Goal: Task Accomplishment & Management: Manage account settings

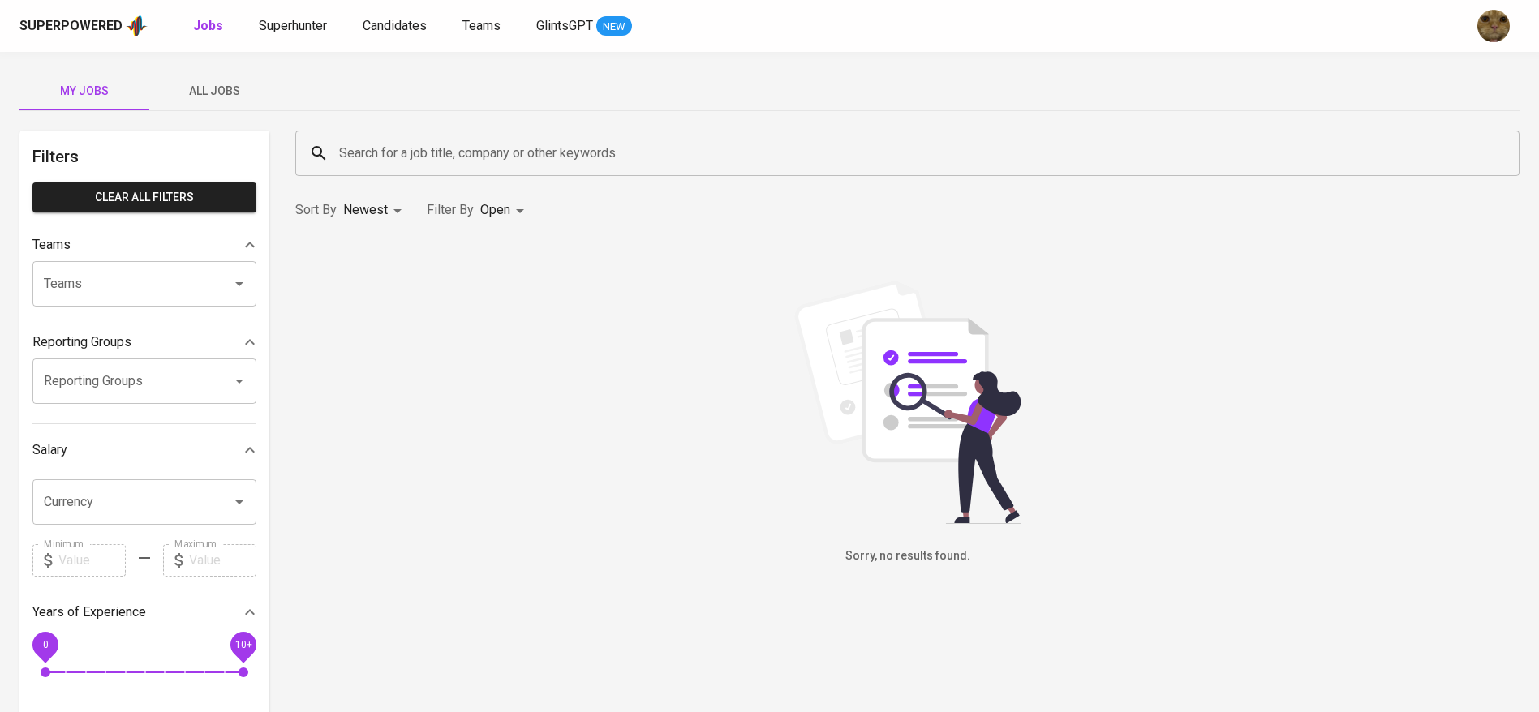
click at [386, 15] on div "Superpowered Jobs Superhunter Candidates Teams GlintsGPT NEW" at bounding box center [743, 26] width 1448 height 24
click at [384, 18] on span "Candidates" at bounding box center [395, 25] width 64 height 15
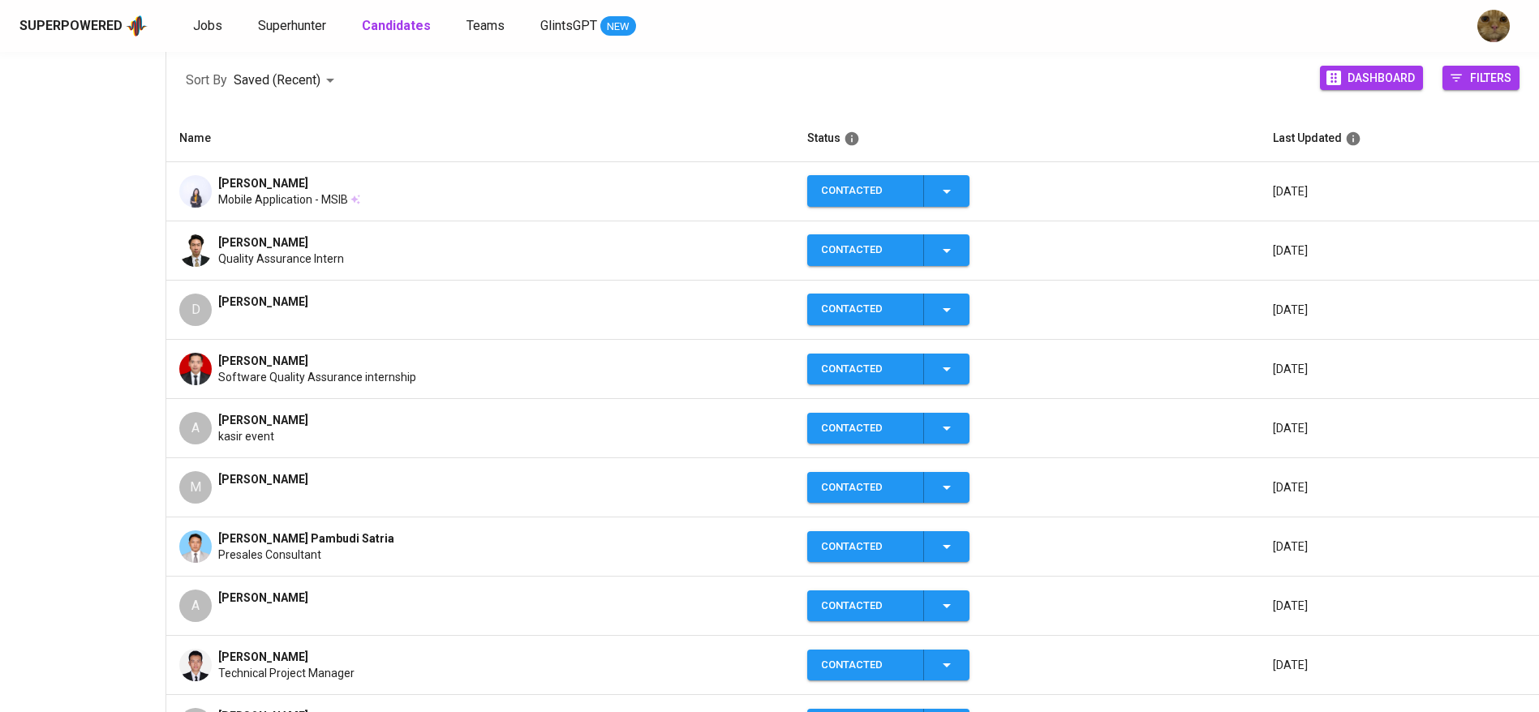
scroll to position [243, 0]
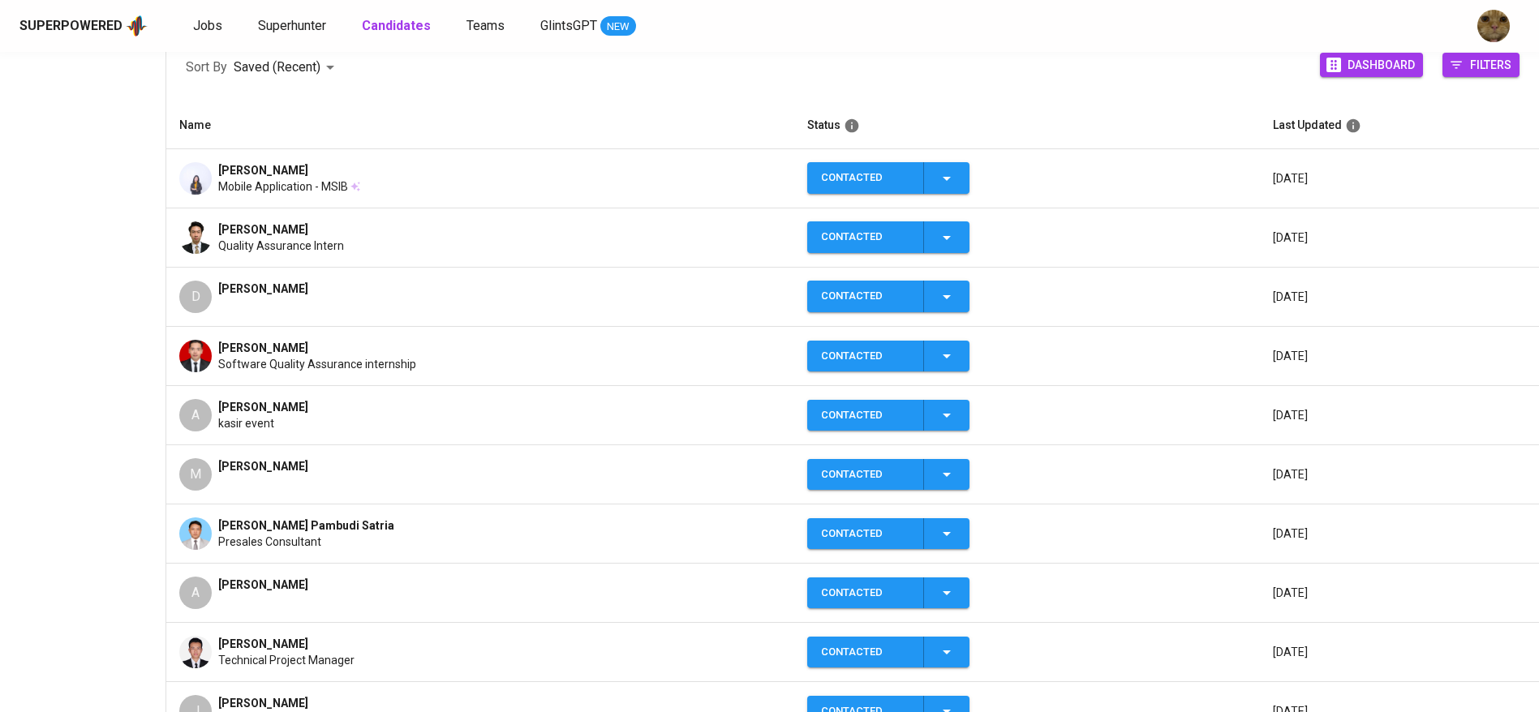
click at [193, 360] on img at bounding box center [195, 356] width 32 height 32
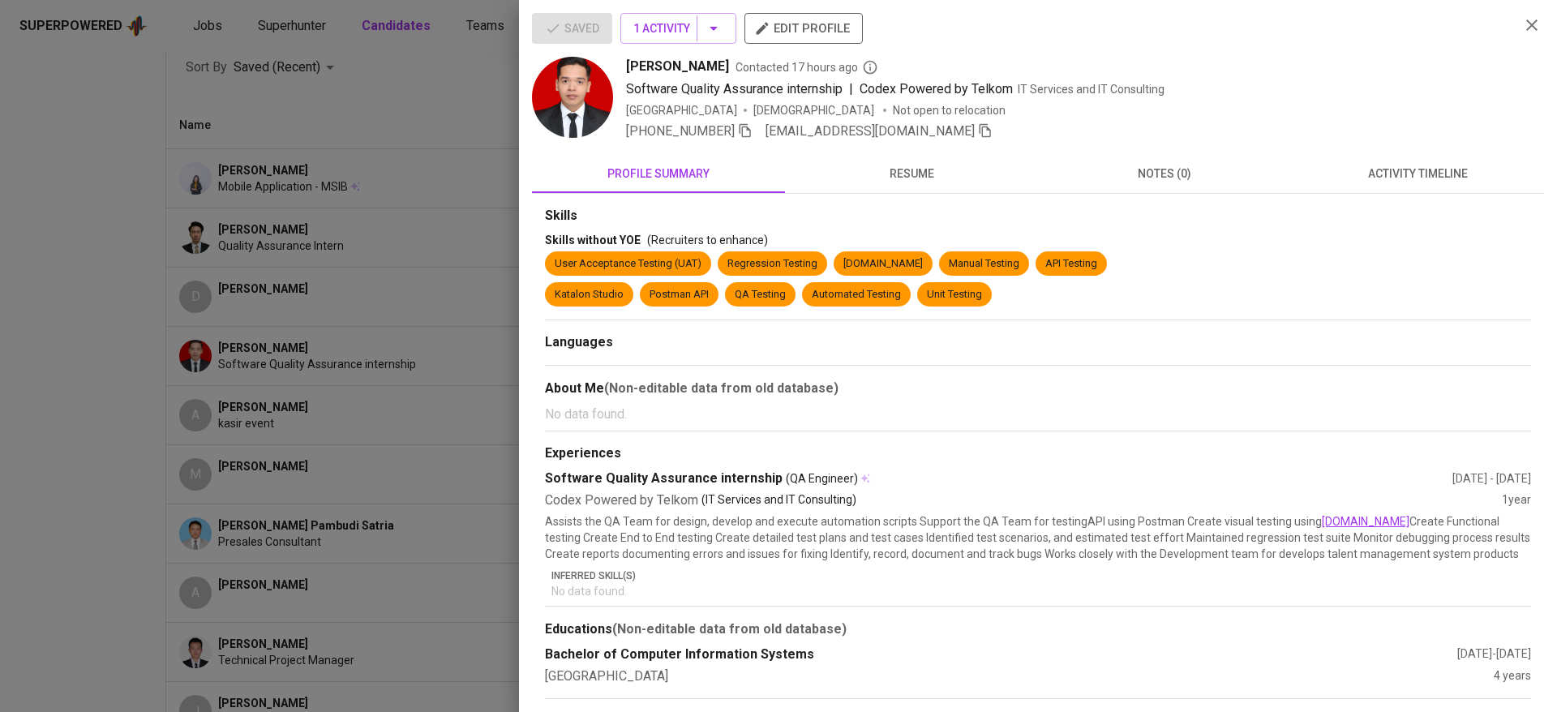
click at [921, 131] on span "[EMAIL_ADDRESS][DOMAIN_NAME]" at bounding box center [879, 131] width 227 height 19
click at [978, 131] on icon "button" at bounding box center [985, 130] width 15 height 15
click at [548, 120] on img at bounding box center [572, 97] width 81 height 81
click at [453, 118] on div at bounding box center [778, 356] width 1557 height 712
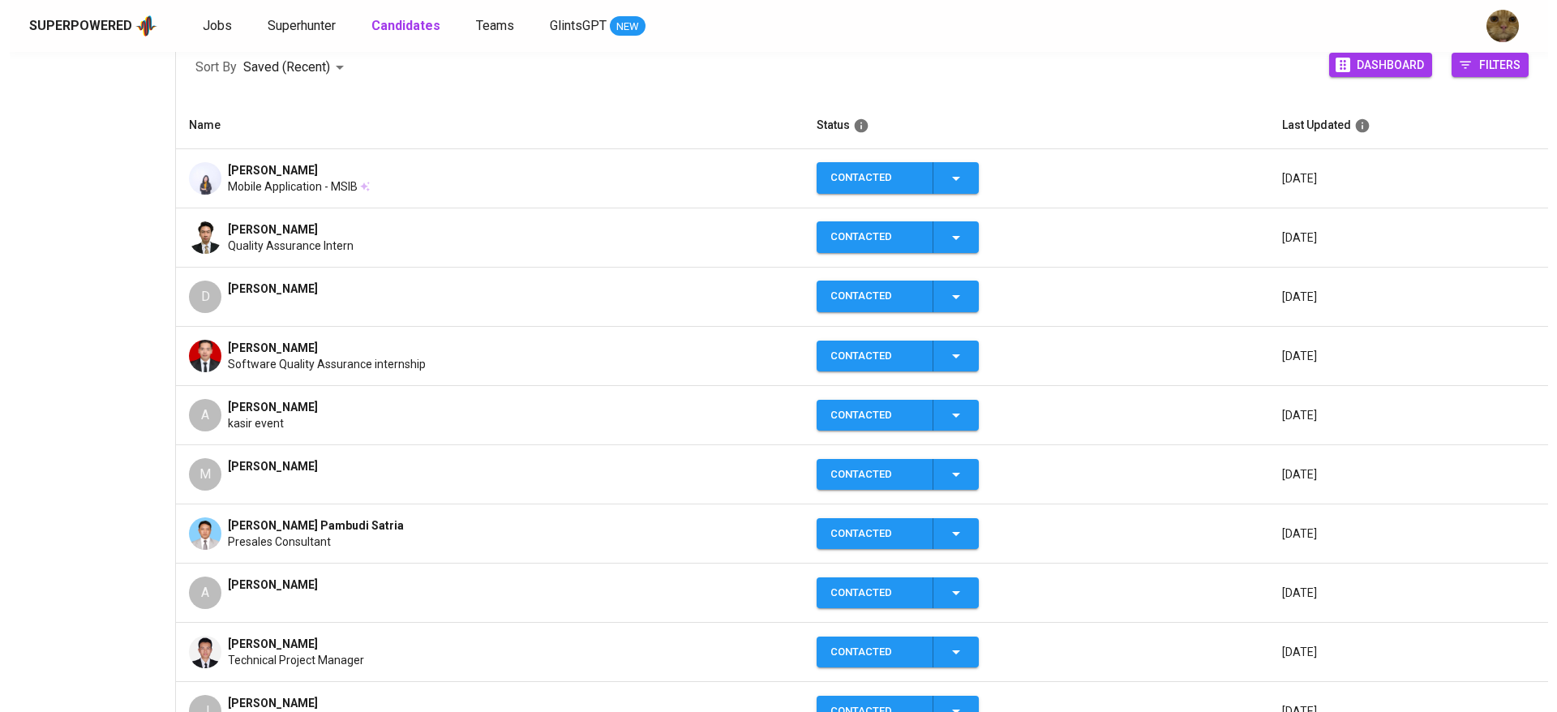
scroll to position [0, 0]
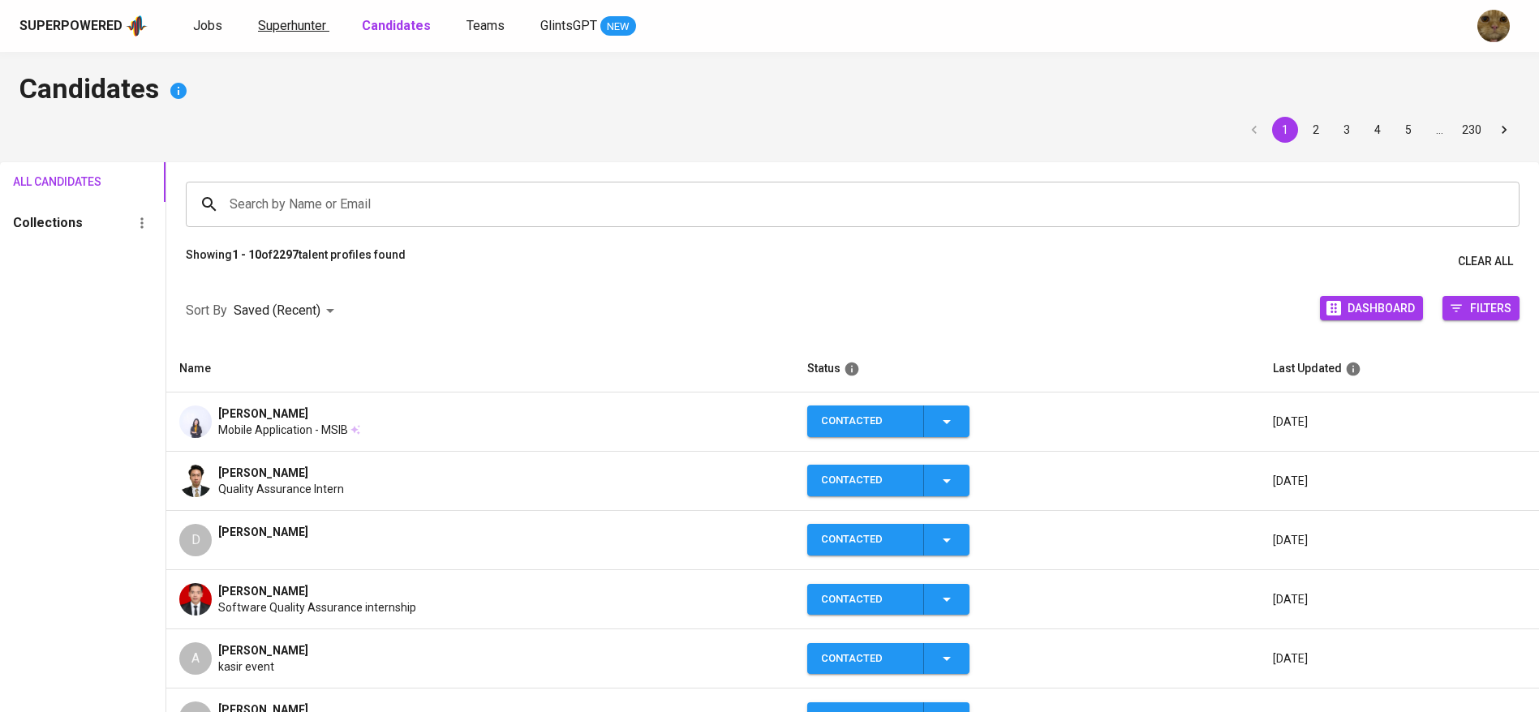
click at [280, 28] on span "Superhunter" at bounding box center [292, 25] width 68 height 15
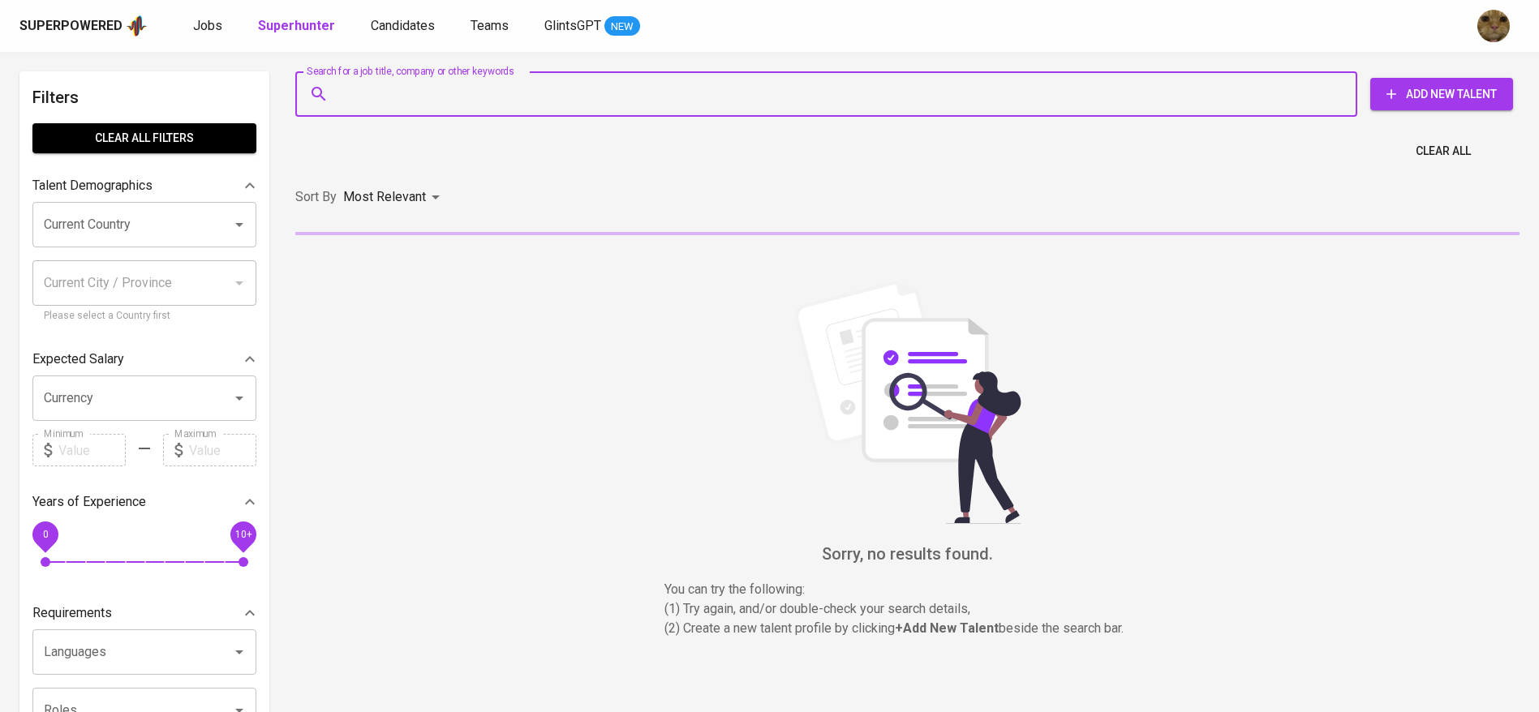
click at [386, 85] on input "Search for a job title, company or other keywords" at bounding box center [830, 94] width 990 height 31
paste input "[EMAIL_ADDRESS][DOMAIN_NAME]"
type input "[EMAIL_ADDRESS][DOMAIN_NAME]"
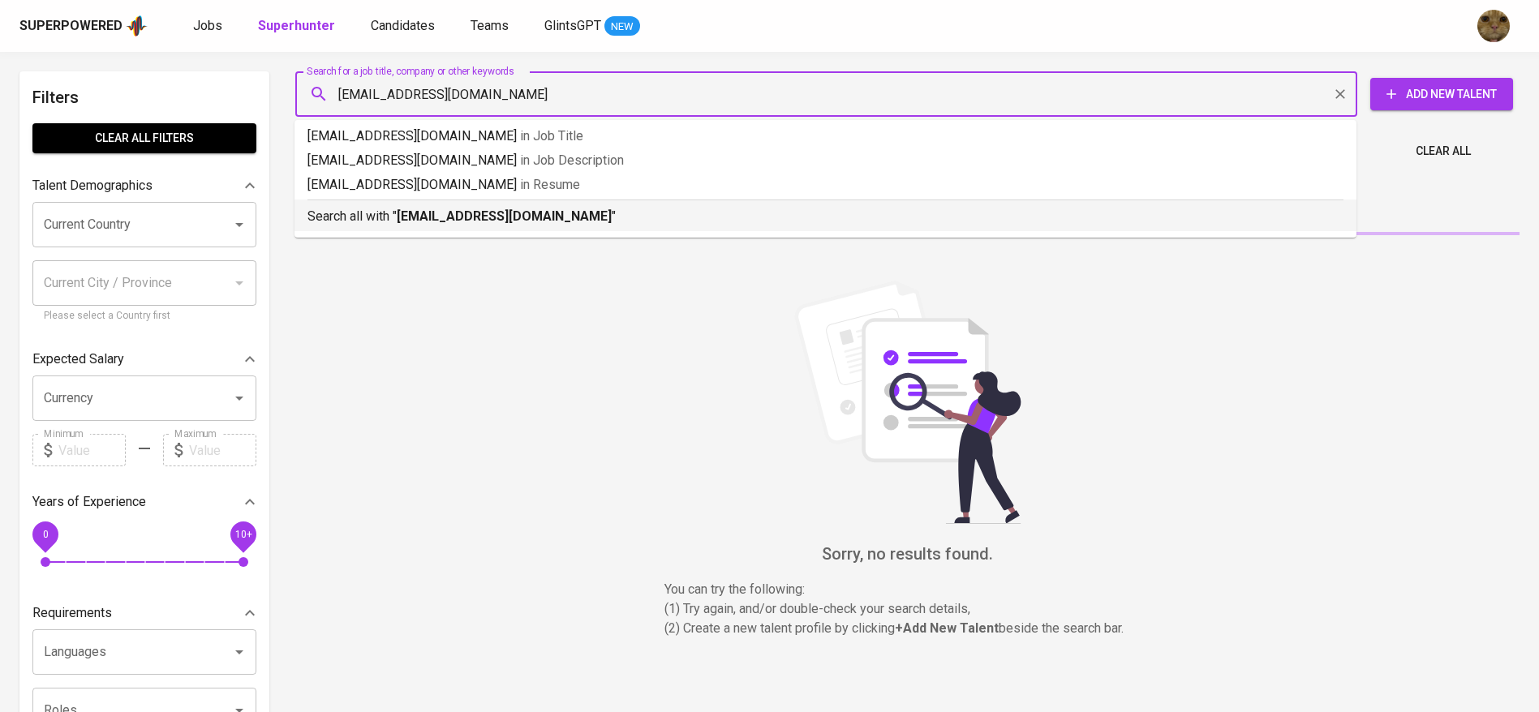
click at [370, 208] on p "Search all with " fauzanmhmd@gmail.com "" at bounding box center [825, 216] width 1036 height 19
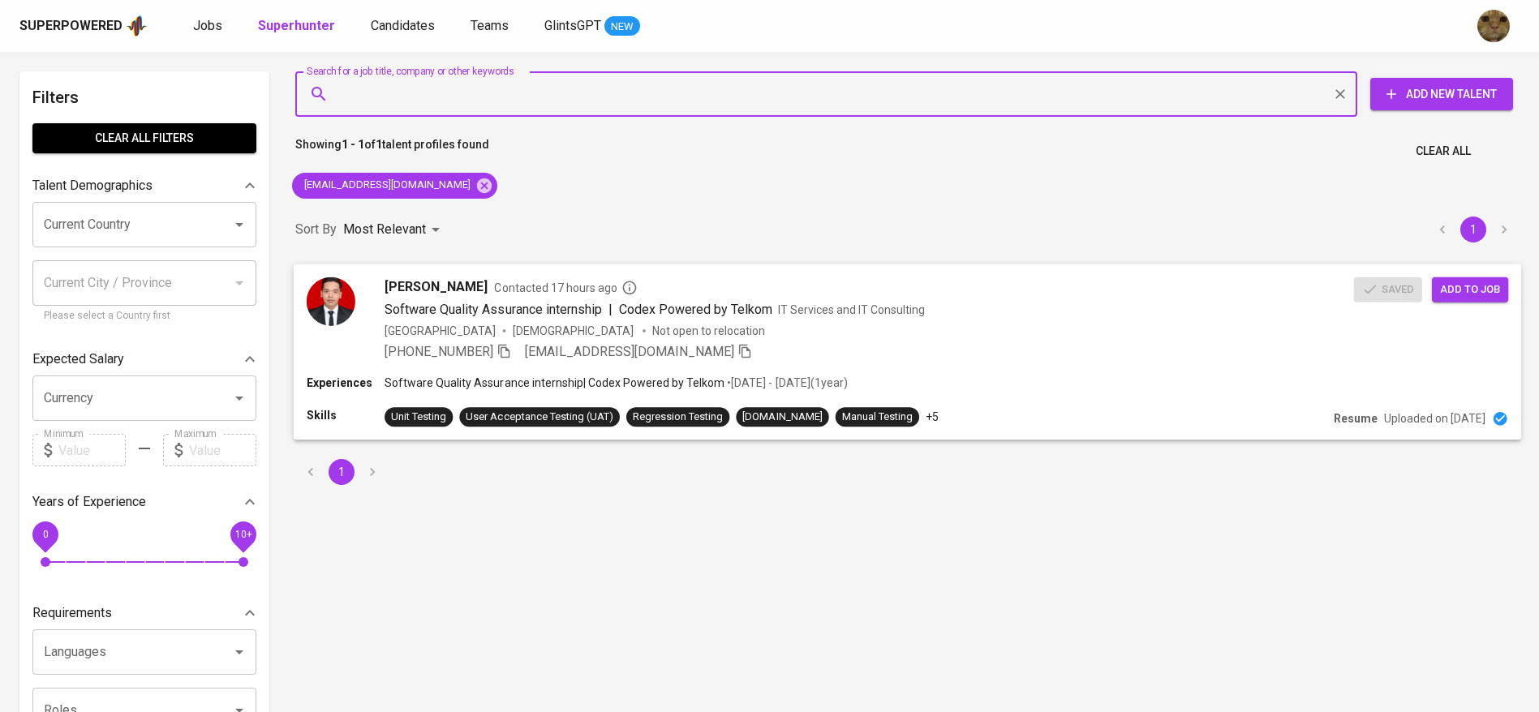
click at [1460, 292] on span "Add to job" at bounding box center [1470, 289] width 60 height 19
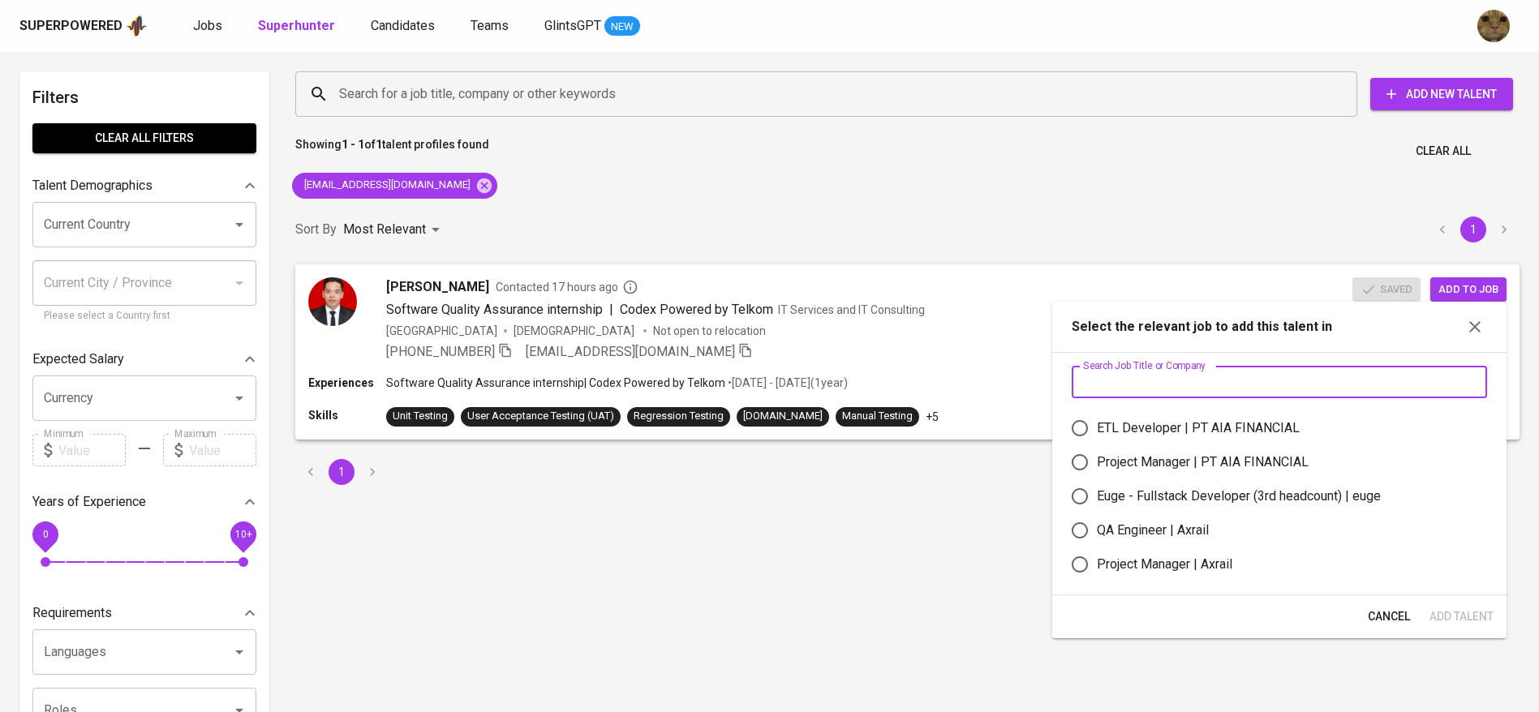
click at [1188, 374] on input "text" at bounding box center [1278, 382] width 415 height 32
type input "b"
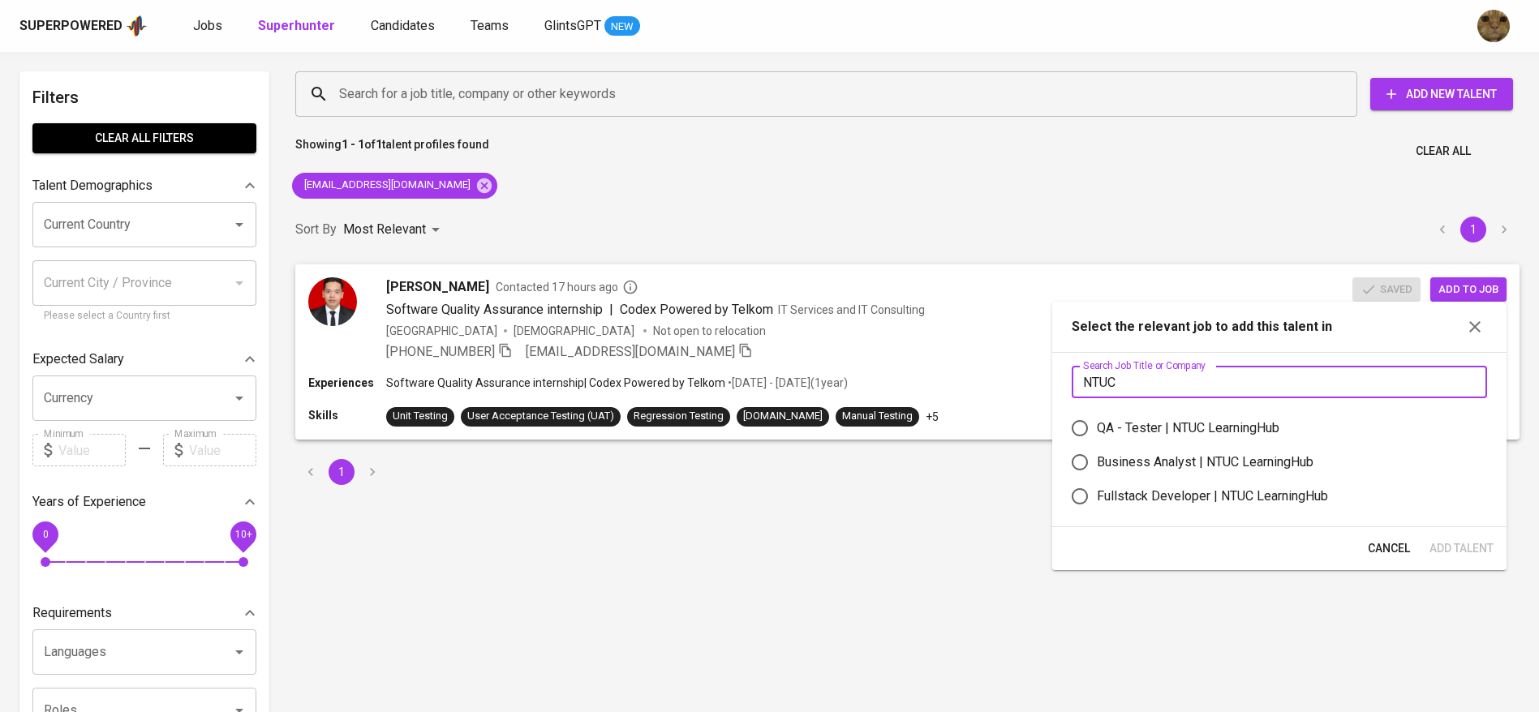
type input "NTUC"
click at [1088, 430] on input "QA - Tester | NTUC LearningHub" at bounding box center [1079, 428] width 34 height 34
radio input "true"
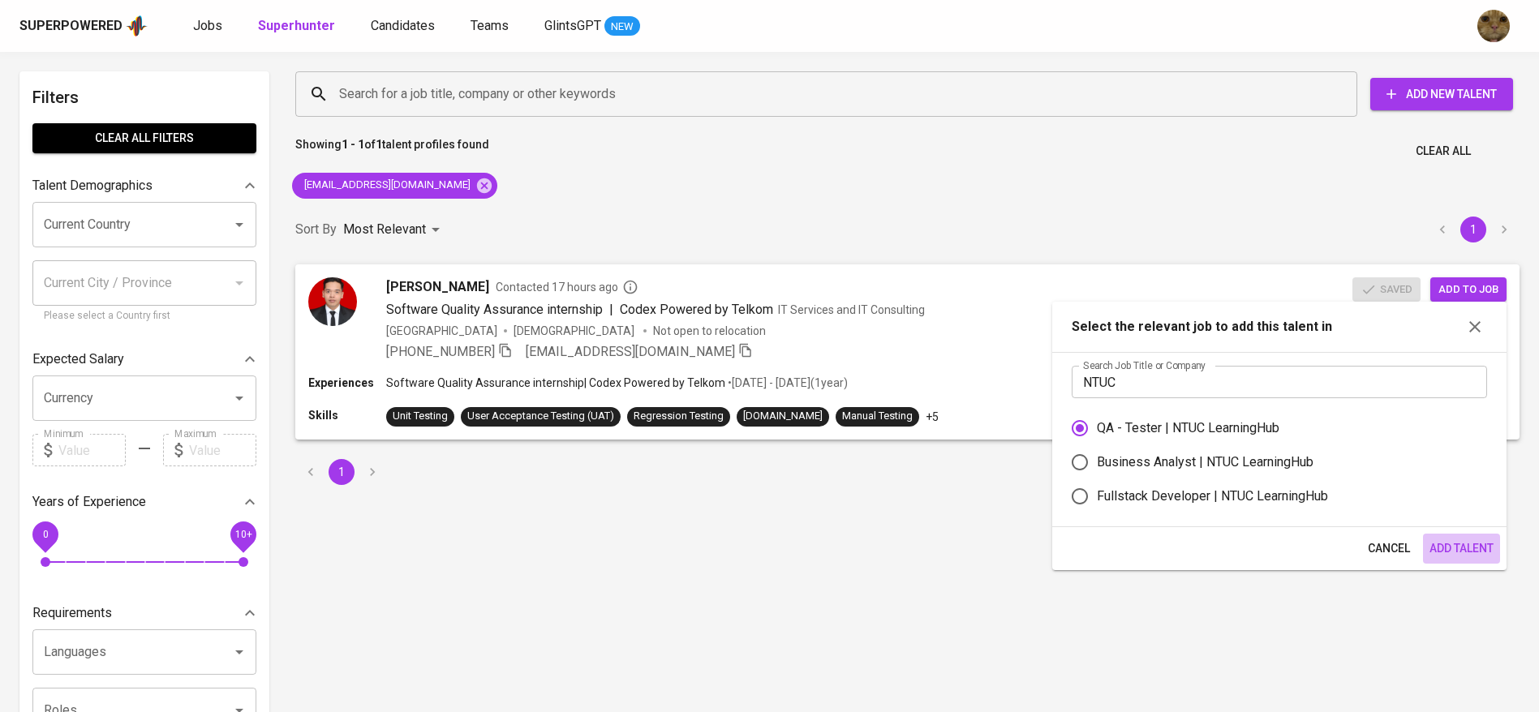
click at [1482, 555] on span "Add Talent" at bounding box center [1461, 549] width 64 height 20
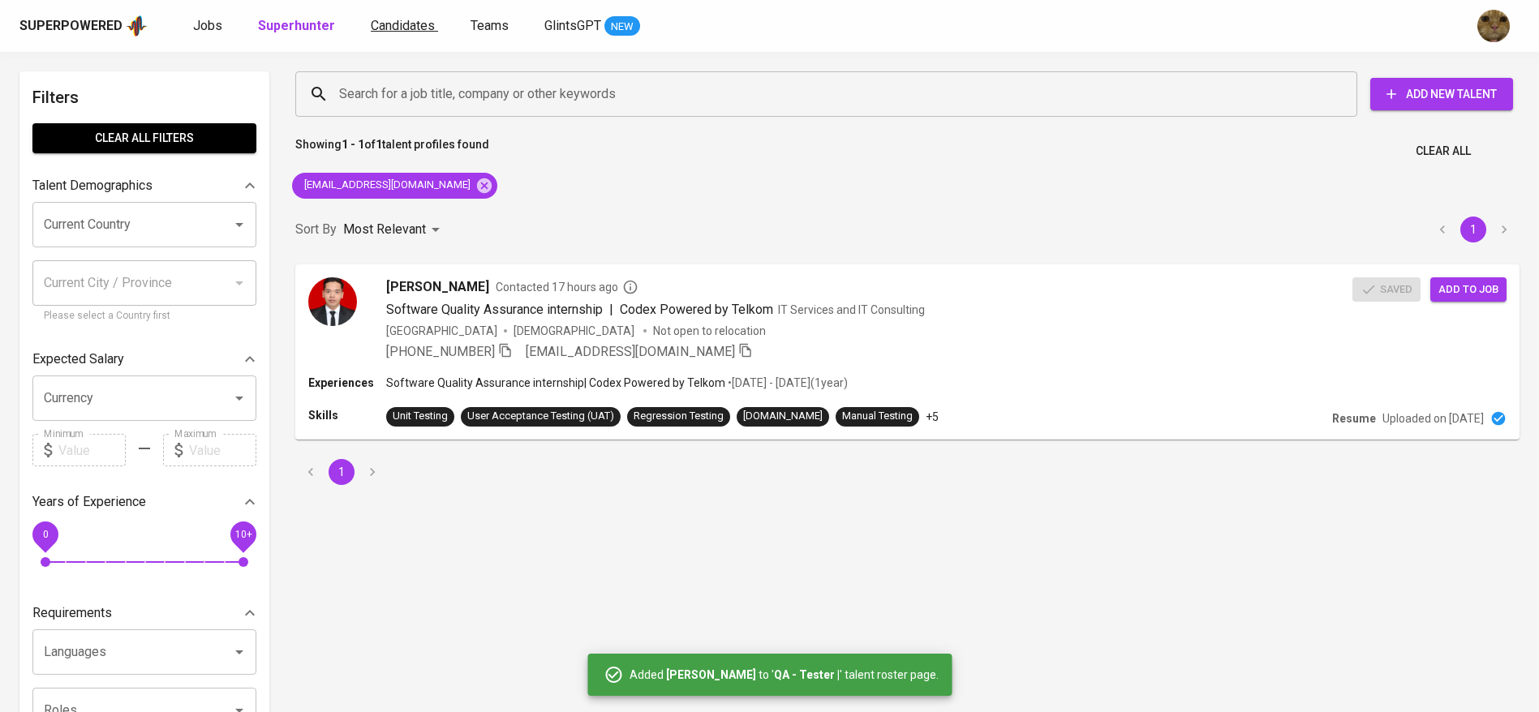
click at [402, 32] on span "Candidates" at bounding box center [403, 25] width 64 height 15
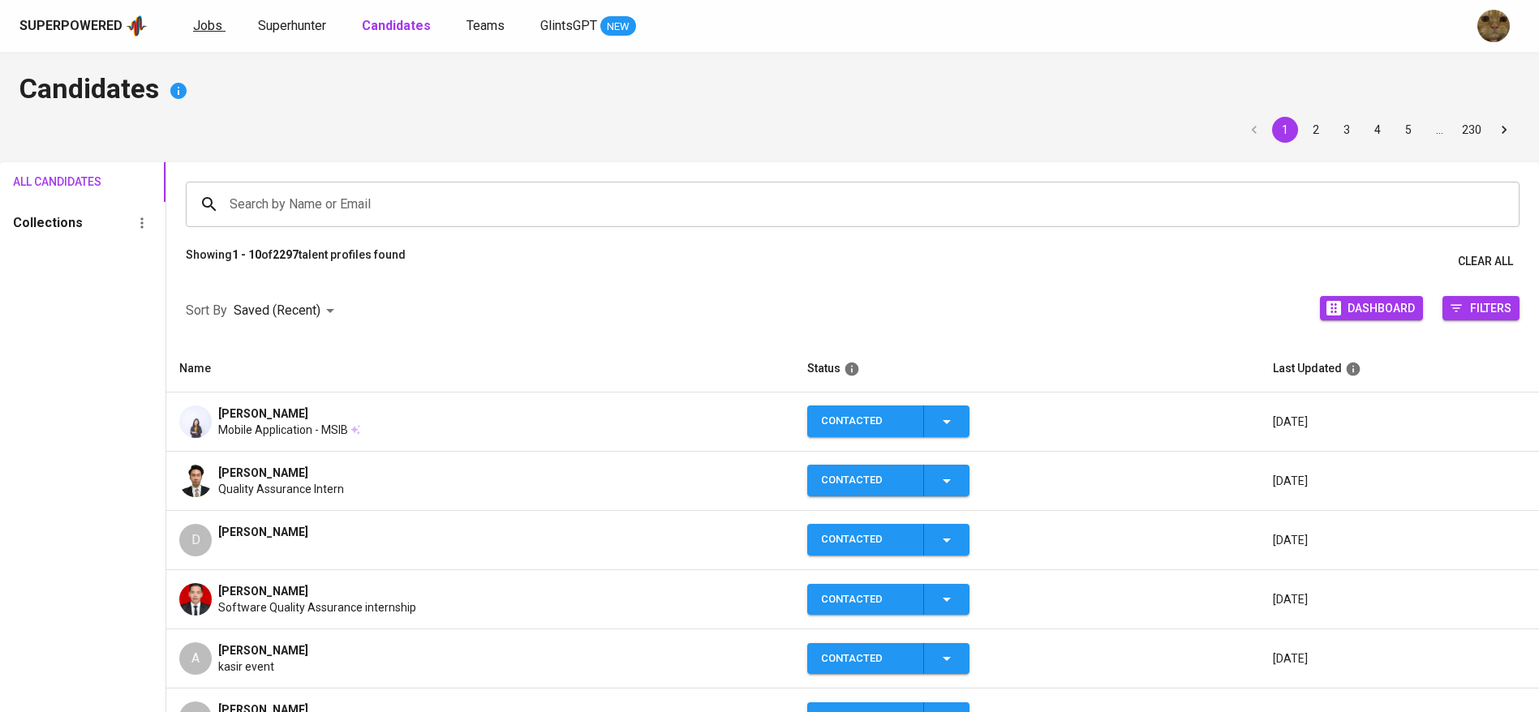
click at [201, 28] on span "Jobs" at bounding box center [207, 25] width 29 height 15
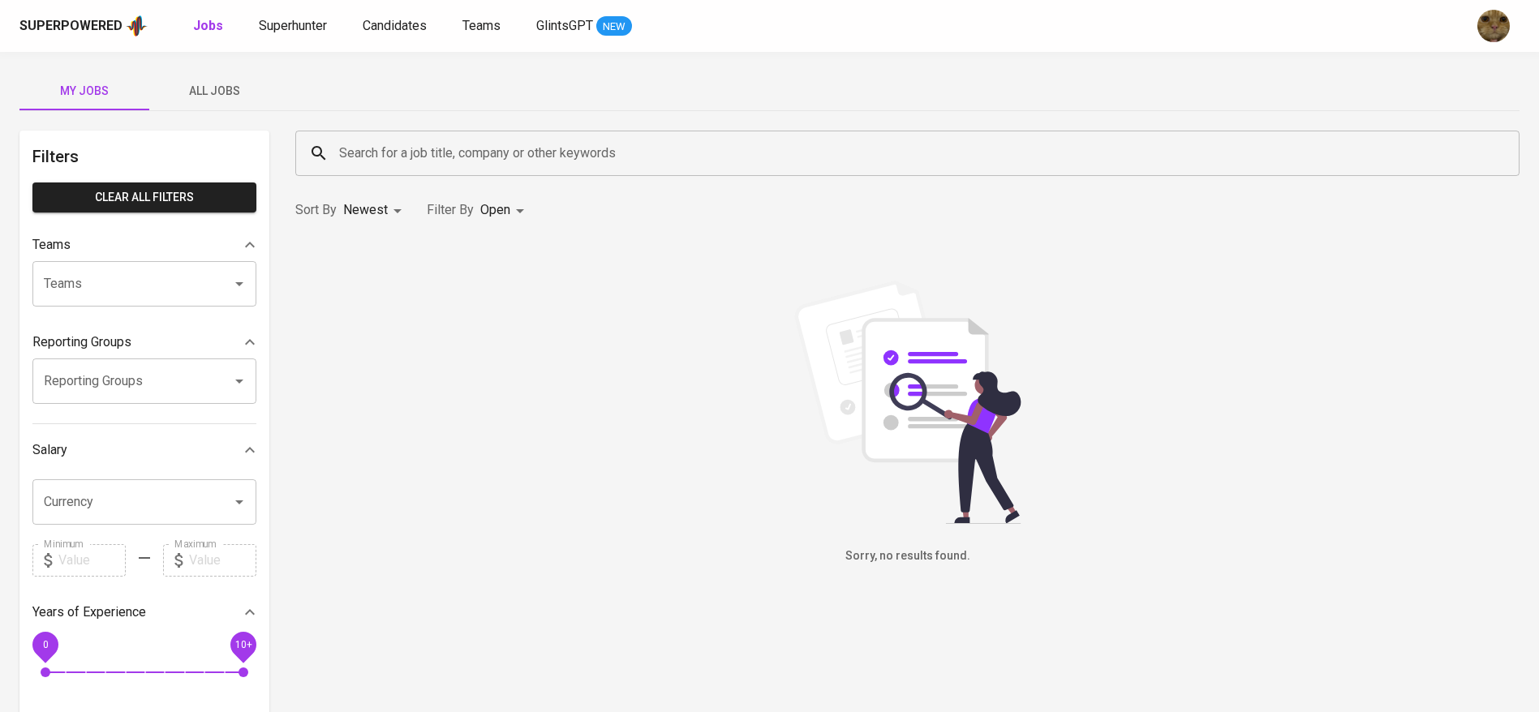
click at [208, 67] on div "My Jobs All Jobs Filters Clear All filters Teams Teams Teams Reporting Groups R…" at bounding box center [769, 558] width 1539 height 1013
click at [206, 71] on button "All Jobs" at bounding box center [214, 90] width 130 height 39
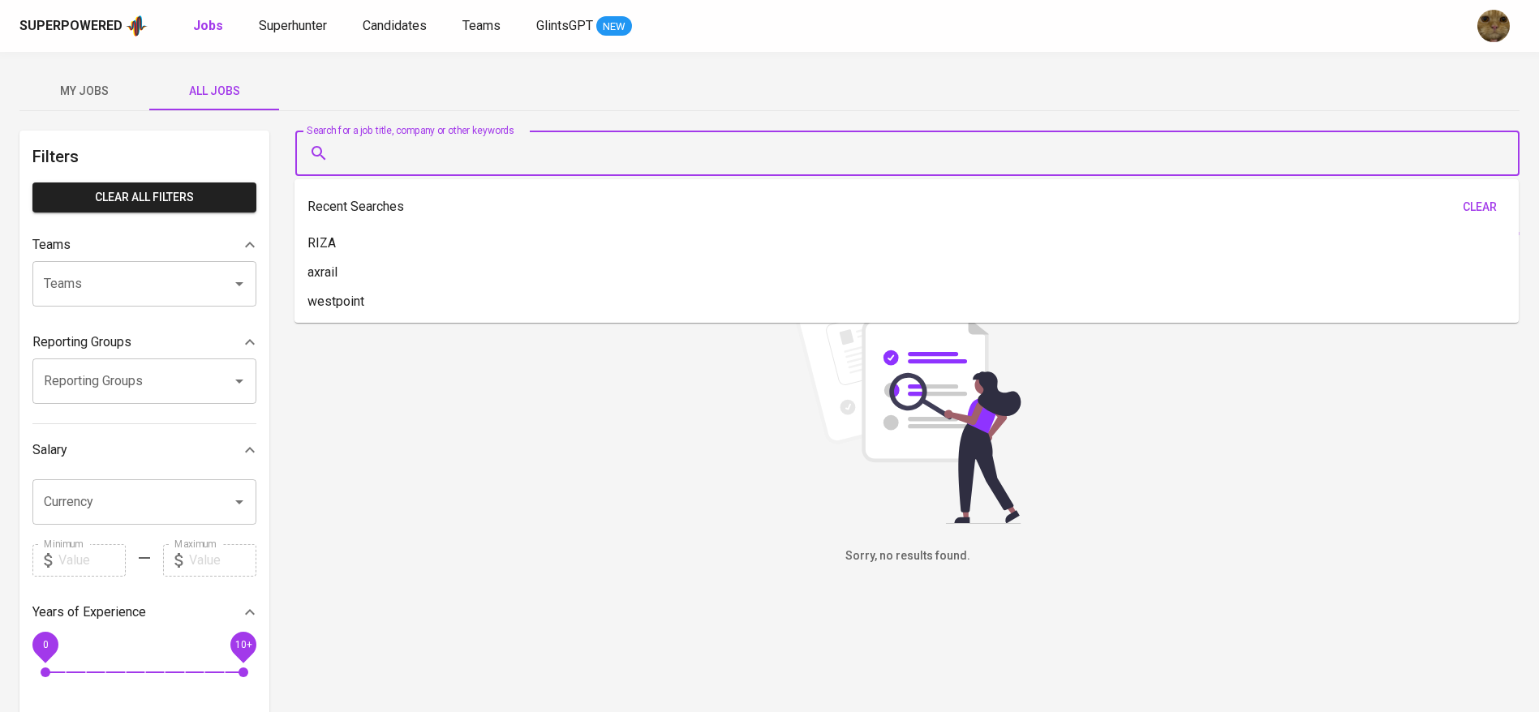
click at [457, 162] on input "Search for a job title, company or other keywords" at bounding box center [911, 153] width 1153 height 31
type input "t"
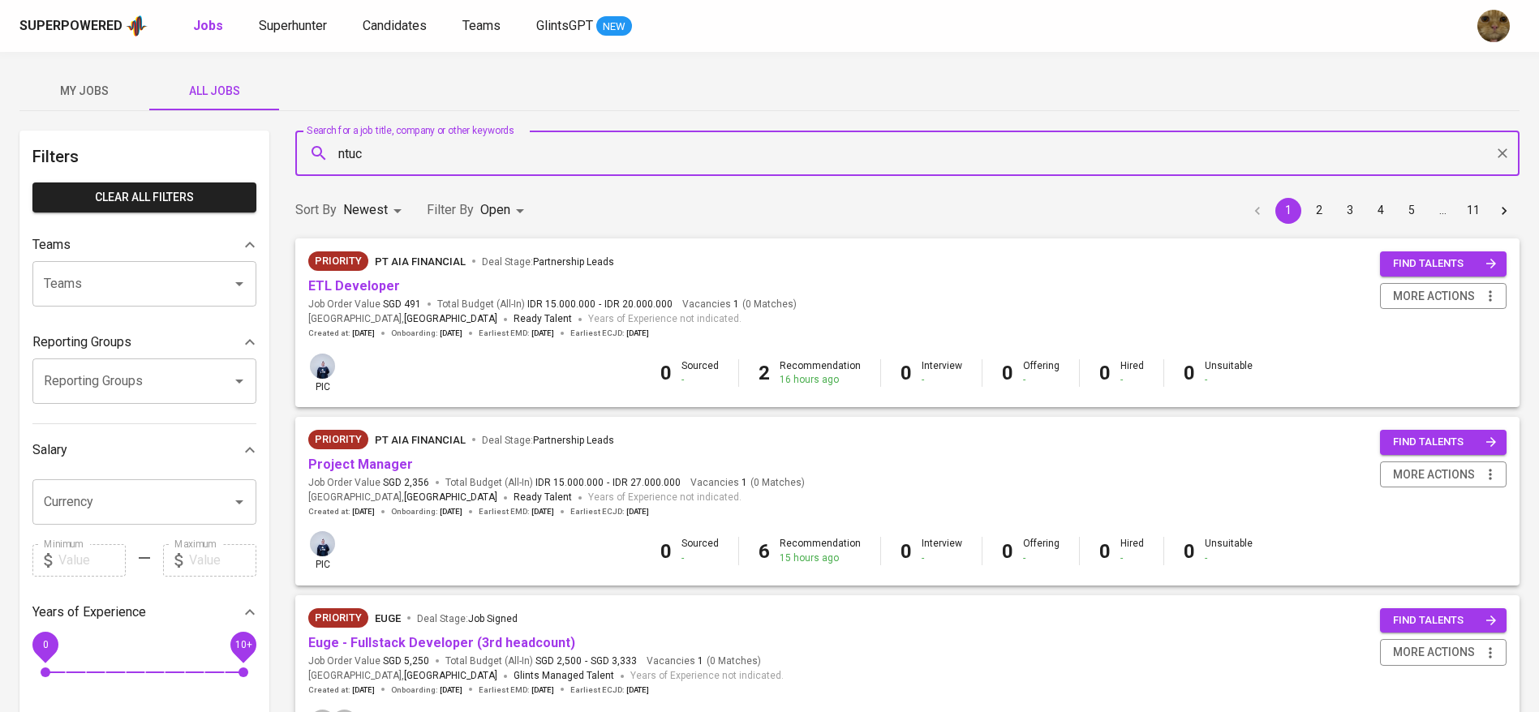
type input "ntuc"
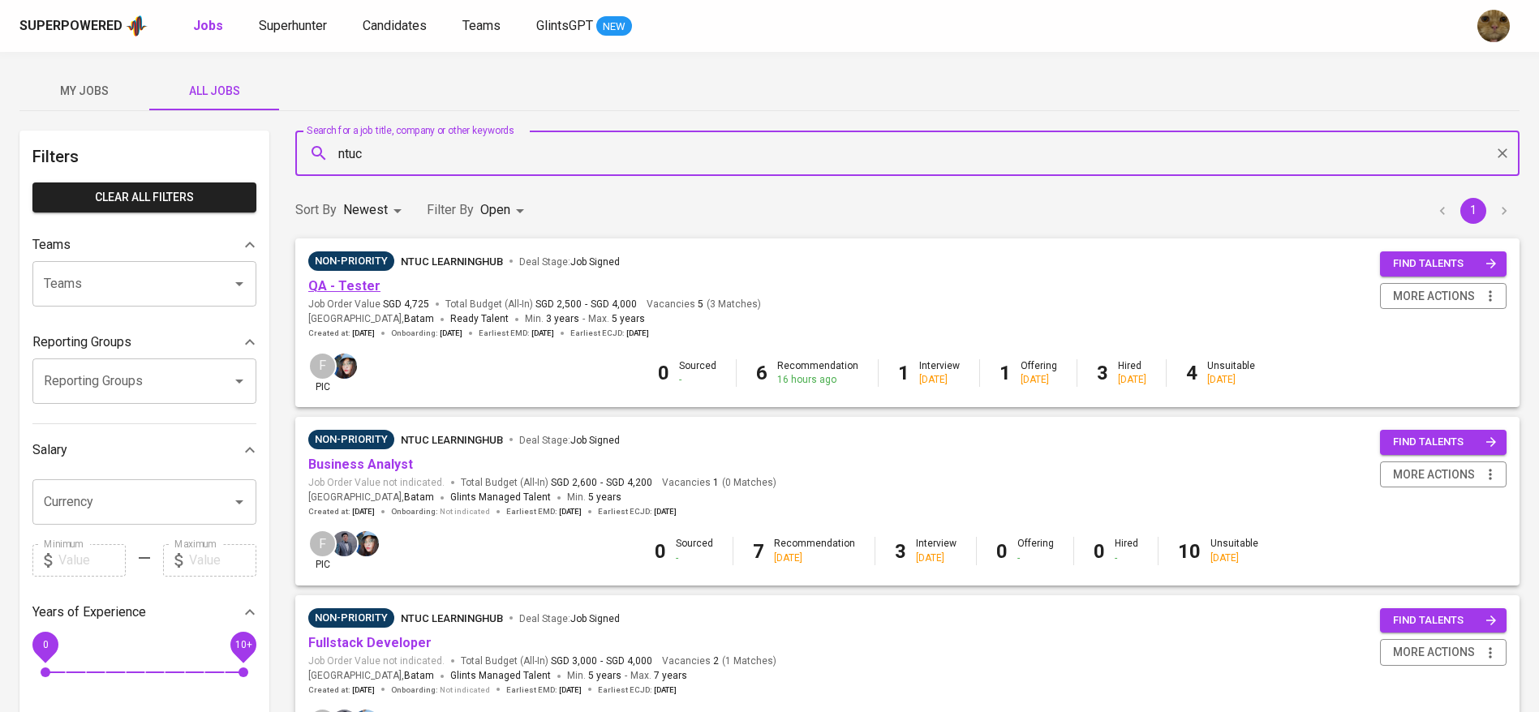
click at [333, 291] on link "QA - Tester" at bounding box center [344, 285] width 72 height 15
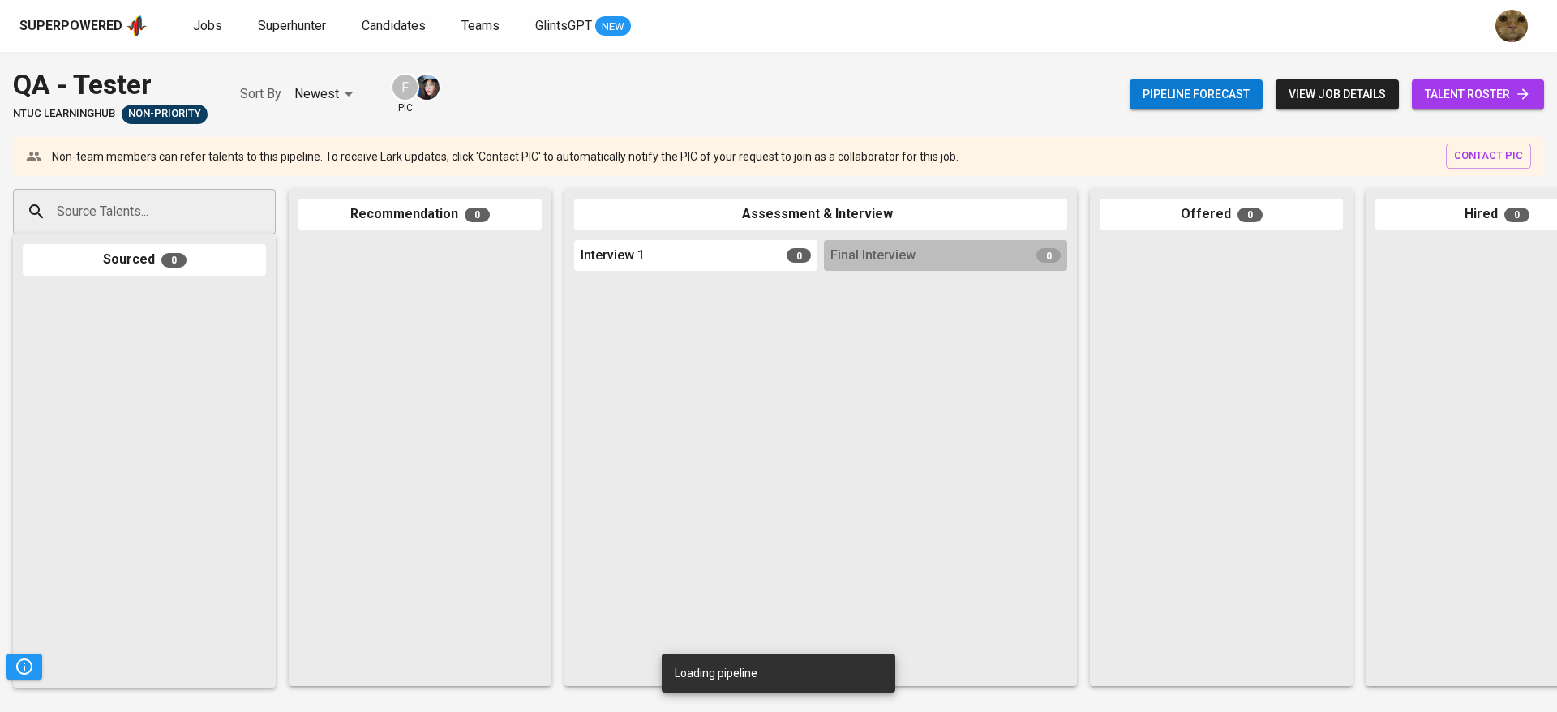
click at [1462, 79] on link "talent roster" at bounding box center [1478, 94] width 132 height 30
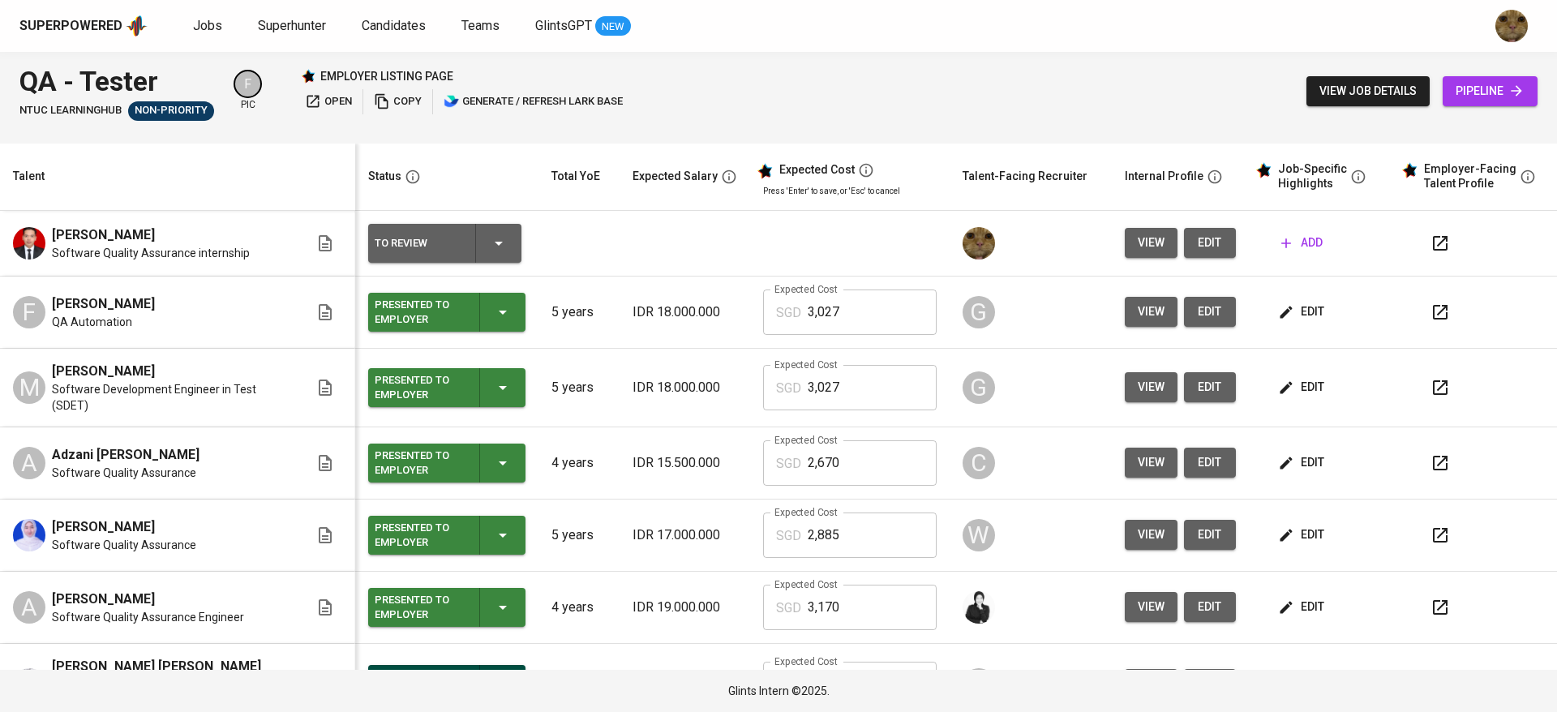
click at [1211, 245] on button "edit" at bounding box center [1210, 243] width 52 height 30
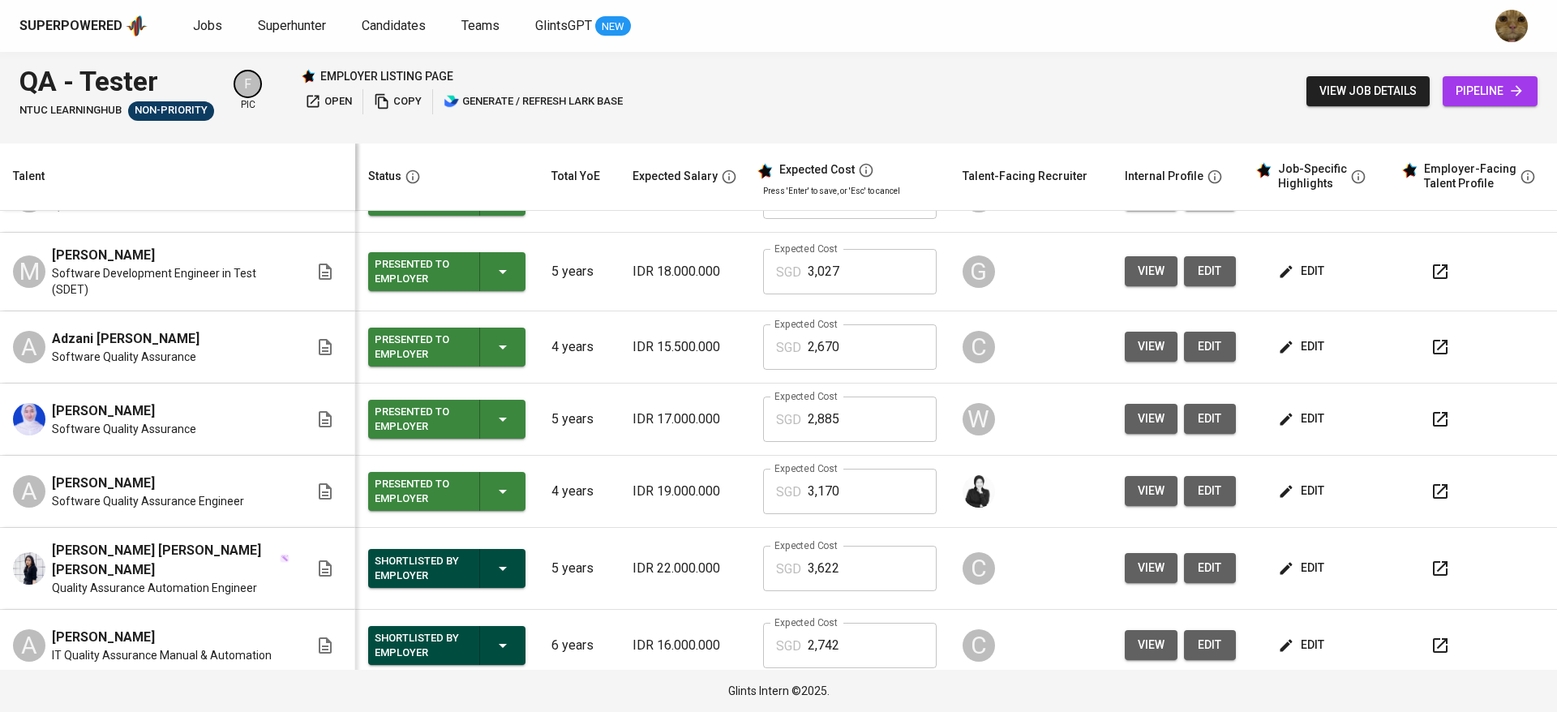
scroll to position [117, 0]
click at [1433, 498] on icon "button" at bounding box center [1440, 490] width 15 height 15
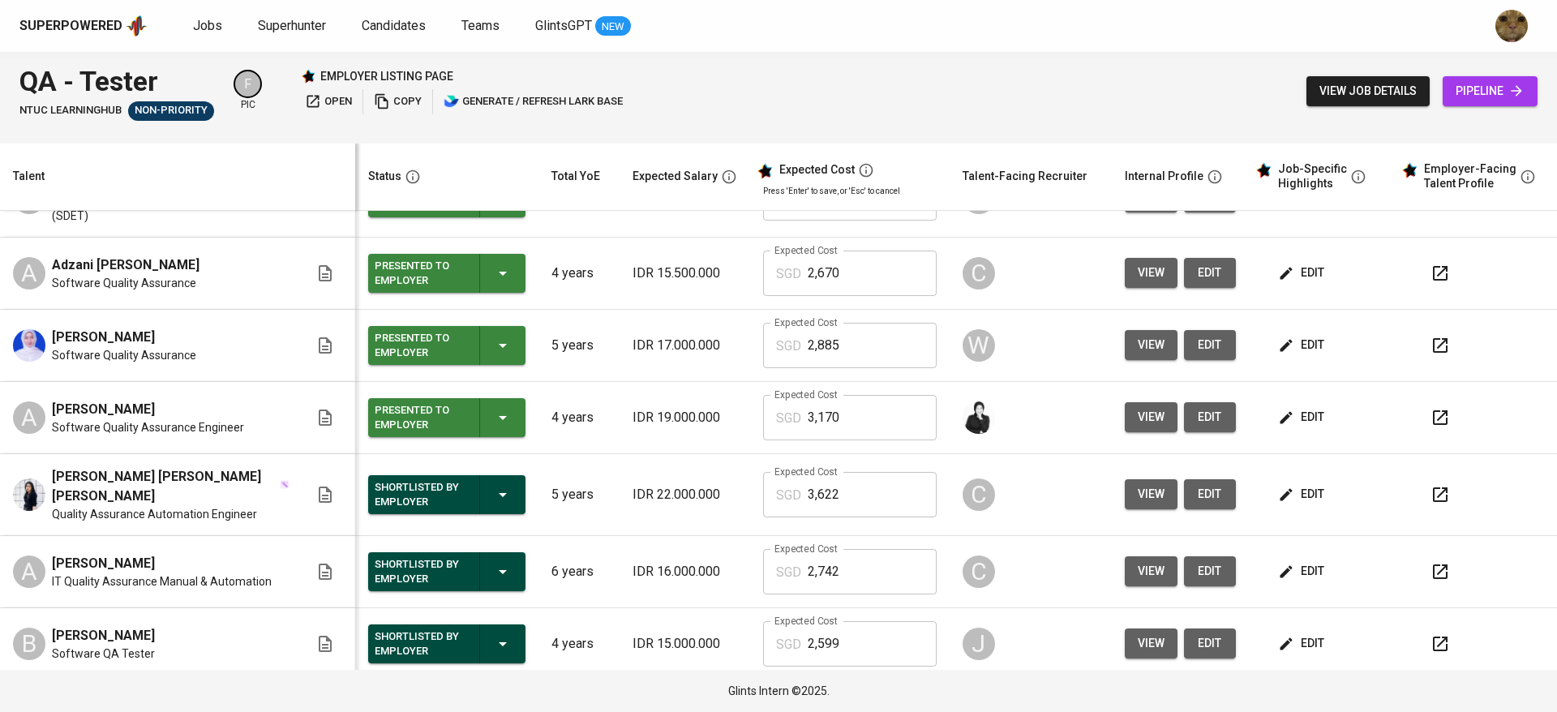
scroll to position [0, 0]
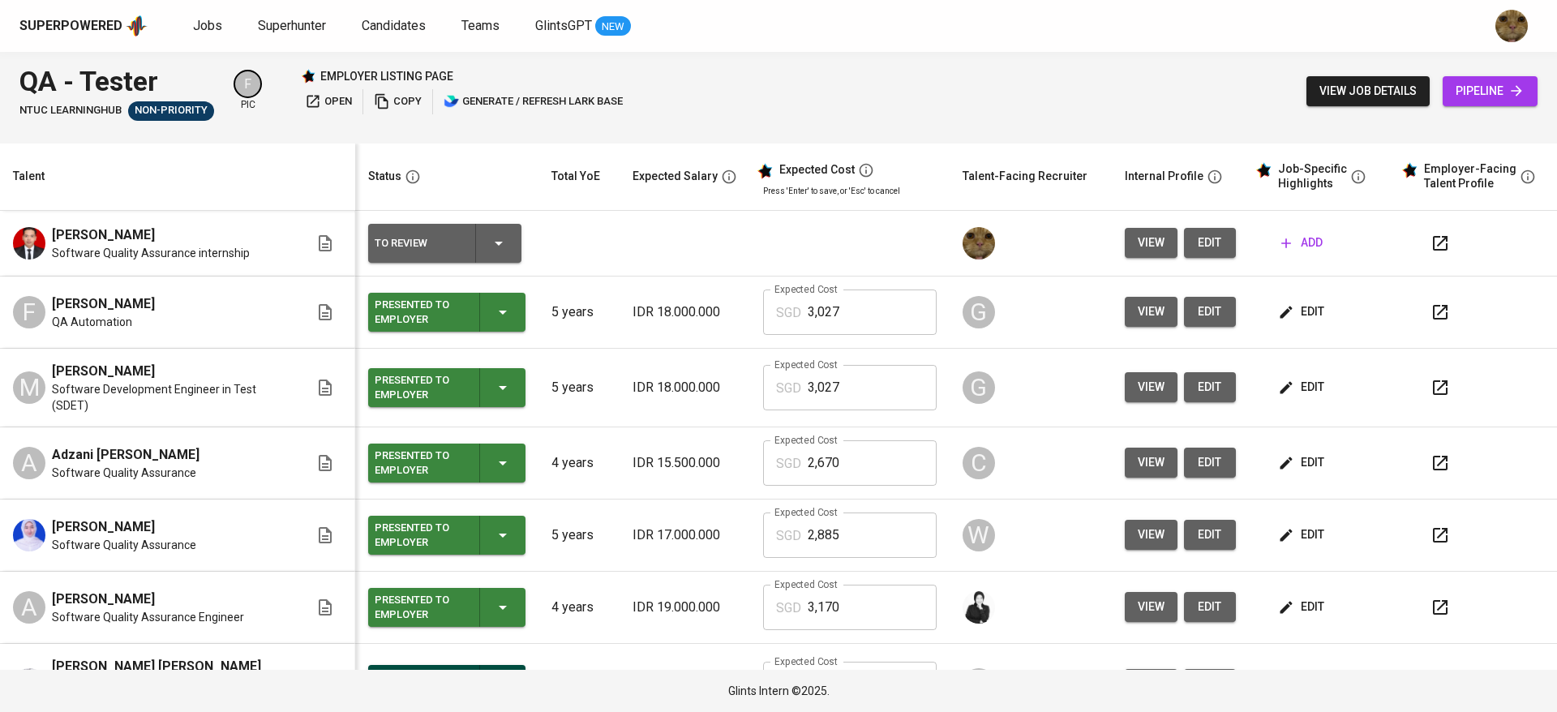
click at [1197, 234] on span "edit" at bounding box center [1210, 243] width 26 height 20
click at [1286, 249] on span "add" at bounding box center [1301, 243] width 41 height 20
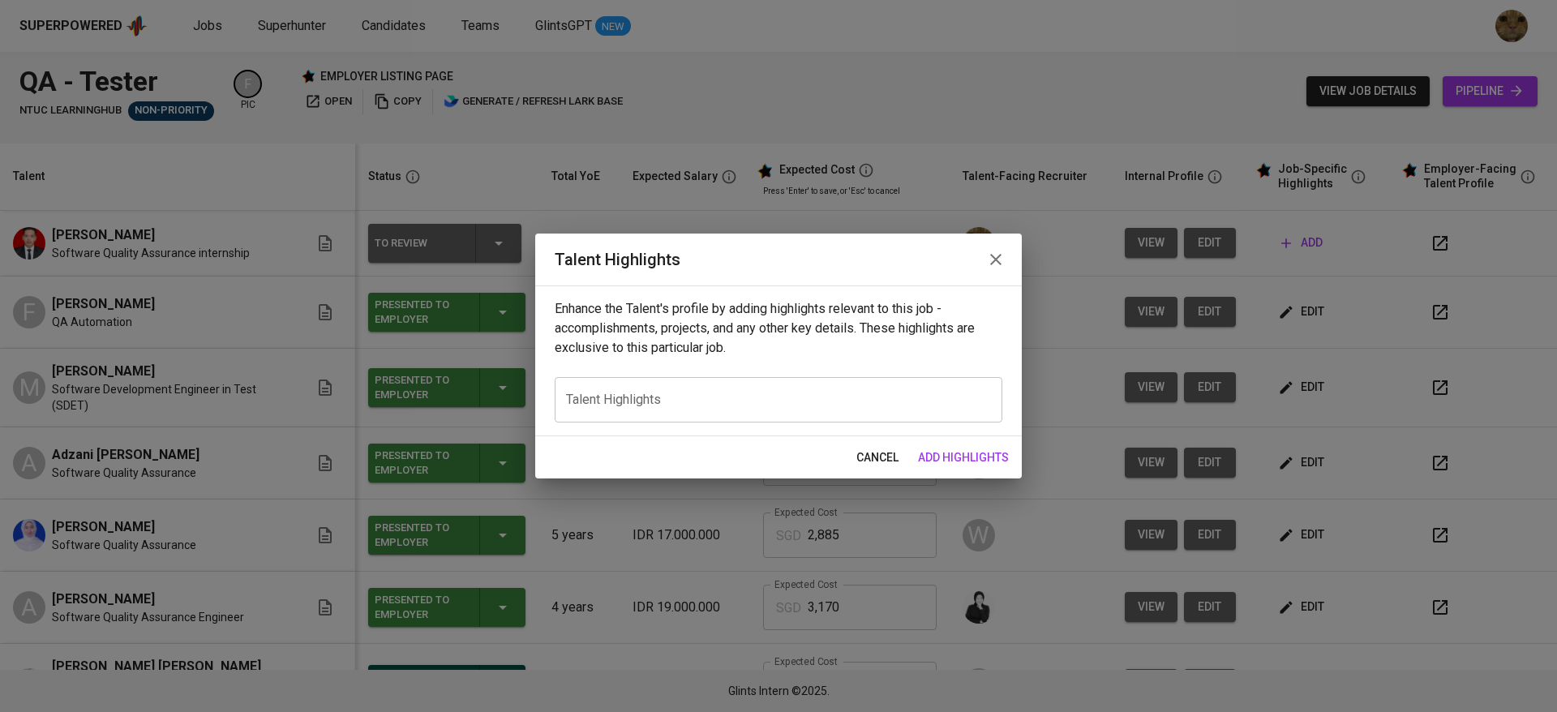
click at [679, 414] on div "x Talent Highlights" at bounding box center [779, 399] width 448 height 45
paste textarea "https://glints.sg.larksuite.com/file/CAHabWTCUomsMaxm9WDlNzL3gPq?from=from_copy…"
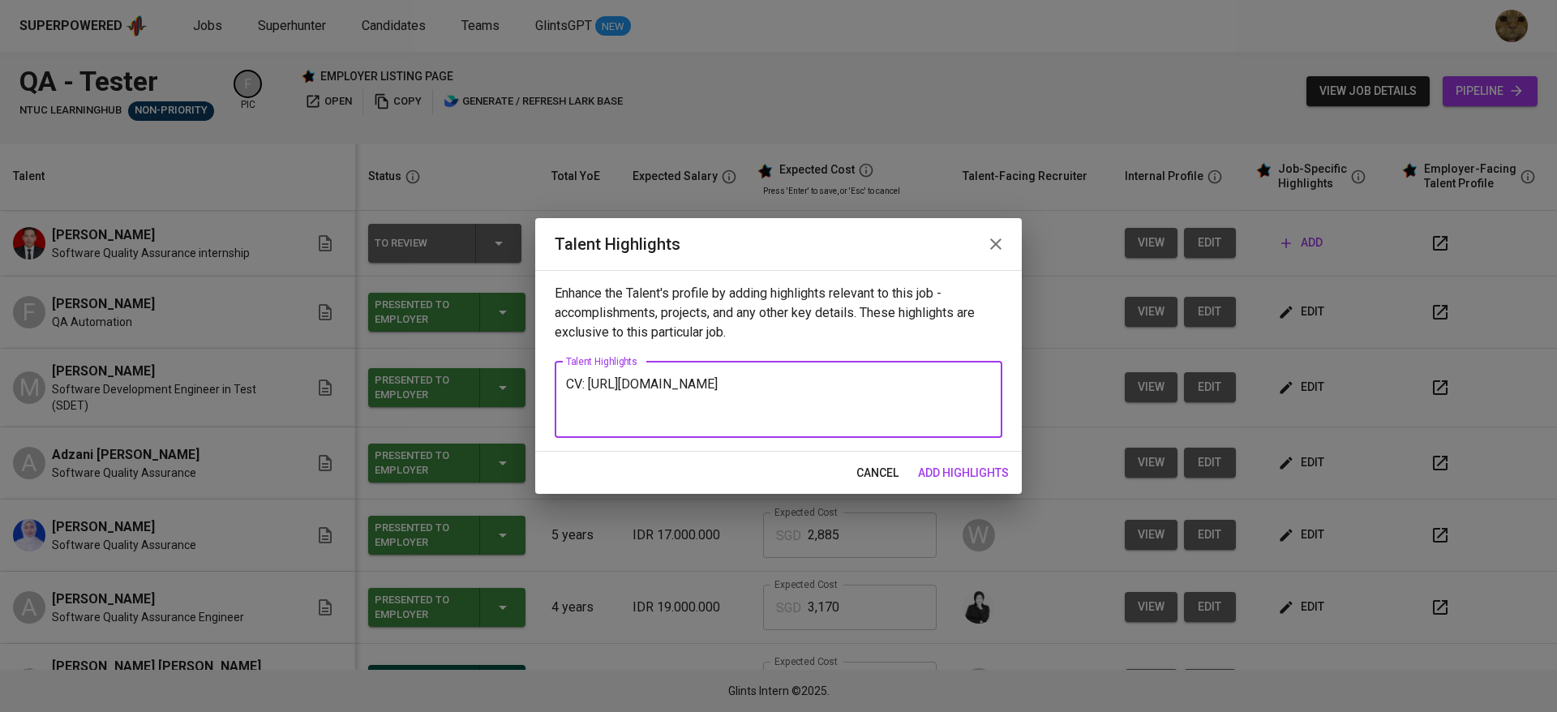
click at [577, 380] on textarea "CV: https://glints.sg.larksuite.com/file/CAHabWTCUomsMaxm9WDlNzL3gPq?from=from_…" at bounding box center [778, 399] width 425 height 46
click at [587, 383] on textarea "CV: https://glints.sg.larksuite.com/file/CAHabWTCUomsMaxm9WDlNzL3gPq?from=from_…" at bounding box center [778, 399] width 425 height 46
click at [722, 382] on textarea "CV (working for Telkomsel and assigned to Telkomsel's project) https://glints.s…" at bounding box center [778, 399] width 425 height 46
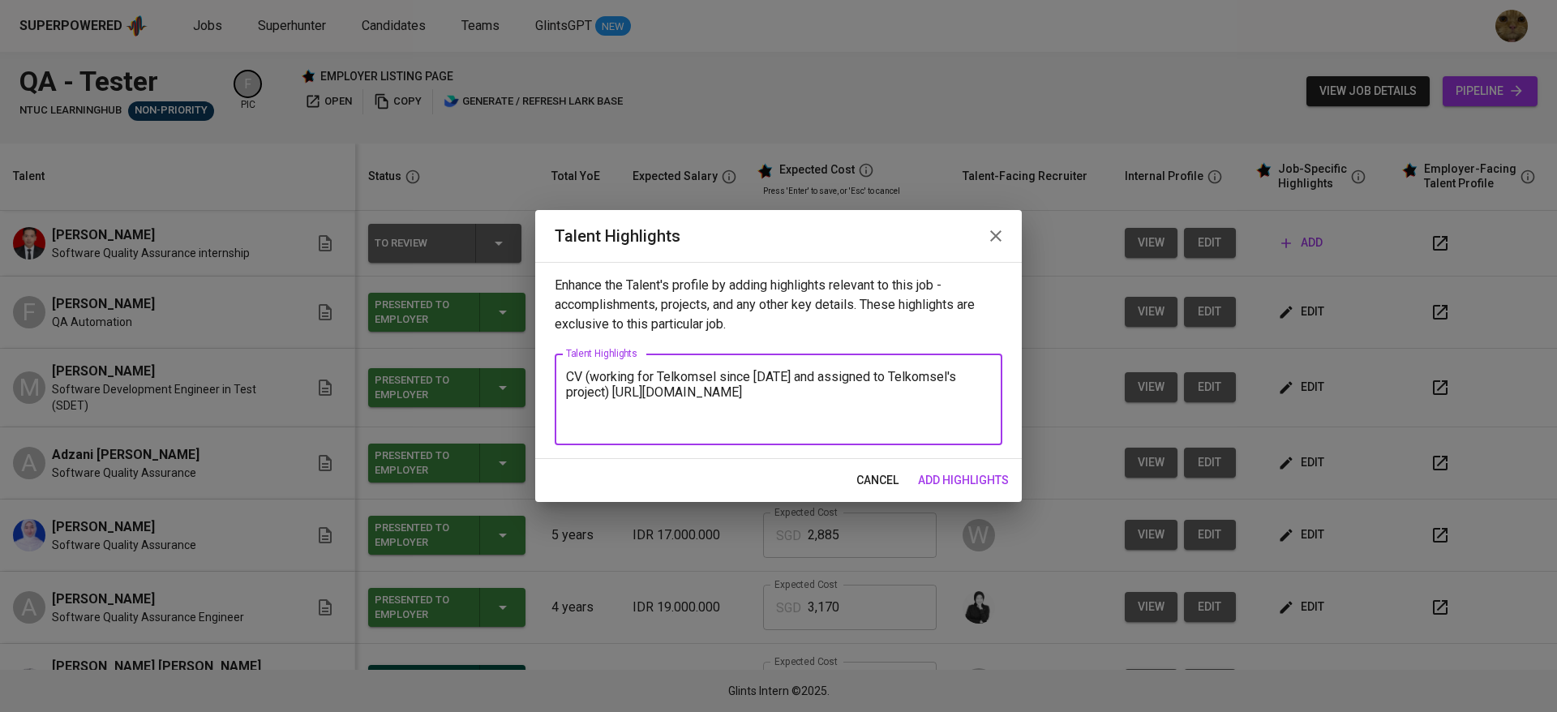
click at [568, 371] on textarea "CV (working for Telkomsel since 2020 and assigned to Telkomsel's project) https…" at bounding box center [778, 400] width 425 height 62
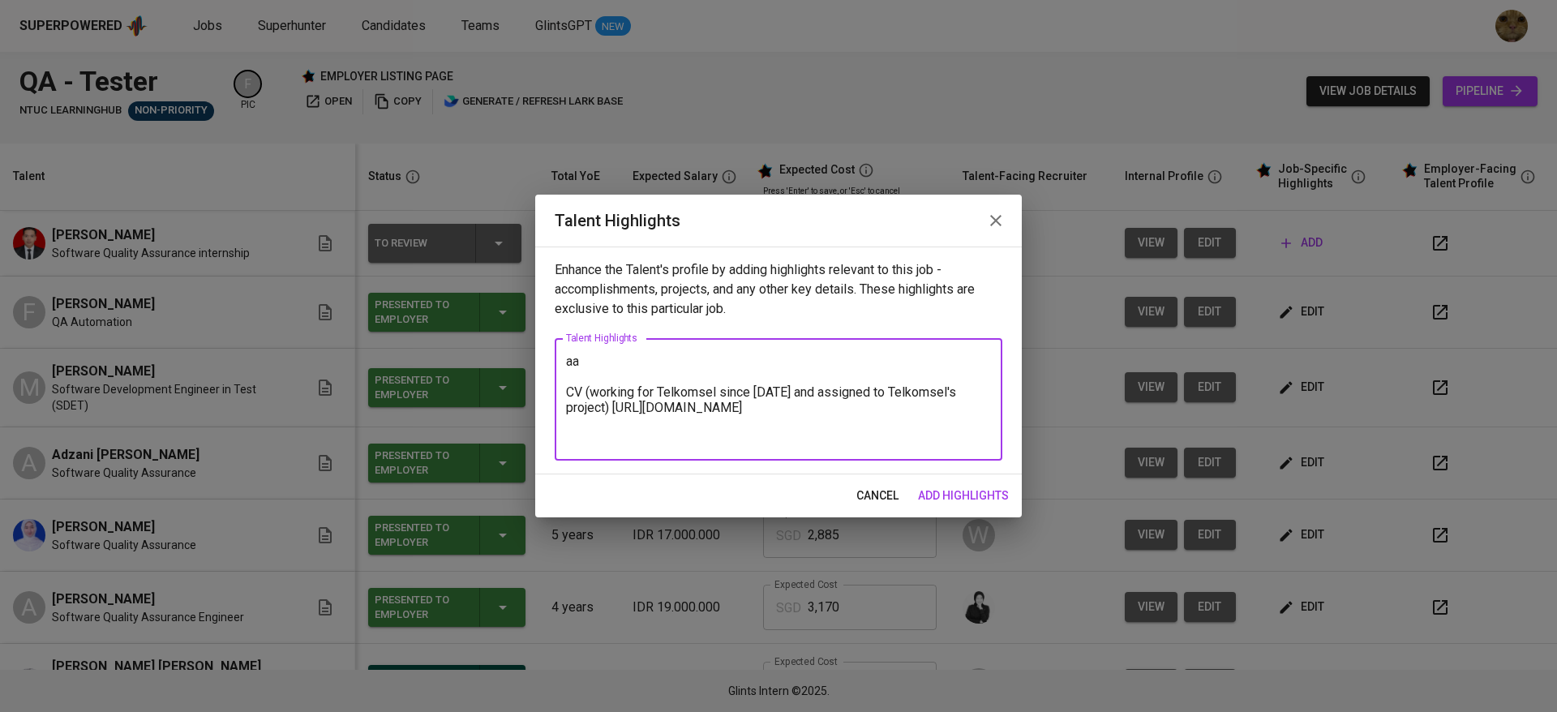
click at [697, 440] on textarea "aa CV (working for Telkomsel since 2020 and assigned to Telkomsel's project) ht…" at bounding box center [778, 400] width 425 height 92
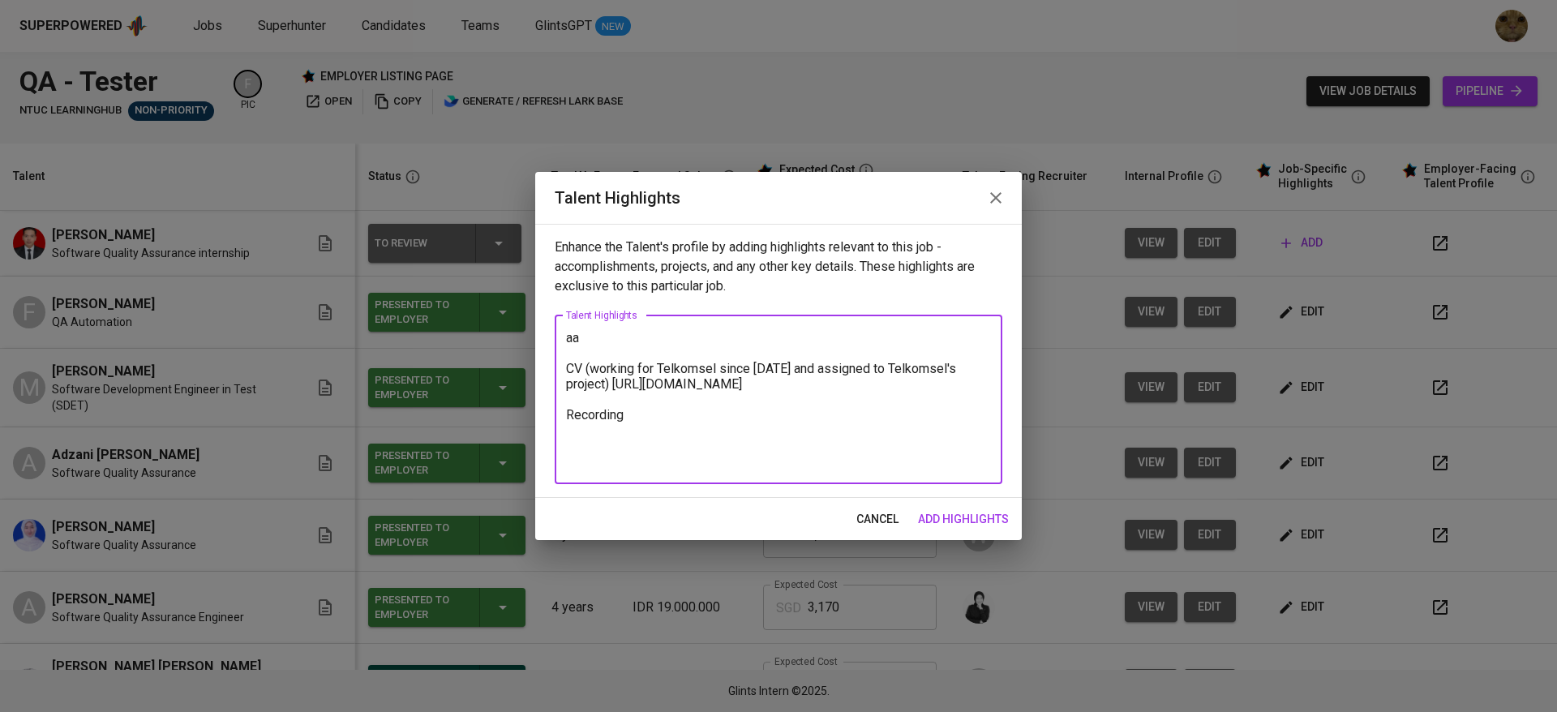
type textarea "aa CV (working for Telkomsel since 2020 and assigned to Telkomsel's project) ht…"
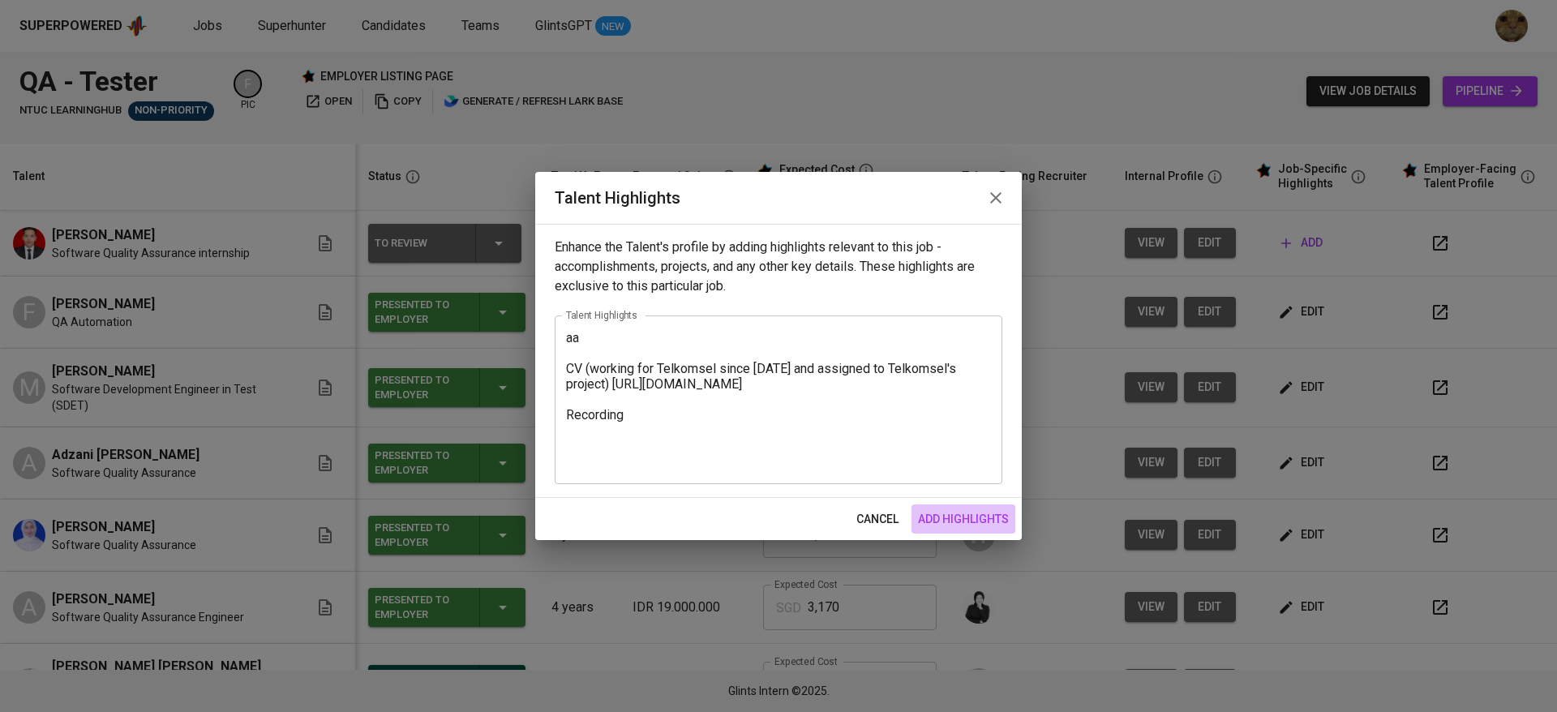
click at [918, 516] on span "add highlights" at bounding box center [963, 519] width 91 height 20
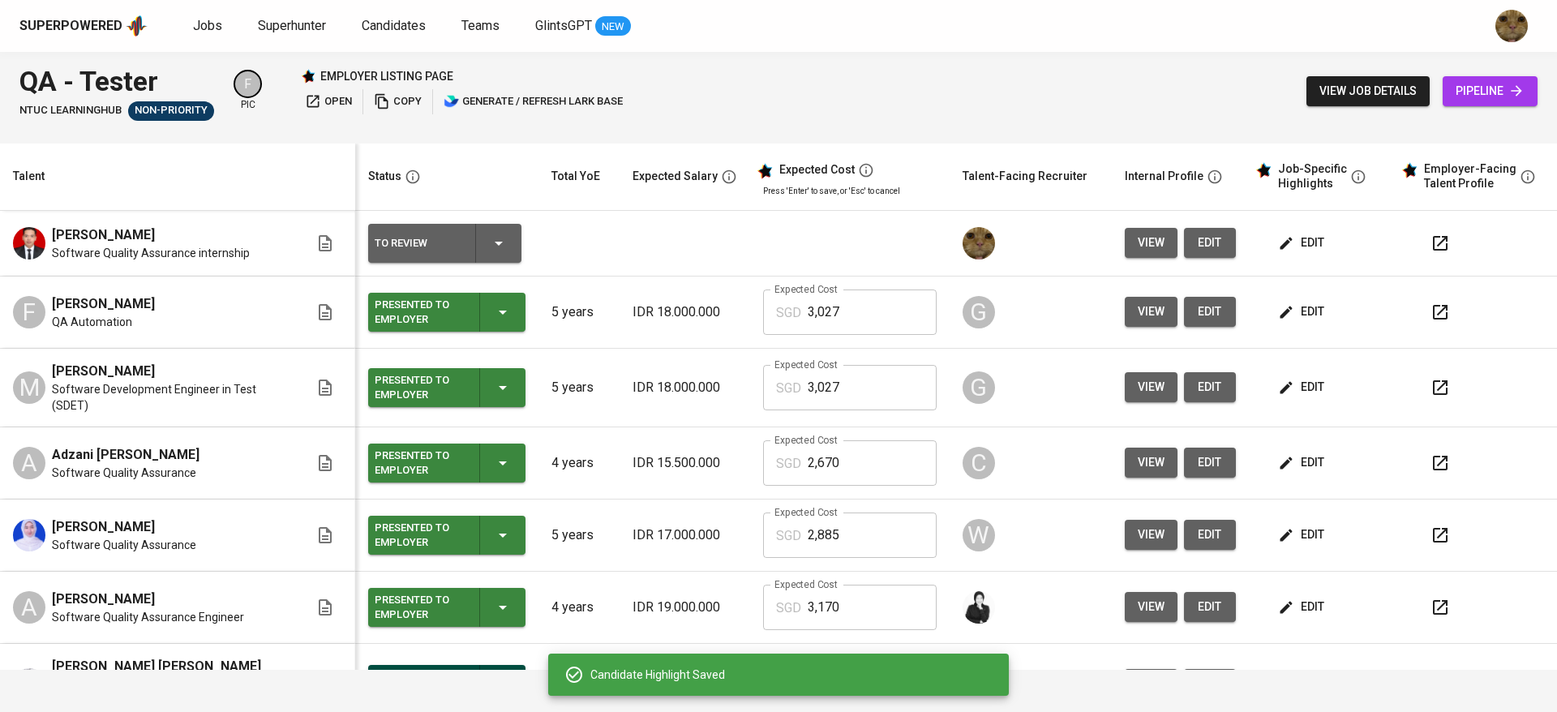
click at [1285, 240] on span "edit" at bounding box center [1302, 243] width 43 height 20
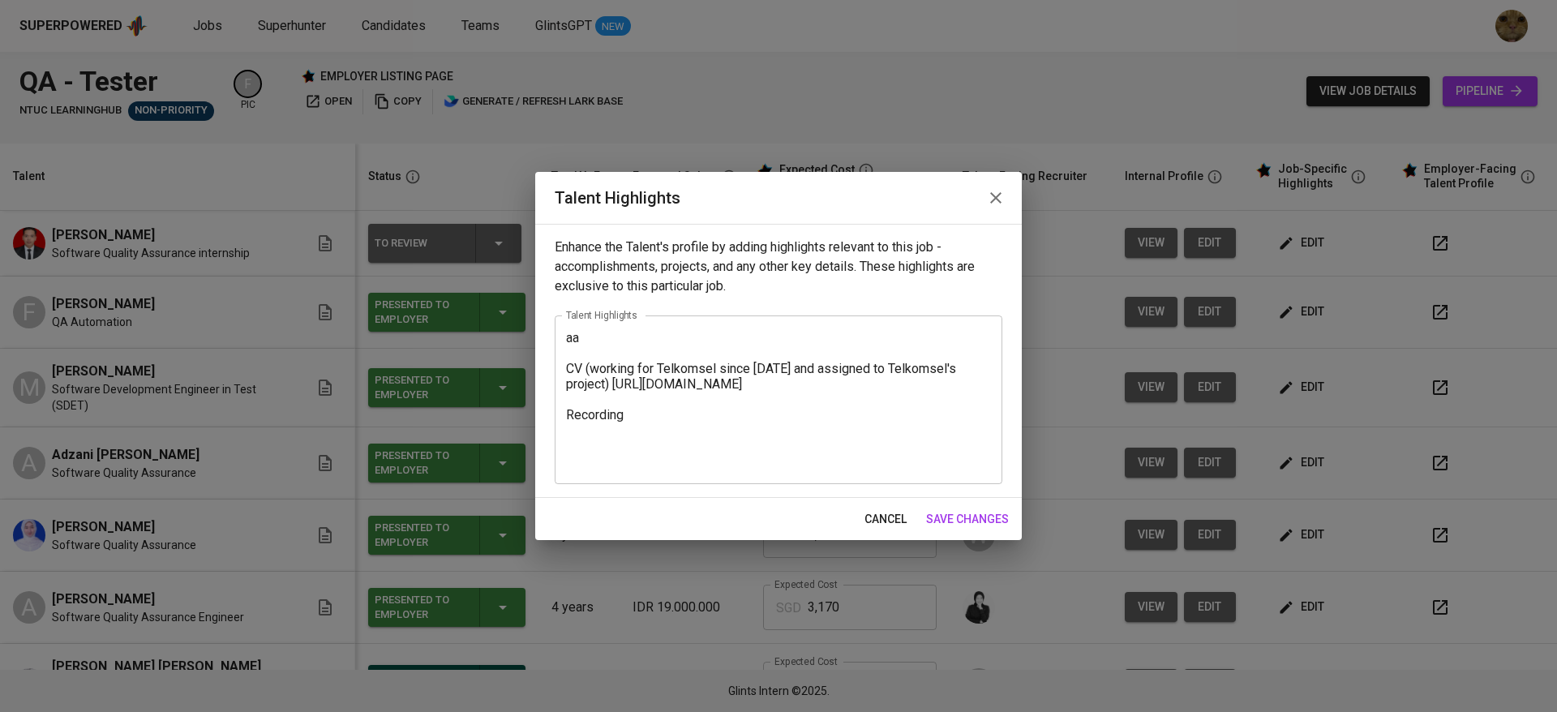
click at [594, 368] on textarea "aa CV (working for Telkomsel since 2020 and assigned to Telkomsel's project) ht…" at bounding box center [778, 399] width 425 height 139
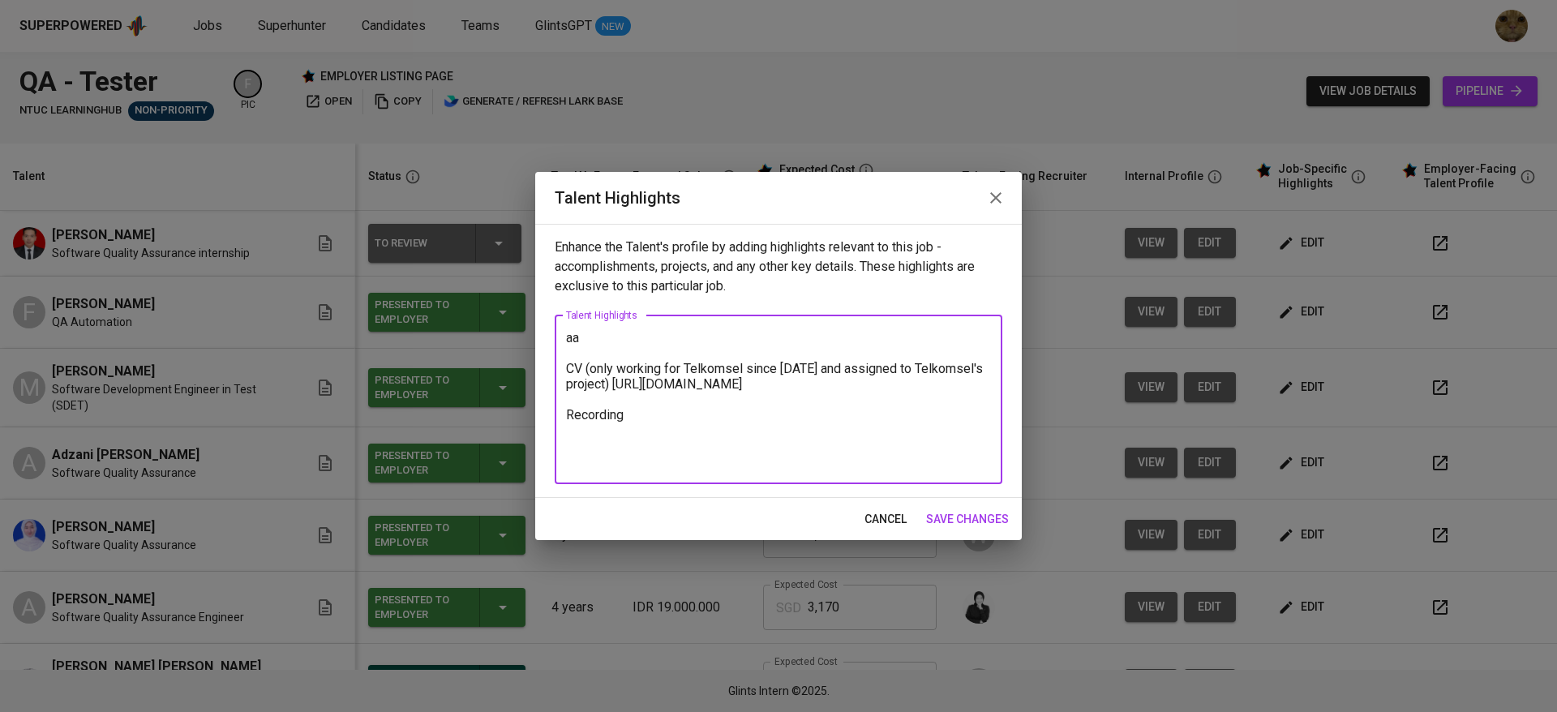
click at [660, 449] on textarea "aa CV (only working for Telkomsel since 2020 and assigned to Telkomsel's projec…" at bounding box center [778, 399] width 425 height 139
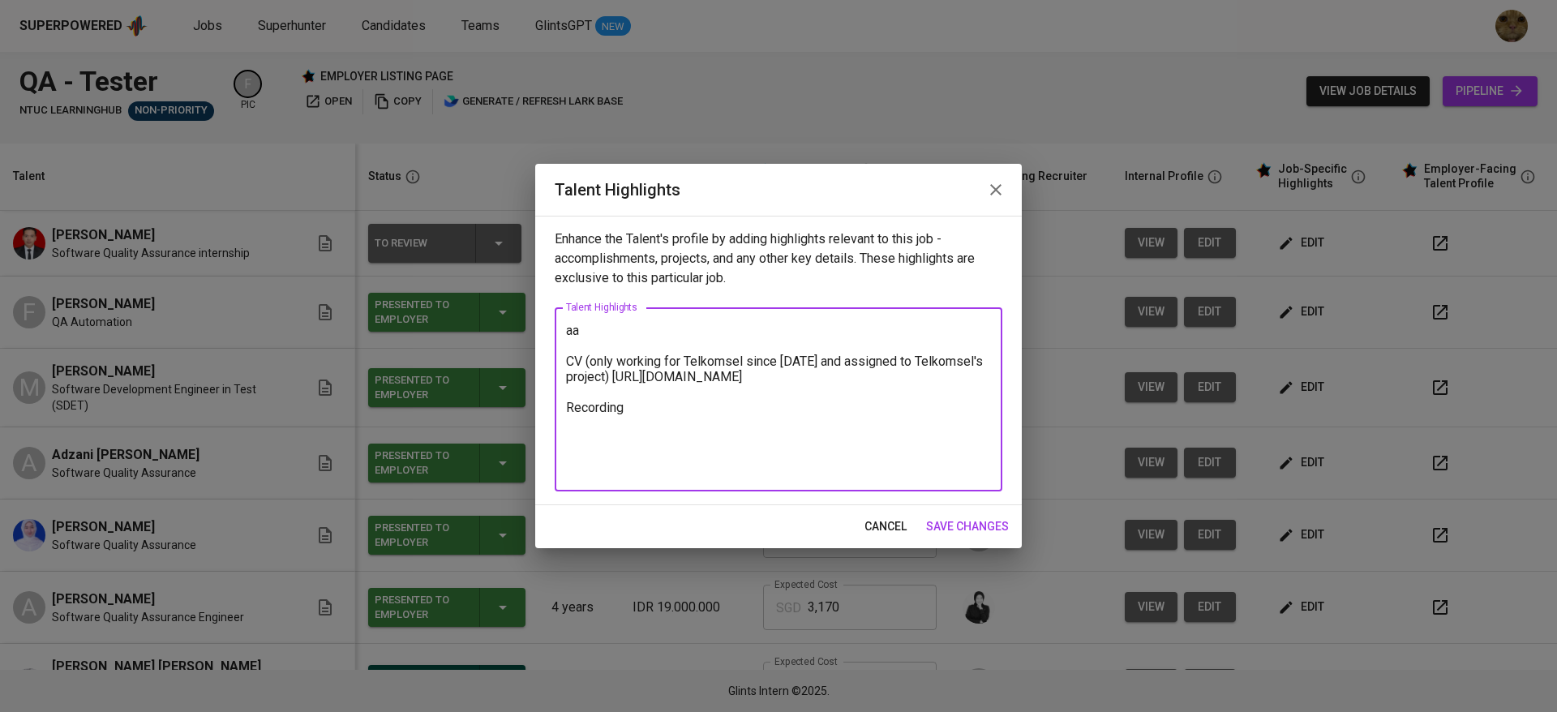
paste textarea "https://glints.sg.larksuite.com/minutes/obsgcmb521jb1149bvi7h2ci?from=from_copy…"
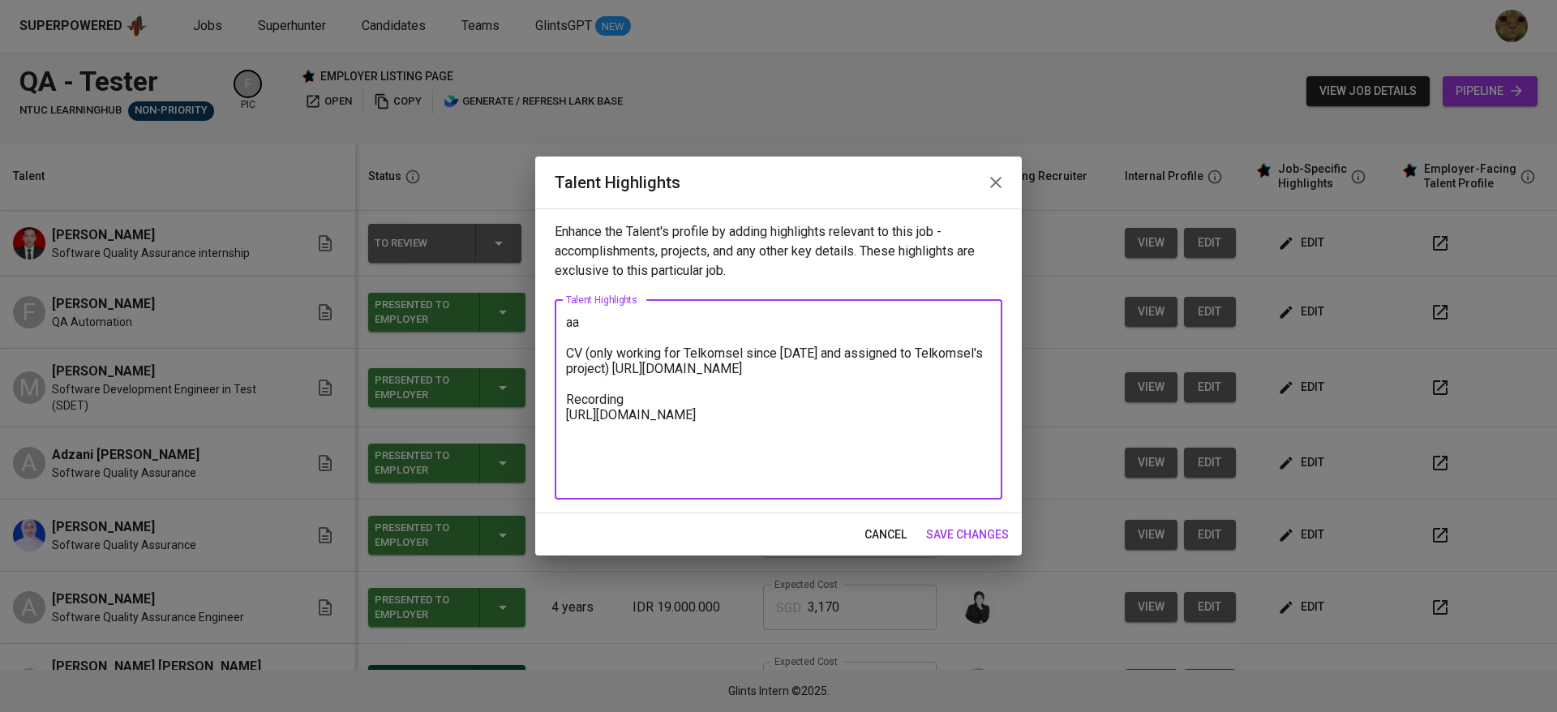
click at [619, 350] on textarea "aa CV (only working for Telkomsel since 2020 and assigned to Telkomsel's projec…" at bounding box center [778, 400] width 425 height 170
click at [590, 474] on textarea "aa CV (working for Telkomsel since 2020 and assigned to Telkomsel's project) ht…" at bounding box center [778, 400] width 425 height 170
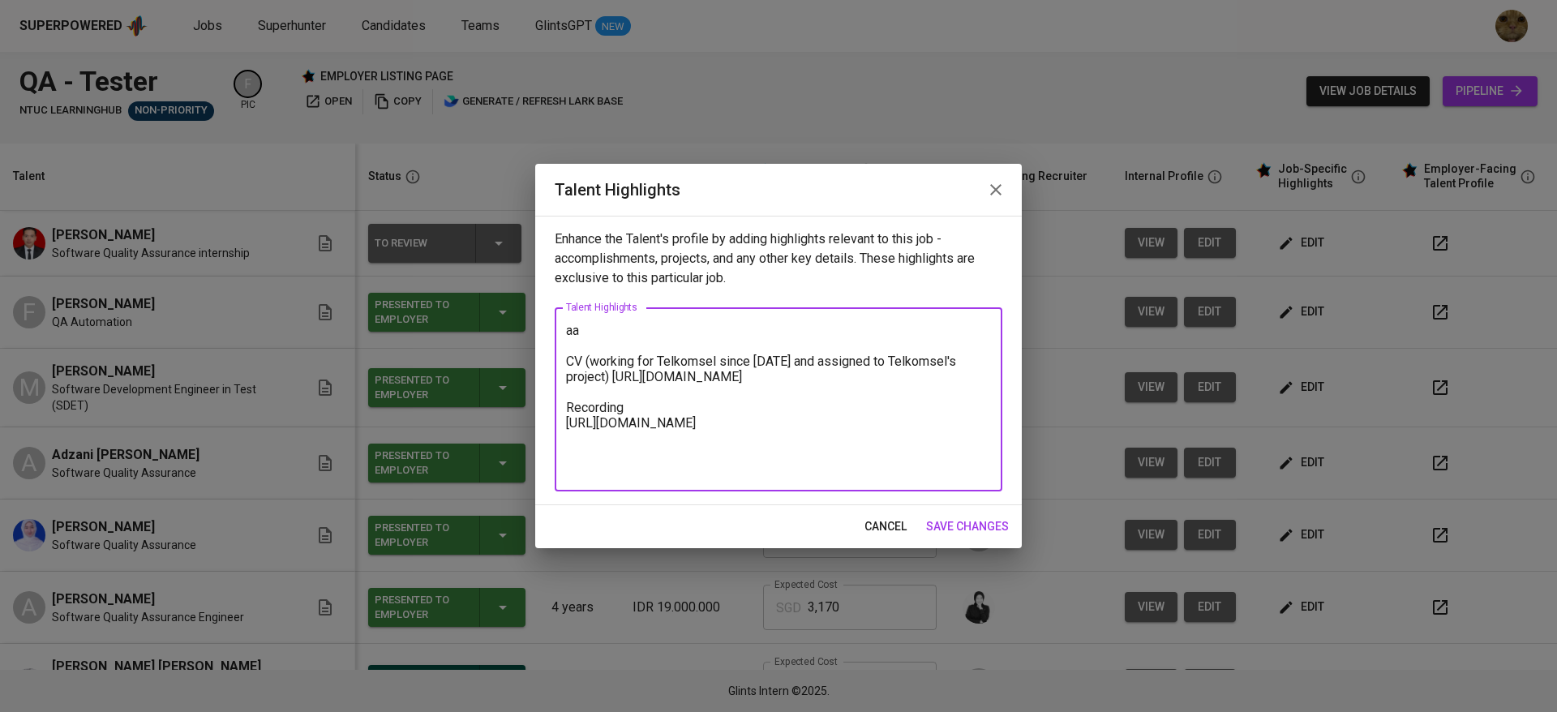
type textarea "aa CV (working for Telkomsel since 2020 and assigned to Telkomsel's project) ht…"
click at [977, 514] on button "save changes" at bounding box center [968, 527] width 96 height 30
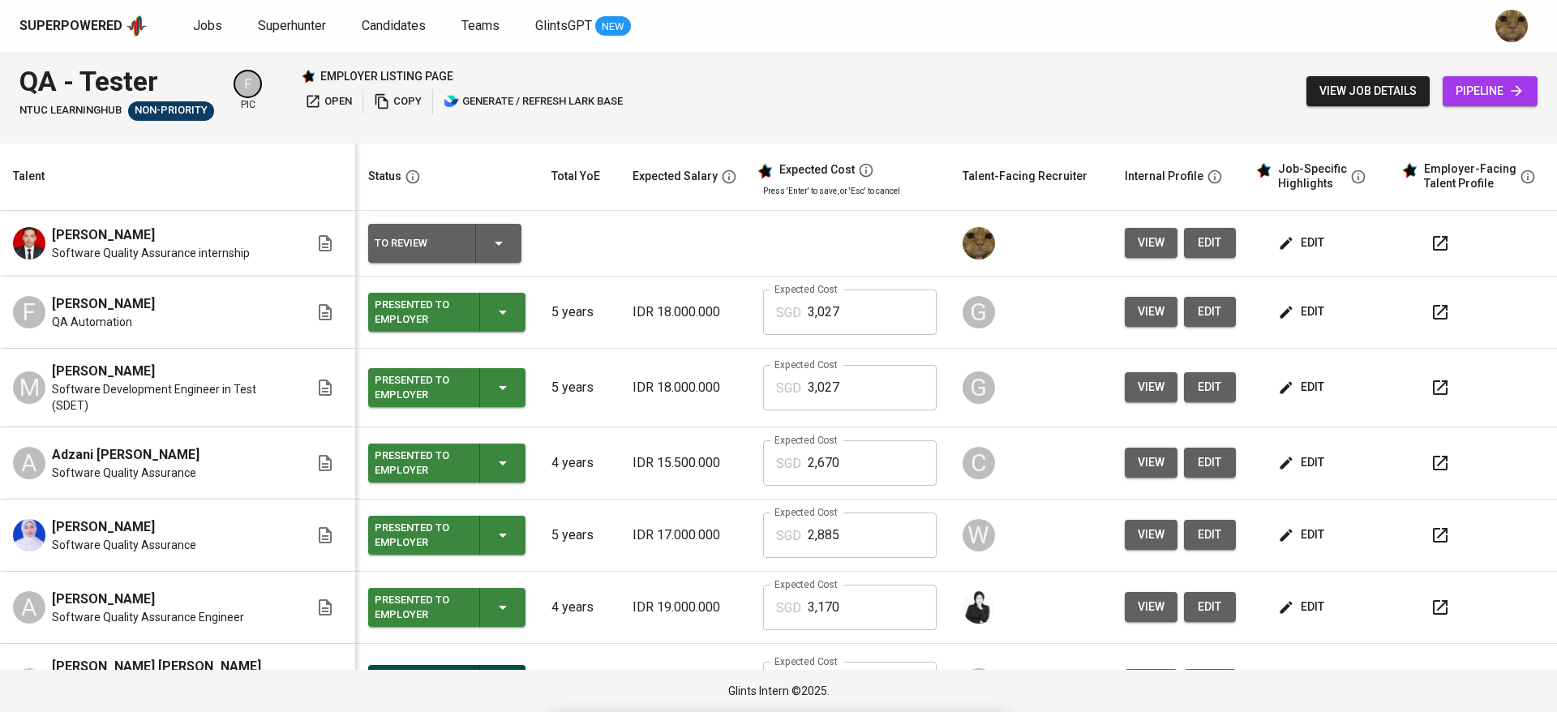
click at [1295, 249] on span "edit" at bounding box center [1302, 243] width 43 height 20
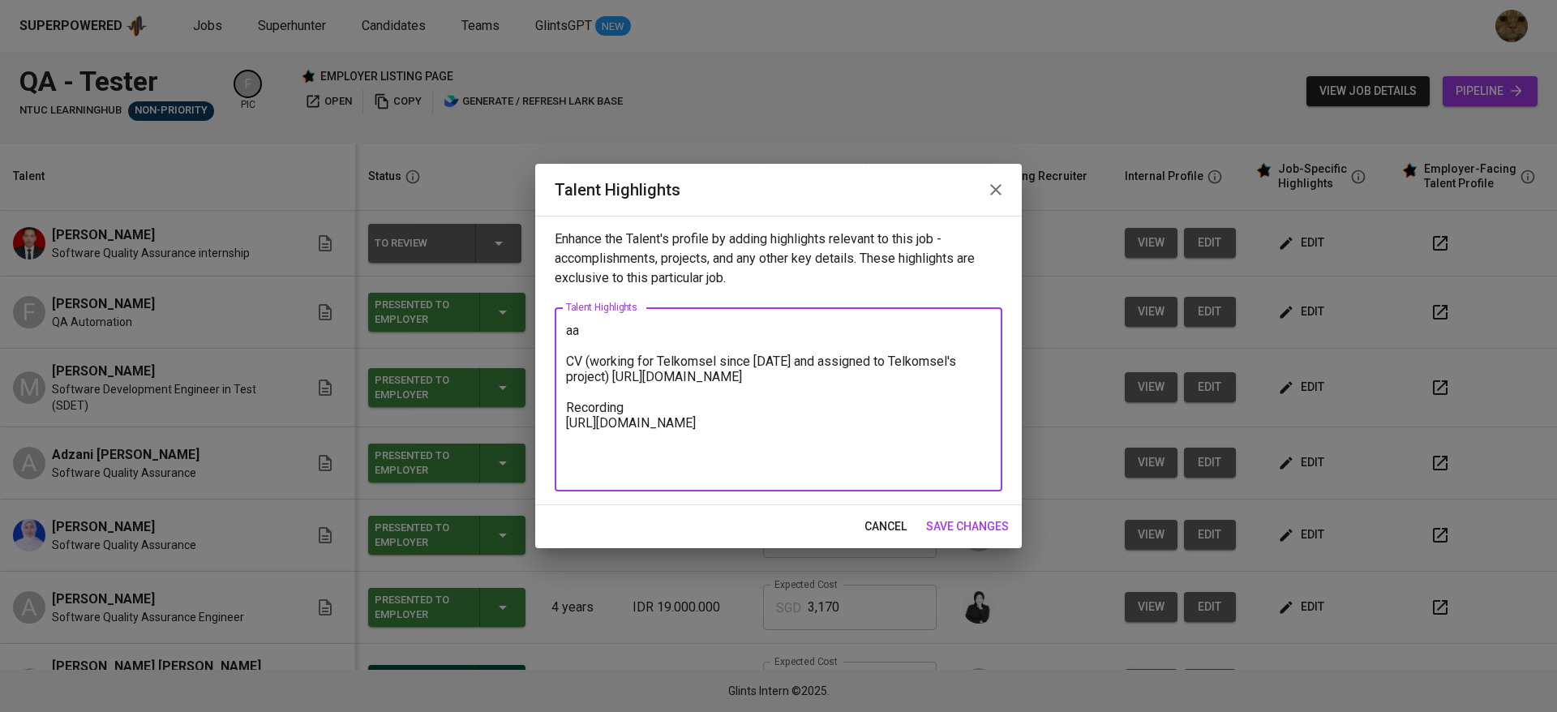
click at [647, 333] on textarea "aa CV (working for Telkomsel since 2020 and assigned to Telkomsel's project) ht…" at bounding box center [778, 400] width 425 height 154
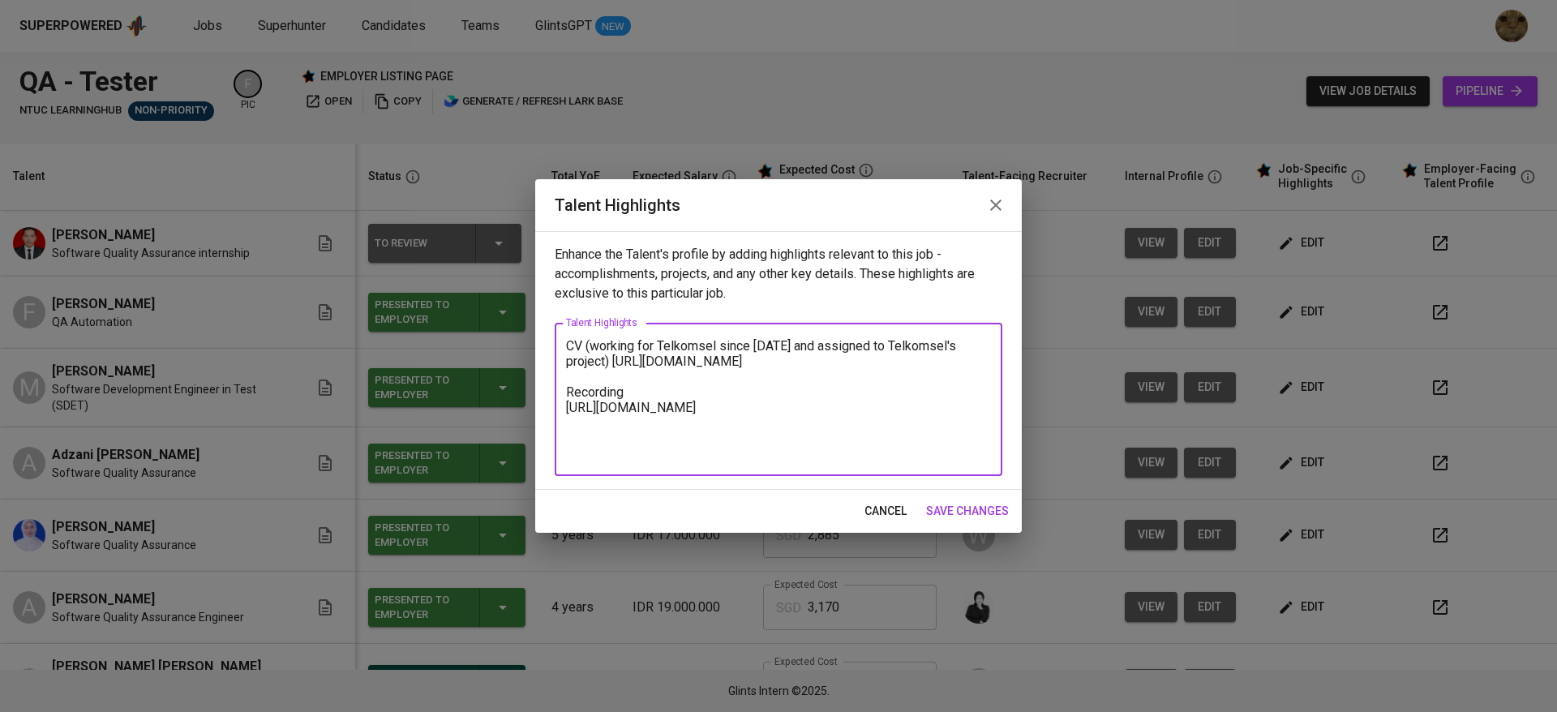
paste textarea "Can tell all of your scope of testing as well as. I work using framework for te…"
click at [570, 349] on textarea "CV (working for Telkomsel since 2020 and assigned to Telkomsel's project) https…" at bounding box center [778, 399] width 425 height 123
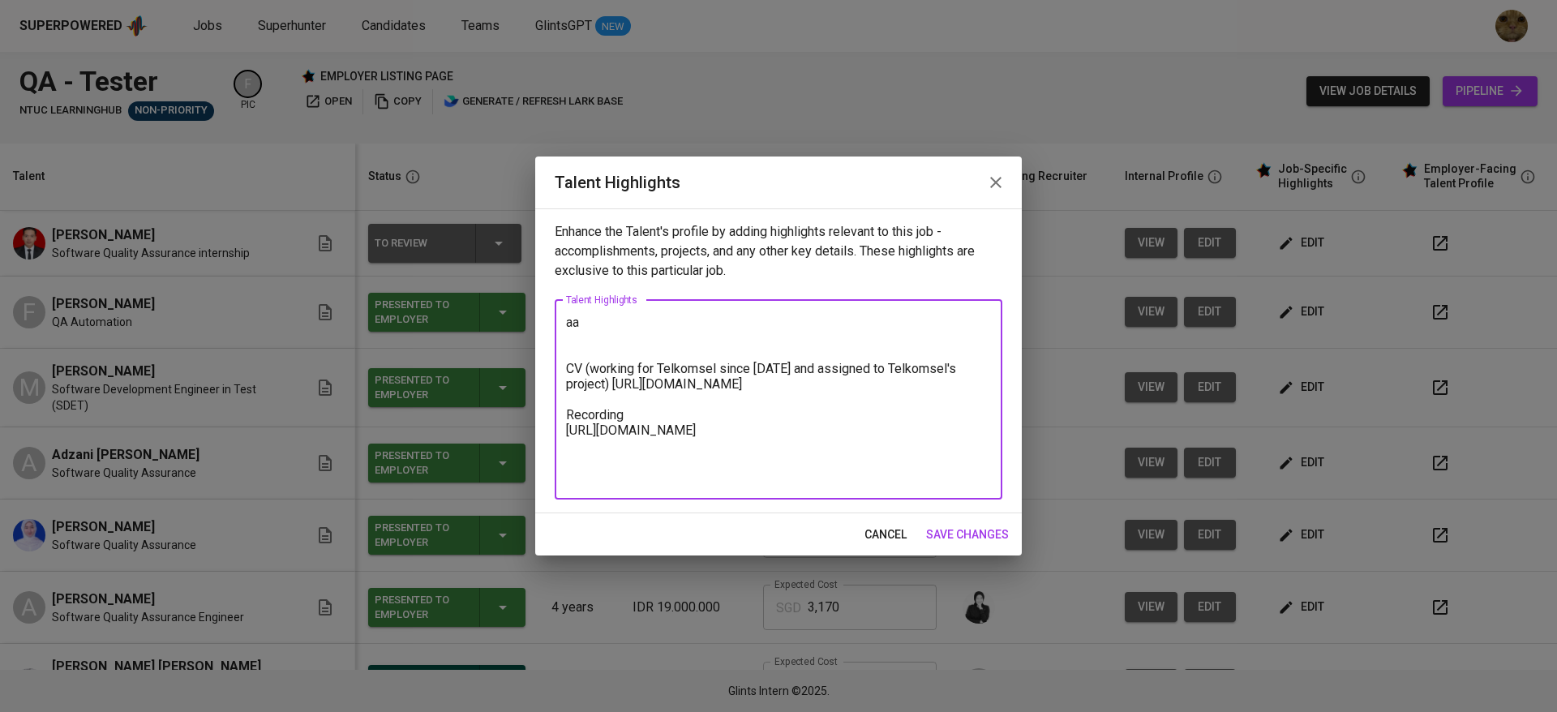
click at [611, 316] on textarea "aa CV (working for Telkomsel since 2020 and assigned to Telkomsel's project) ht…" at bounding box center [778, 400] width 425 height 170
paste textarea "Can tell all of your scope of testing as well as. I work using framework for te…"
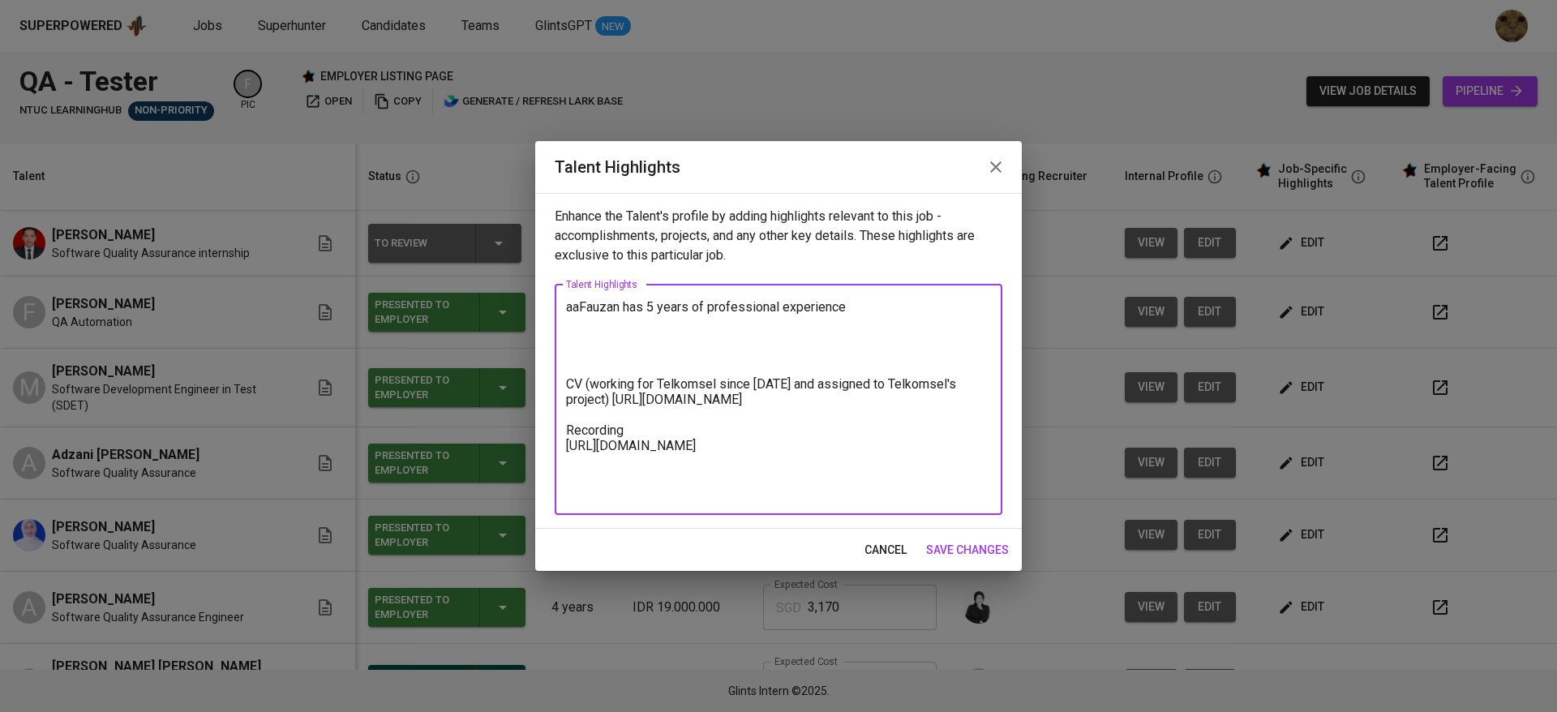
paste textarea "My scope of testing covers the full Software Testing Life Cycle (STLC) within t…"
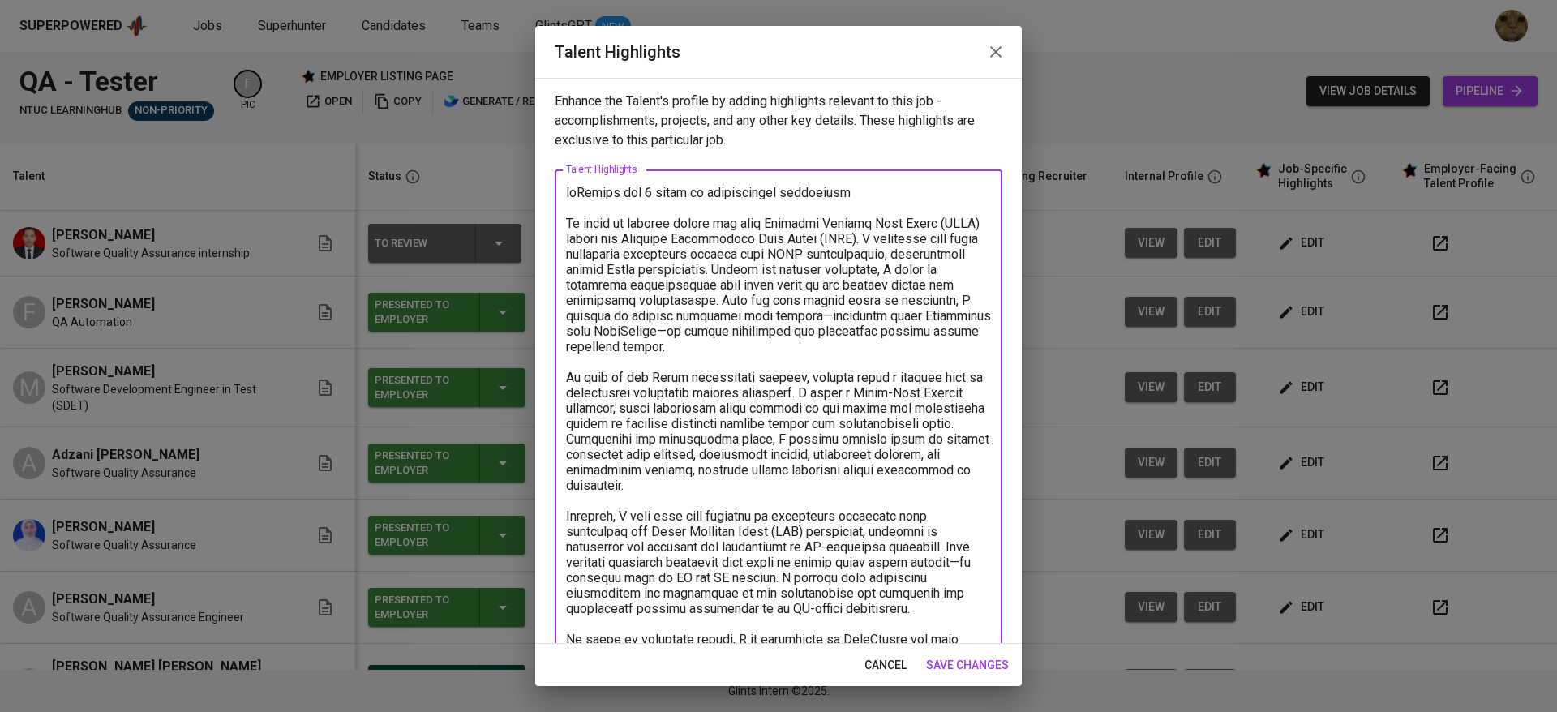
drag, startPoint x: 580, startPoint y: 193, endPoint x: 544, endPoint y: 193, distance: 35.7
click at [544, 193] on div "Enhance the Talent's profile by adding highlights relevant to this job - accomp…" at bounding box center [778, 361] width 487 height 566
click at [873, 189] on textarea at bounding box center [778, 570] width 425 height 771
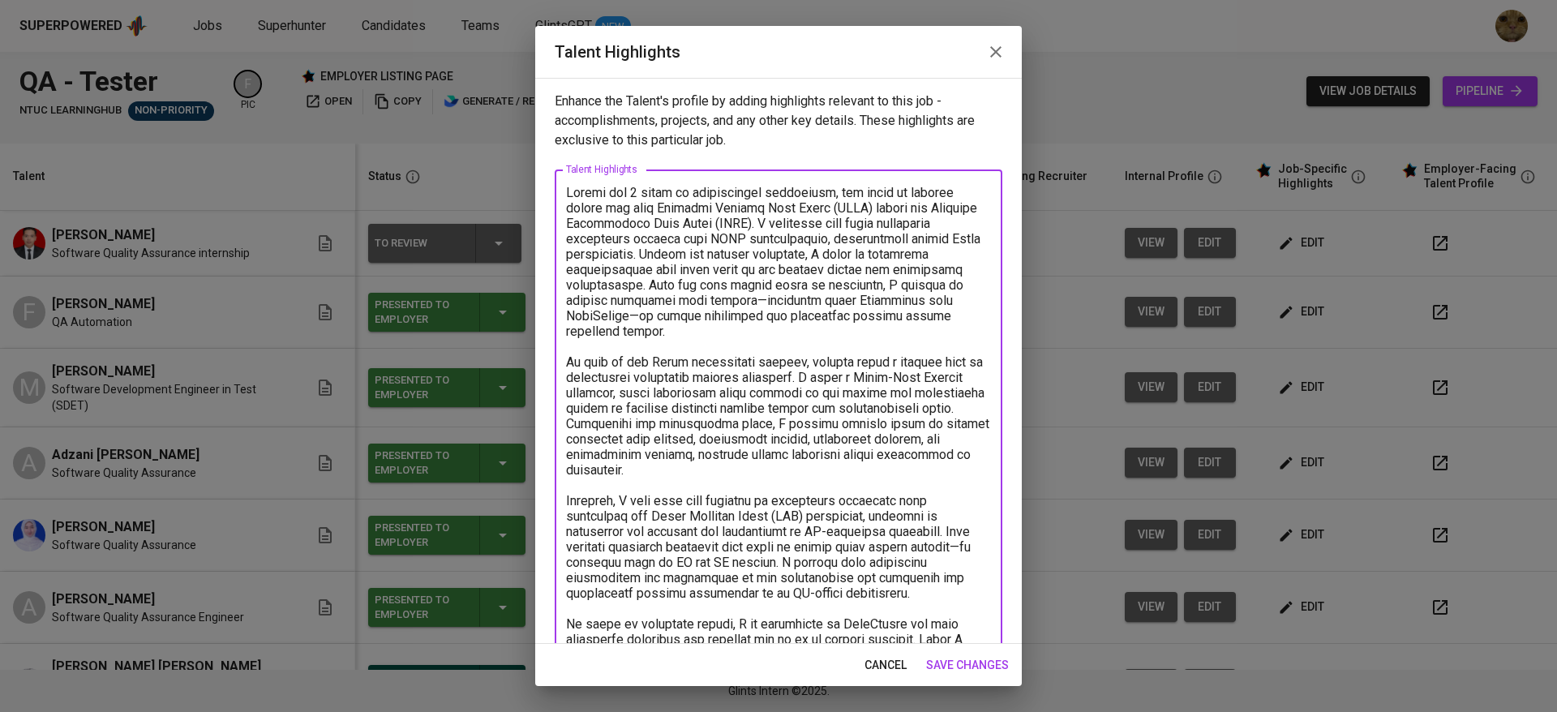
drag, startPoint x: 710, startPoint y: 217, endPoint x: 551, endPoint y: 219, distance: 159.8
click at [551, 219] on div "Enhance the Talent's profile by adding highlights relevant to this job - accomp…" at bounding box center [778, 361] width 487 height 566
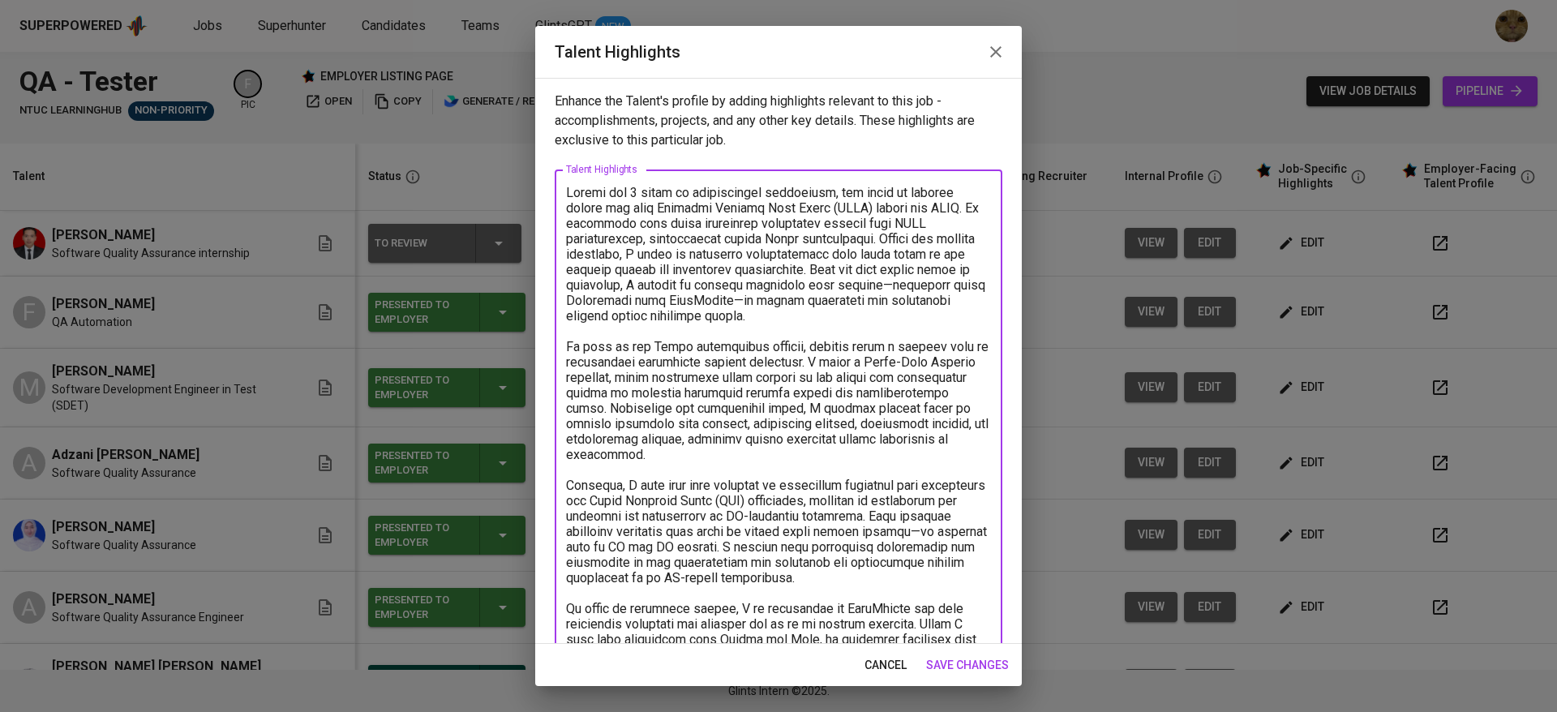
drag, startPoint x: 862, startPoint y: 208, endPoint x: 949, endPoint y: 204, distance: 86.9
click at [949, 204] on textarea at bounding box center [778, 555] width 425 height 740
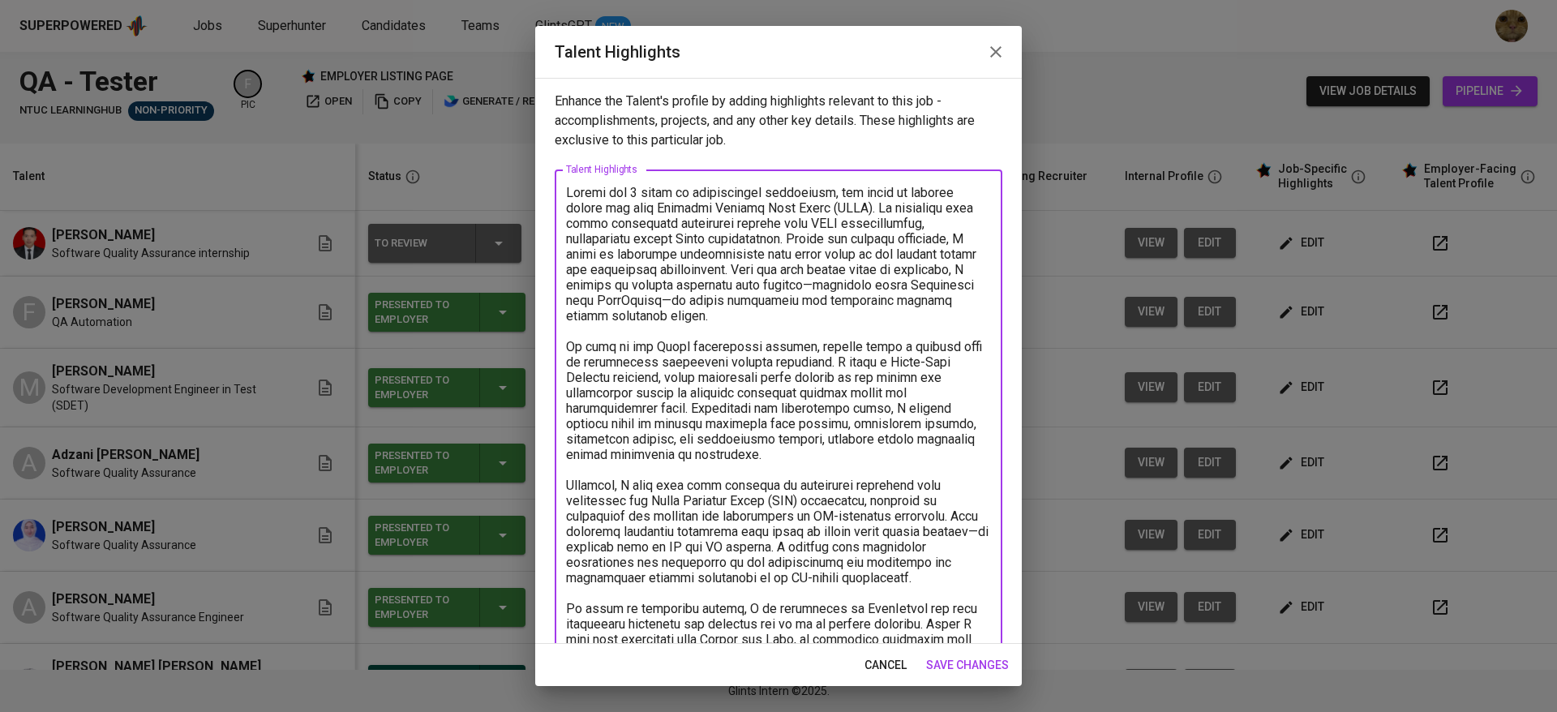
click at [951, 236] on textarea at bounding box center [778, 555] width 425 height 740
click at [642, 285] on textarea at bounding box center [778, 555] width 425 height 740
click at [898, 289] on textarea at bounding box center [778, 555] width 425 height 740
drag, startPoint x: 772, startPoint y: 323, endPoint x: 747, endPoint y: 294, distance: 37.9
click at [747, 294] on textarea at bounding box center [778, 555] width 425 height 740
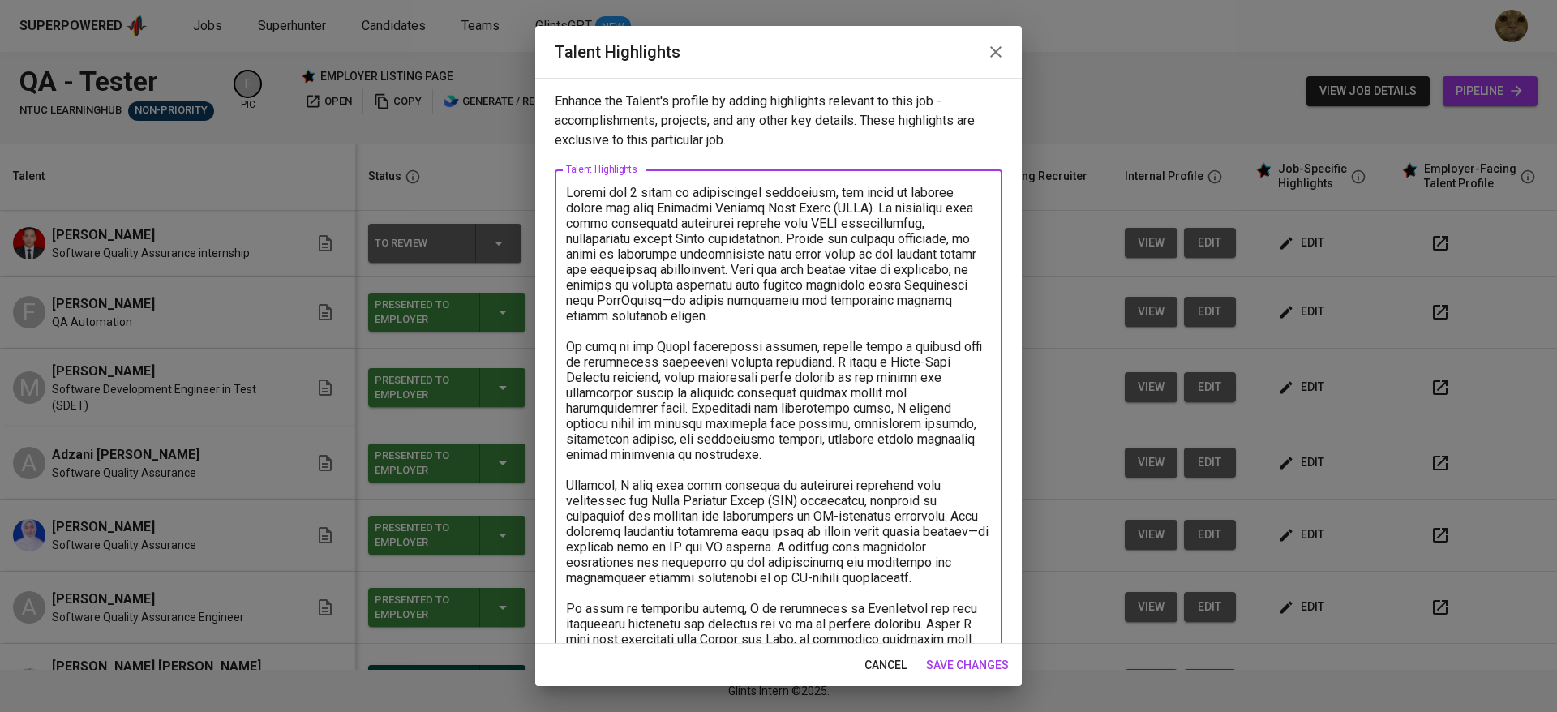
drag, startPoint x: 749, startPoint y: 303, endPoint x: 780, endPoint y: 333, distance: 43.0
click at [780, 333] on textarea at bounding box center [778, 555] width 425 height 740
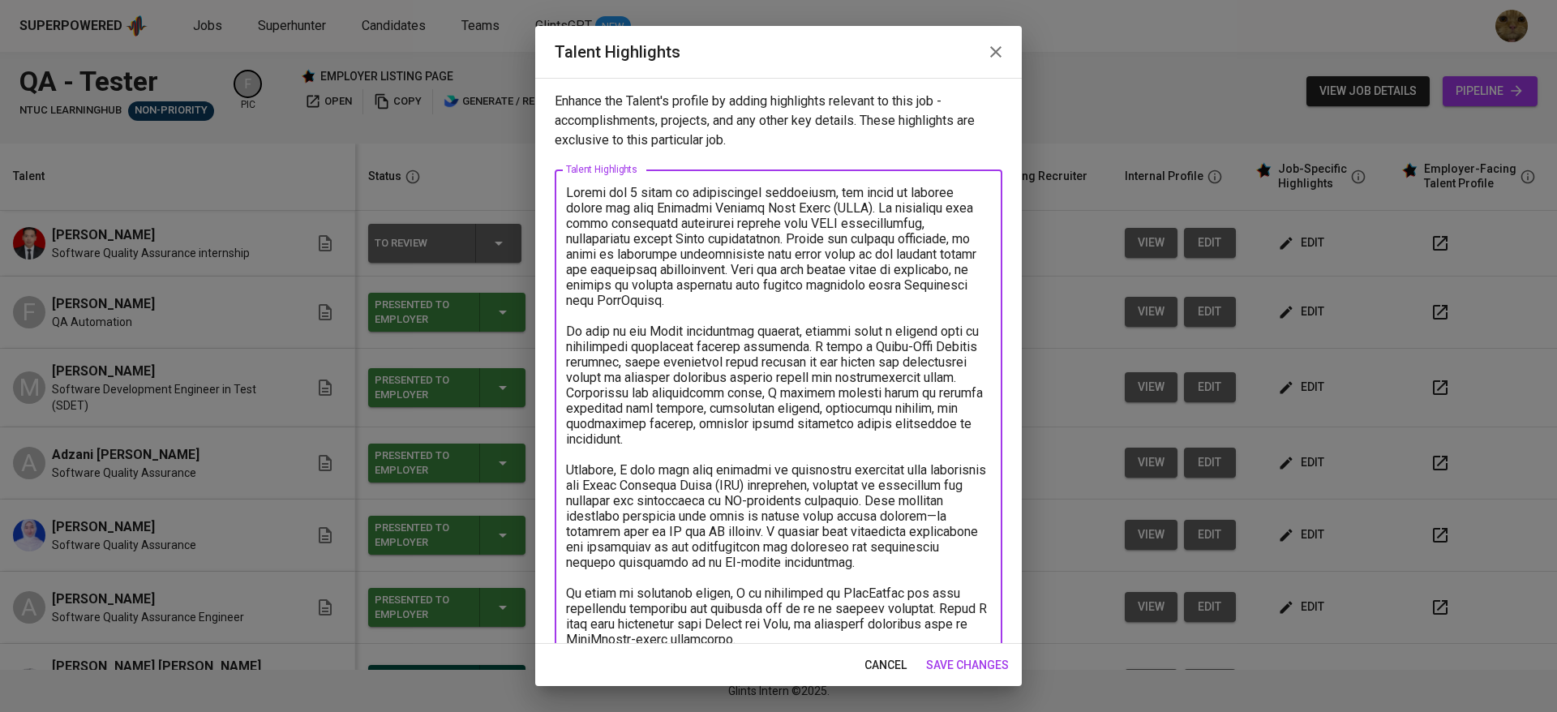
drag, startPoint x: 811, startPoint y: 335, endPoint x: 835, endPoint y: 351, distance: 29.2
click at [835, 351] on textarea at bounding box center [778, 547] width 425 height 724
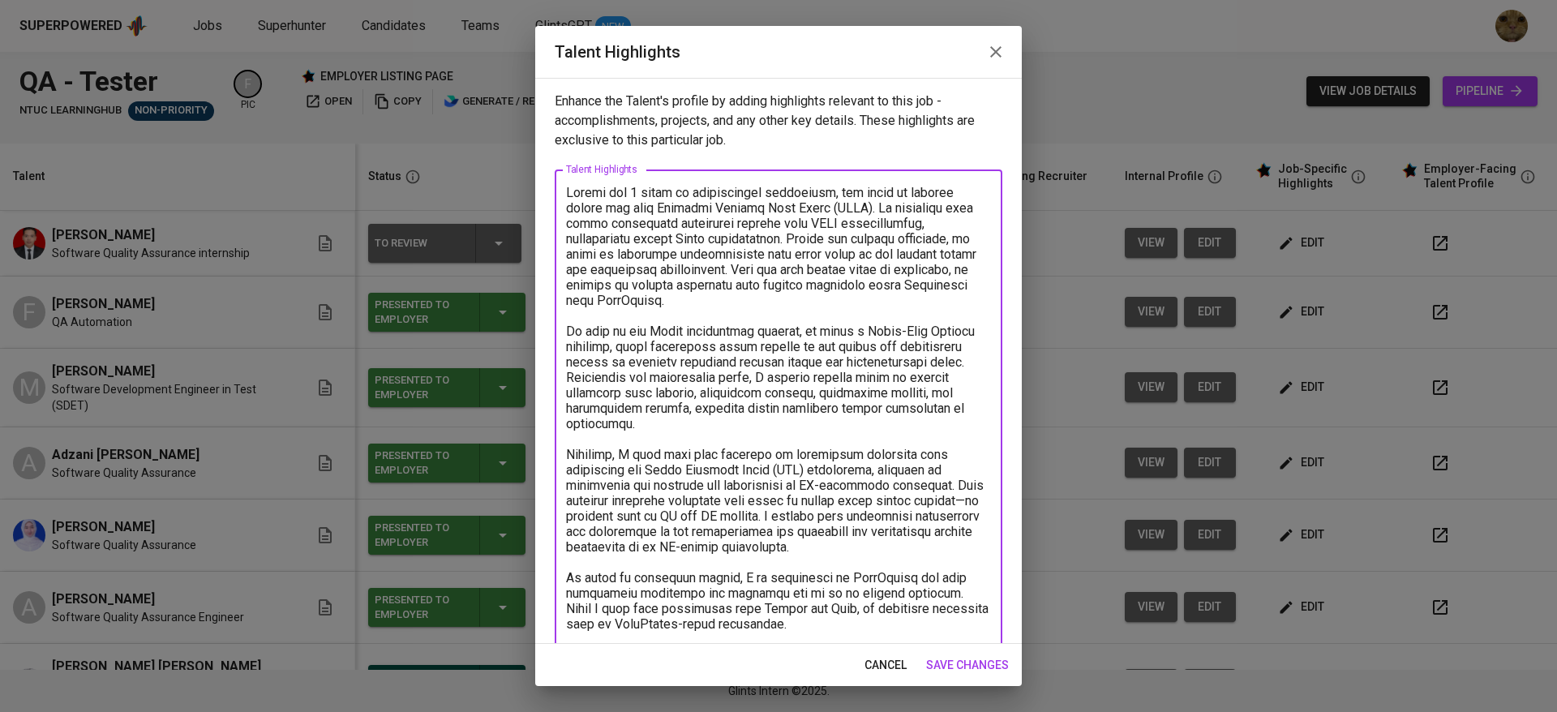
drag, startPoint x: 628, startPoint y: 347, endPoint x: 703, endPoint y: 379, distance: 81.8
click at [703, 379] on textarea at bounding box center [778, 539] width 425 height 709
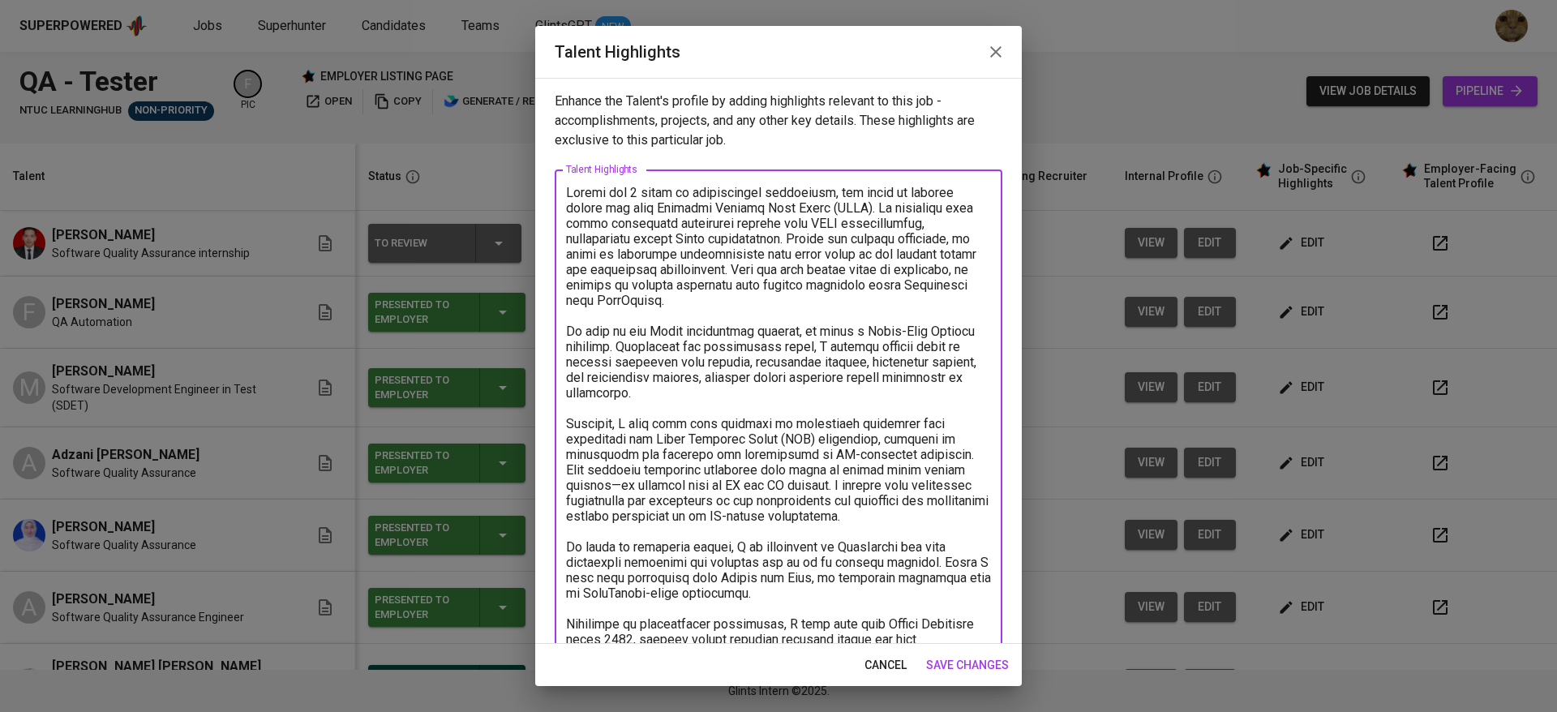
click at [837, 343] on textarea at bounding box center [778, 524] width 425 height 678
click at [893, 344] on textarea at bounding box center [778, 524] width 425 height 678
click at [744, 393] on textarea at bounding box center [778, 524] width 425 height 678
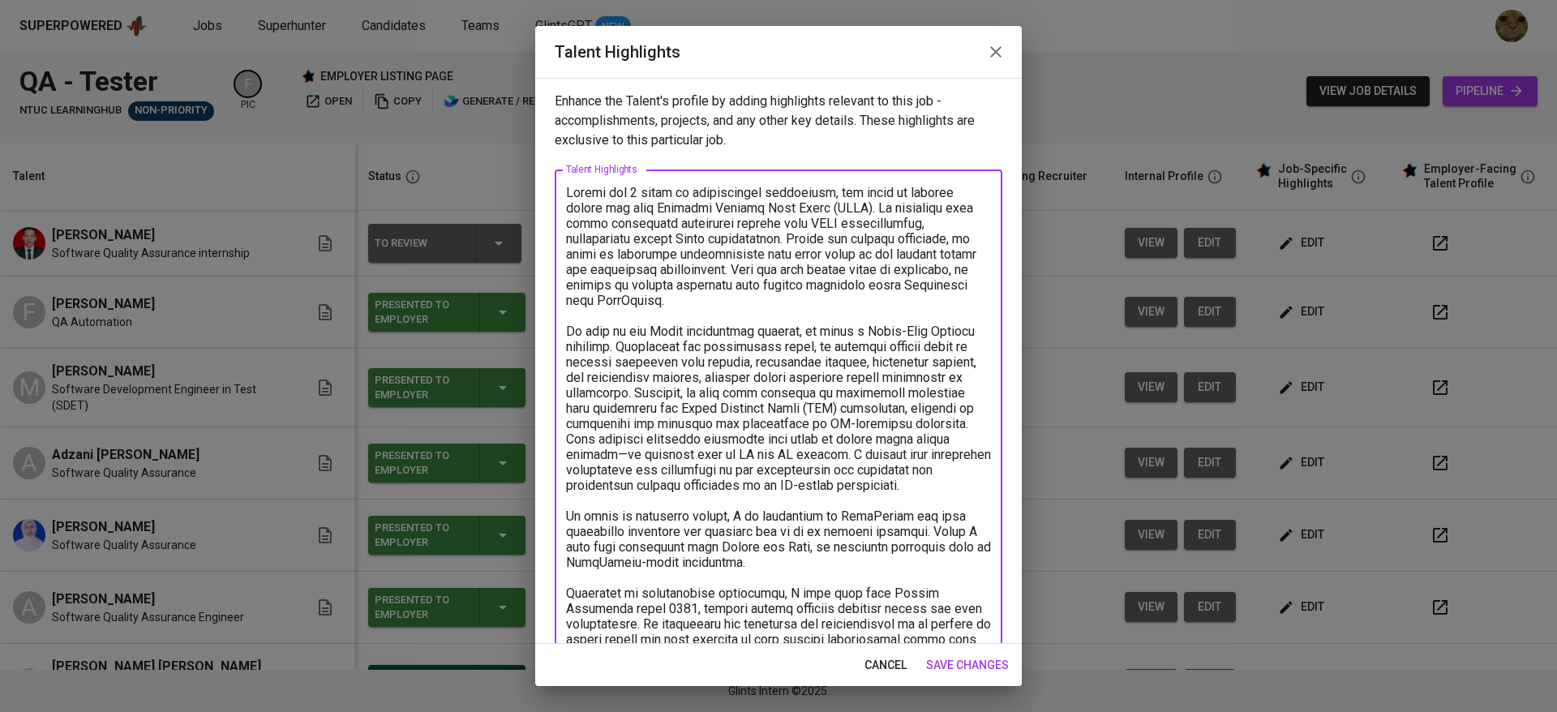
drag, startPoint x: 732, startPoint y: 501, endPoint x: 621, endPoint y: 470, distance: 114.5
click at [621, 470] on textarea at bounding box center [778, 508] width 425 height 647
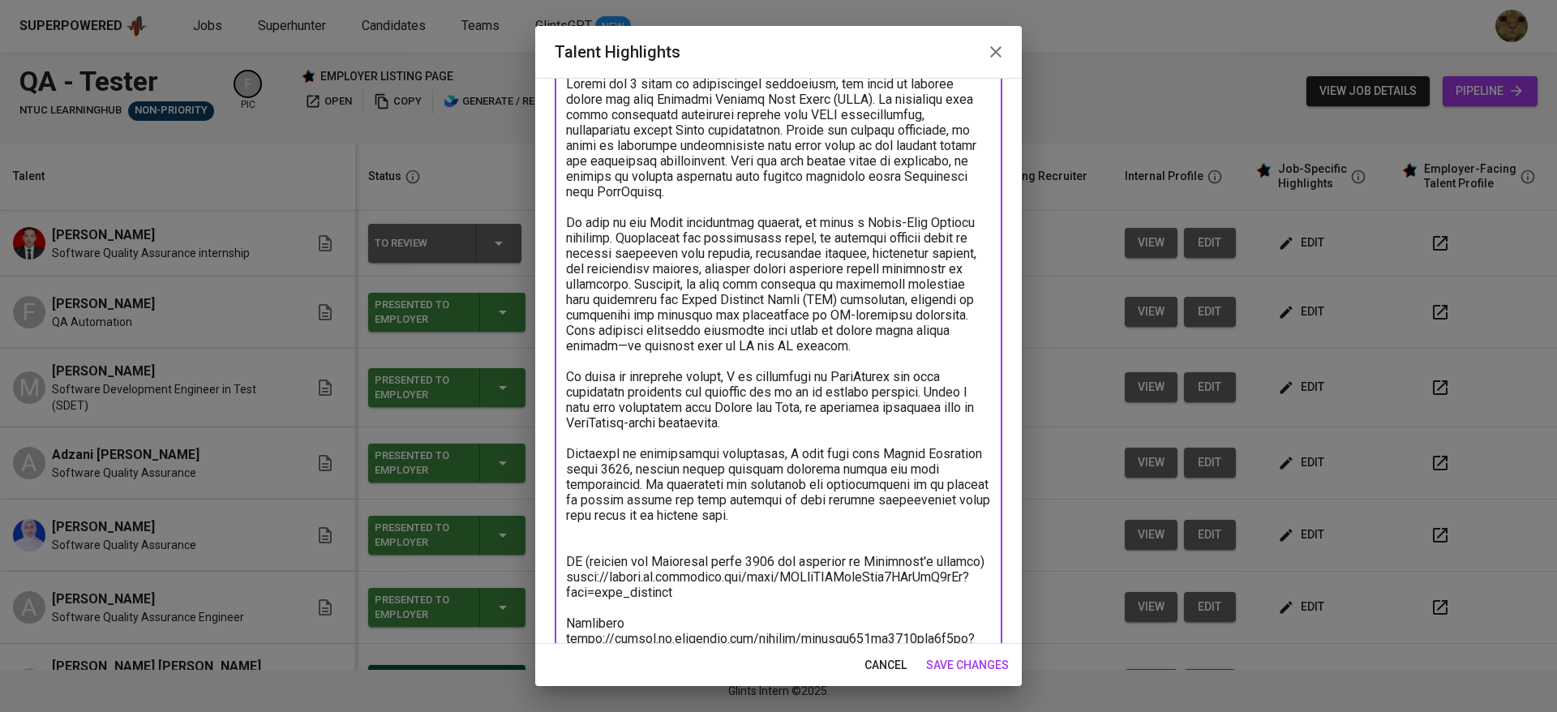
scroll to position [109, 0]
drag, startPoint x: 856, startPoint y: 529, endPoint x: 556, endPoint y: 465, distance: 306.9
click at [556, 465] on div "x Talent Highlights" at bounding box center [779, 383] width 448 height 646
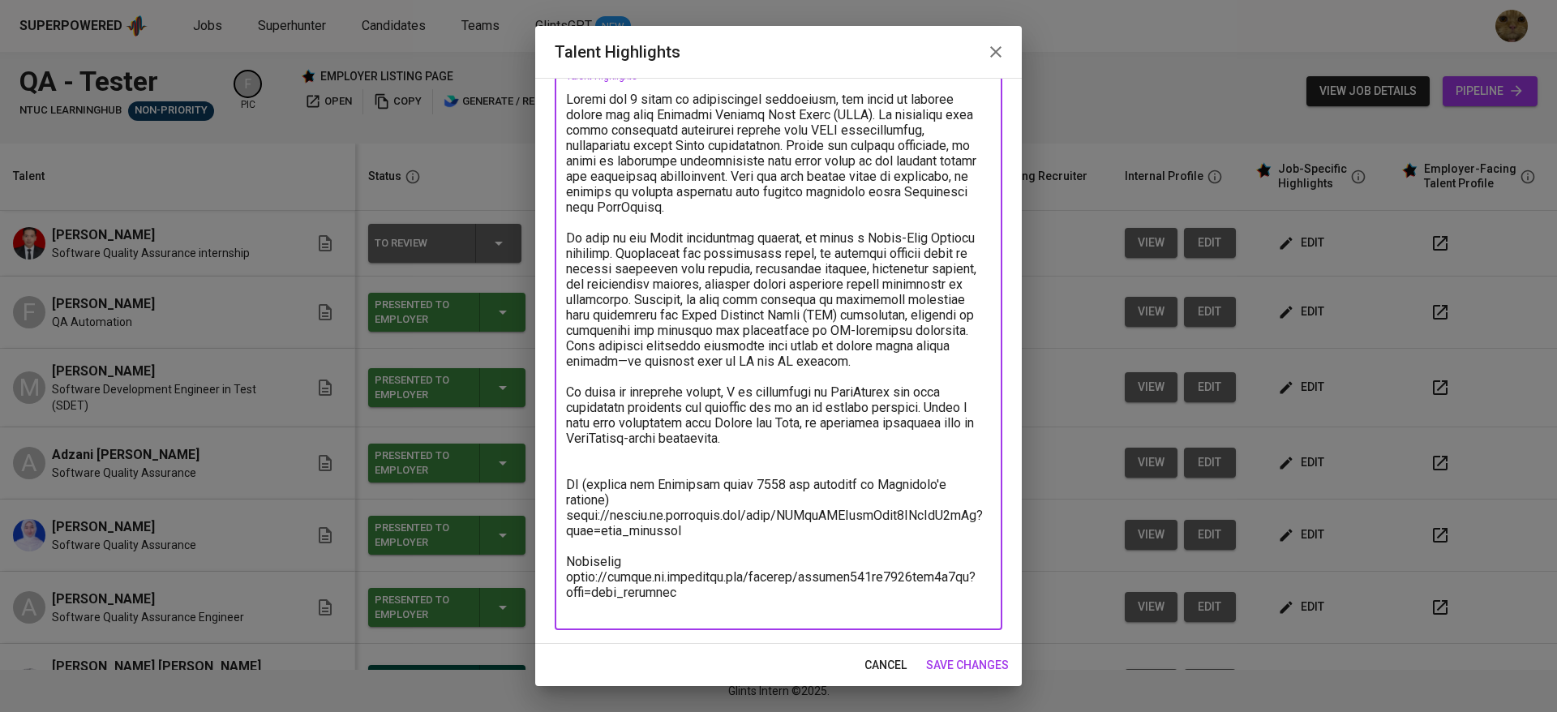
scroll to position [93, 0]
drag, startPoint x: 737, startPoint y: 550, endPoint x: 561, endPoint y: 532, distance: 176.9
click at [561, 532] on div "x Talent Highlights" at bounding box center [779, 353] width 448 height 554
click at [792, 204] on textarea at bounding box center [778, 354] width 425 height 524
drag, startPoint x: 923, startPoint y: 427, endPoint x: 556, endPoint y: 419, distance: 366.7
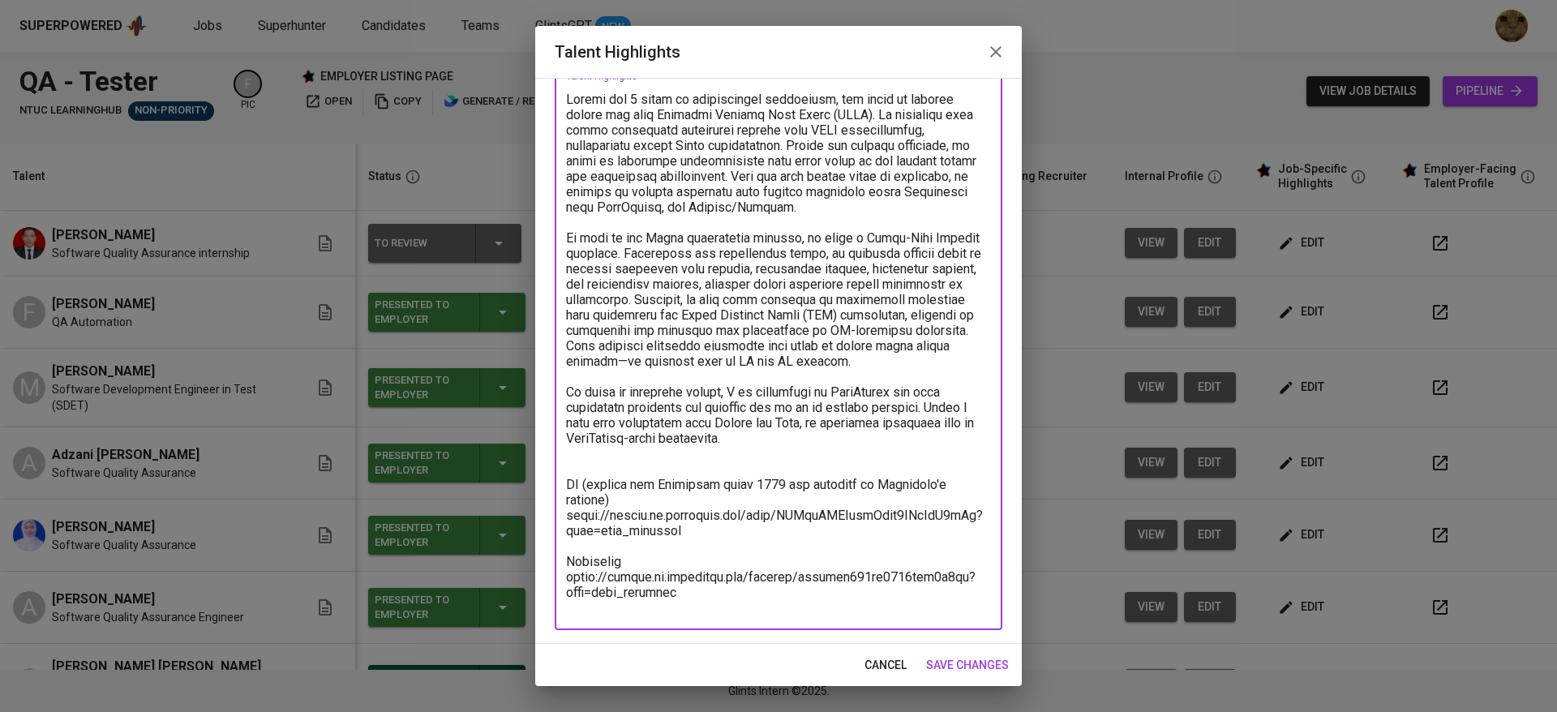
click at [556, 419] on div "x Talent Highlights" at bounding box center [779, 353] width 448 height 554
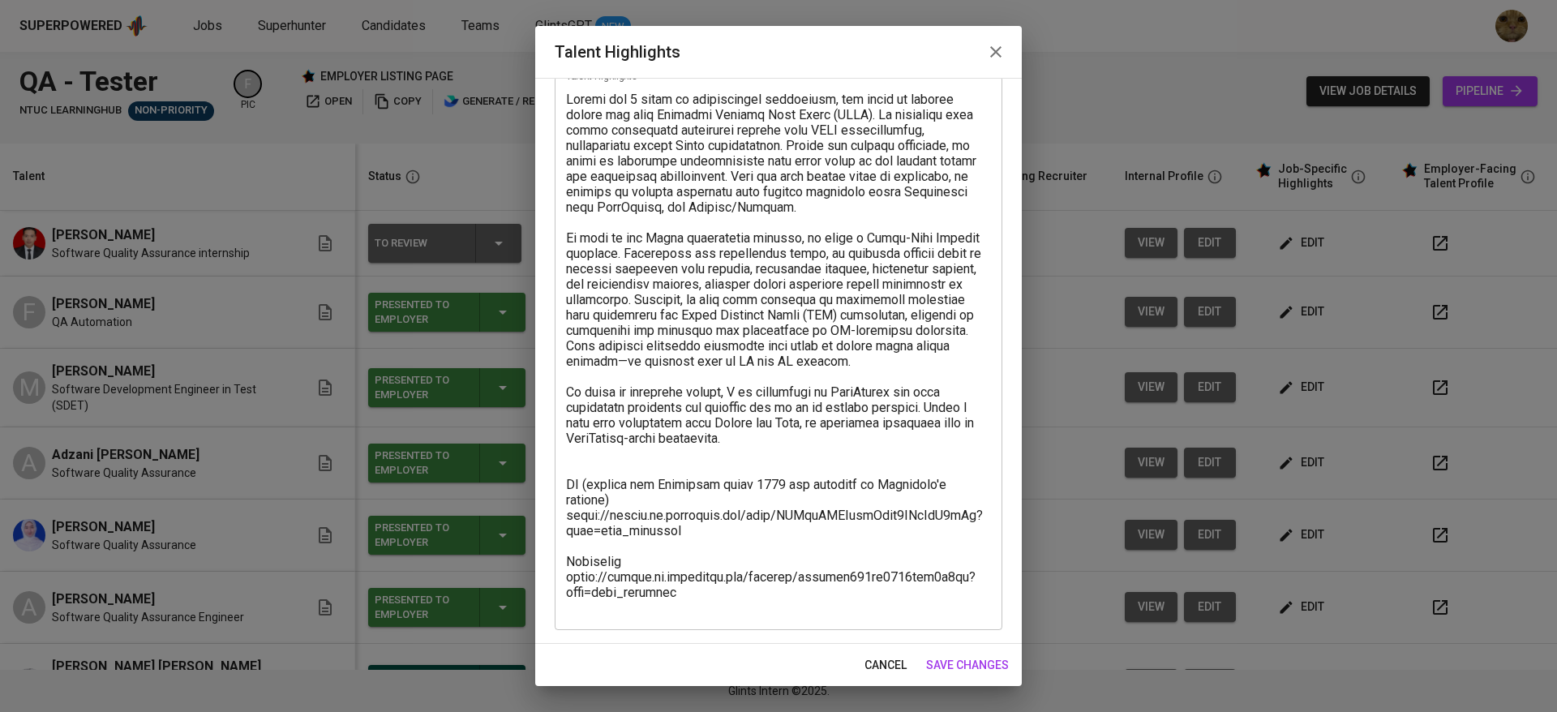
click at [553, 404] on div "Enhance the Talent's profile by adding highlights relevant to this job - accomp…" at bounding box center [778, 361] width 487 height 566
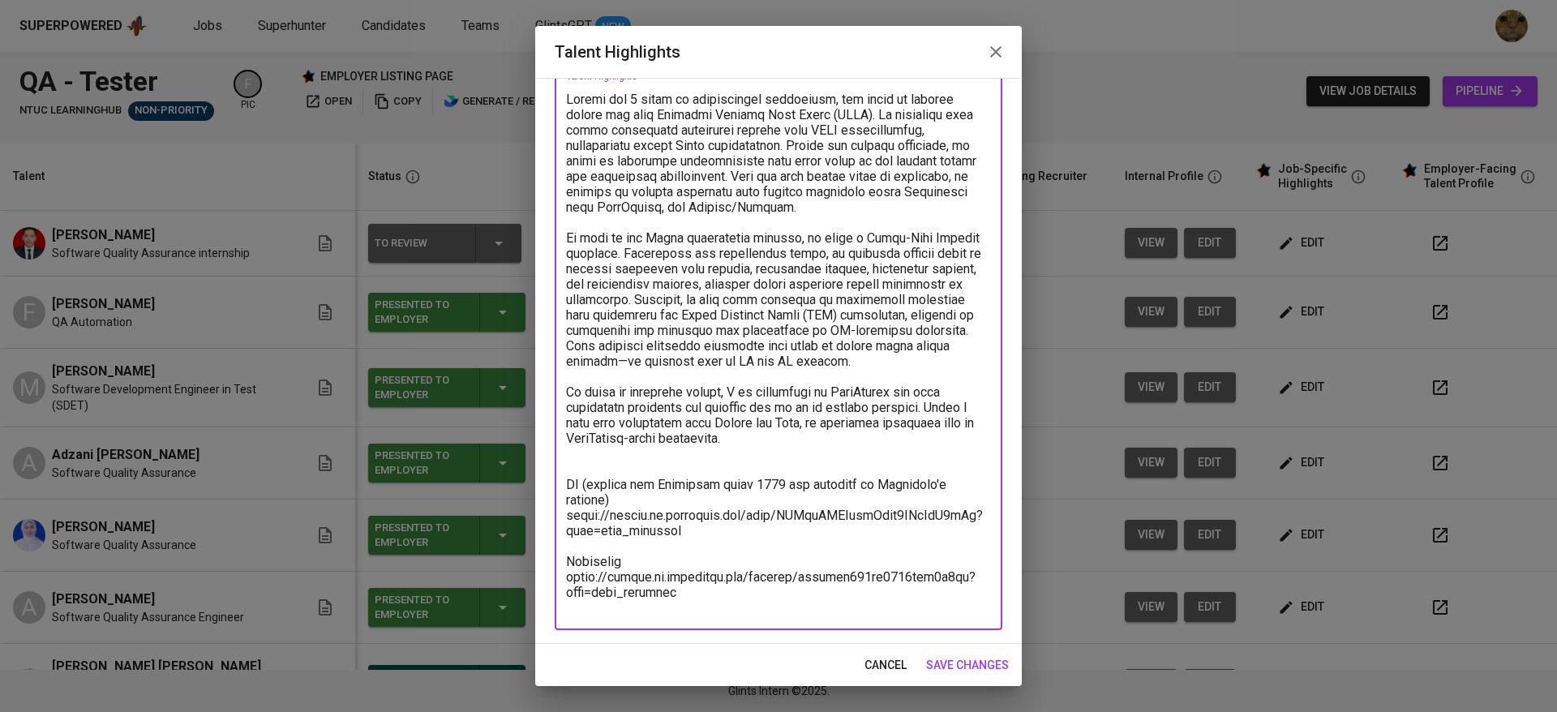
drag, startPoint x: 924, startPoint y: 419, endPoint x: 555, endPoint y: 406, distance: 369.3
click at [555, 406] on div "x Talent Highlights" at bounding box center [779, 353] width 448 height 554
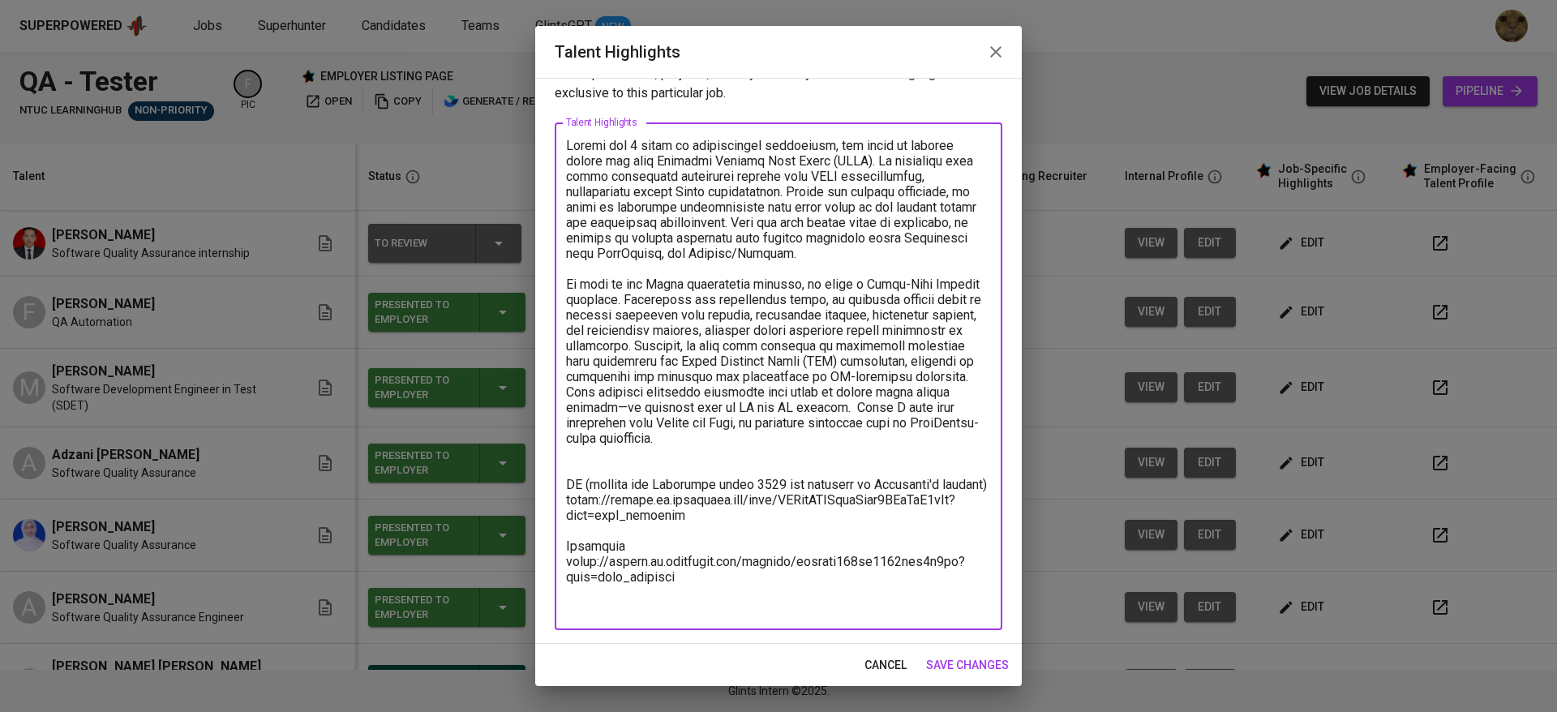
scroll to position [32, 0]
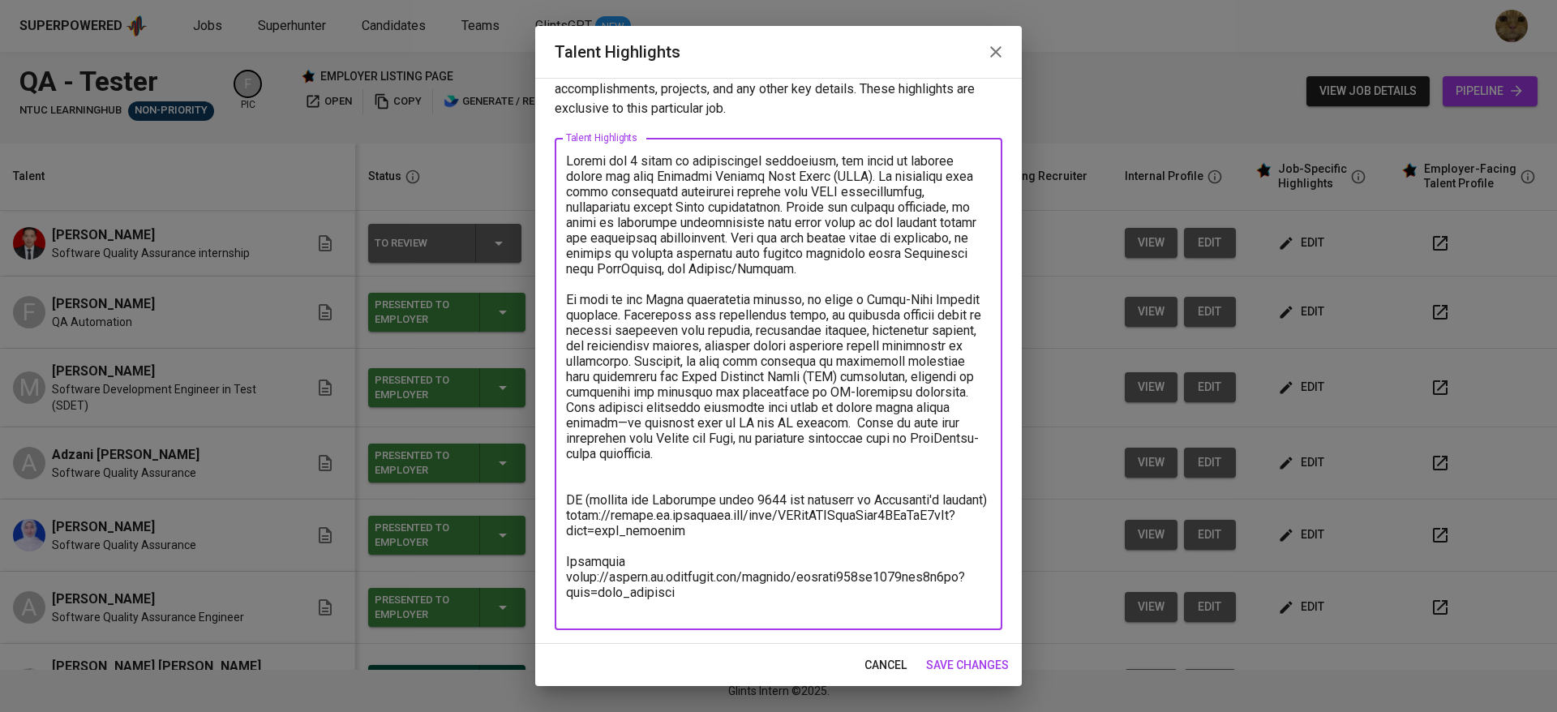
click at [728, 440] on textarea at bounding box center [778, 384] width 425 height 462
click at [942, 438] on textarea at bounding box center [778, 384] width 425 height 462
click at [669, 473] on textarea at bounding box center [778, 384] width 425 height 462
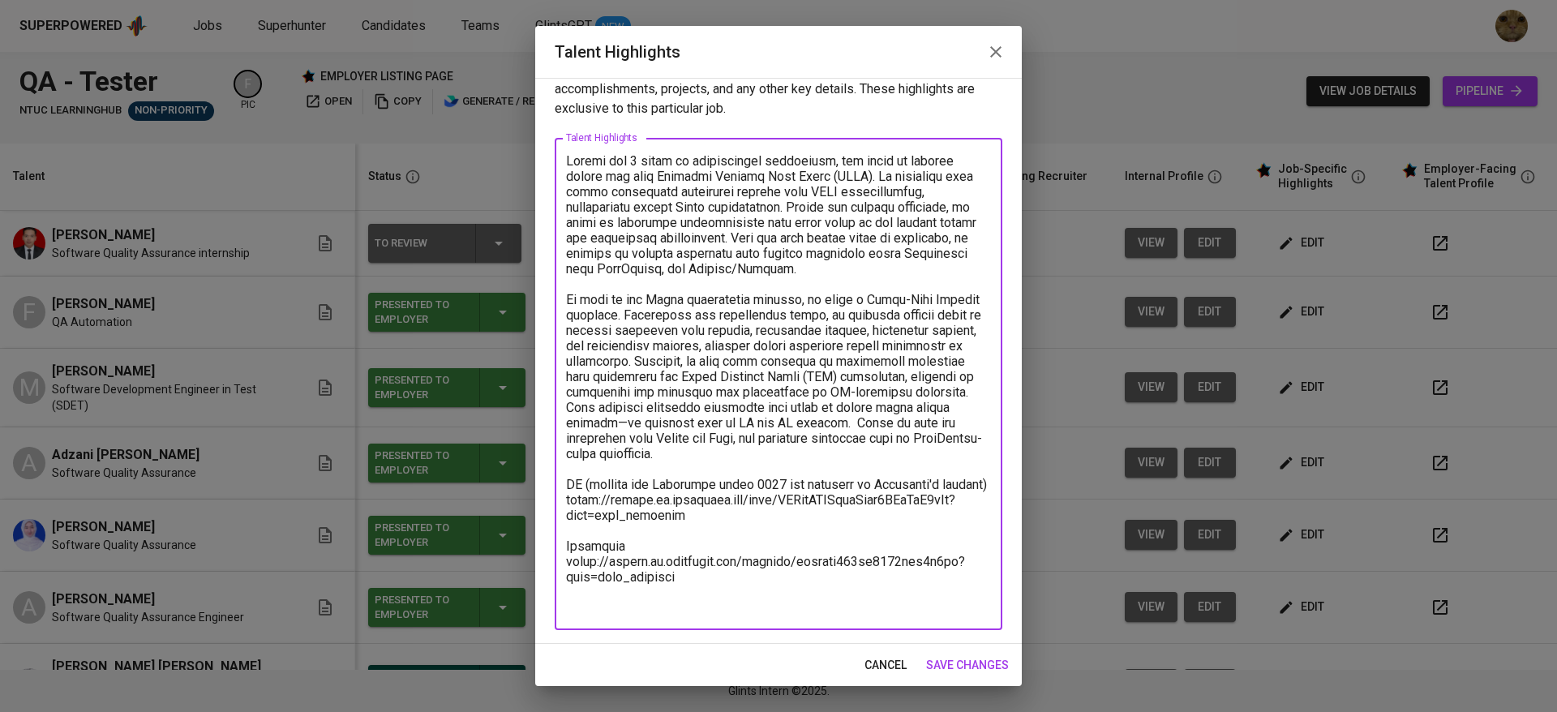
scroll to position [16, 0]
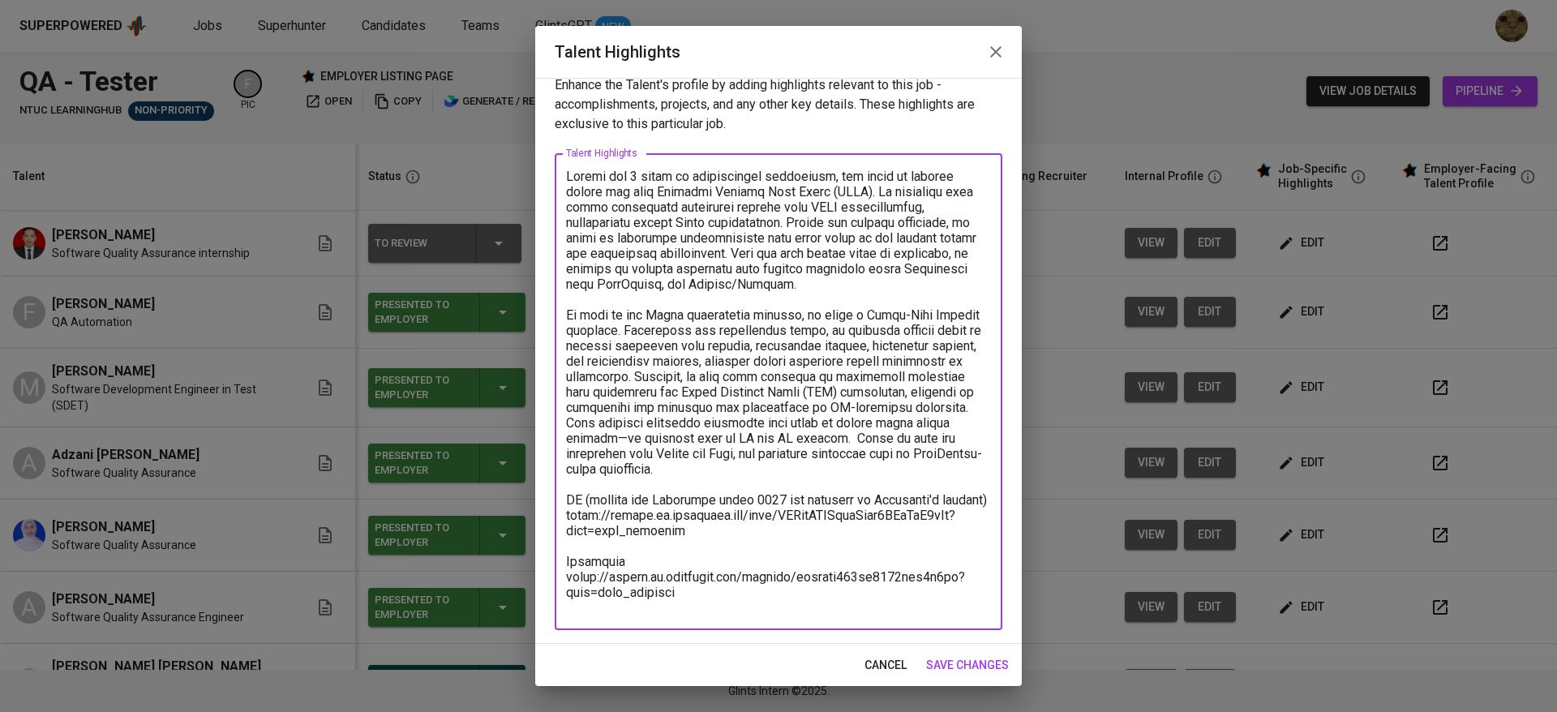
click at [705, 609] on textarea at bounding box center [778, 392] width 425 height 447
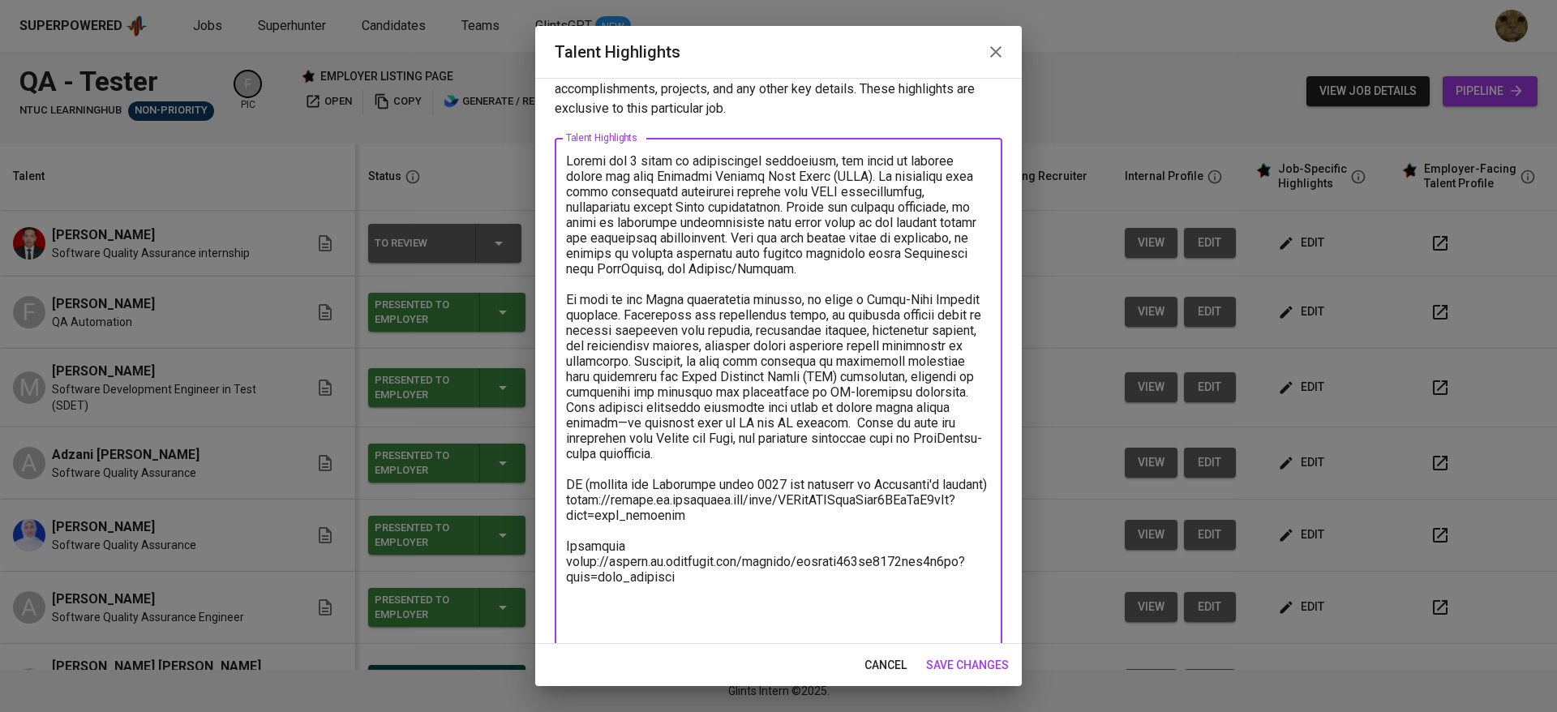
scroll to position [47, 0]
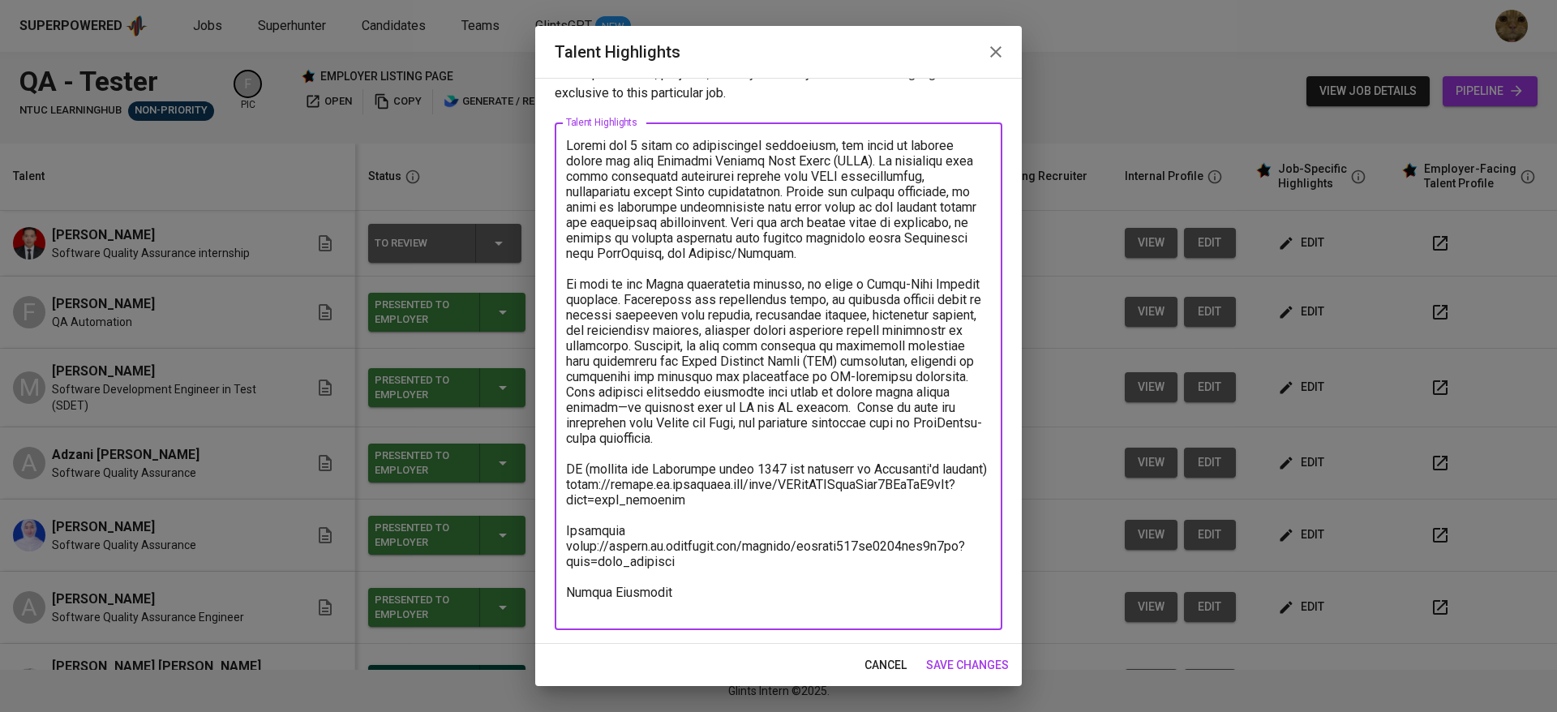
type textarea "Fauzan has 5 years of professional experience, his scope of testing covers the …"
click at [947, 663] on span "save changes" at bounding box center [967, 665] width 83 height 20
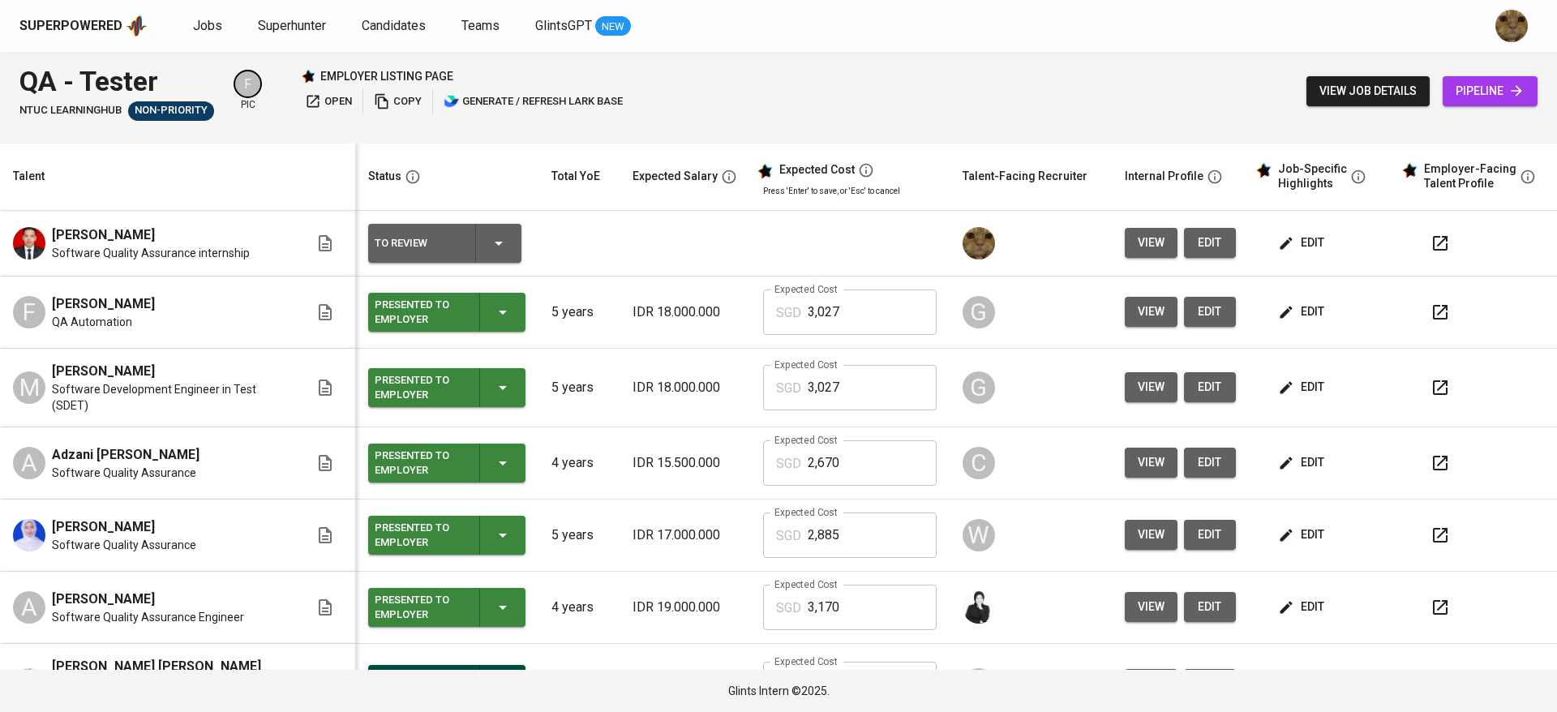
click at [1431, 243] on icon "button" at bounding box center [1440, 243] width 19 height 19
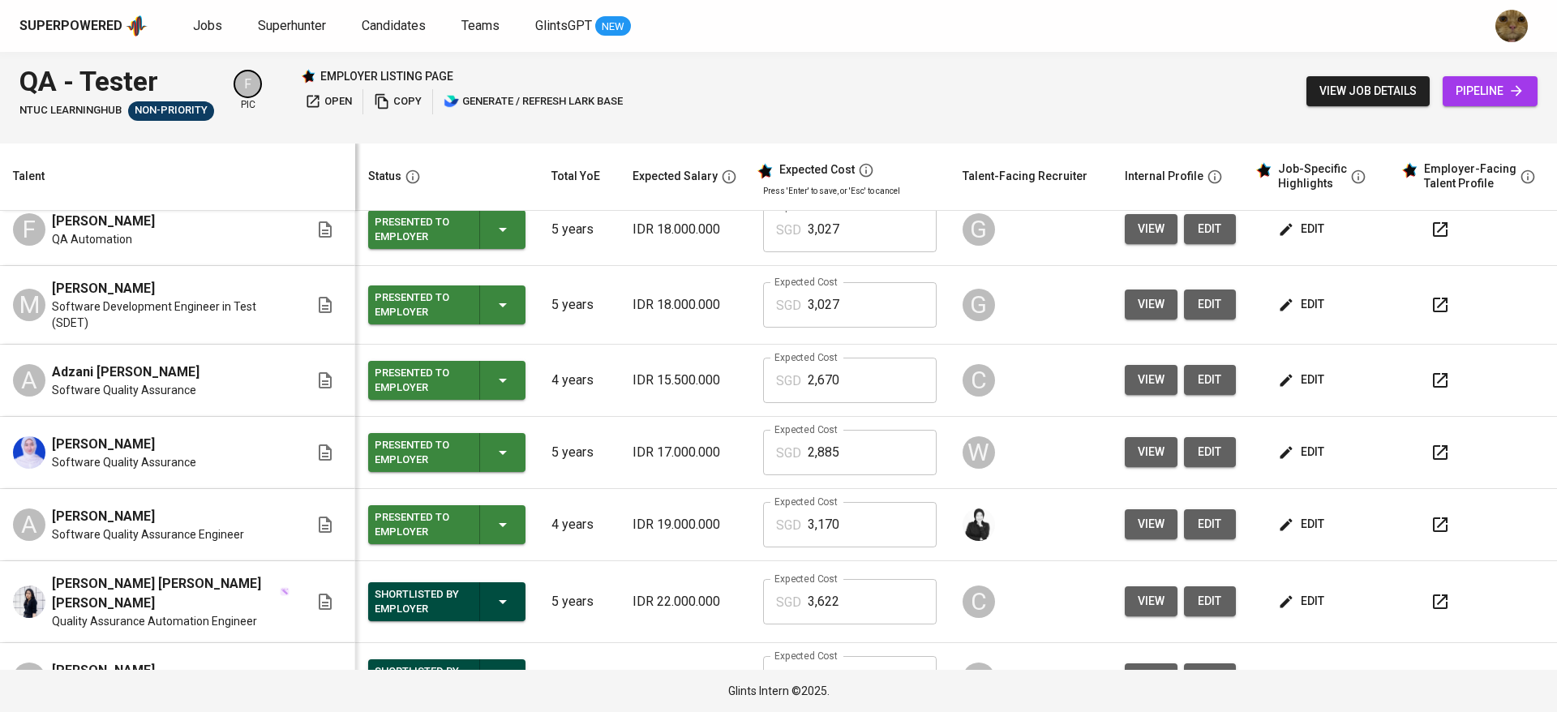
scroll to position [0, 0]
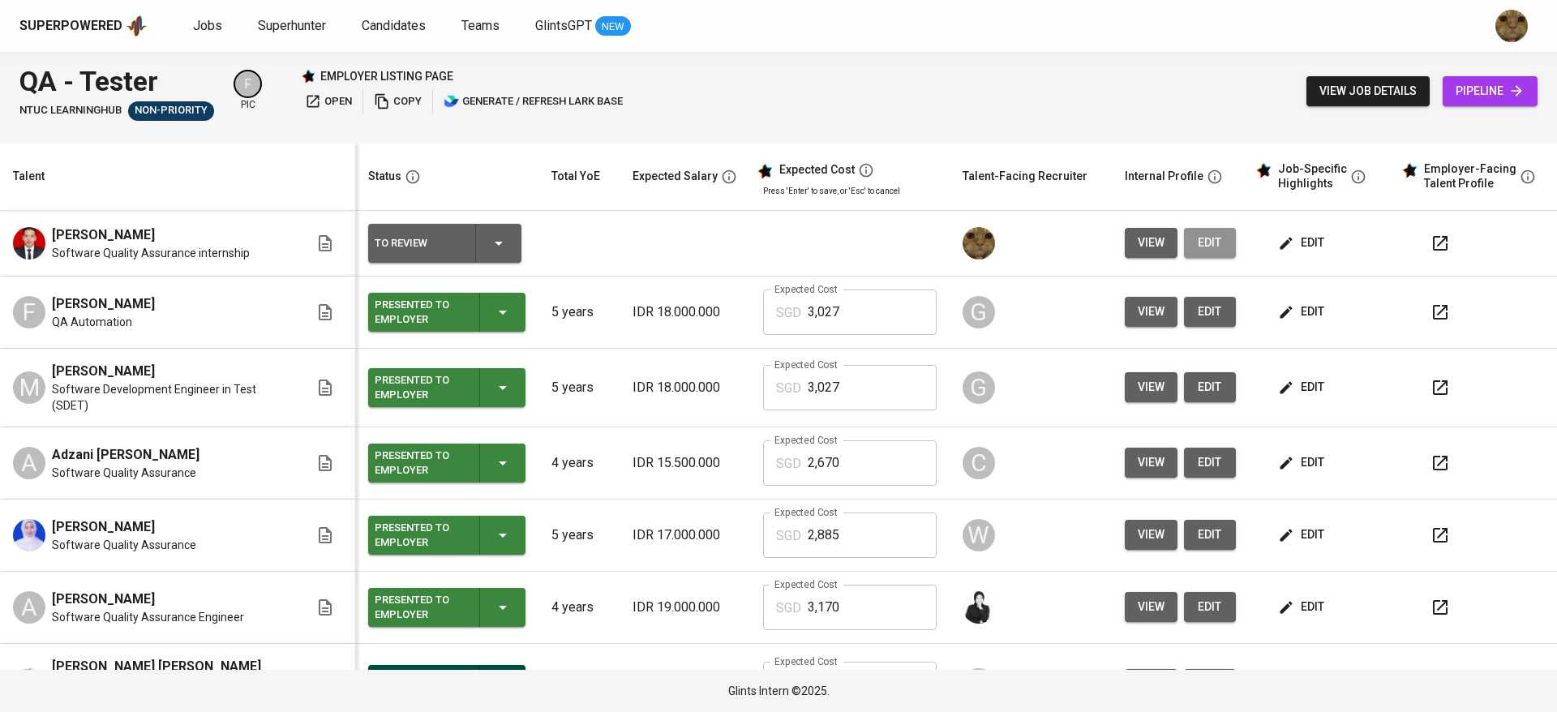
click at [1207, 229] on button "edit" at bounding box center [1210, 243] width 52 height 30
click at [1432, 243] on button "button" at bounding box center [1440, 243] width 39 height 39
click at [1197, 250] on span "edit" at bounding box center [1210, 243] width 26 height 20
click at [1275, 252] on button "edit" at bounding box center [1303, 243] width 56 height 30
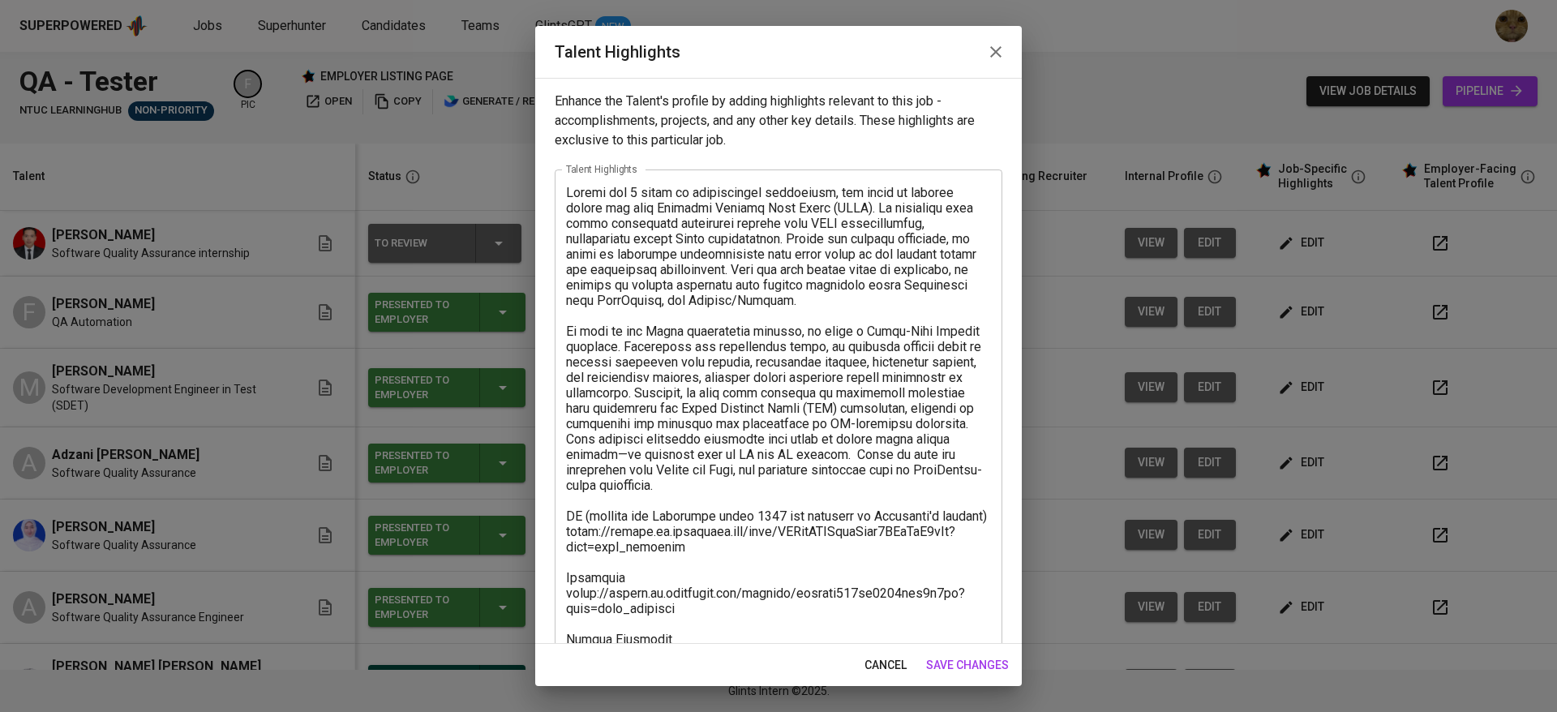
scroll to position [47, 0]
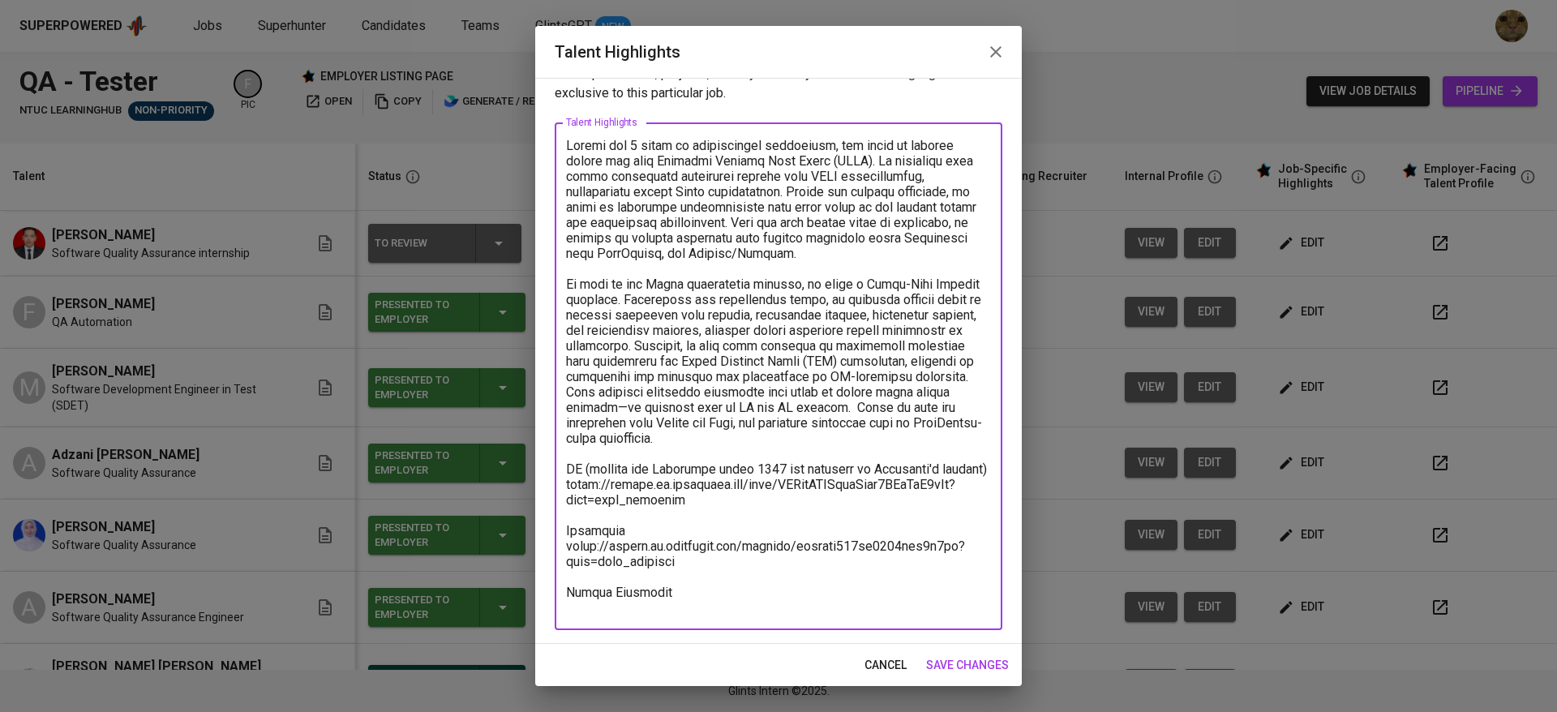
click at [718, 471] on textarea at bounding box center [778, 377] width 425 height 478
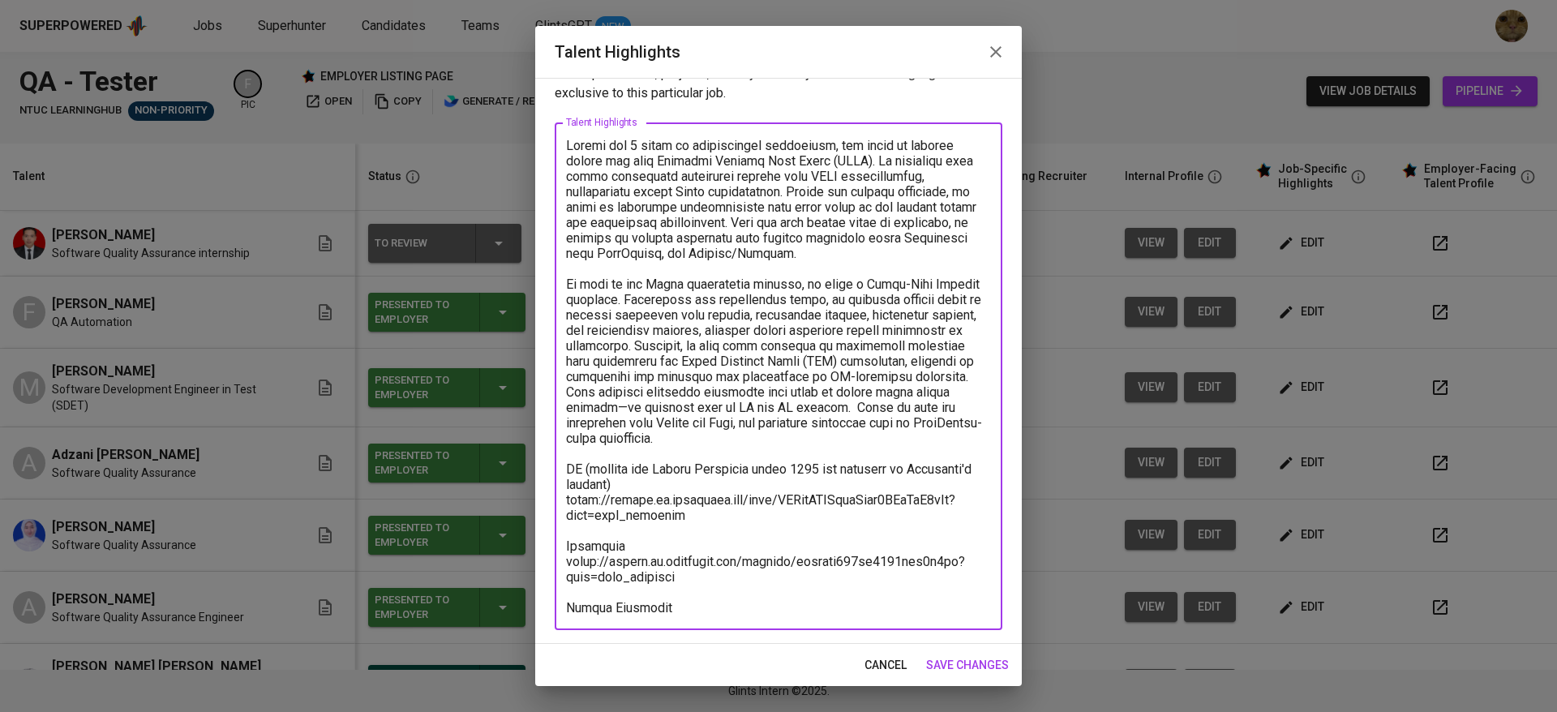
click at [626, 484] on textarea at bounding box center [778, 377] width 425 height 478
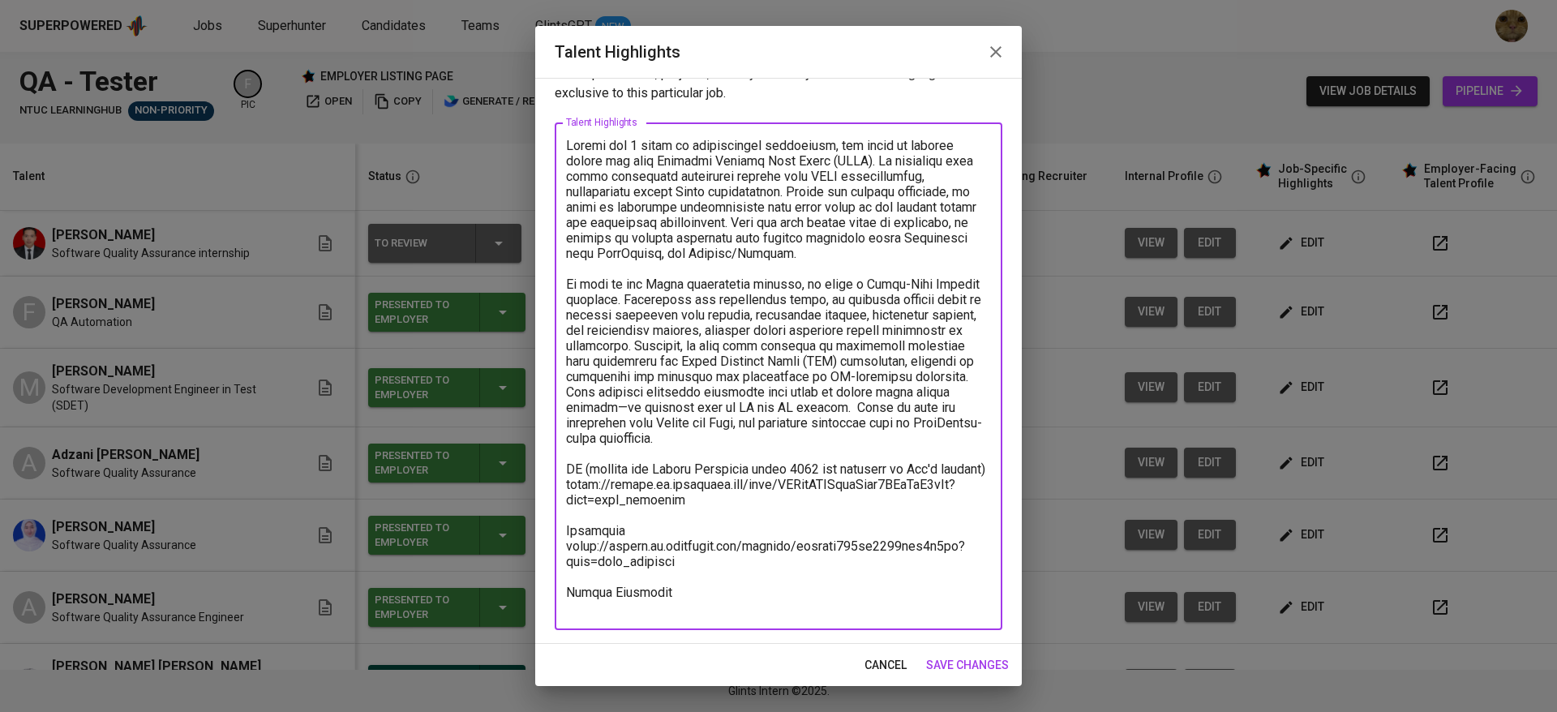
type textarea "Fauzan has 5 years of professional experience, his scope of testing covers the …"
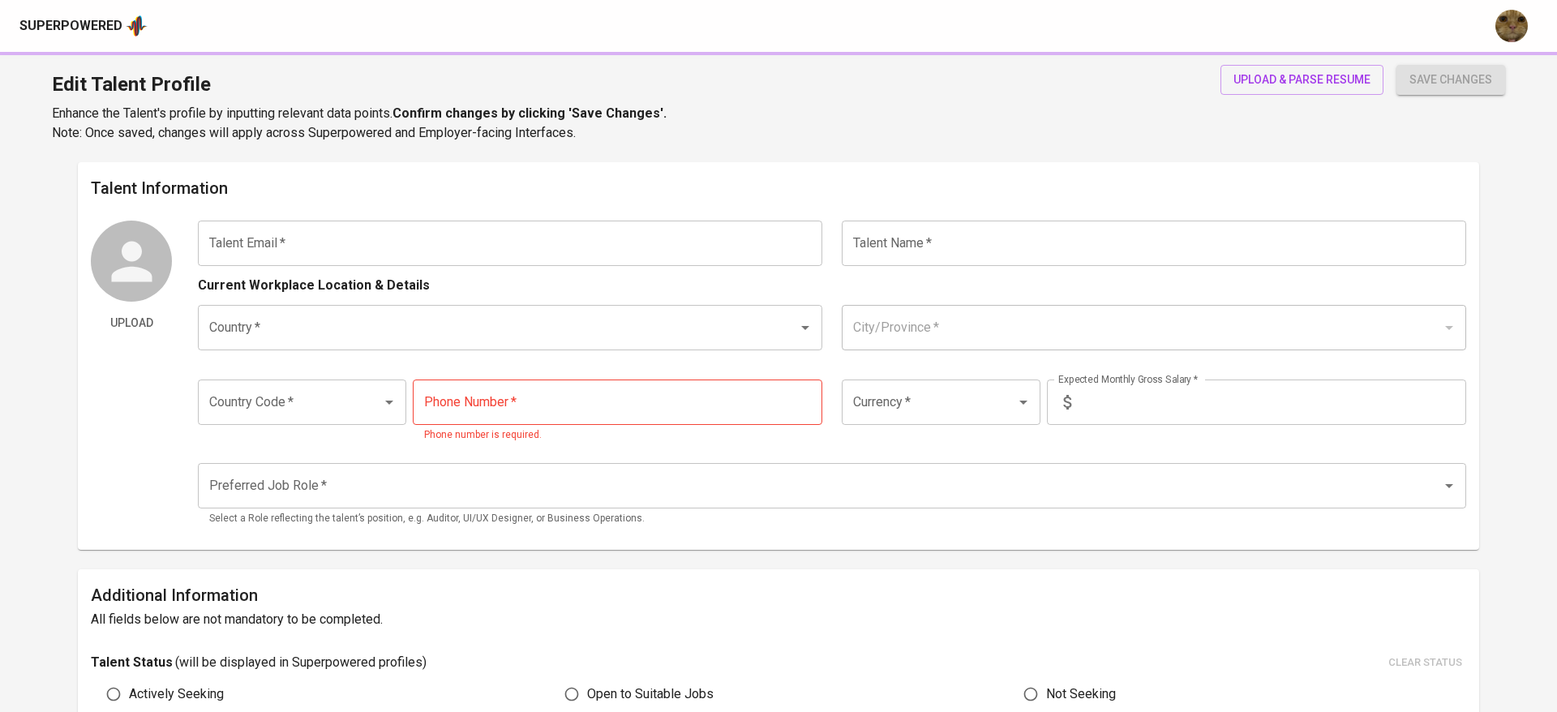
type input "[EMAIL_ADDRESS][DOMAIN_NAME]"
type input "[PERSON_NAME]"
type input "[GEOGRAPHIC_DATA]"
type input "+62"
type input "[PHONE_NUMBER]"
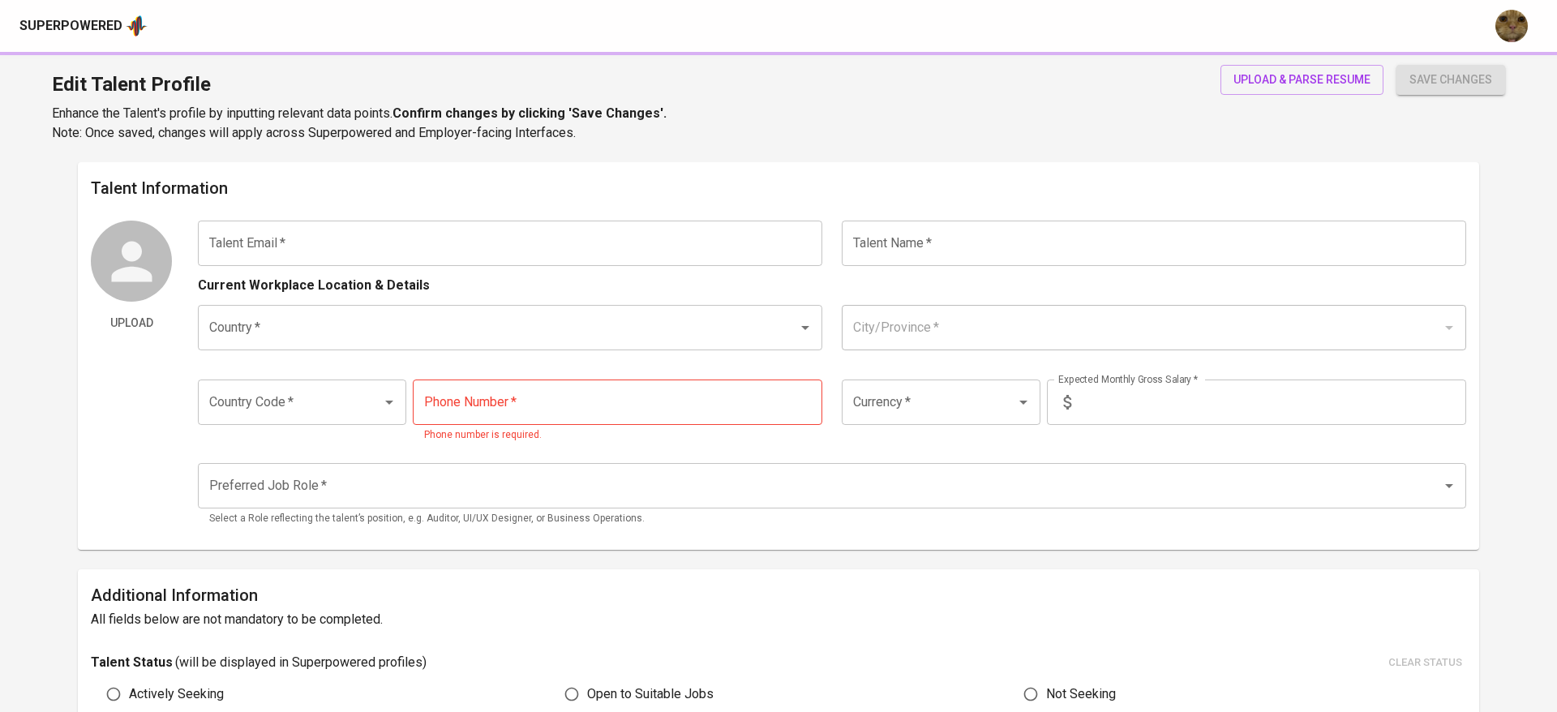
type input "IDR"
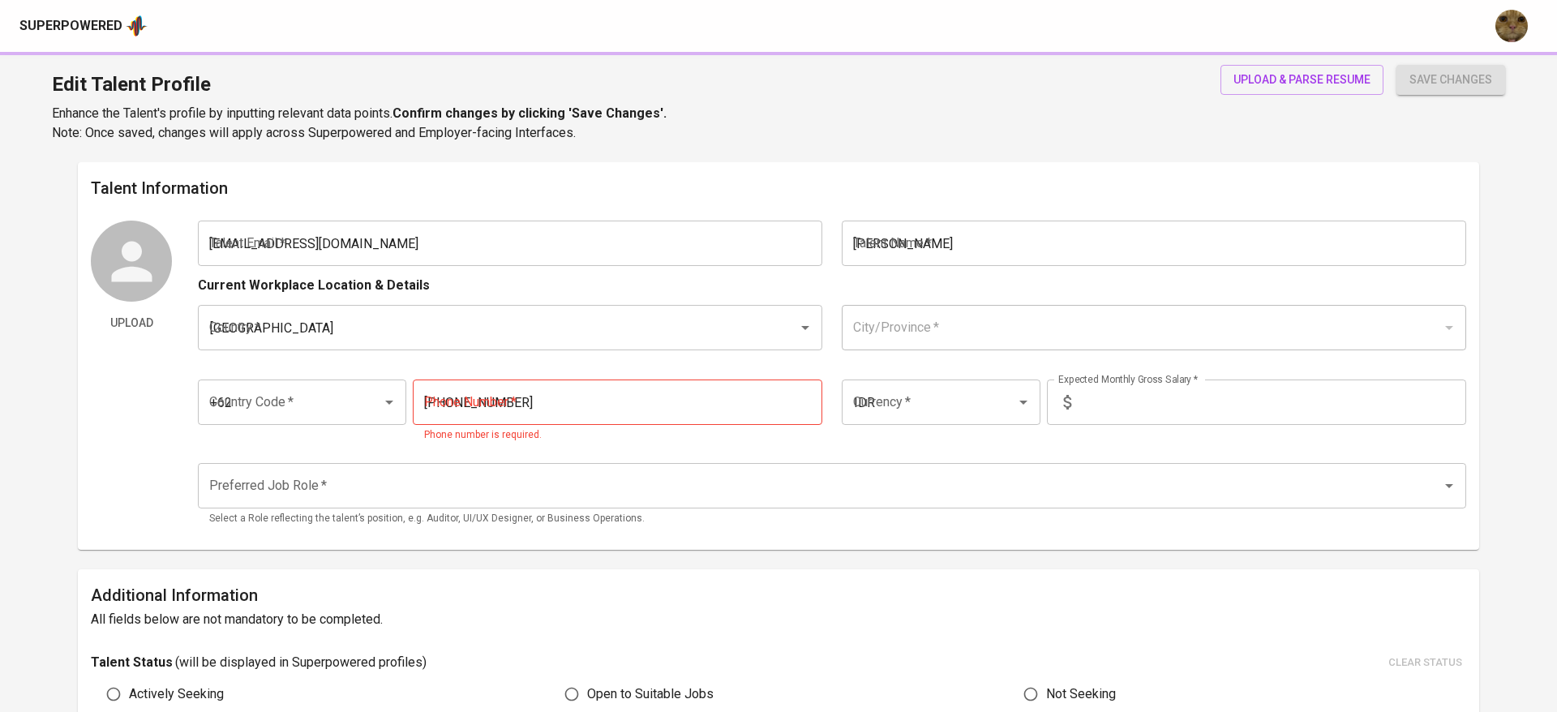
radio input "true"
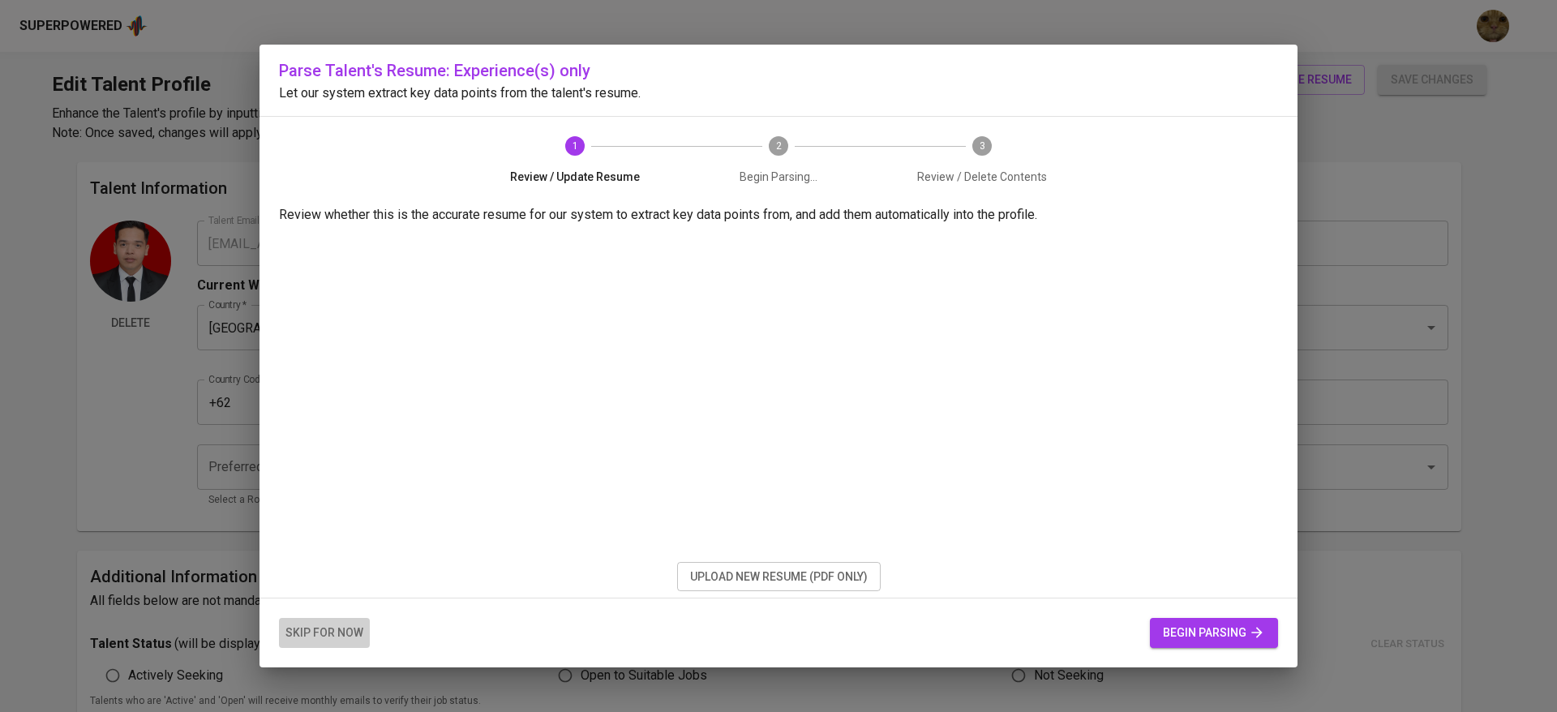
click at [333, 632] on span "skip for now" at bounding box center [324, 633] width 78 height 20
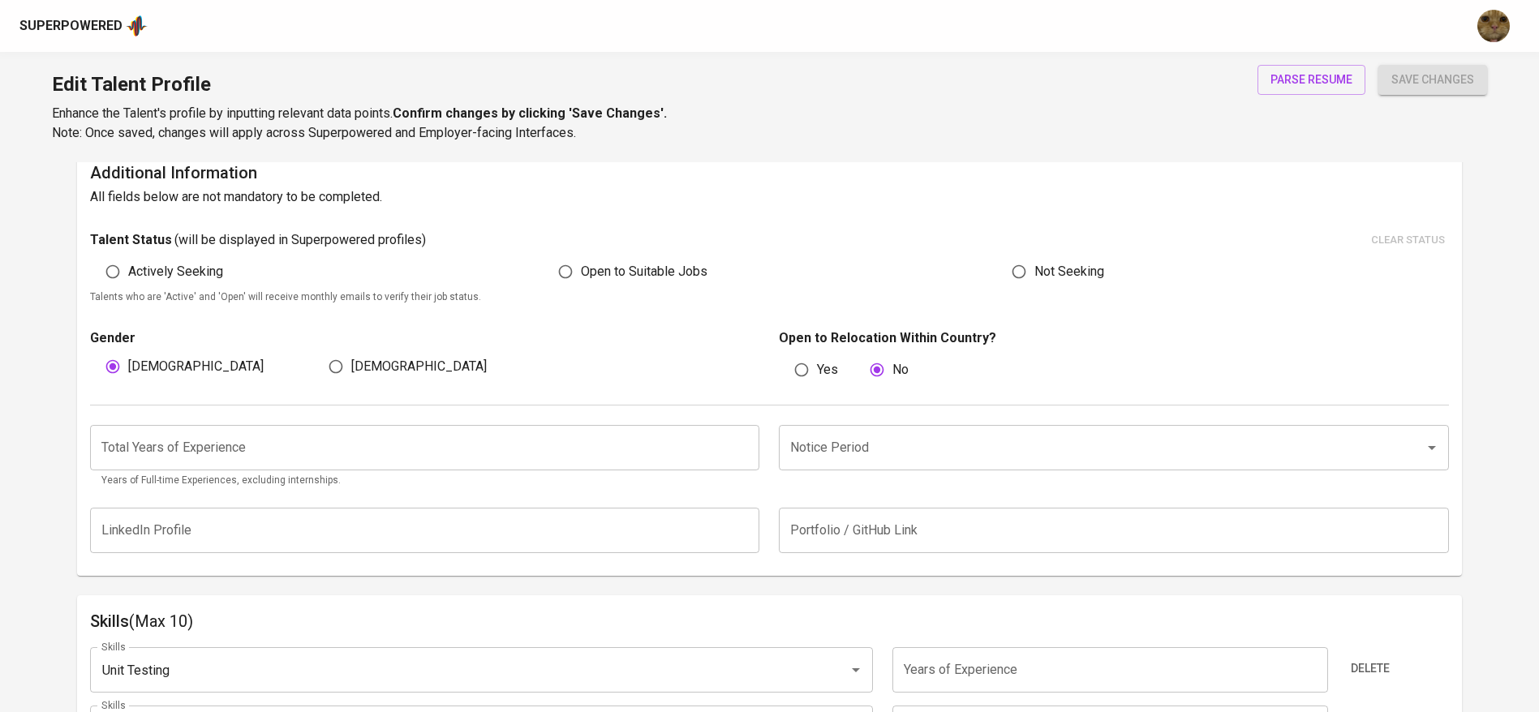
scroll to position [406, 0]
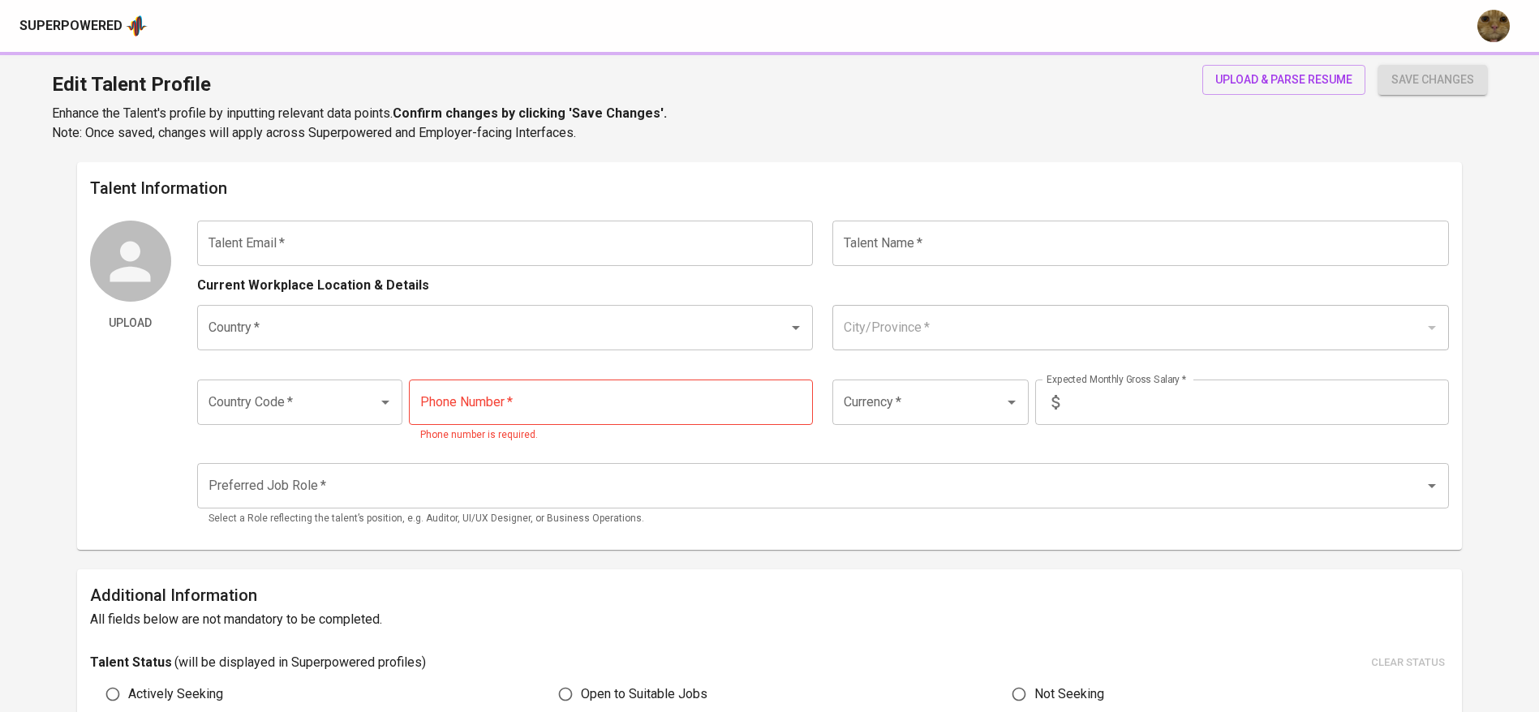
type input "[EMAIL_ADDRESS][DOMAIN_NAME]"
type input "[PERSON_NAME]"
type input "[GEOGRAPHIC_DATA]"
type input "+62"
type input "[PHONE_NUMBER]"
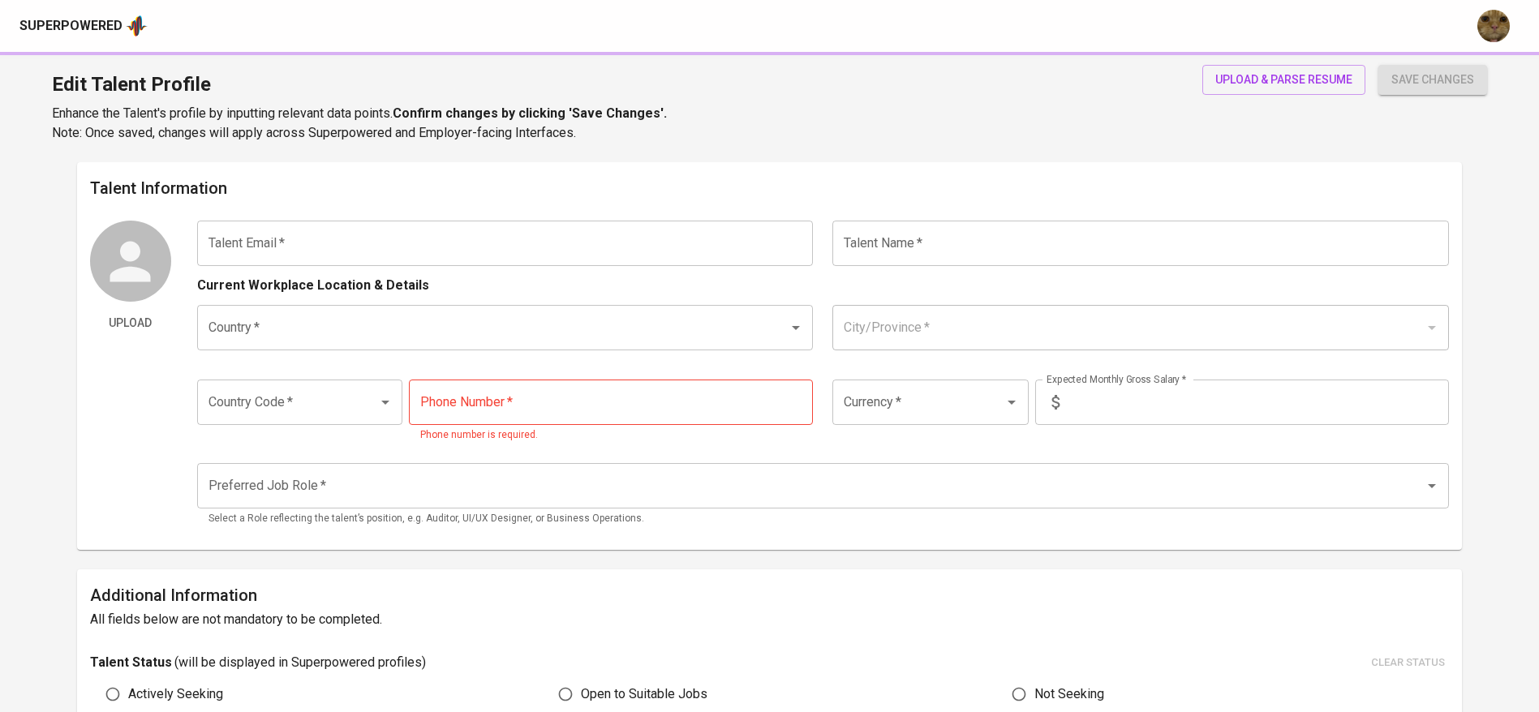
type input "IDR"
radio input "true"
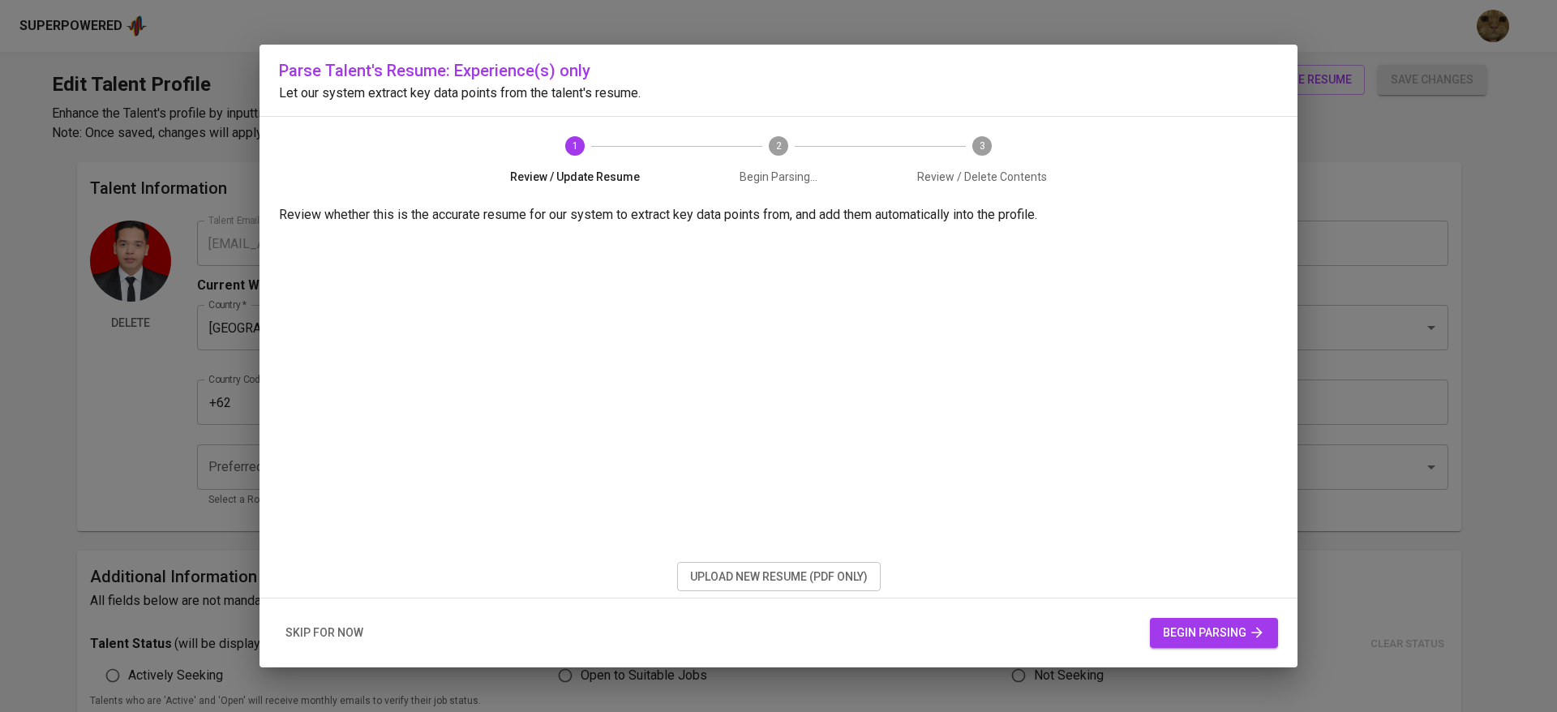
click at [313, 635] on span "skip for now" at bounding box center [324, 633] width 78 height 20
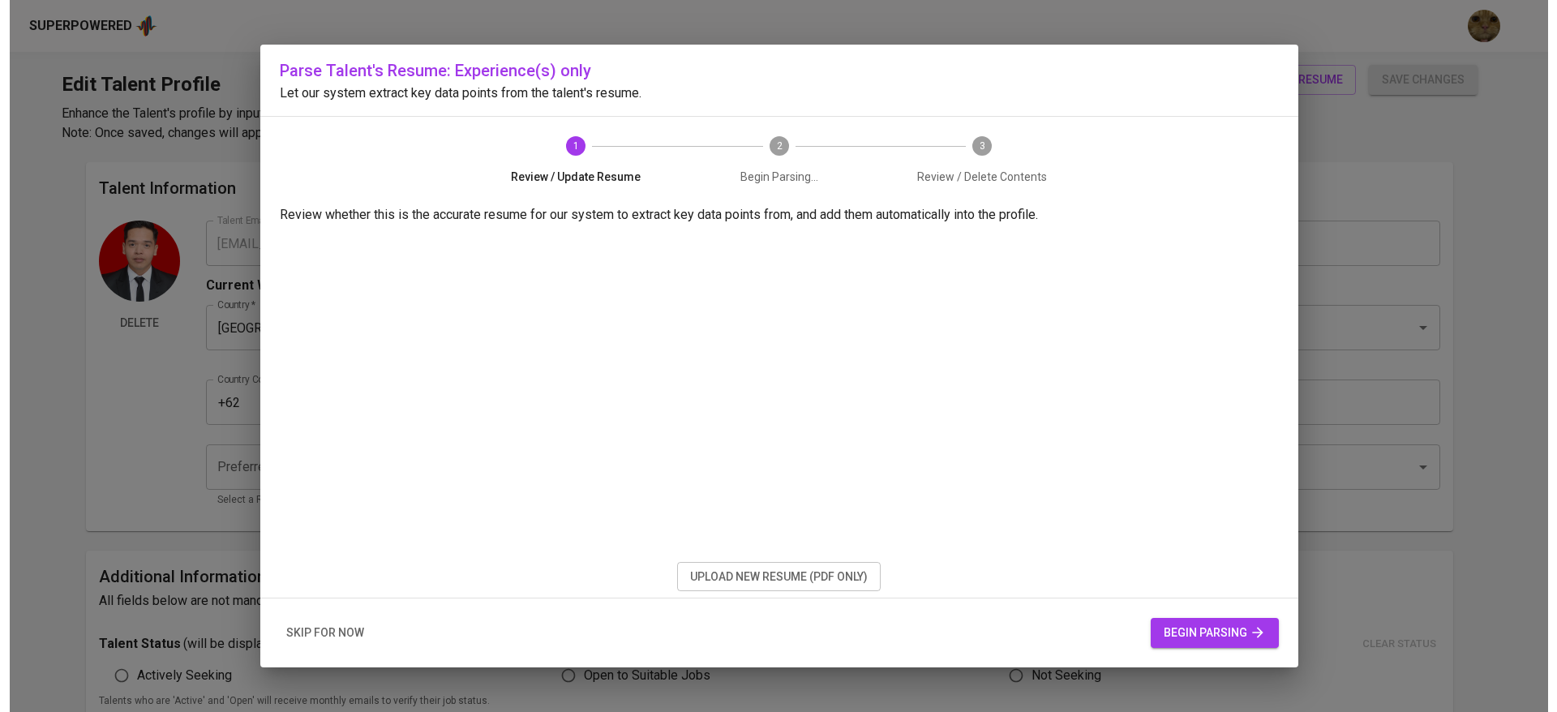
scroll to position [56, 0]
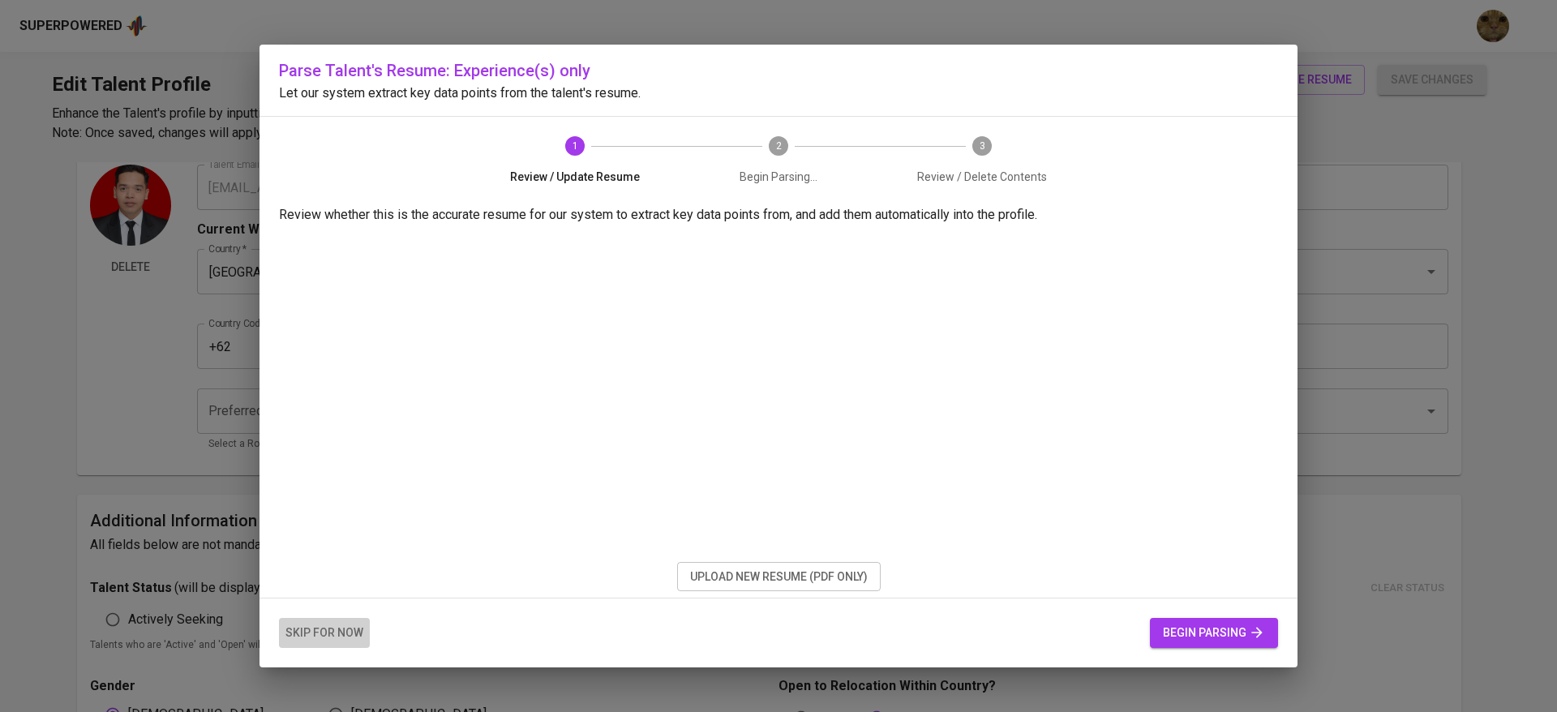
click at [334, 623] on span "skip for now" at bounding box center [324, 633] width 78 height 20
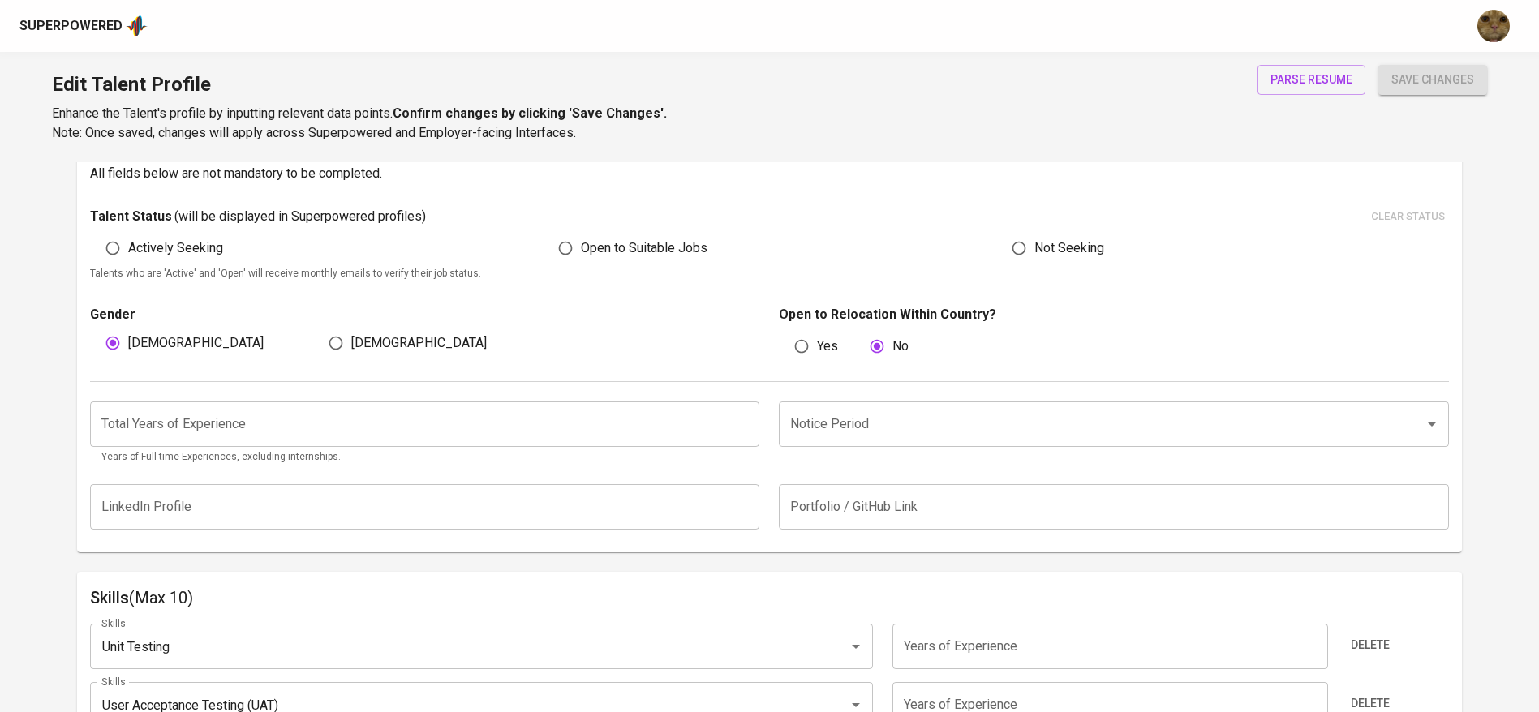
scroll to position [428, 0]
click at [886, 434] on input "Notice Period" at bounding box center [1091, 423] width 610 height 31
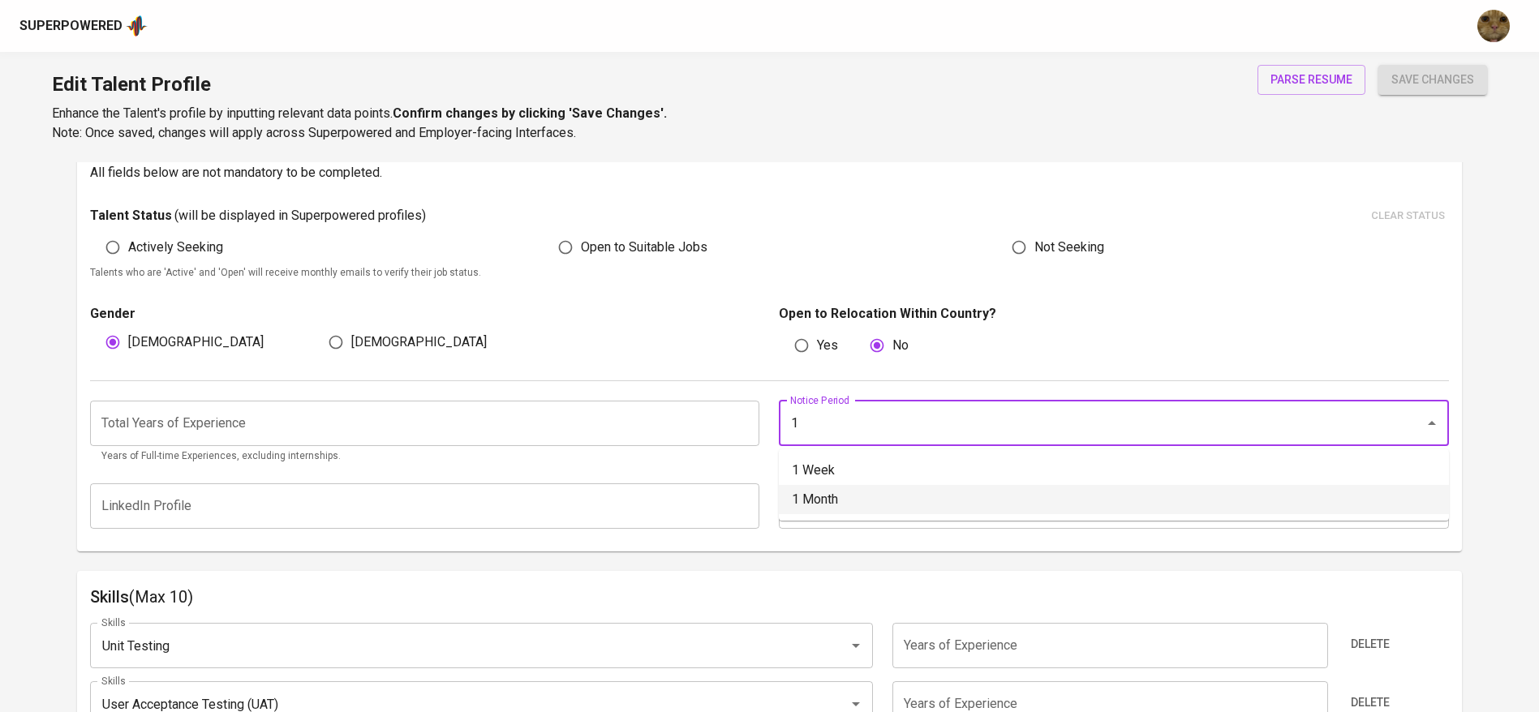
click at [824, 491] on li "1 Month" at bounding box center [1114, 499] width 670 height 29
type input "1 Month"
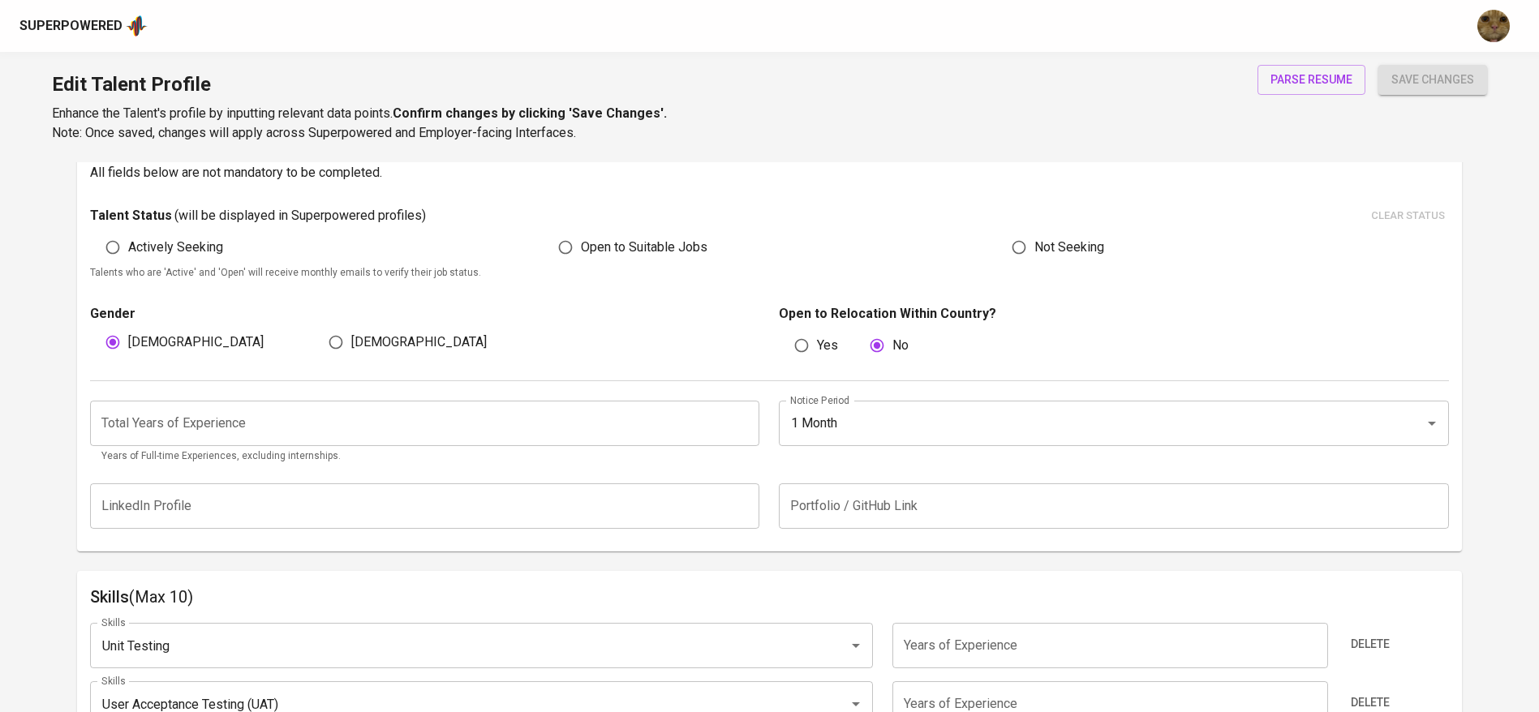
click at [468, 424] on input "number" at bounding box center [425, 423] width 670 height 45
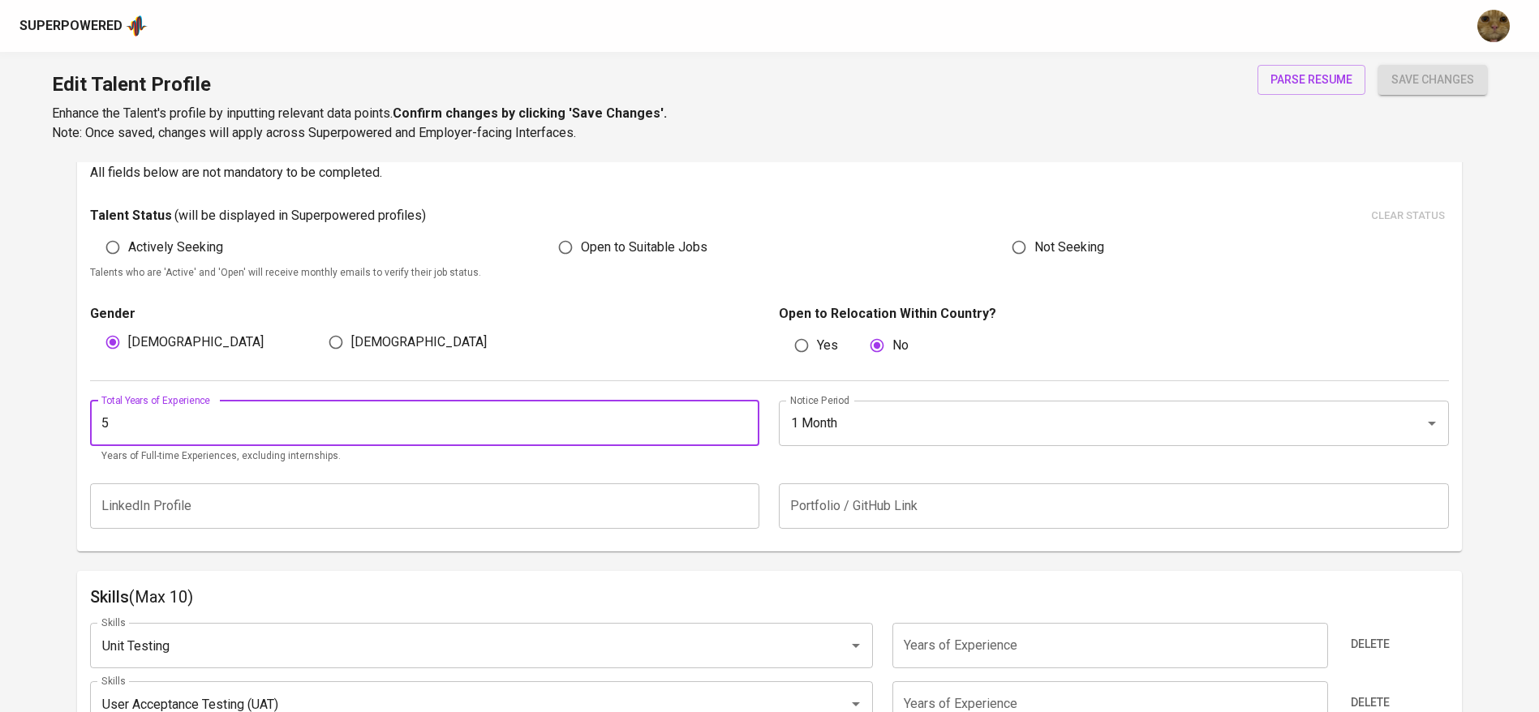
type input "5"
click at [1378, 65] on button "save changes" at bounding box center [1432, 80] width 109 height 30
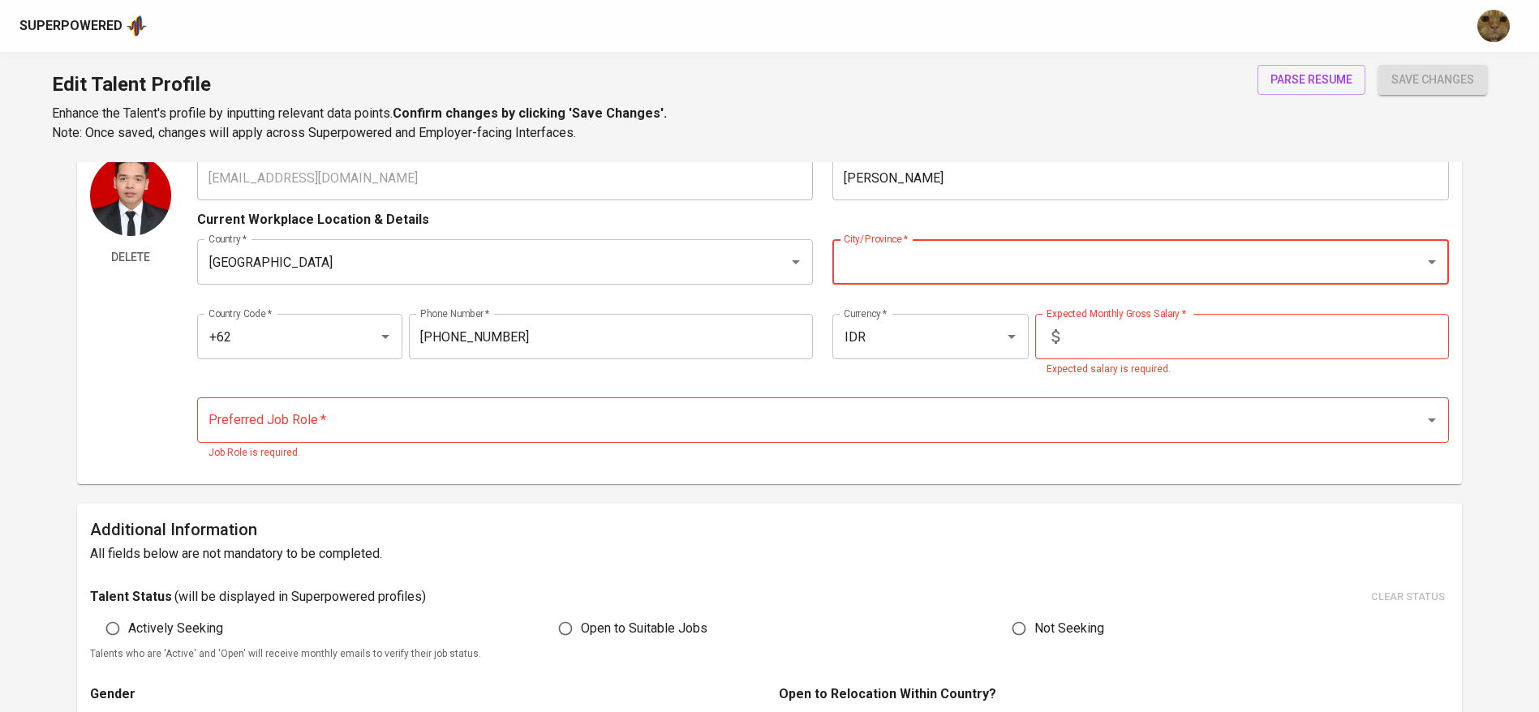
scroll to position [0, 0]
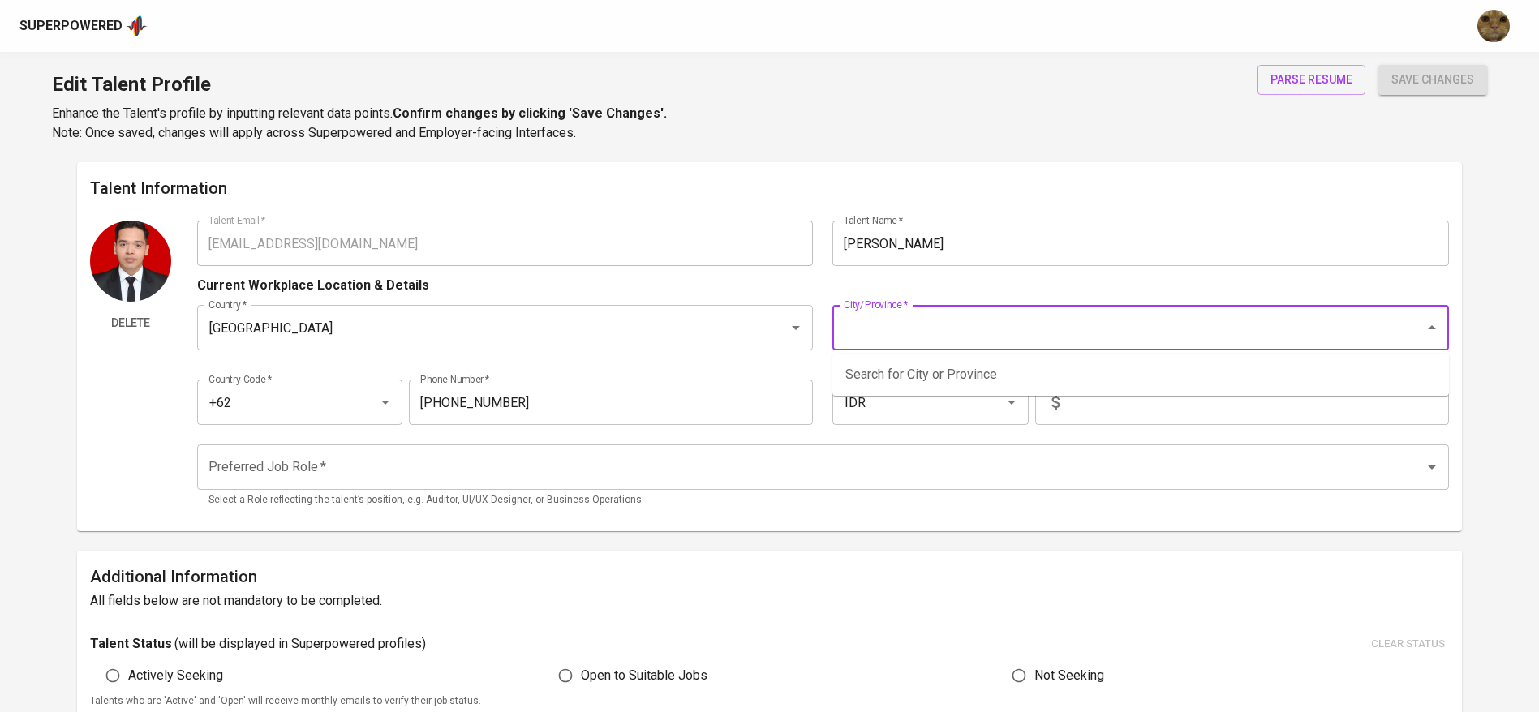
click at [893, 320] on input "City/Province   *" at bounding box center [1117, 327] width 556 height 31
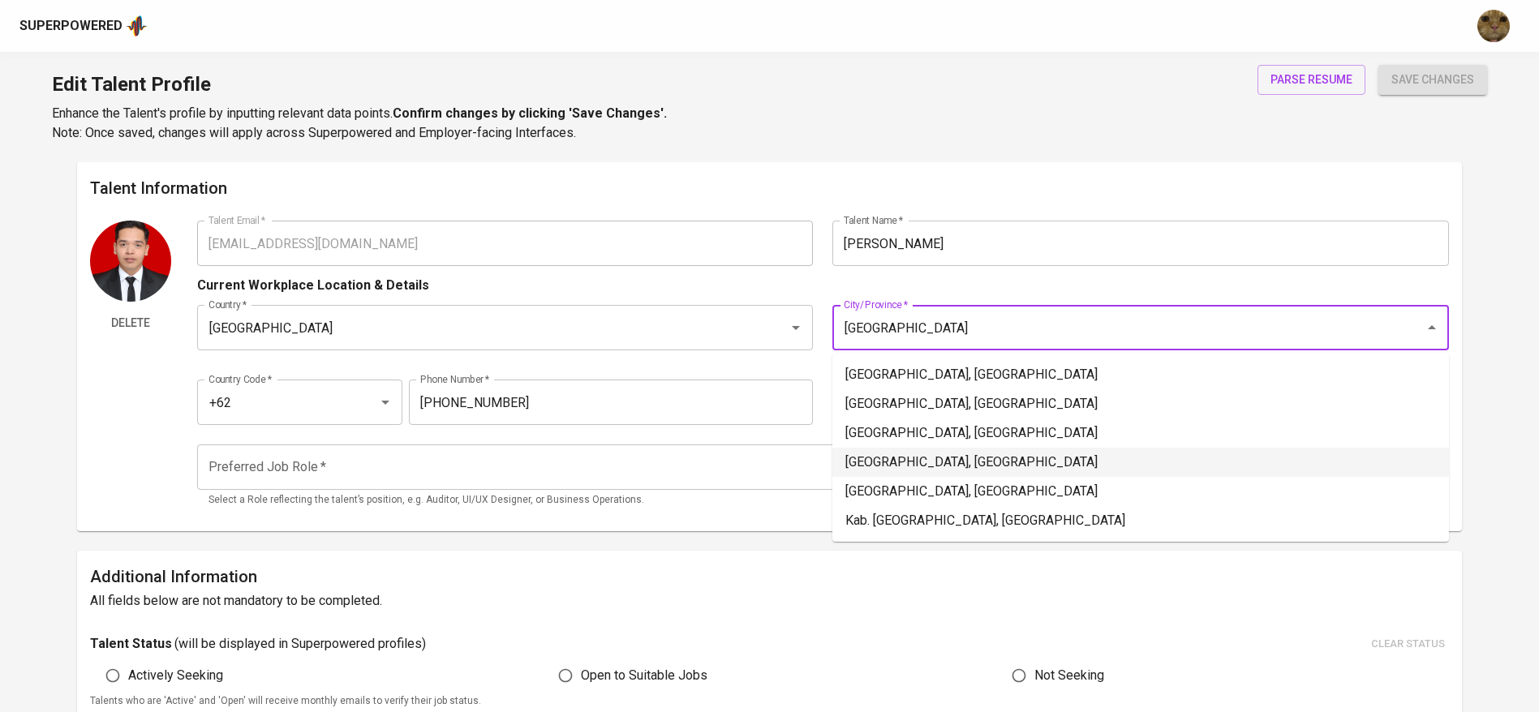
click at [925, 457] on li "[GEOGRAPHIC_DATA], [GEOGRAPHIC_DATA]" at bounding box center [1140, 462] width 616 height 29
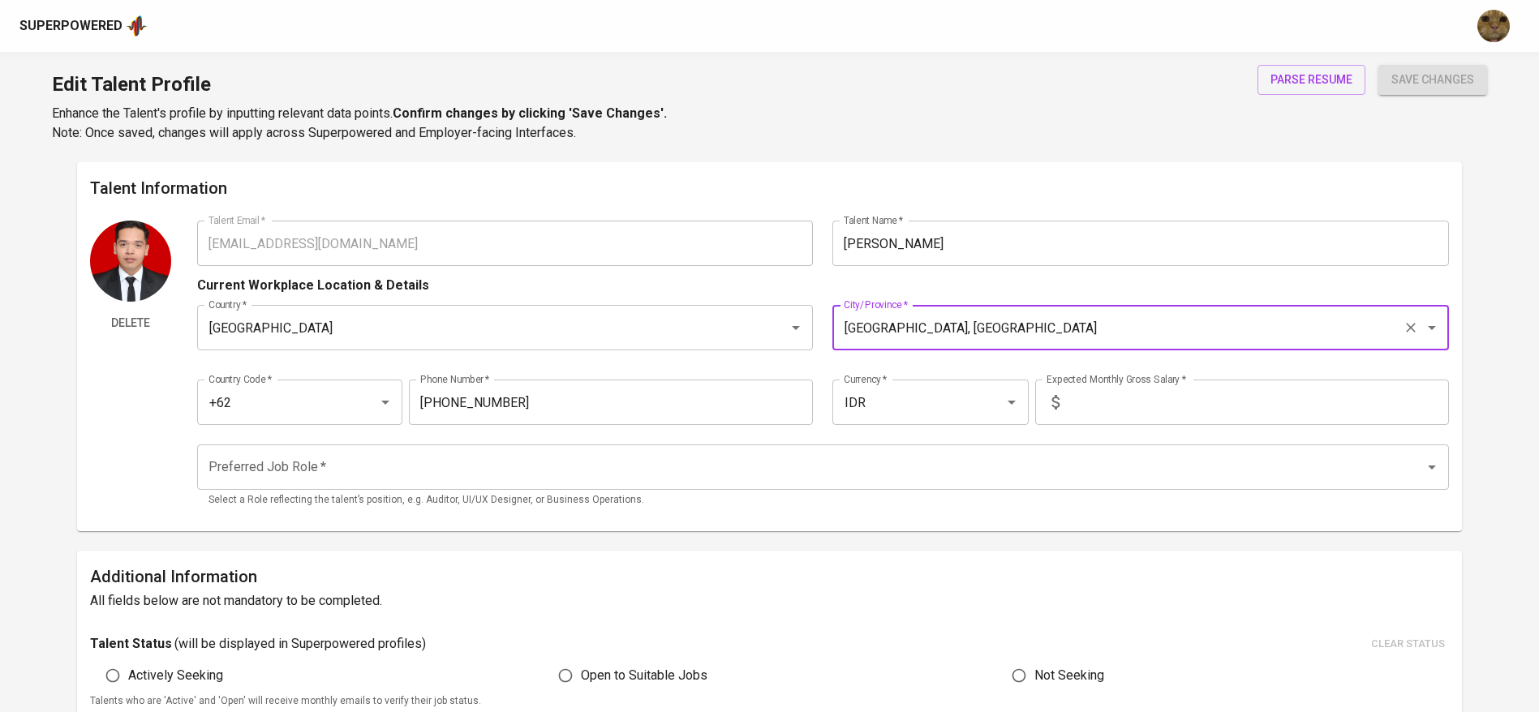
type input "[GEOGRAPHIC_DATA], [GEOGRAPHIC_DATA]"
click at [1177, 430] on div "Country Code   * +62 Country Code * Phone Number   * [PHONE_NUMBER] Phone Numbe…" at bounding box center [822, 397] width 1251 height 75
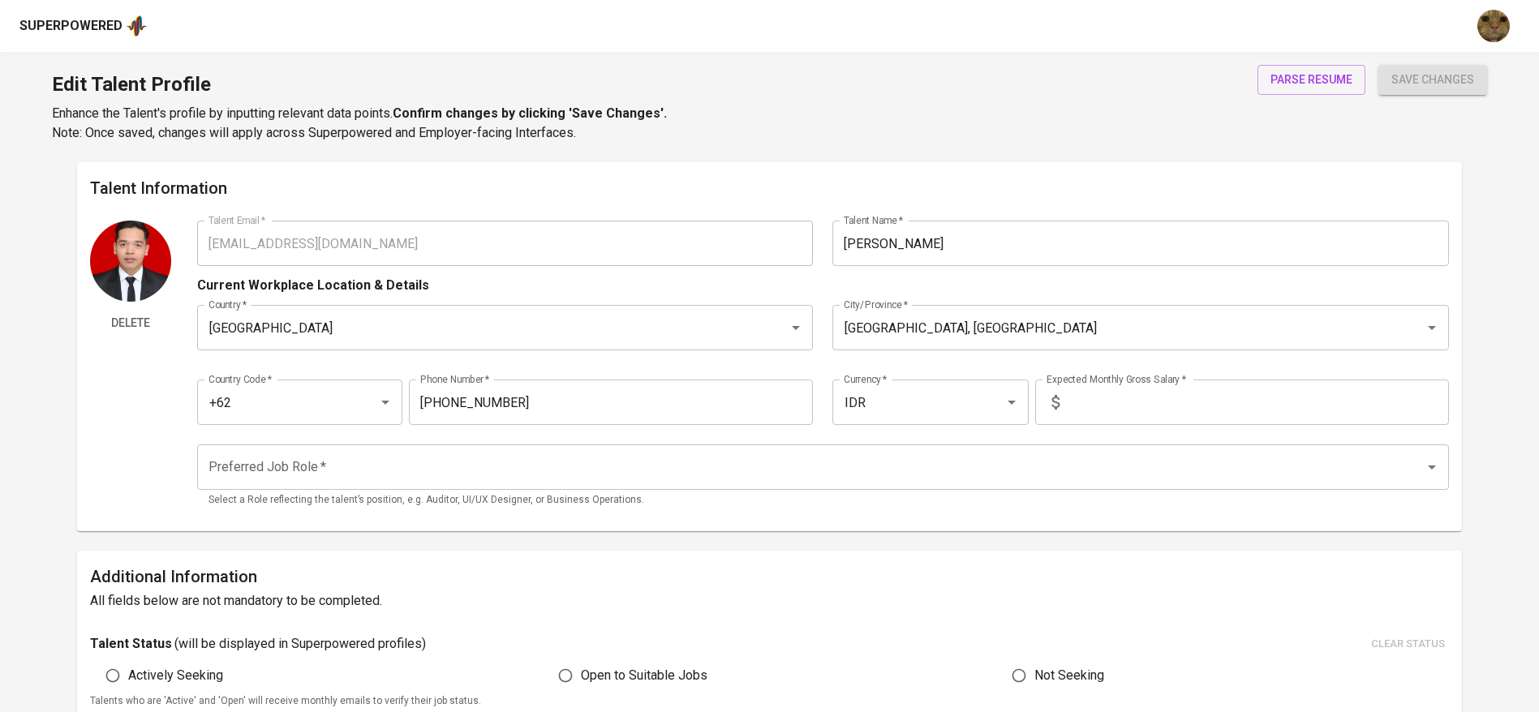
click at [1144, 409] on input "text" at bounding box center [1257, 402] width 383 height 45
type input "18.000.000"
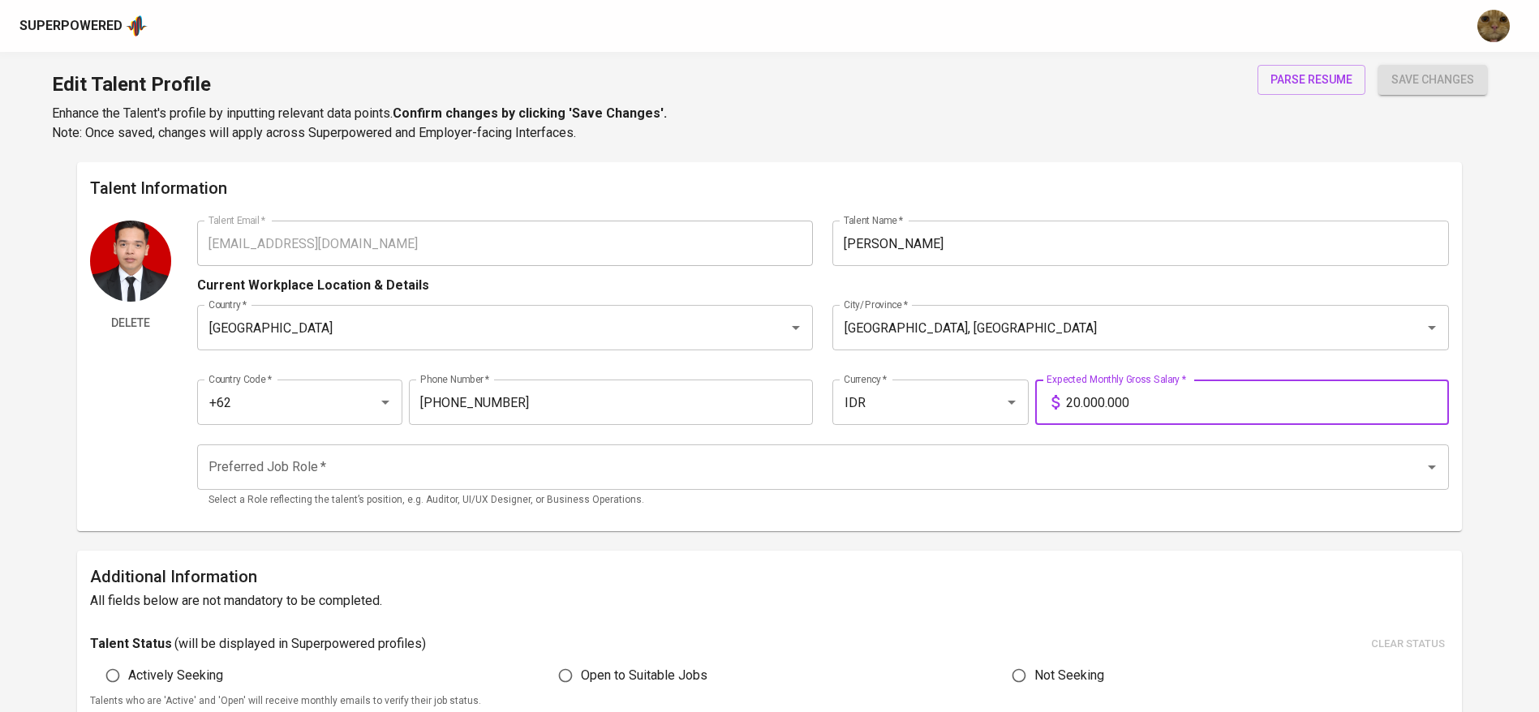
type input "20.000.000"
click at [1378, 65] on button "save changes" at bounding box center [1432, 80] width 109 height 30
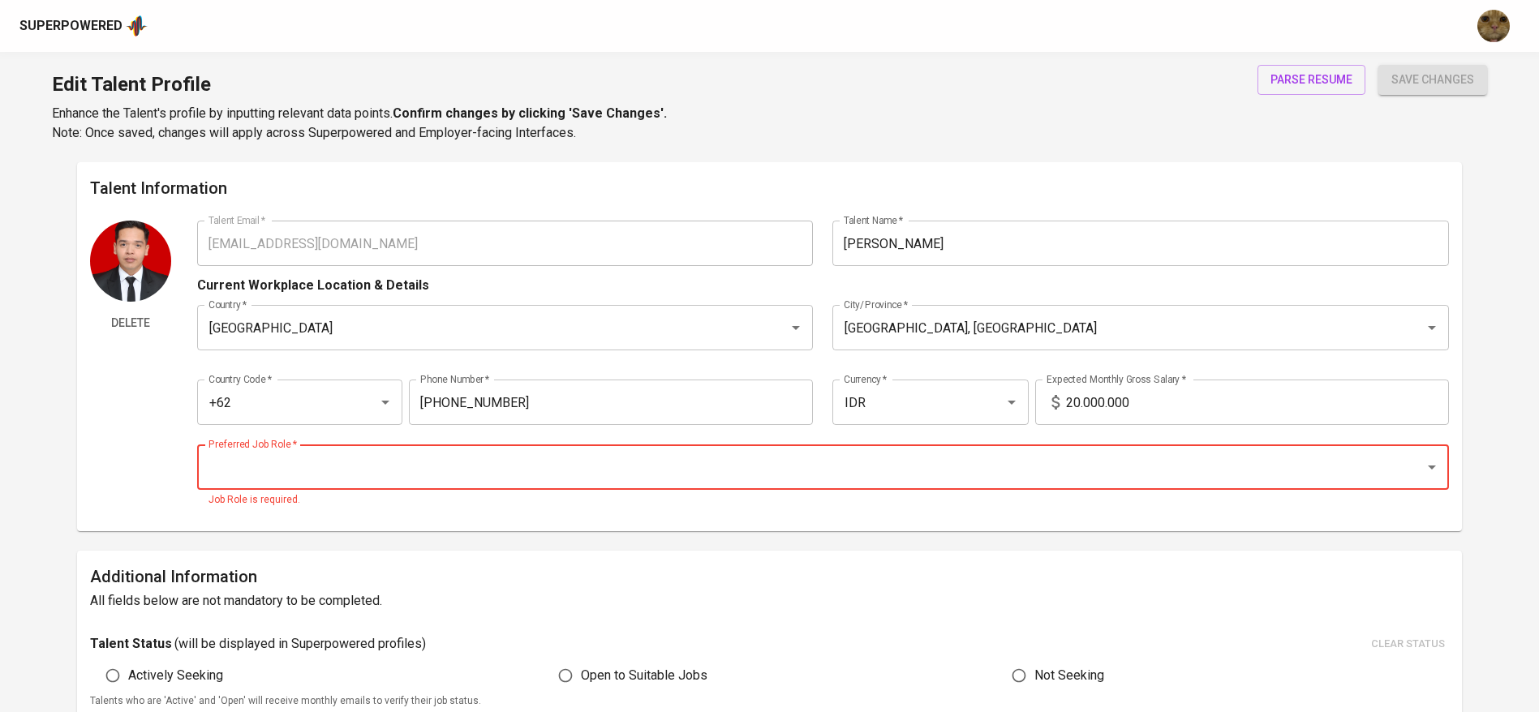
type input "q"
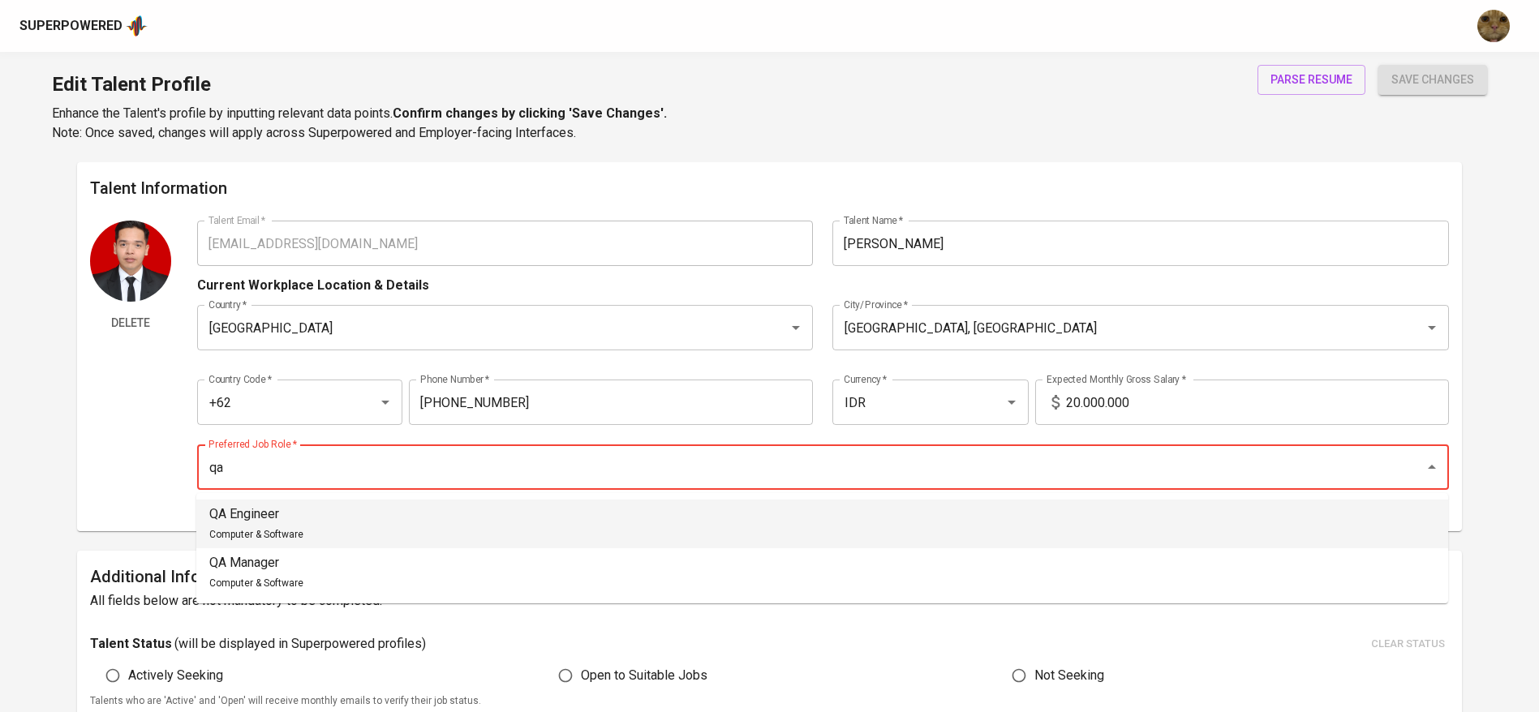
click at [687, 515] on li "QA Engineer Computer & Software" at bounding box center [821, 524] width 1251 height 49
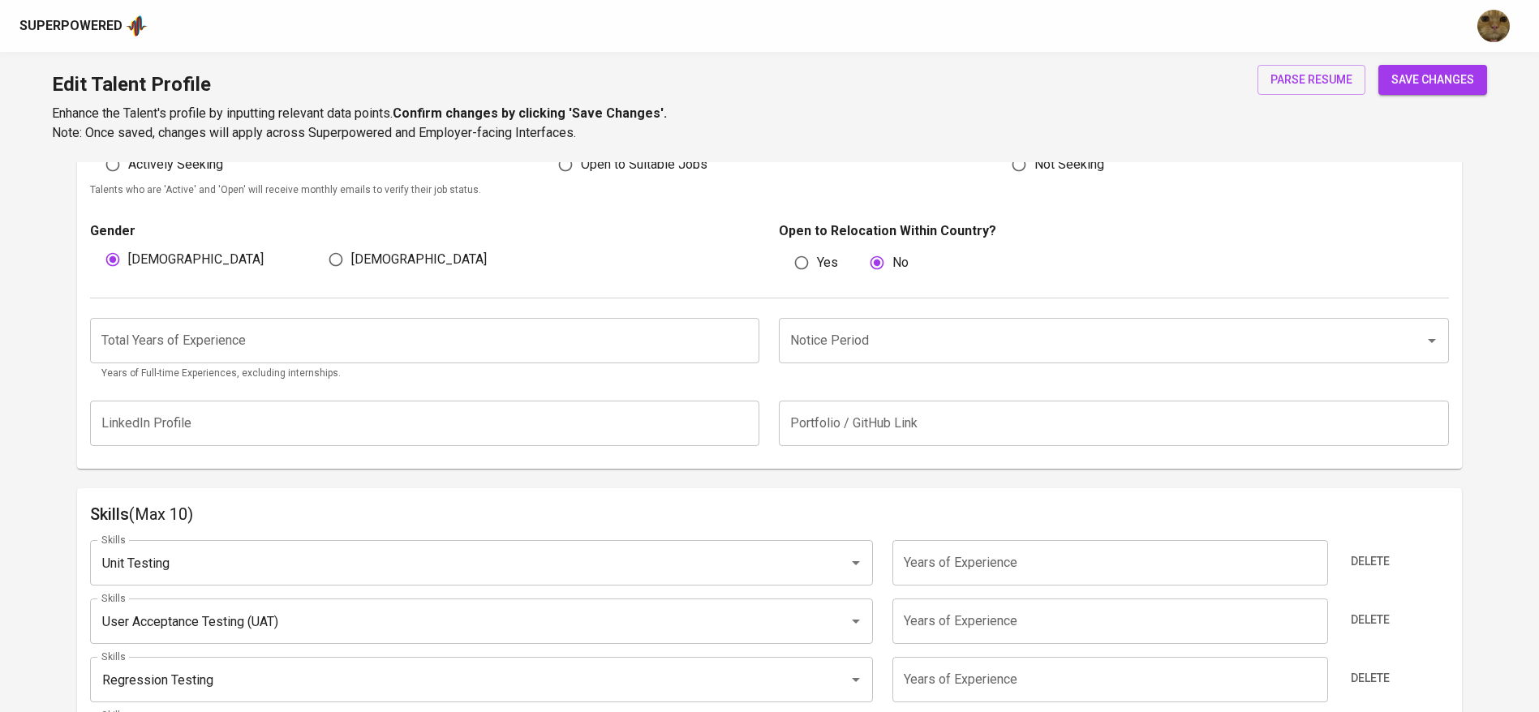
scroll to position [588, 0]
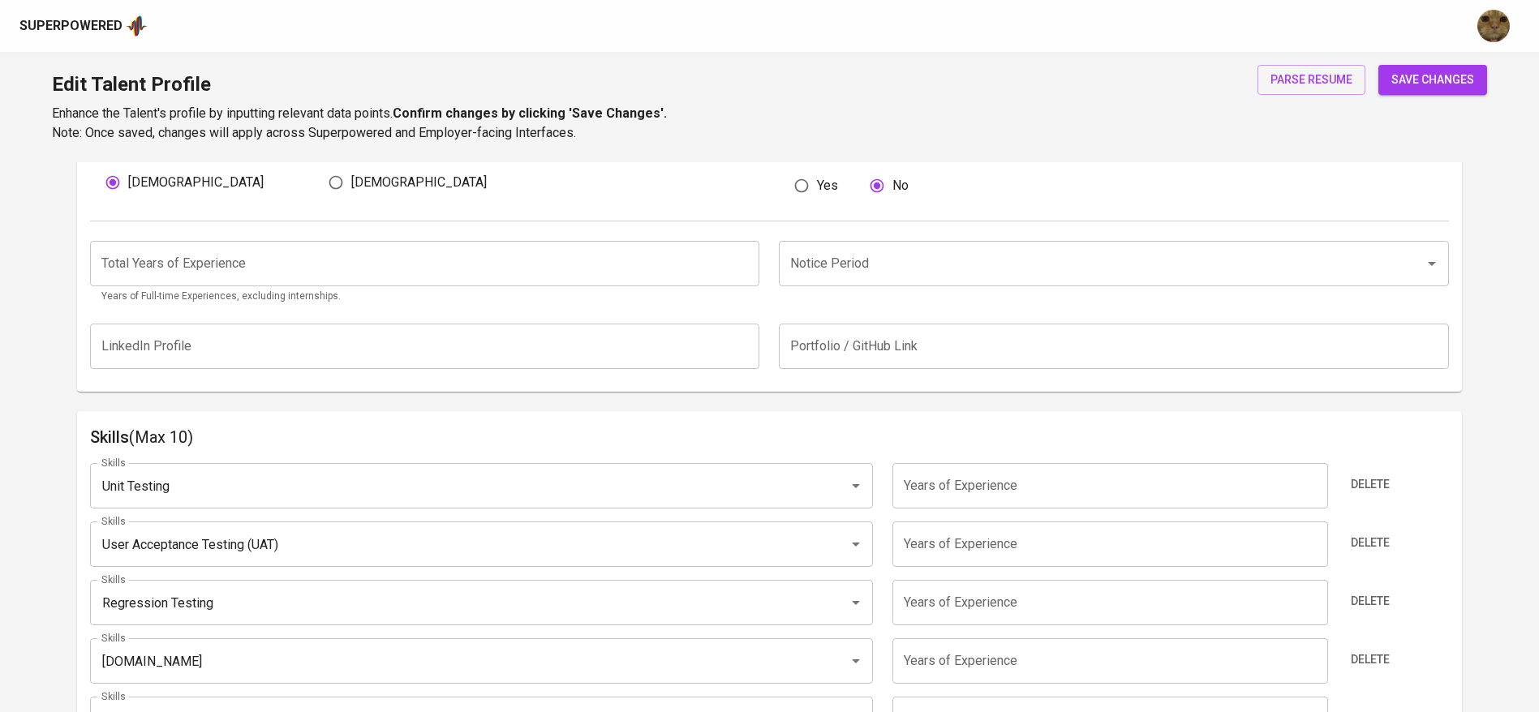
type input "QA Engineer"
click at [341, 239] on div "Total Years of Experience Total Years of Experience Years of Full-time Experien…" at bounding box center [769, 267] width 1359 height 93
click at [320, 256] on input "number" at bounding box center [425, 263] width 670 height 45
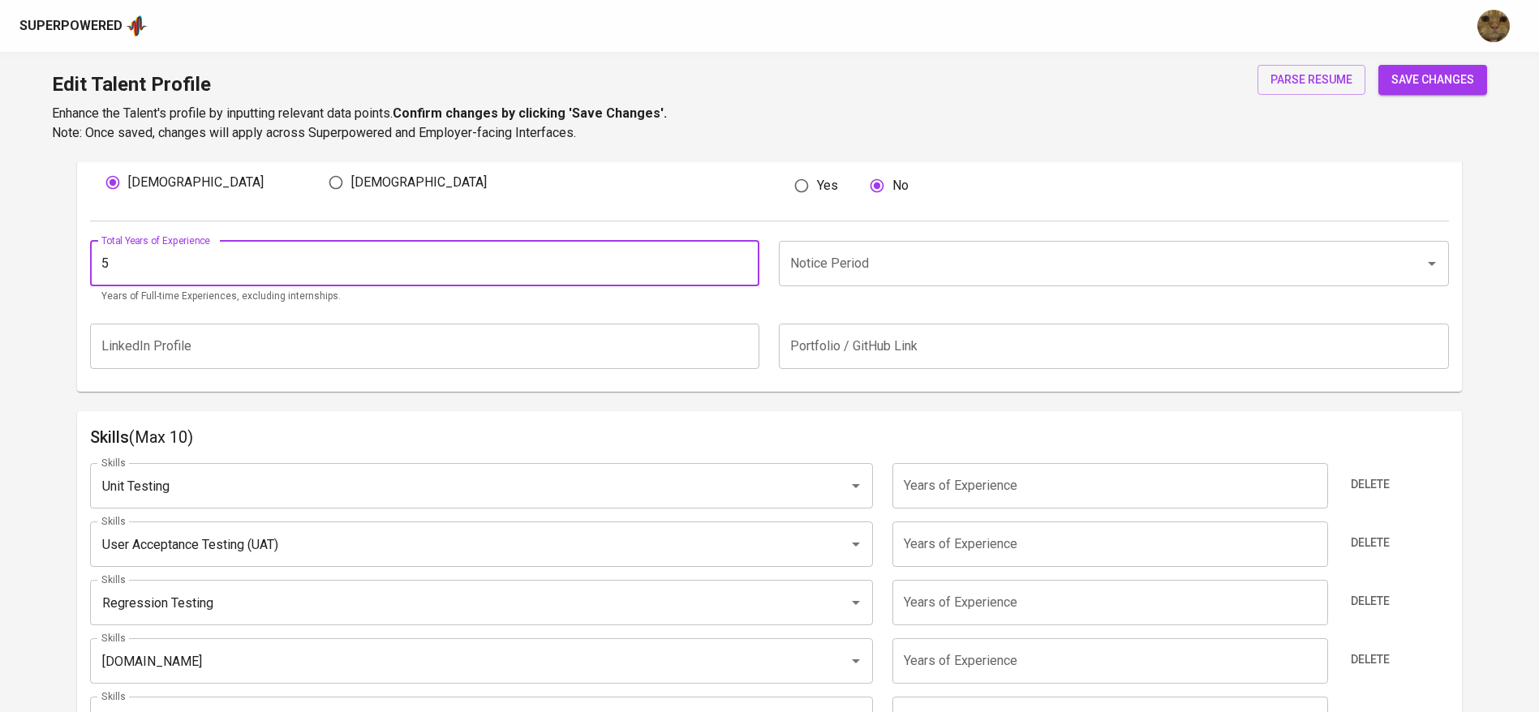
type input "5"
click at [934, 289] on div "Notice Period Notice Period" at bounding box center [1109, 273] width 680 height 64
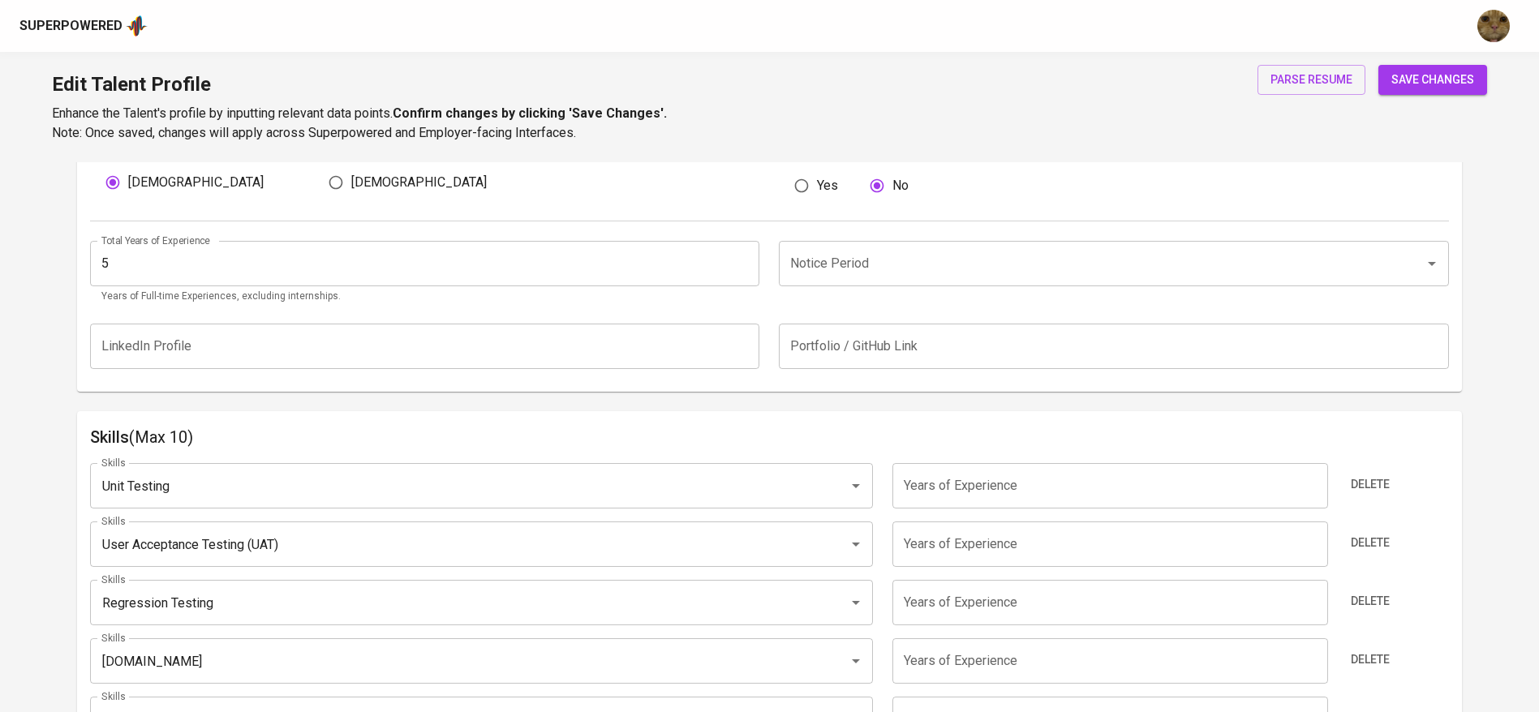
click at [869, 260] on input "Notice Period" at bounding box center [1091, 263] width 610 height 31
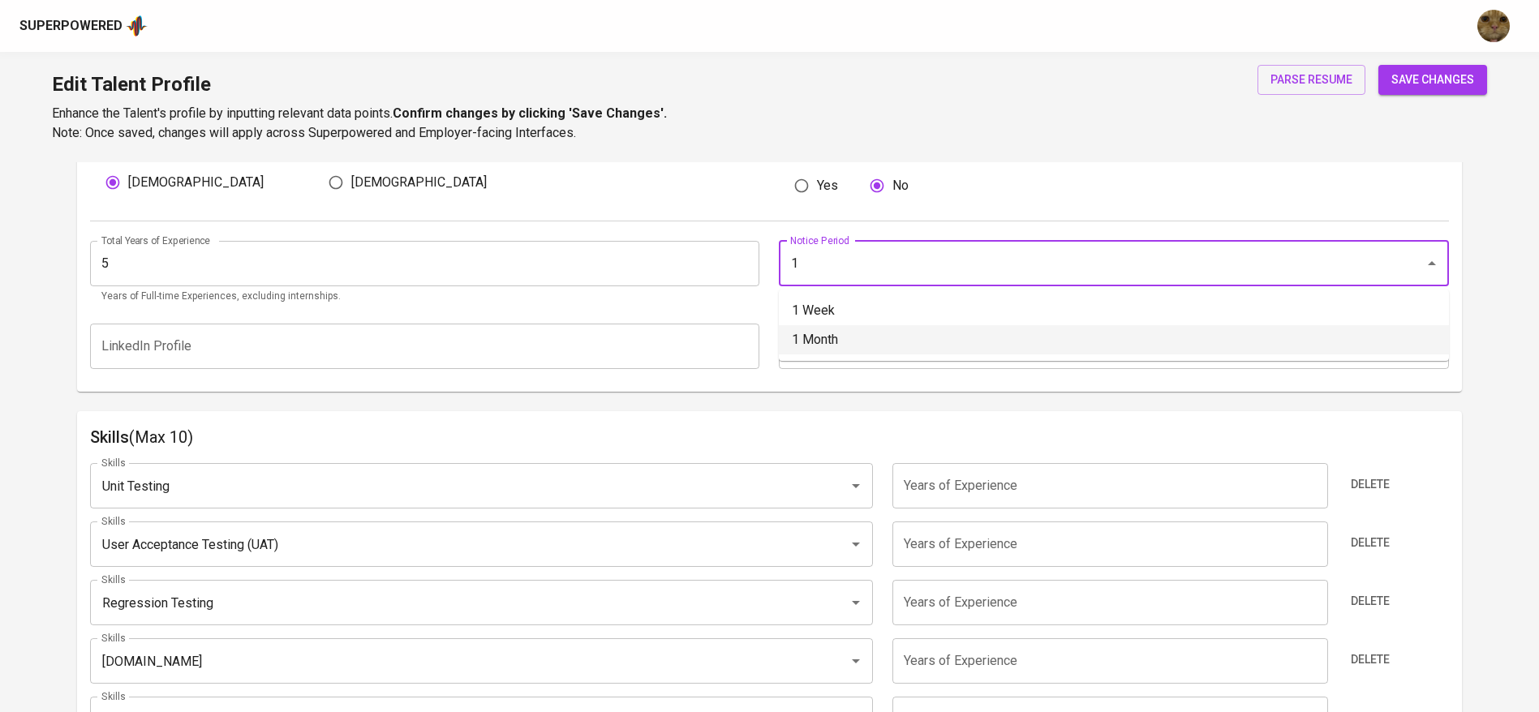
click at [816, 353] on li "1 Month" at bounding box center [1114, 339] width 670 height 29
type input "1 Month"
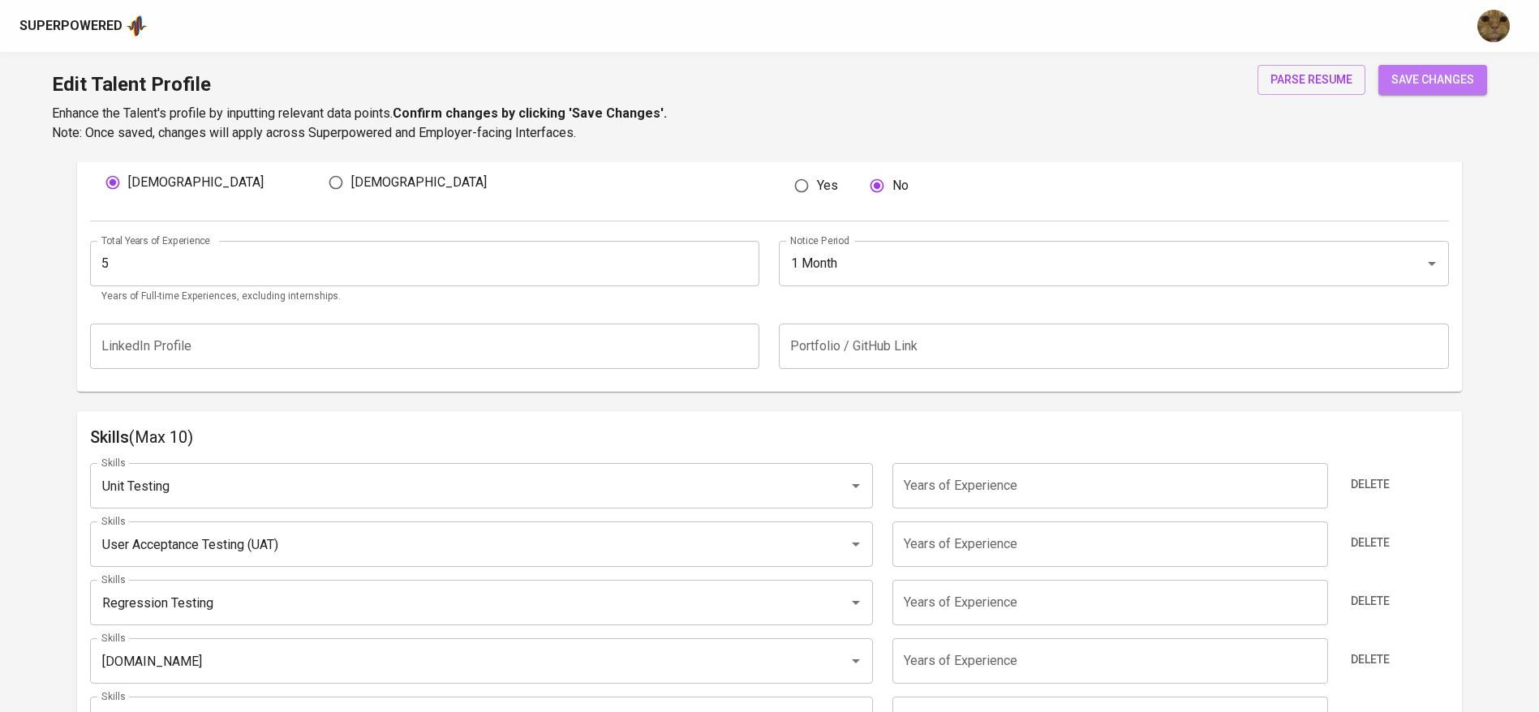
click at [1393, 70] on span "save changes" at bounding box center [1432, 80] width 83 height 20
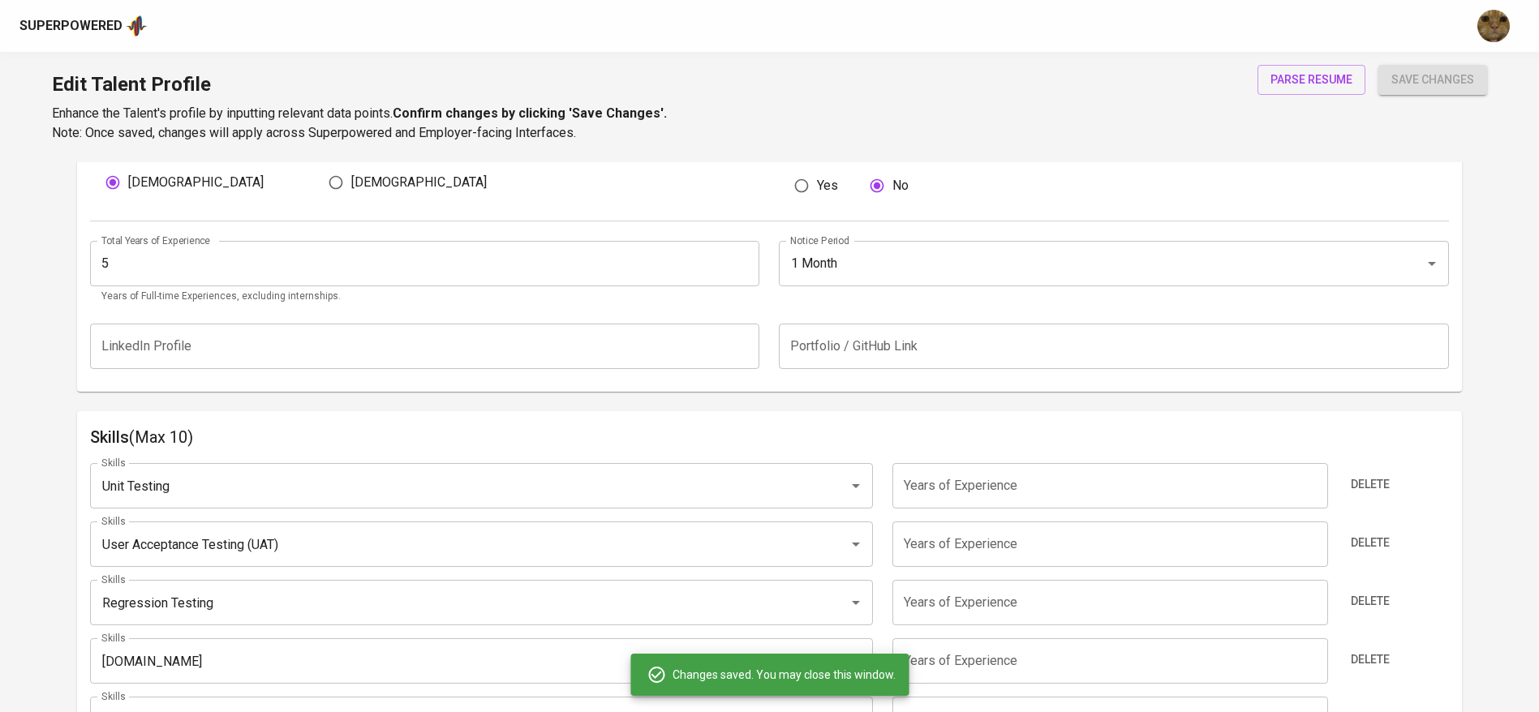
scroll to position [826, 0]
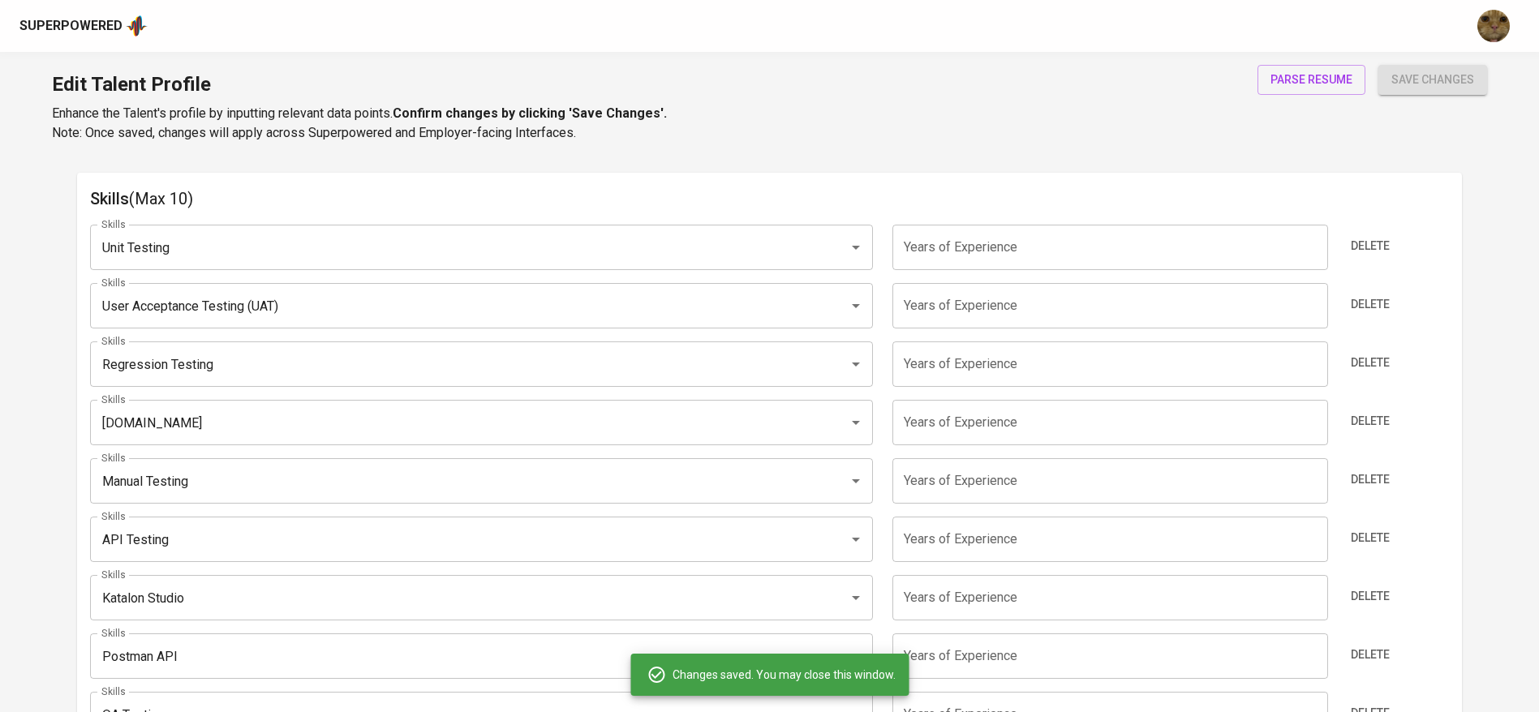
click at [1391, 228] on div "Delete" at bounding box center [1393, 247] width 114 height 45
click at [1381, 236] on span "Delete" at bounding box center [1369, 246] width 39 height 20
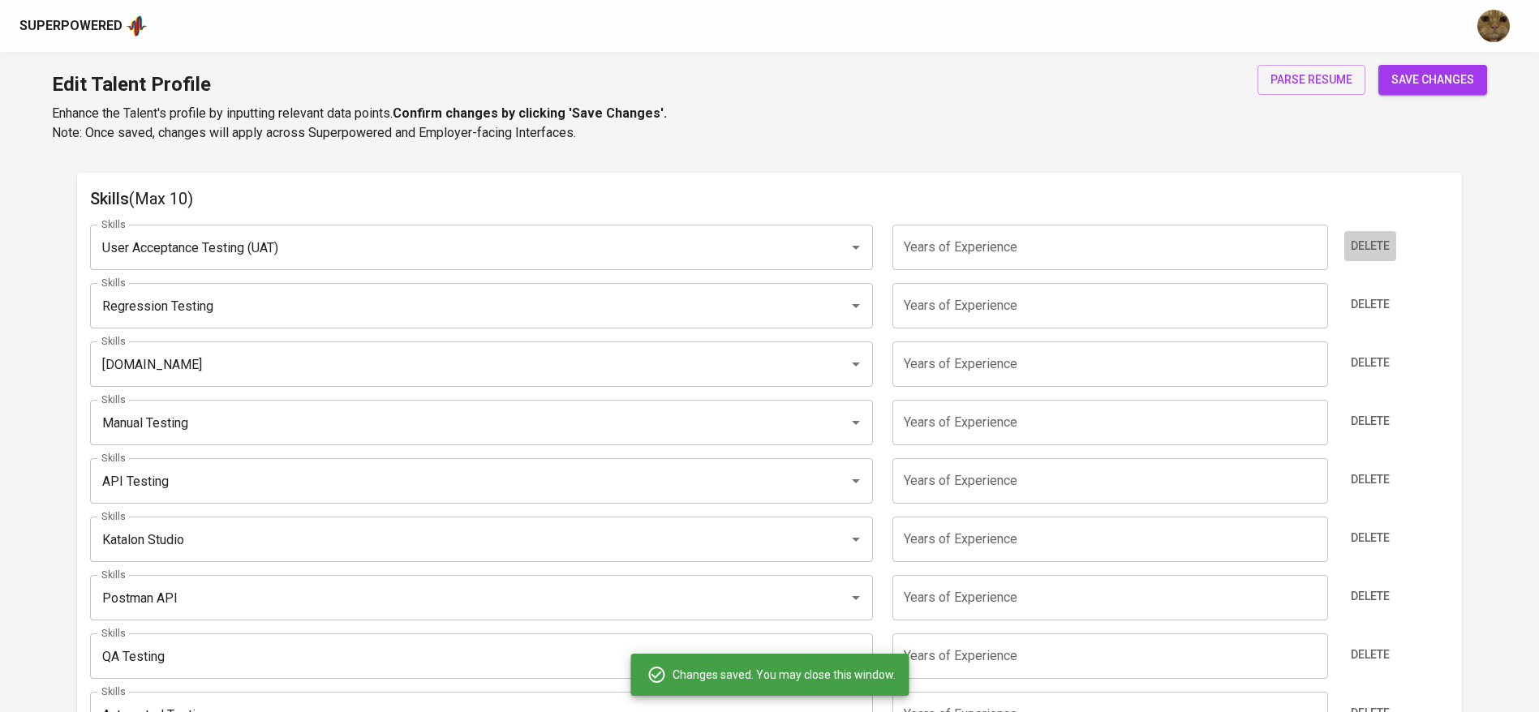
click at [1381, 236] on span "Delete" at bounding box center [1369, 246] width 39 height 20
click at [1381, 294] on span "Delete" at bounding box center [1369, 304] width 39 height 20
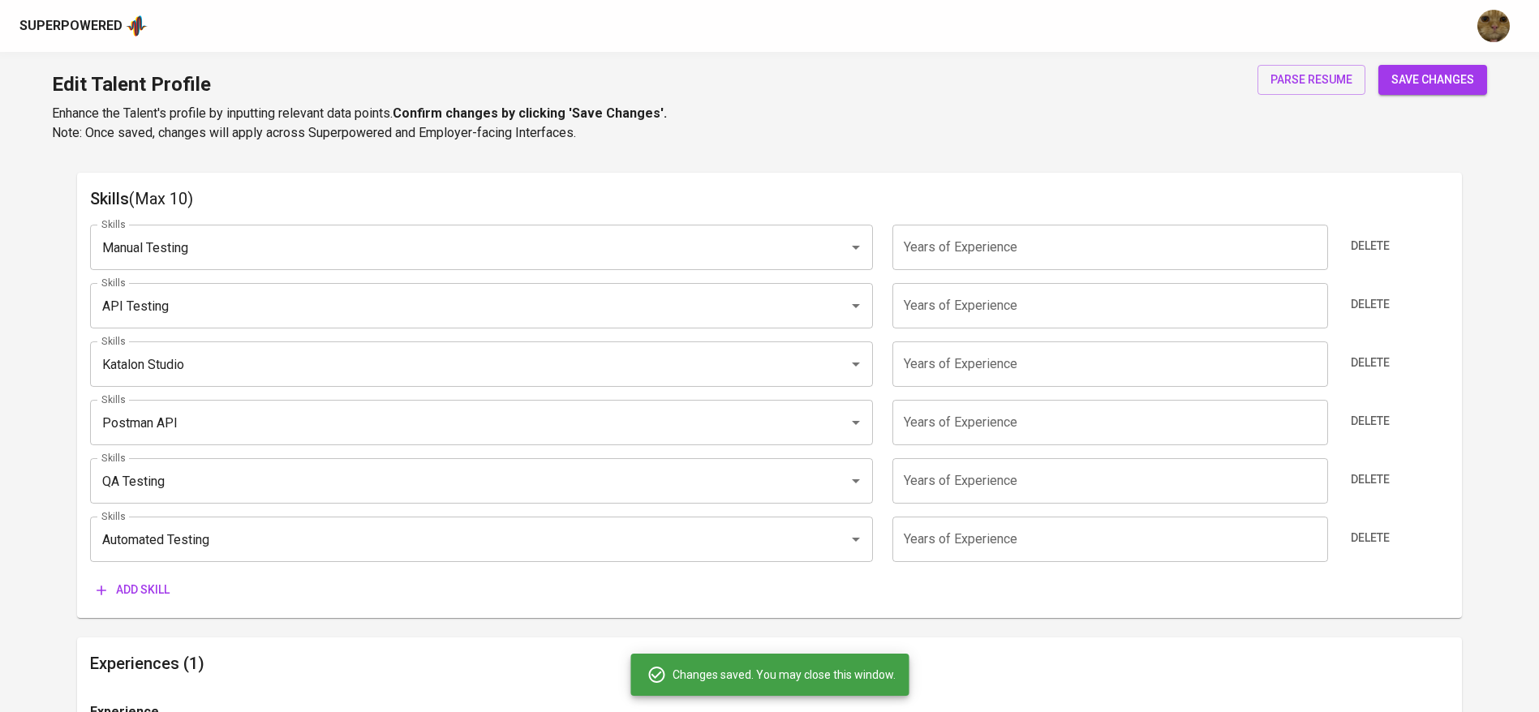
click at [1381, 236] on span "Delete" at bounding box center [1369, 246] width 39 height 20
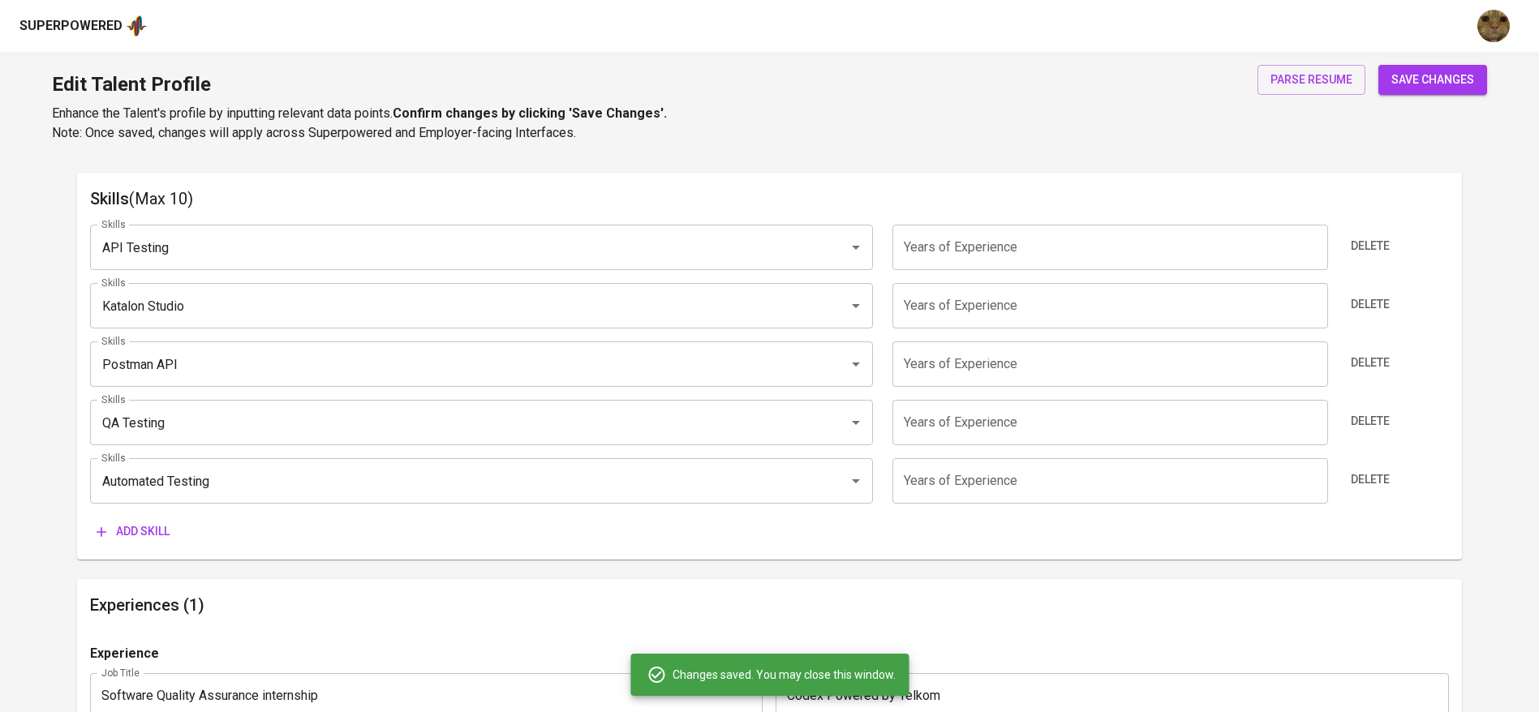
click at [1381, 236] on span "Delete" at bounding box center [1369, 246] width 39 height 20
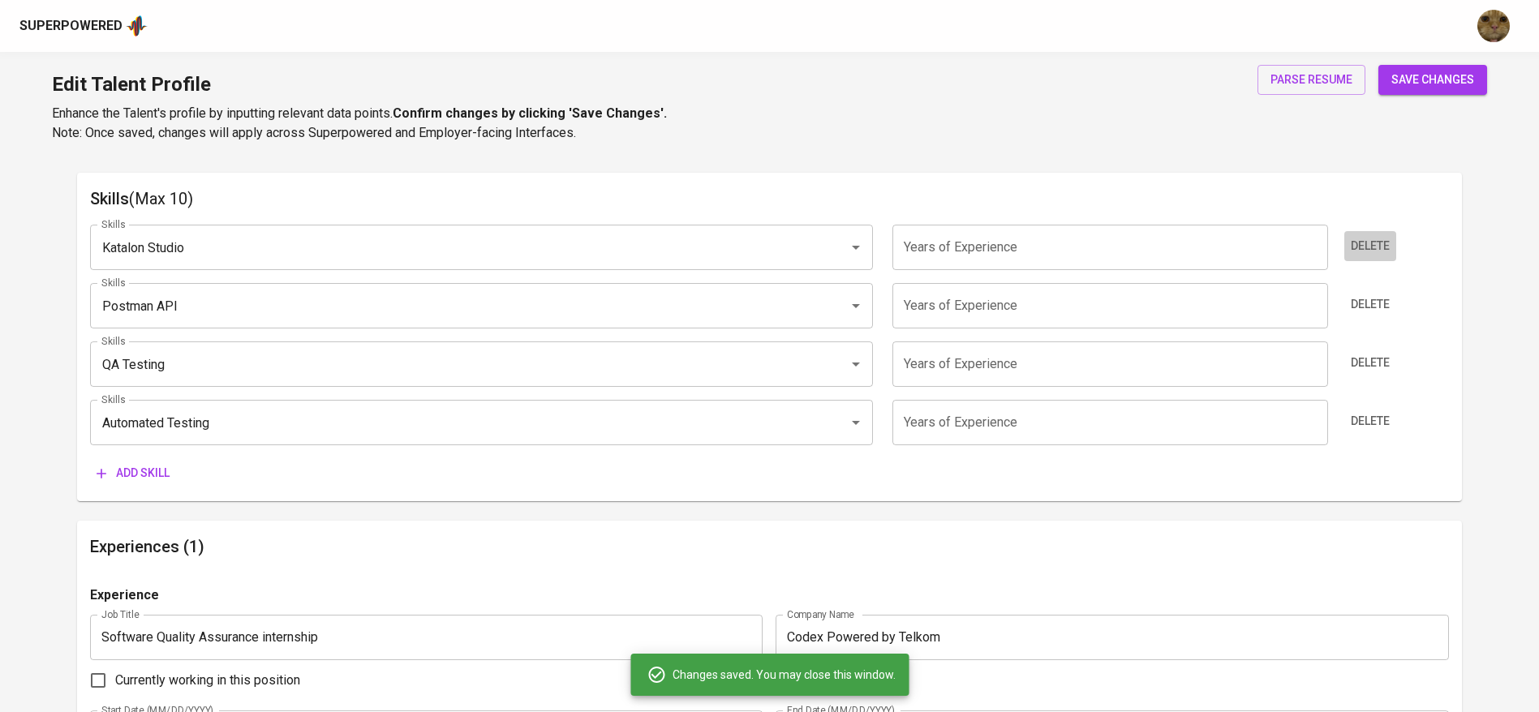
click at [1381, 236] on span "Delete" at bounding box center [1369, 246] width 39 height 20
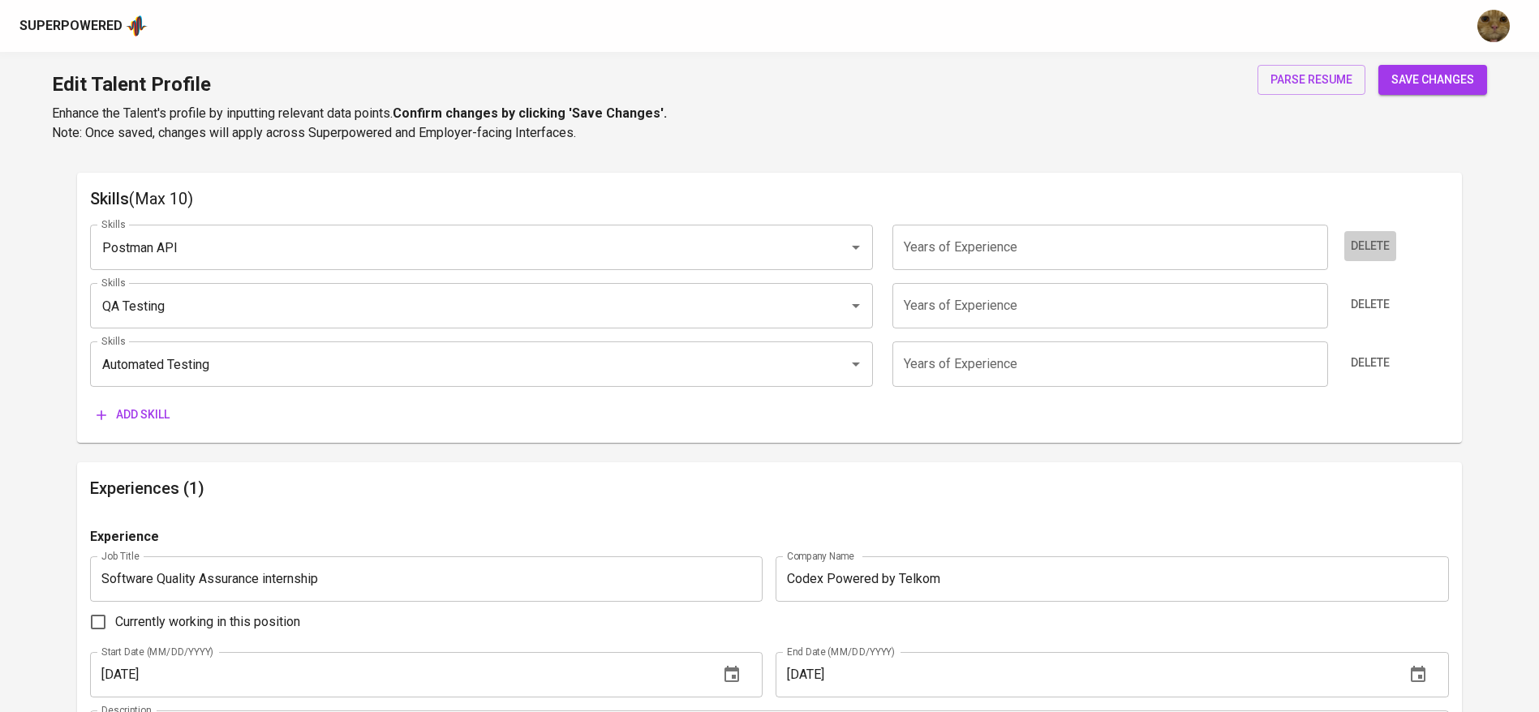
click at [1381, 236] on span "Delete" at bounding box center [1369, 246] width 39 height 20
click at [1381, 294] on span "Delete" at bounding box center [1369, 304] width 39 height 20
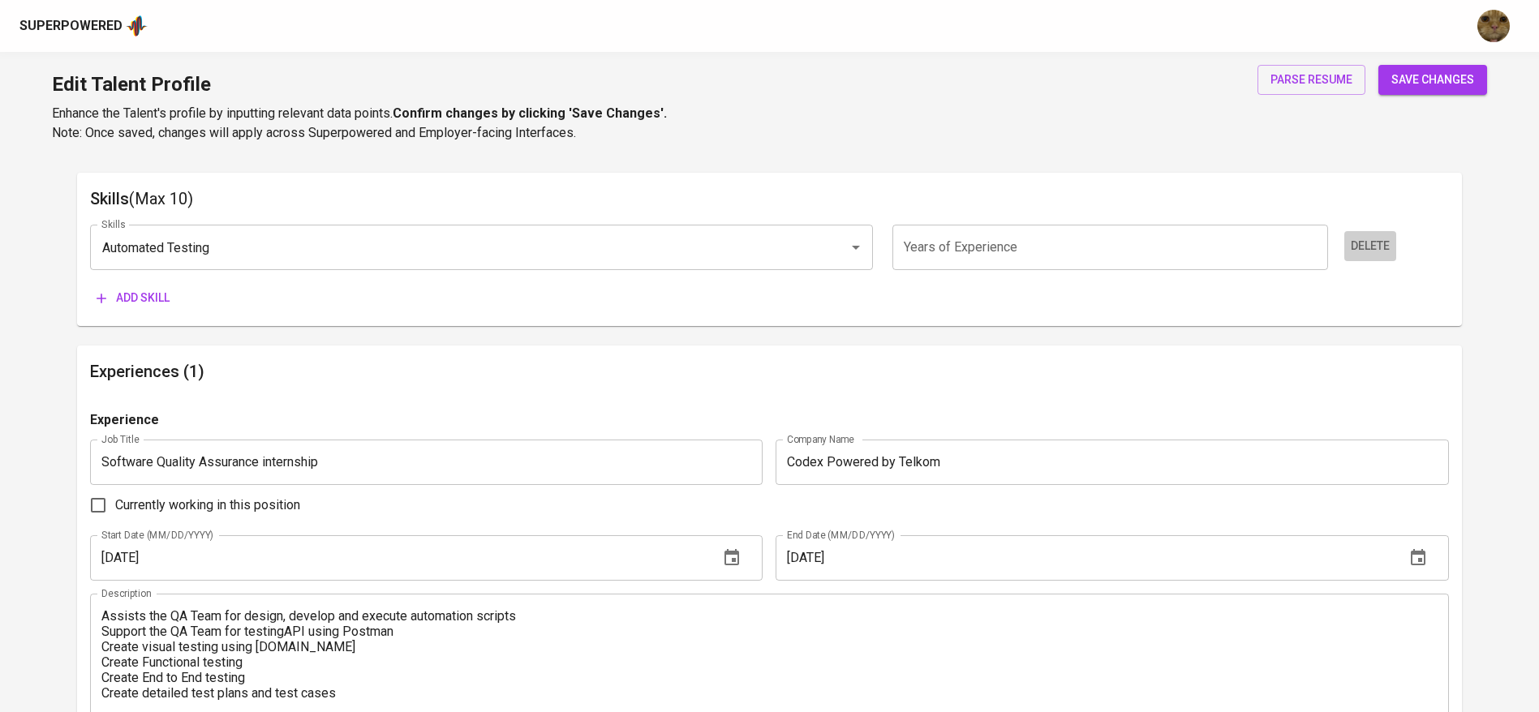
click at [1381, 236] on span "Delete" at bounding box center [1369, 246] width 39 height 20
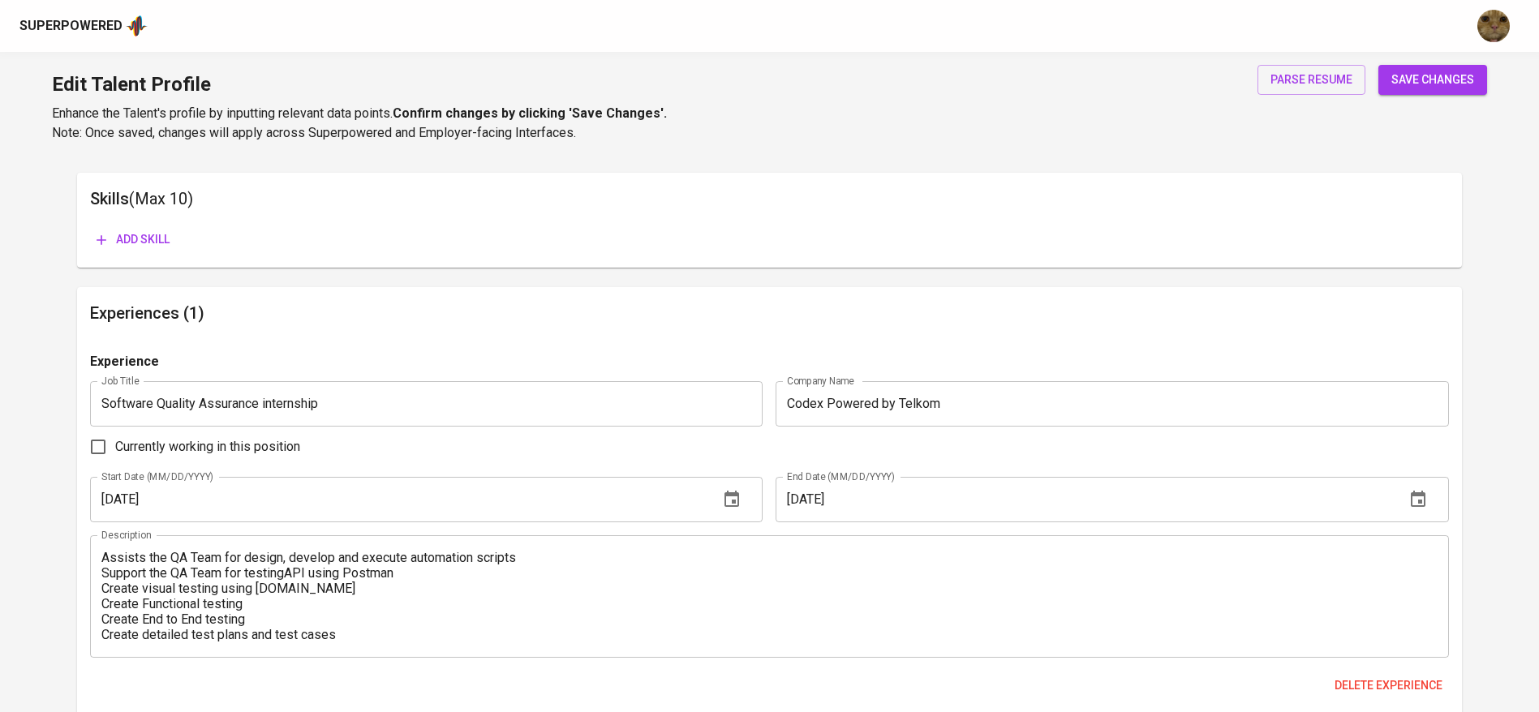
scroll to position [968, 0]
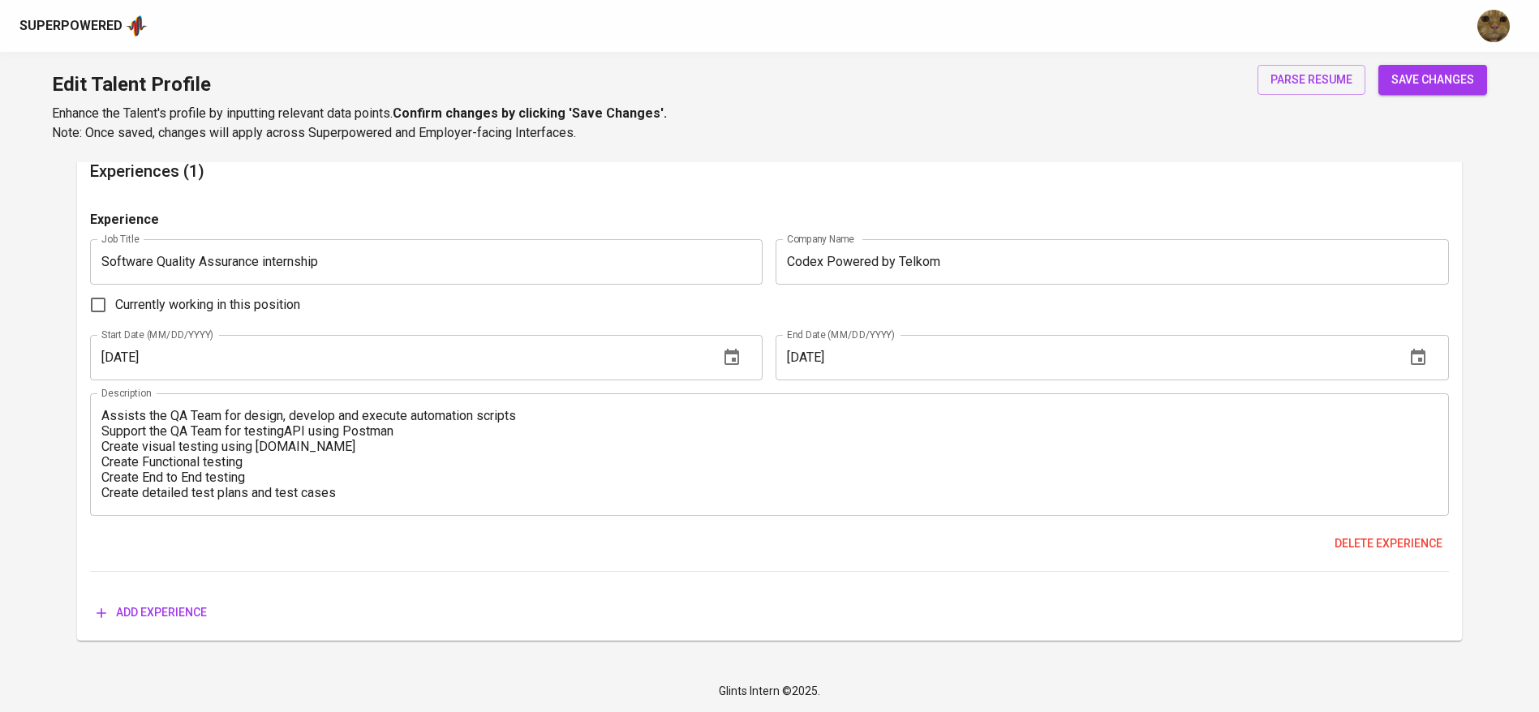
click at [320, 203] on div "Experiences (1) Experience Job Title Software Quality Assurance internship Job …" at bounding box center [769, 393] width 1384 height 496
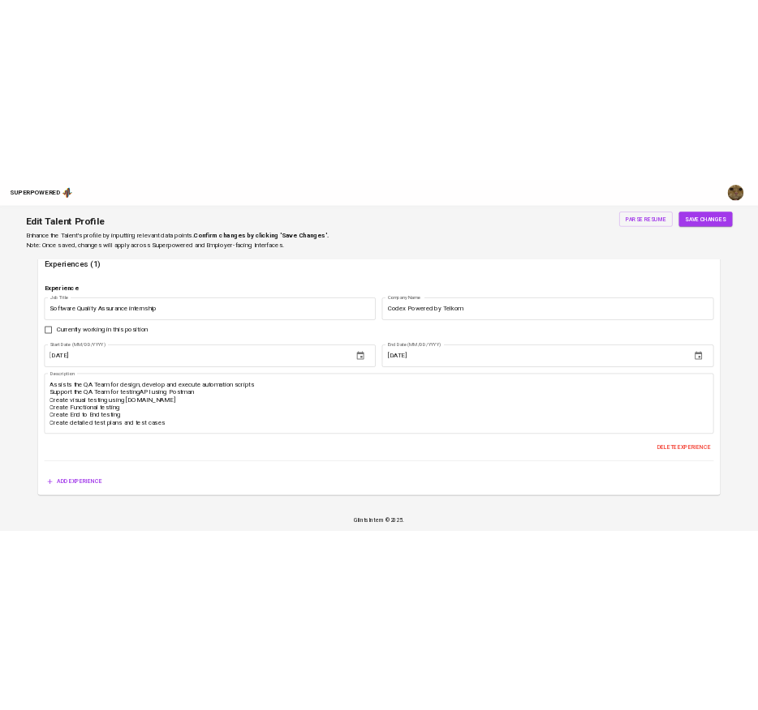
scroll to position [1007, 0]
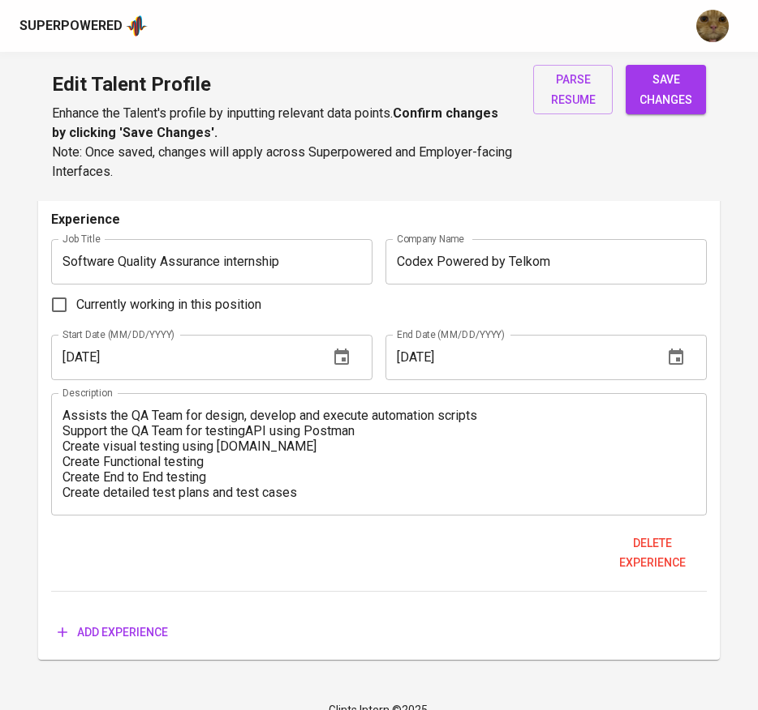
click at [542, 251] on input "Codex Powered by Telkom" at bounding box center [545, 261] width 321 height 45
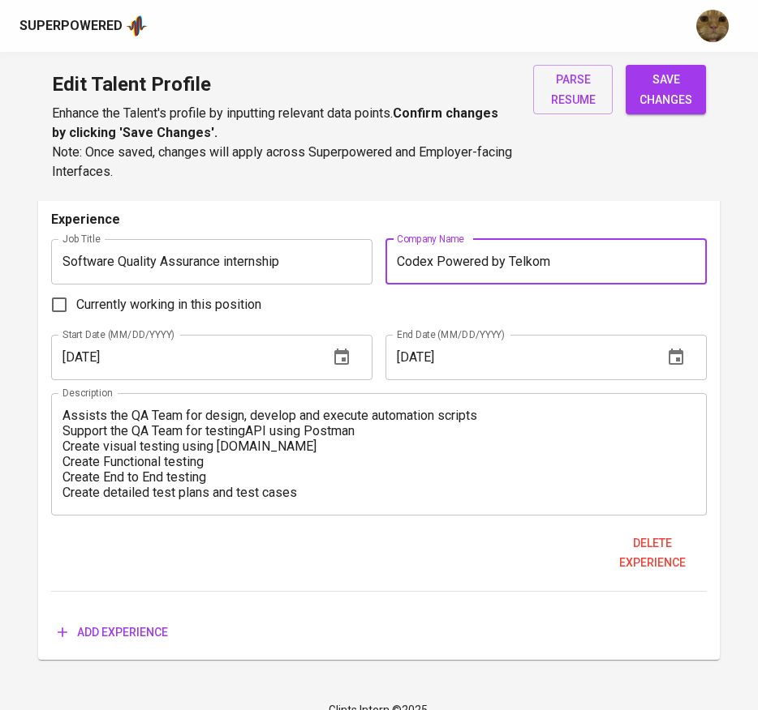
type input "t"
type input "Telkom Indonesia"
click at [221, 258] on input "Software Quality Assurance internship" at bounding box center [211, 261] width 321 height 45
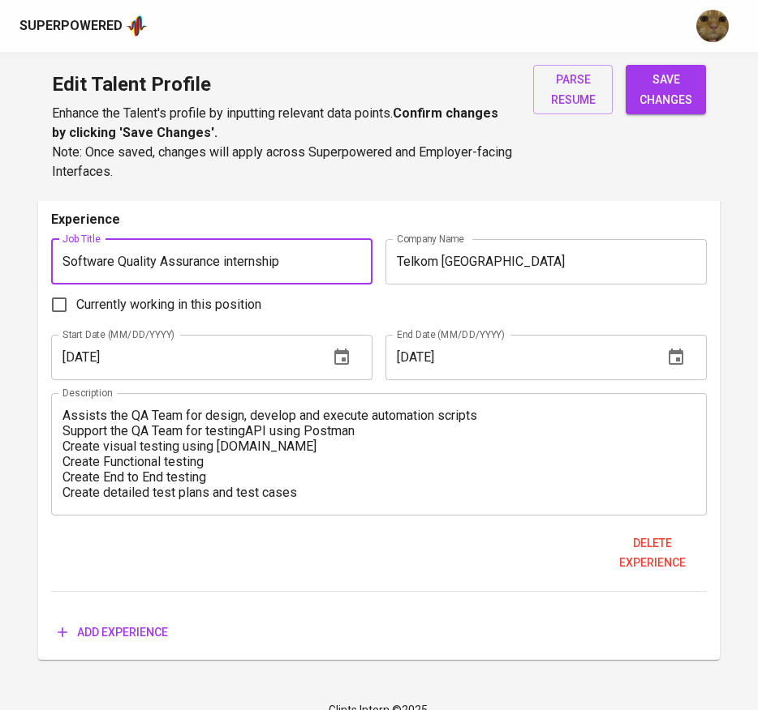
drag, startPoint x: 302, startPoint y: 263, endPoint x: 223, endPoint y: 262, distance: 78.7
click at [223, 262] on input "Software Quality Assurance internship" at bounding box center [211, 261] width 321 height 45
type input "Software Quality Assurance"
click at [307, 233] on div "Experience" at bounding box center [379, 224] width 656 height 29
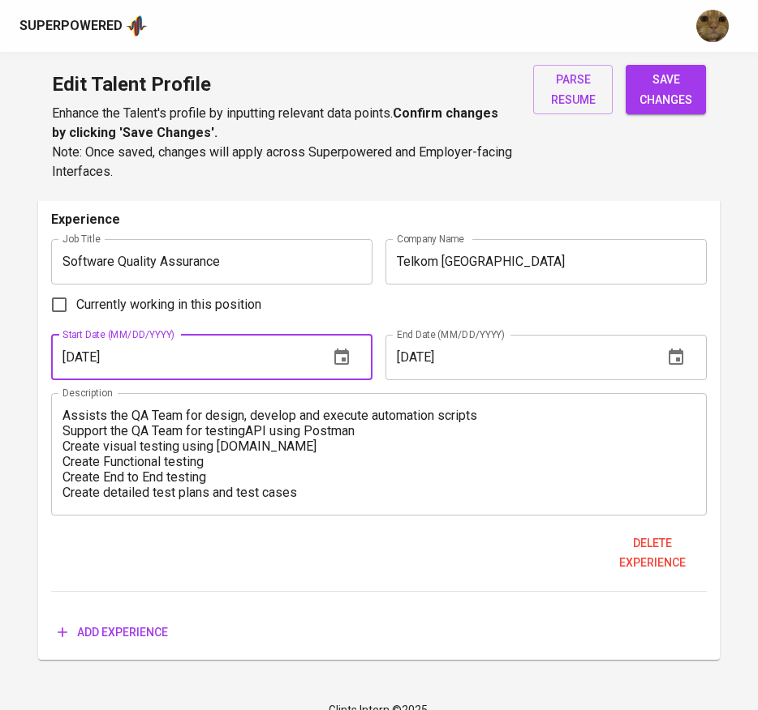
click at [143, 351] on input "03/01/2020" at bounding box center [183, 357] width 264 height 45
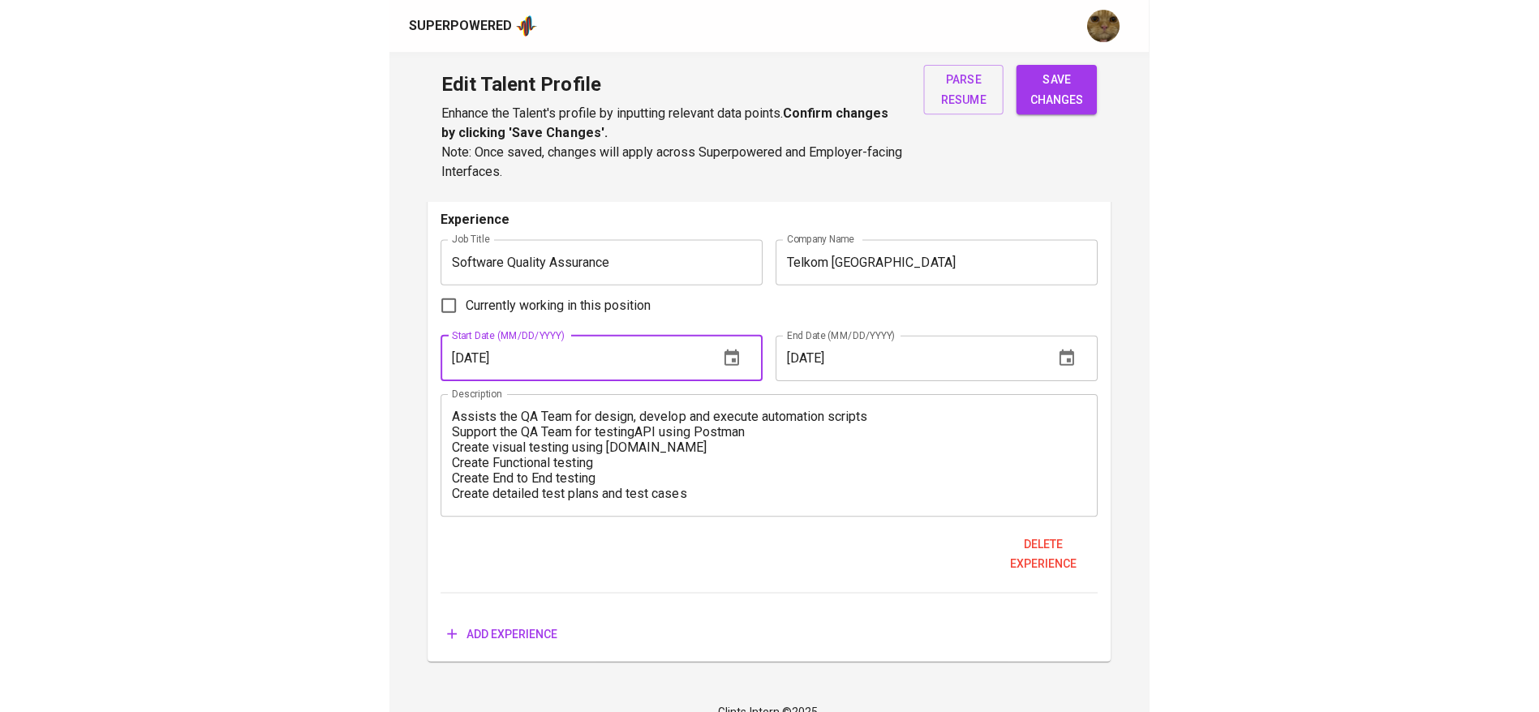
scroll to position [968, 0]
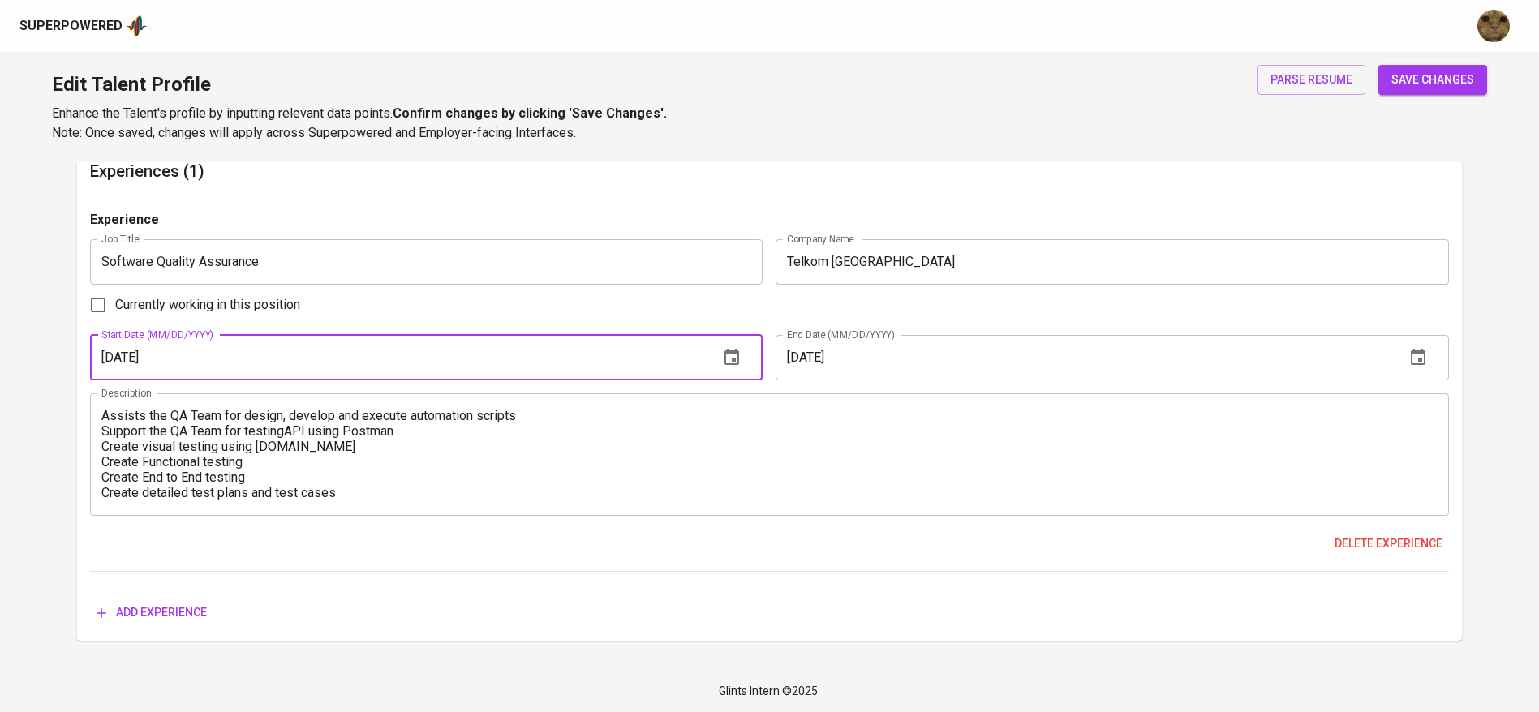
click at [109, 357] on input "01/01/2020" at bounding box center [398, 357] width 616 height 45
type input "03/01/2020"
click at [99, 308] on input "Currently working in this position" at bounding box center [98, 305] width 34 height 34
checkbox input "true"
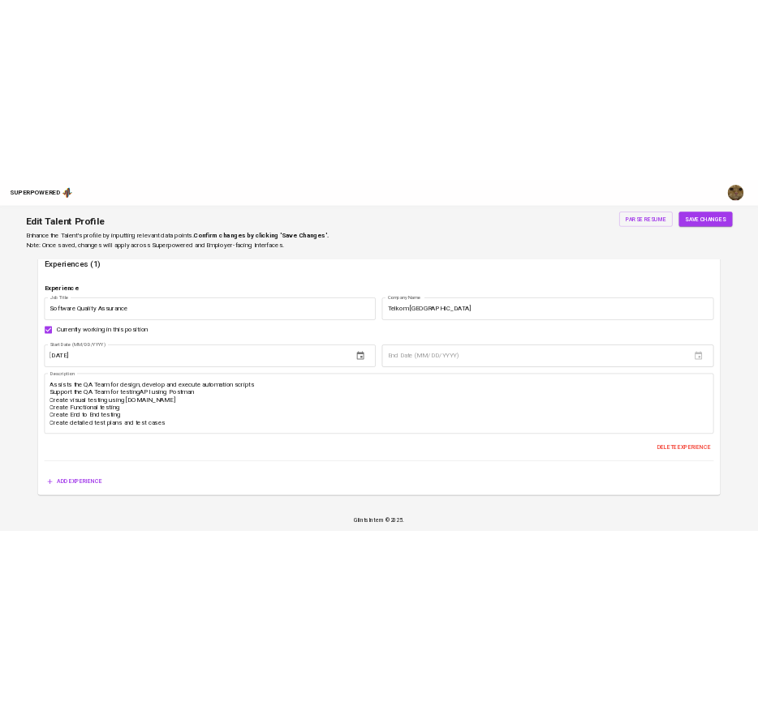
scroll to position [1007, 0]
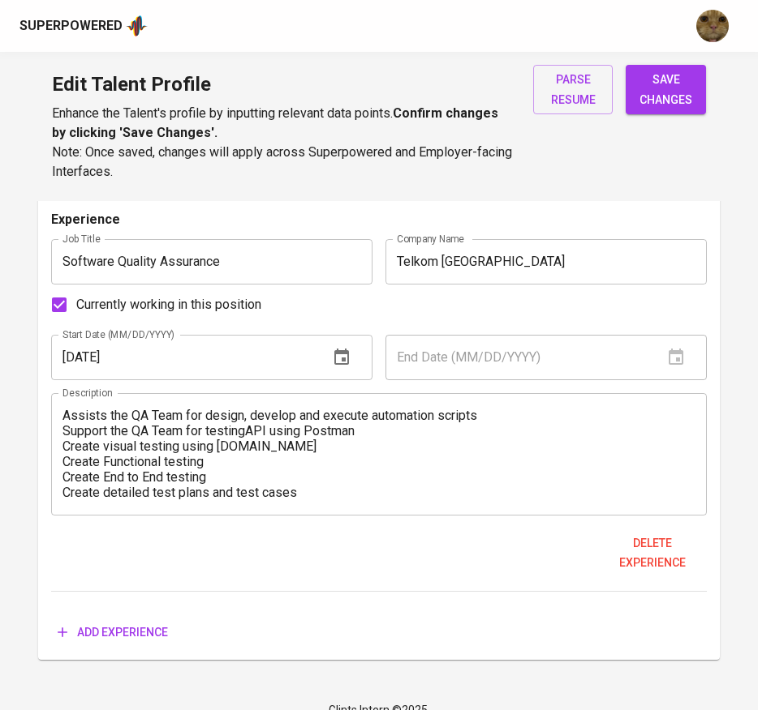
click at [293, 435] on textarea "Assists the QA Team for design, develop and execute automation scripts Support …" at bounding box center [378, 454] width 633 height 92
drag, startPoint x: 324, startPoint y: 507, endPoint x: 70, endPoint y: 410, distance: 272.3
click at [70, 410] on div "Assists the QA Team for design, develop and execute automation scripts Support …" at bounding box center [379, 454] width 656 height 122
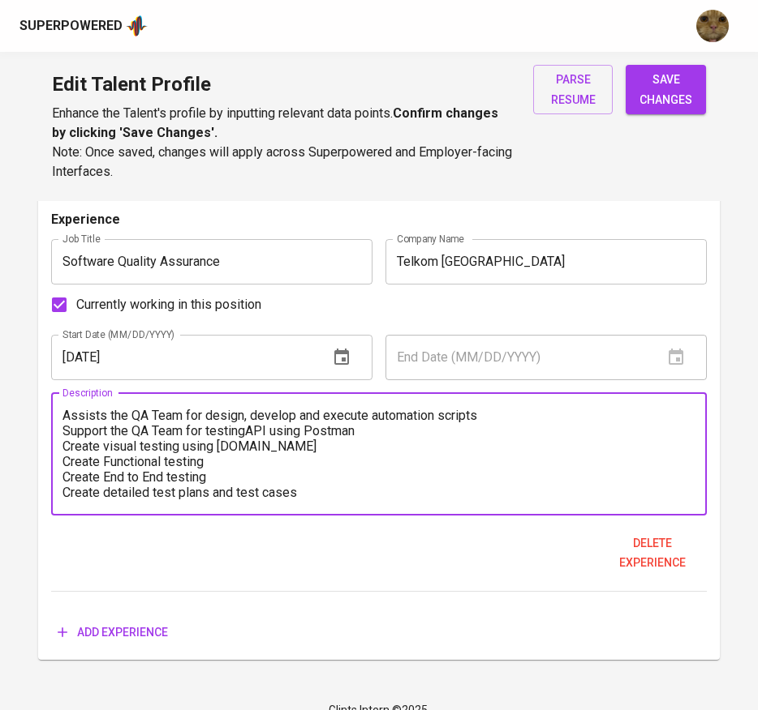
click at [92, 436] on textarea "Assists the QA Team for design, develop and execute automation scripts Support …" at bounding box center [378, 454] width 633 height 92
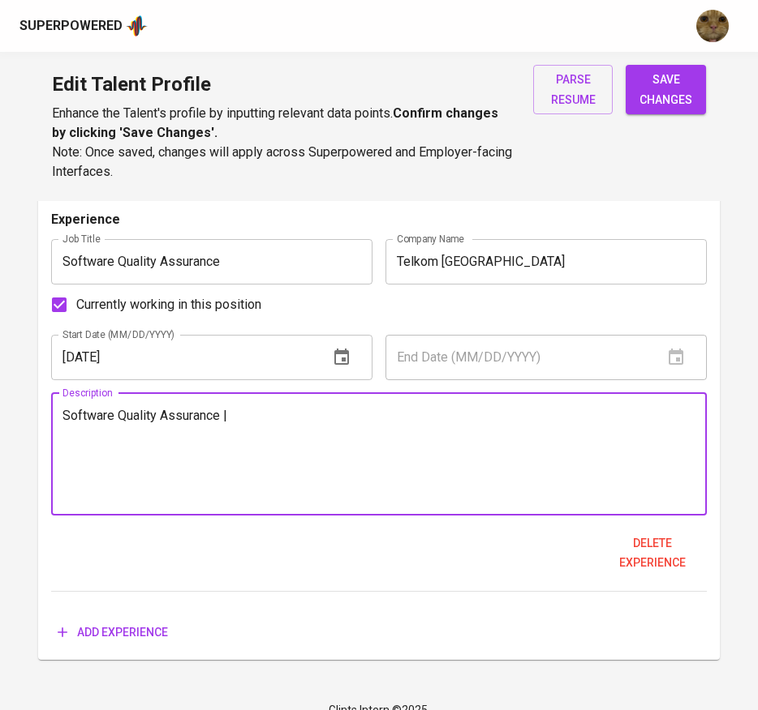
type textarea "Software Quality Assurance |"
type textarea "T"
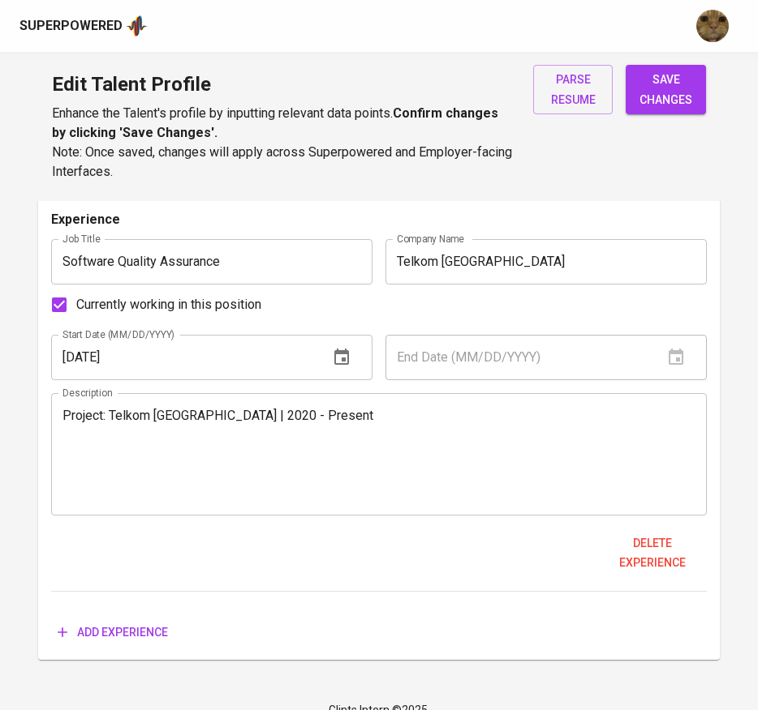
click at [424, 474] on textarea "Project: Telkom Indonesia | 2020 - Present" at bounding box center [378, 454] width 633 height 92
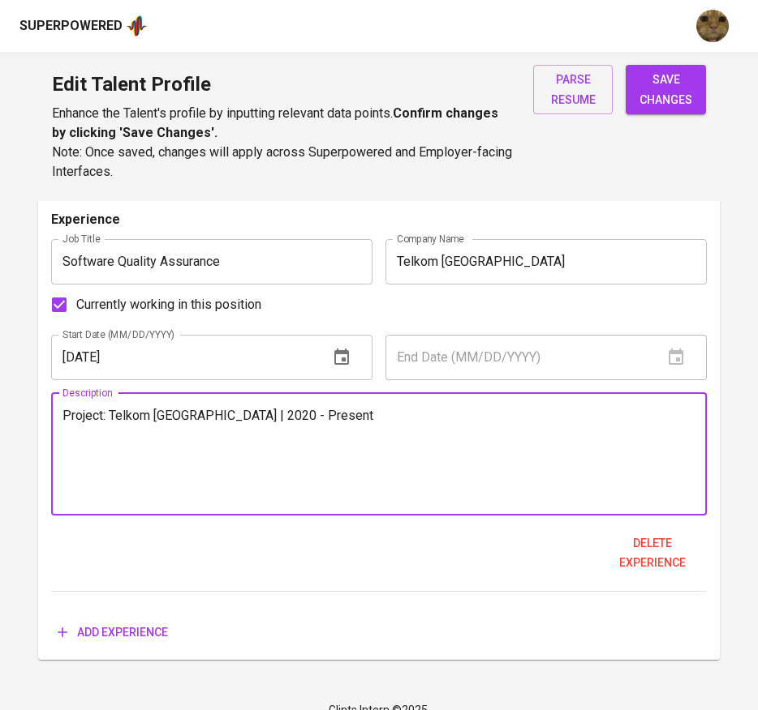
paste textarea "Performed end-to-end testing across multiple projects, enhancing overall system…"
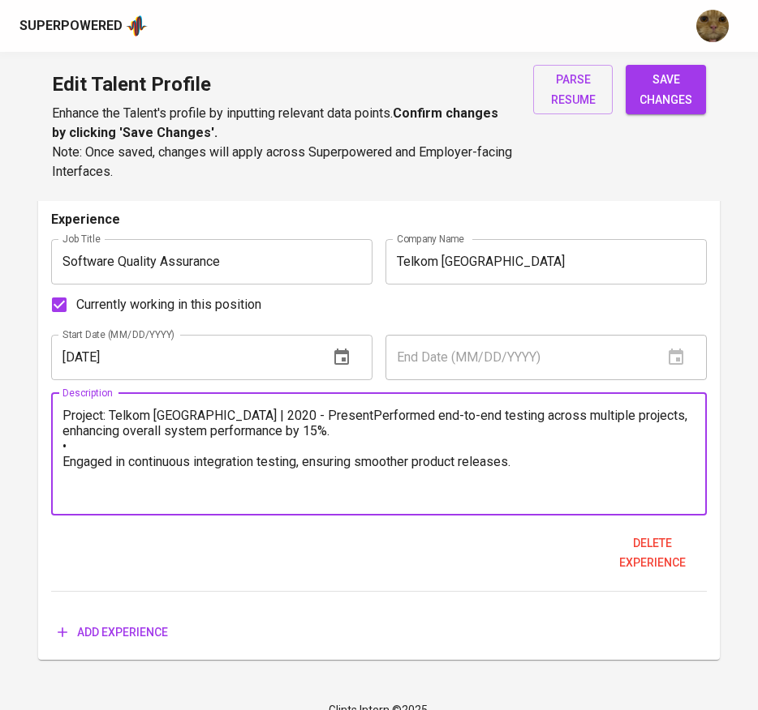
drag, startPoint x: 261, startPoint y: 417, endPoint x: 292, endPoint y: 420, distance: 31.0
click at [262, 417] on textarea "Project: Telkom Indonesia | 2020 - PresentPerformed end-to-end testing across m…" at bounding box center [378, 454] width 633 height 92
drag, startPoint x: 307, startPoint y: 418, endPoint x: 340, endPoint y: 414, distance: 32.6
click at [313, 414] on textarea "Project: Telkom Indonesia | 2020 - PresentPerformed end-to-end testing across m…" at bounding box center [378, 454] width 633 height 92
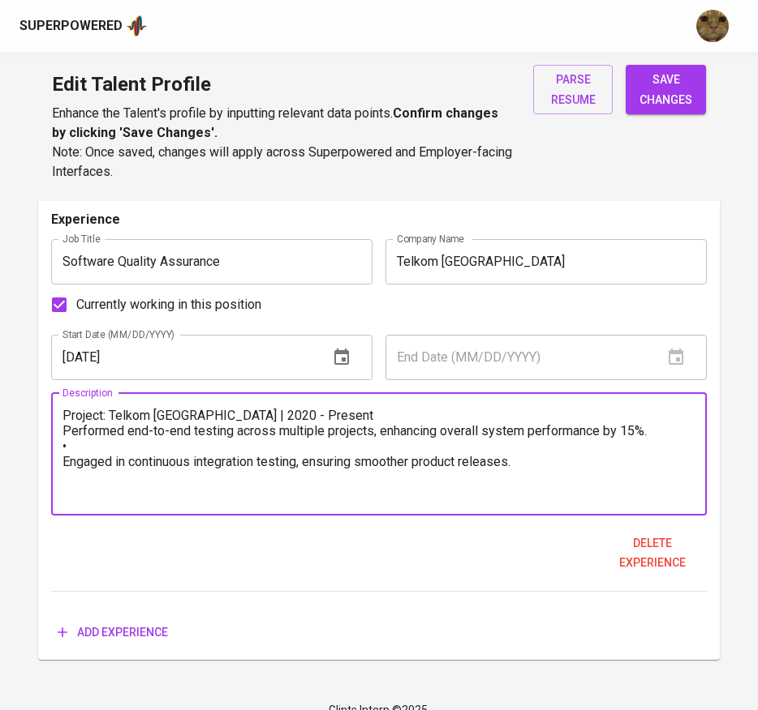
paste textarea "•"
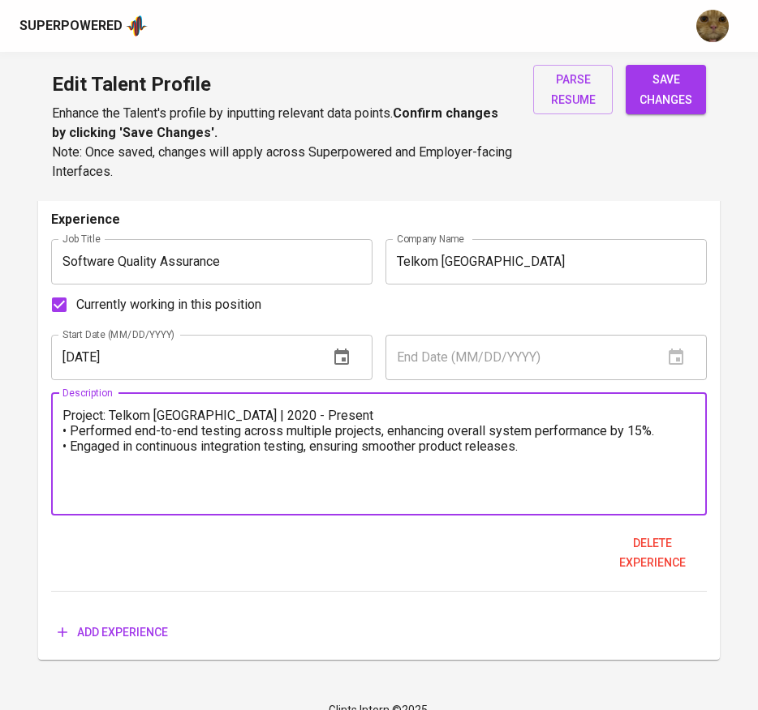
click at [534, 445] on textarea "Project: Telkom Indonesia | 2020 - Present • Performed end-to-end testing acros…" at bounding box center [378, 454] width 633 height 92
click at [146, 476] on textarea "Project: Telkom Indonesia | 2020 - Present • Performed end-to-end testing acros…" at bounding box center [378, 454] width 633 height 92
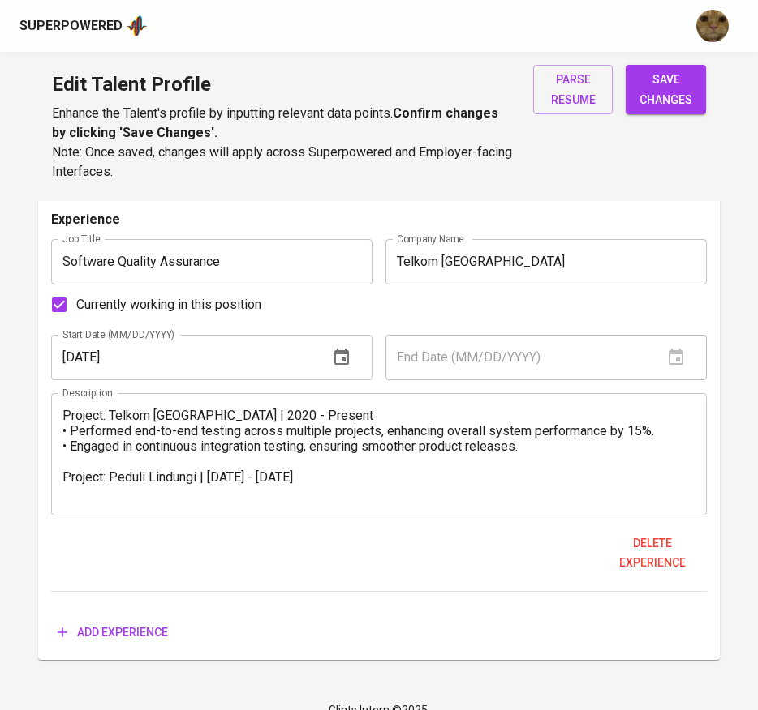
click at [267, 502] on div "Project: Telkom Indonesia | 2020 - Present • Performed end-to-end testing acros…" at bounding box center [379, 454] width 656 height 122
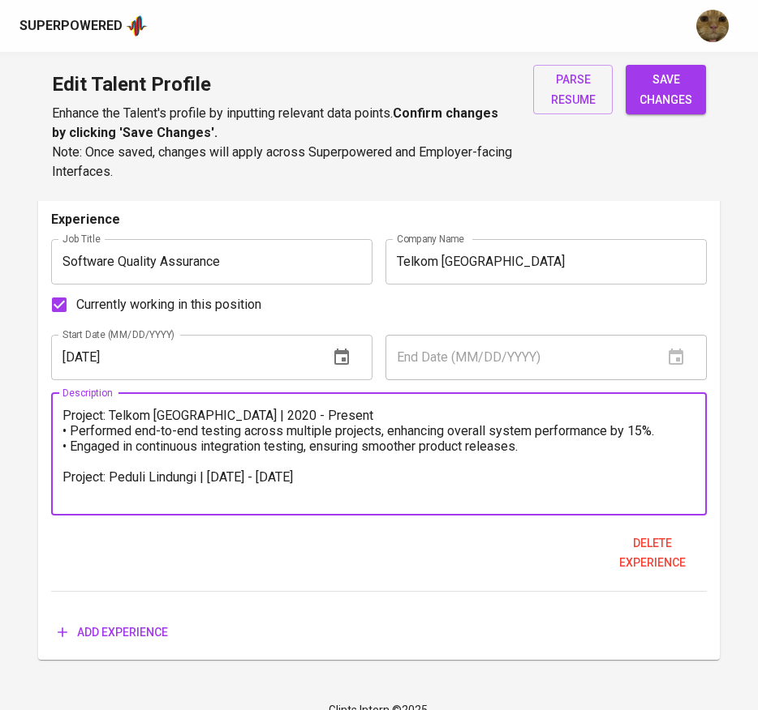
paste textarea "Developed and executed automated API tests using Katalon and Postman, increasin…"
click at [299, 474] on textarea "Project: Telkom Indonesia | 2020 - Present • Performed end-to-end testing acros…" at bounding box center [378, 454] width 633 height 92
paste textarea "Developed and executed automated API tests using Katalon and Postman, increasin…"
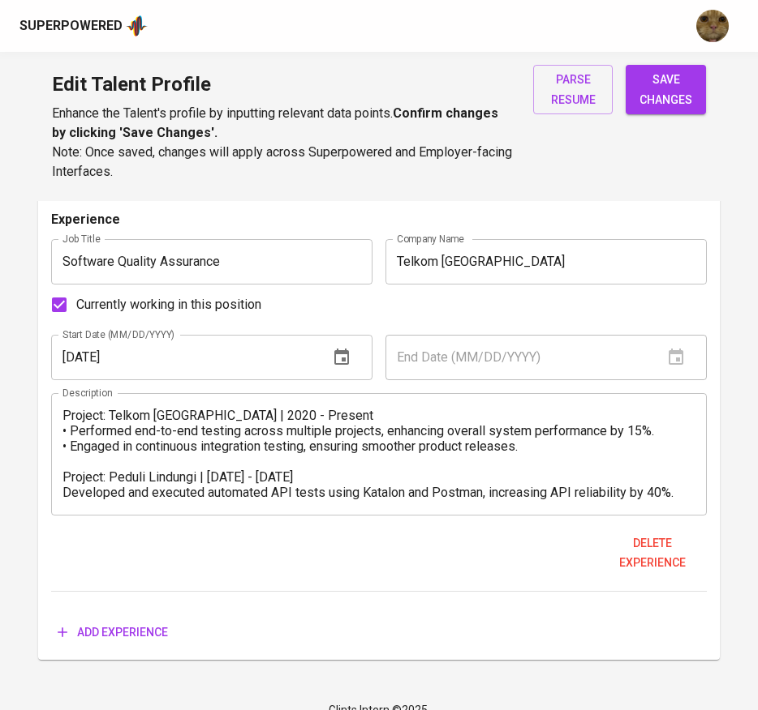
click at [61, 496] on div "Project: Telkom Indonesia | 2020 - Present • Performed end-to-end testing acros…" at bounding box center [379, 454] width 656 height 122
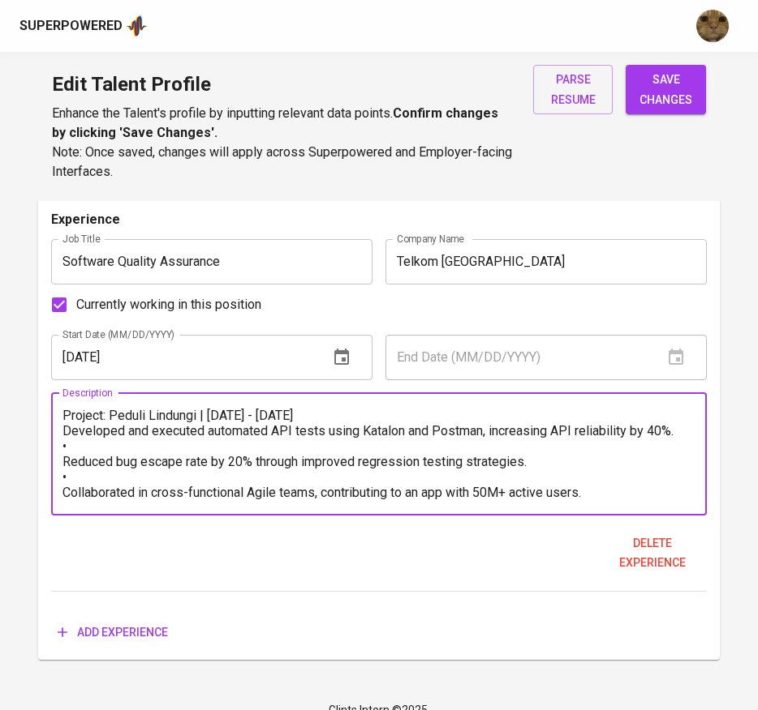
click at [62, 467] on textarea "Project: Telkom Indonesia | 2020 - Present • Performed end-to-end testing acros…" at bounding box center [378, 454] width 633 height 92
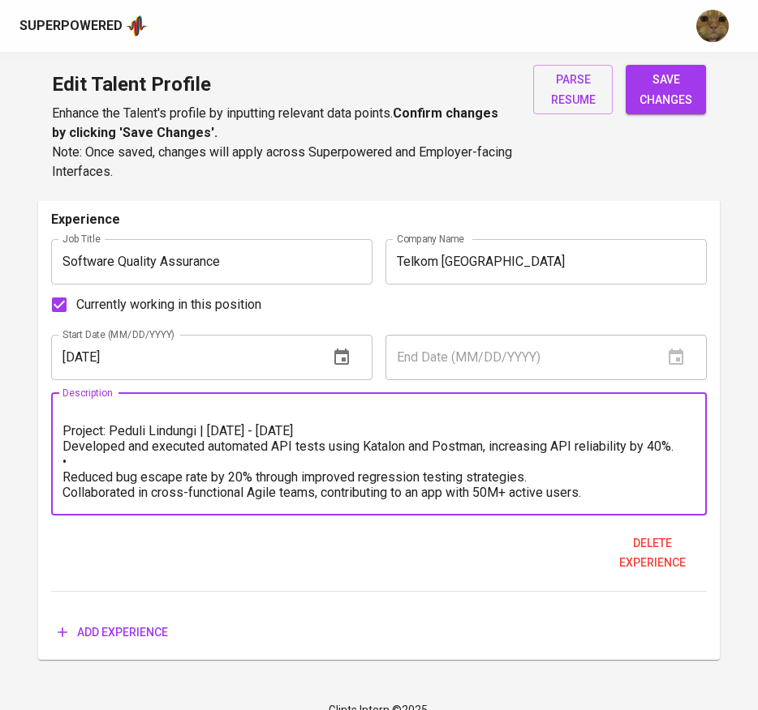
scroll to position [46, 0]
click at [66, 444] on textarea "Project: Telkom Indonesia | 2020 - Present • Performed end-to-end testing acros…" at bounding box center [378, 454] width 633 height 92
paste textarea "•"
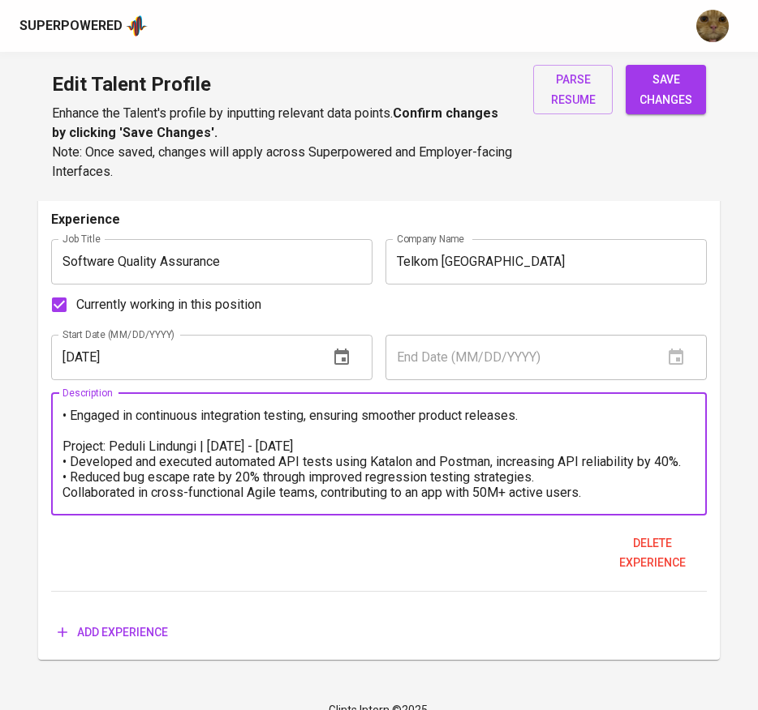
scroll to position [47, 0]
paste textarea "•"
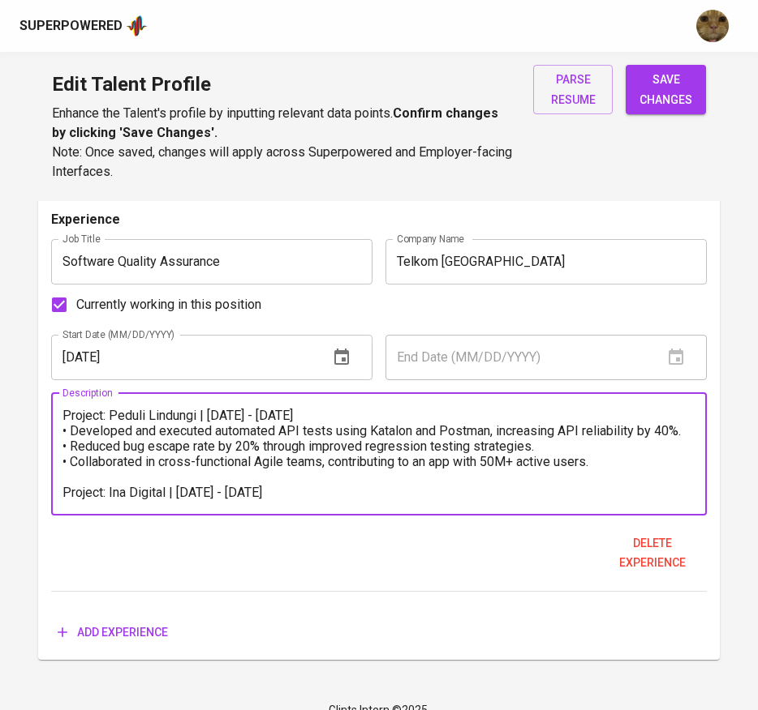
scroll to position [92, 0]
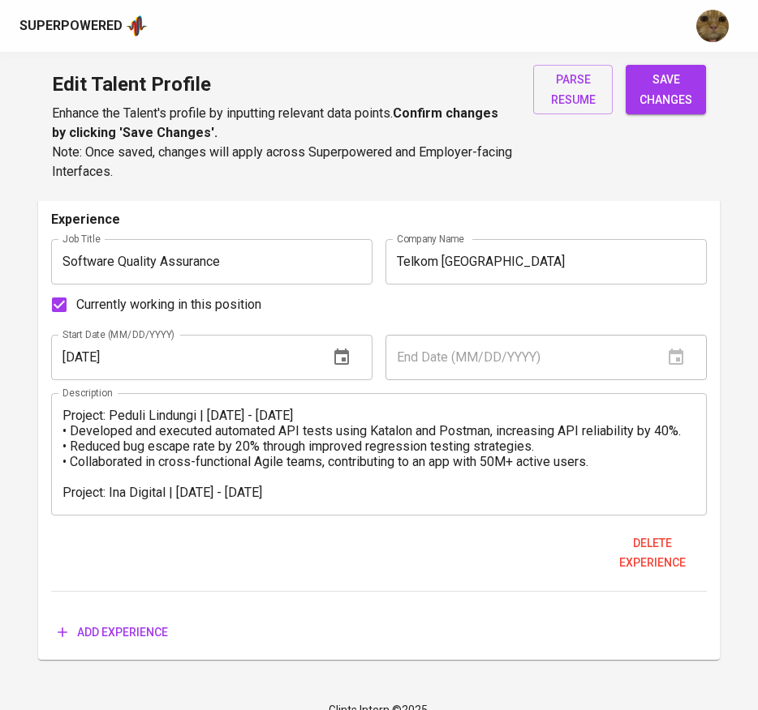
click at [307, 493] on textarea "Project: Telkom Indonesia | 2020 - Present • Performed end-to-end testing acros…" at bounding box center [378, 454] width 633 height 92
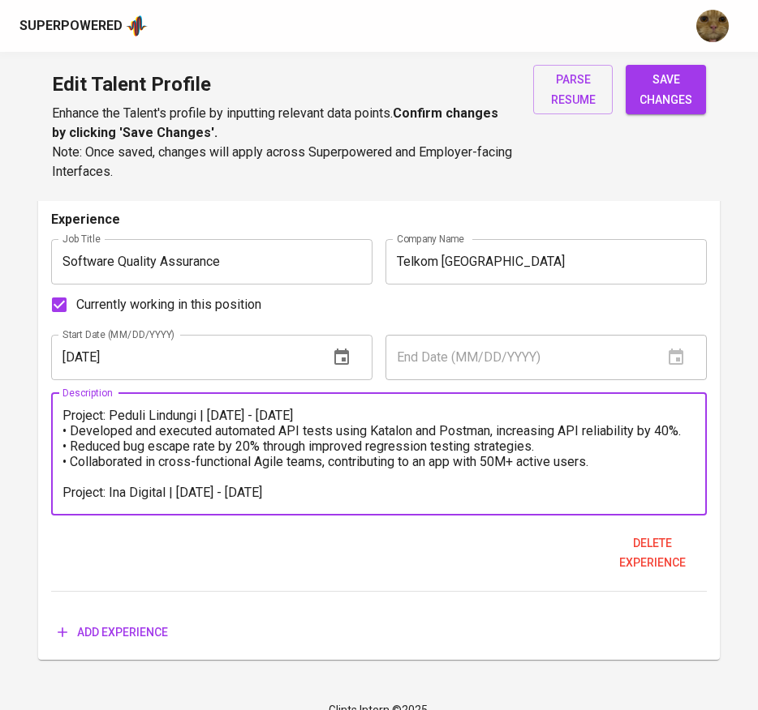
paste textarea "Established QA processes from scratch, ensuring regulatory compliance and zero …"
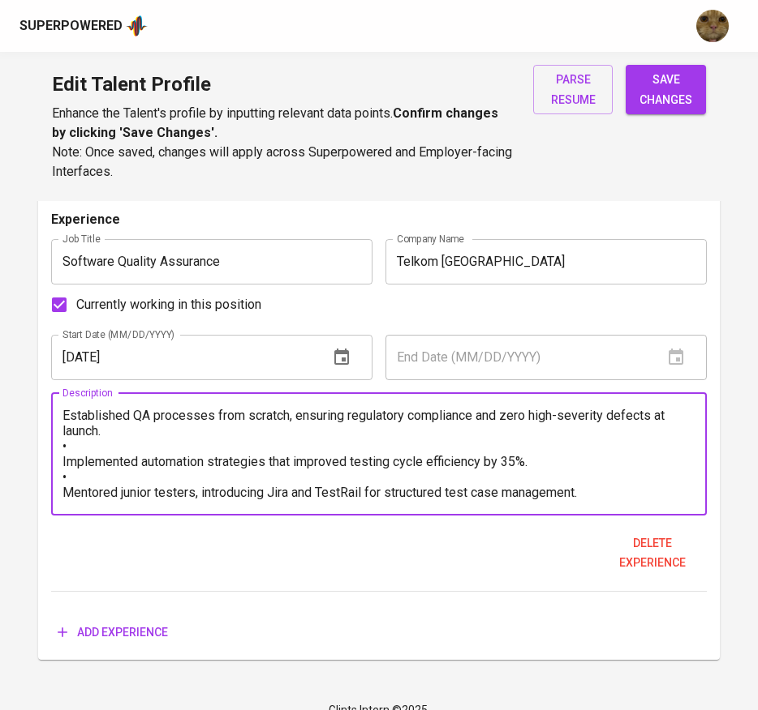
scroll to position [155, 0]
click at [75, 457] on textarea "Project: Telkom Indonesia | 2020 - Present • Performed end-to-end testing acros…" at bounding box center [378, 454] width 633 height 92
paste textarea "•"
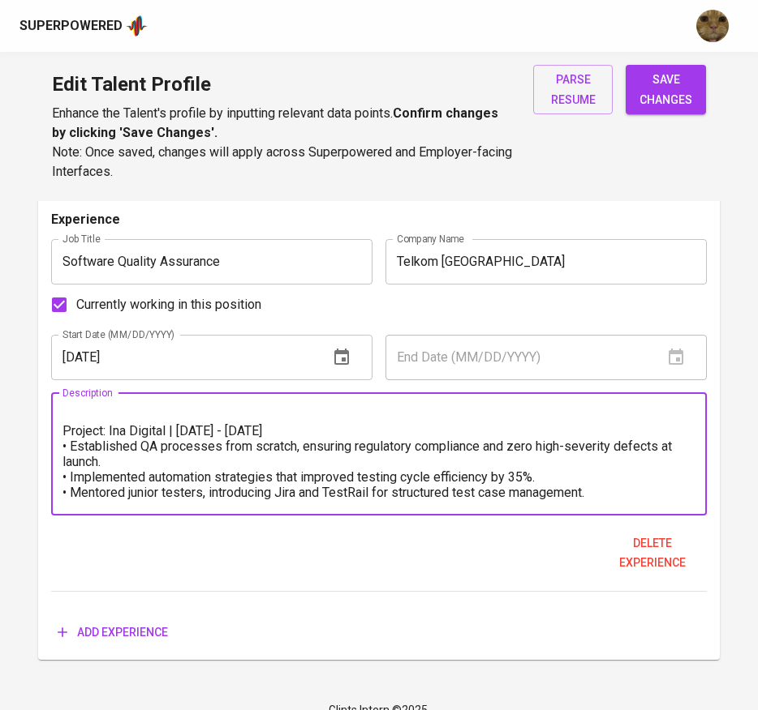
scroll to position [139, 0]
click at [629, 495] on textarea "Project: Telkom Indonesia | 2020 - Present • Performed end-to-end testing acros…" at bounding box center [378, 454] width 633 height 92
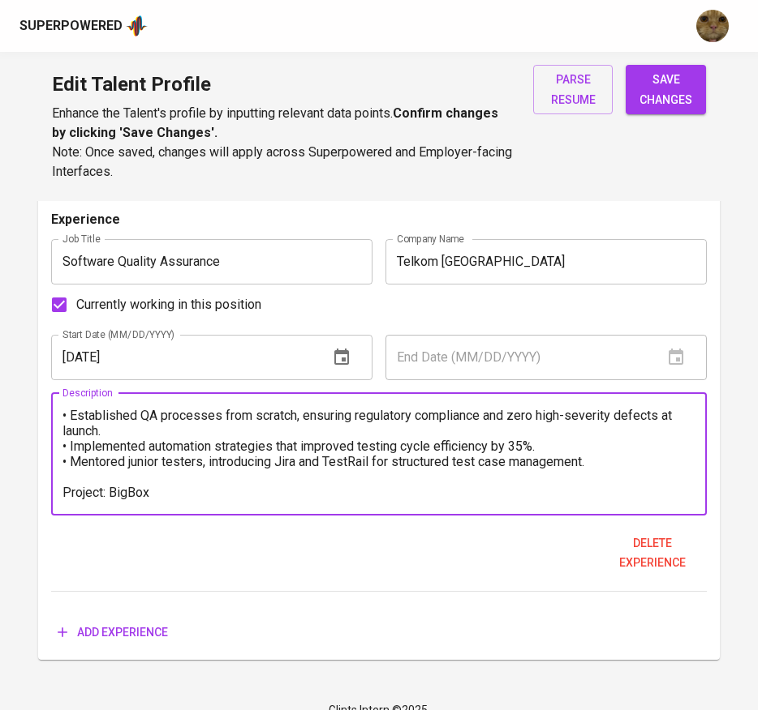
click at [449, 496] on textarea "Project: Telkom Indonesia | 2020 - Present • Performed end-to-end testing acros…" at bounding box center [378, 454] width 633 height 92
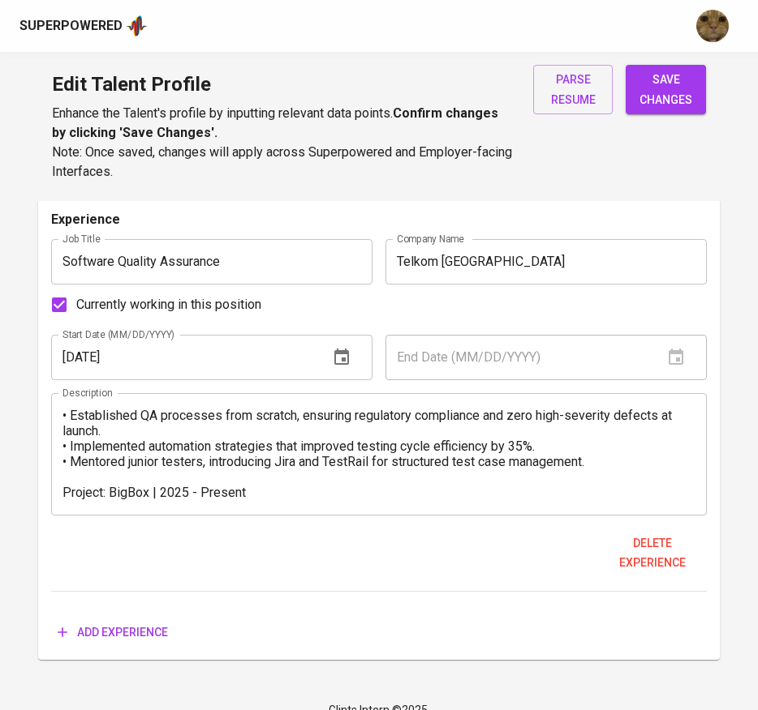
click at [309, 483] on textarea "Project: Telkom Indonesia | 2020 - Present • Performed end-to-end testing acros…" at bounding box center [378, 454] width 633 height 92
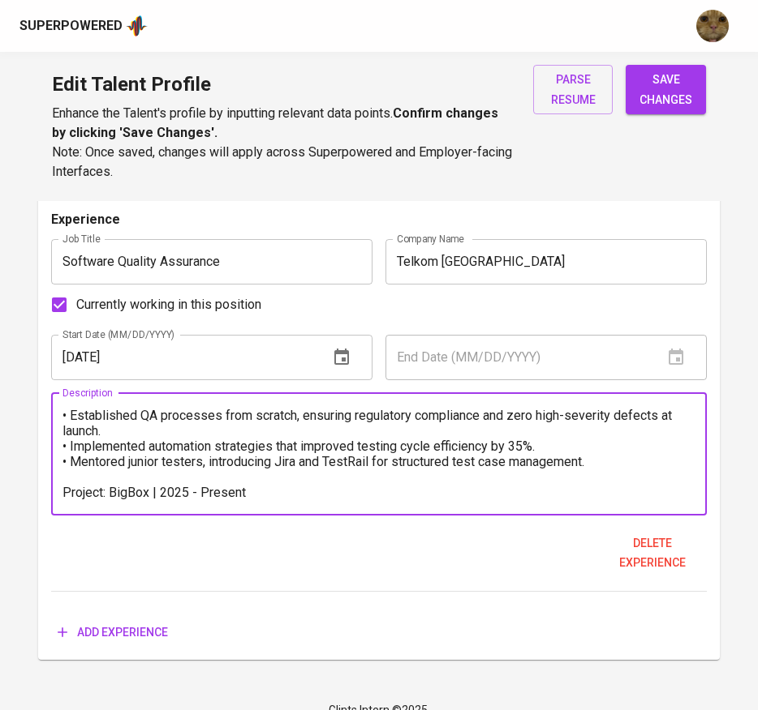
paste textarea "Designed and executed automated and manual test strategies, improving release v…"
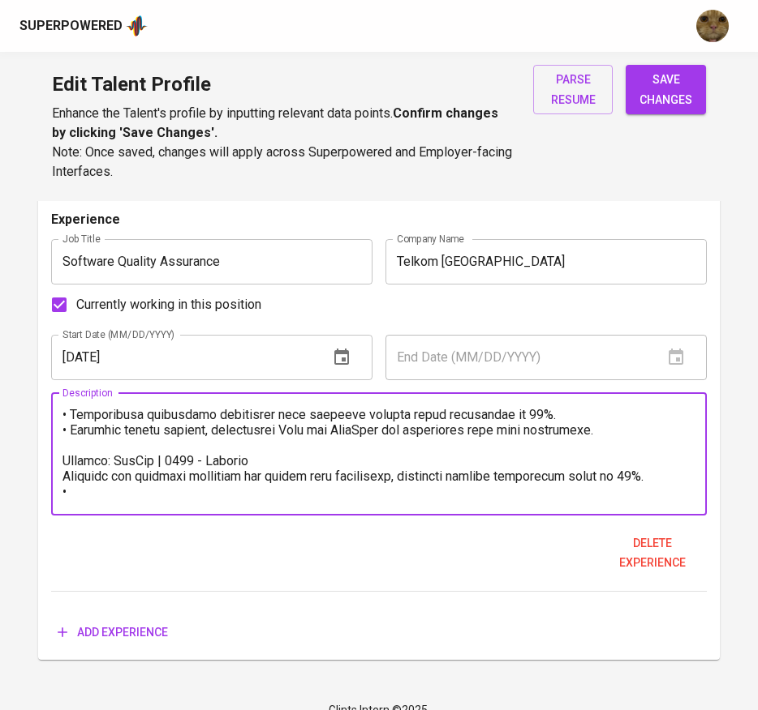
scroll to position [247, 0]
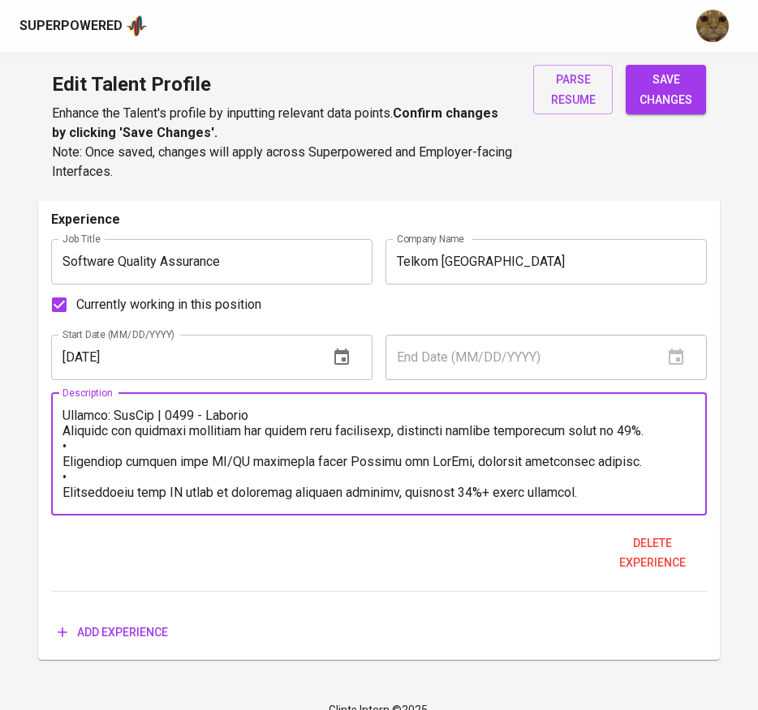
drag, startPoint x: 67, startPoint y: 446, endPoint x: 53, endPoint y: 446, distance: 13.8
click at [53, 446] on div "Description" at bounding box center [379, 454] width 656 height 122
paste textarea "•"
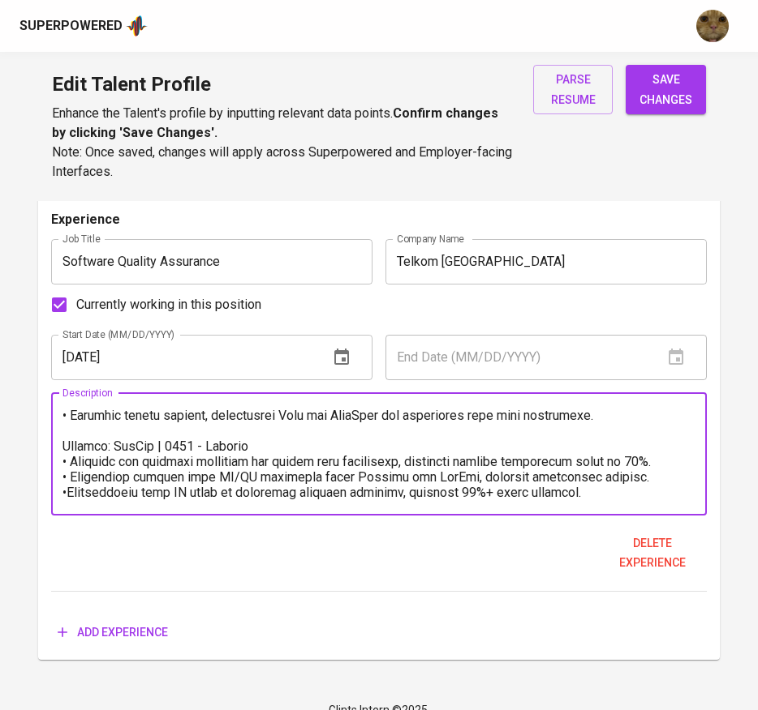
scroll to position [247, 0]
click at [628, 479] on textarea at bounding box center [378, 454] width 633 height 92
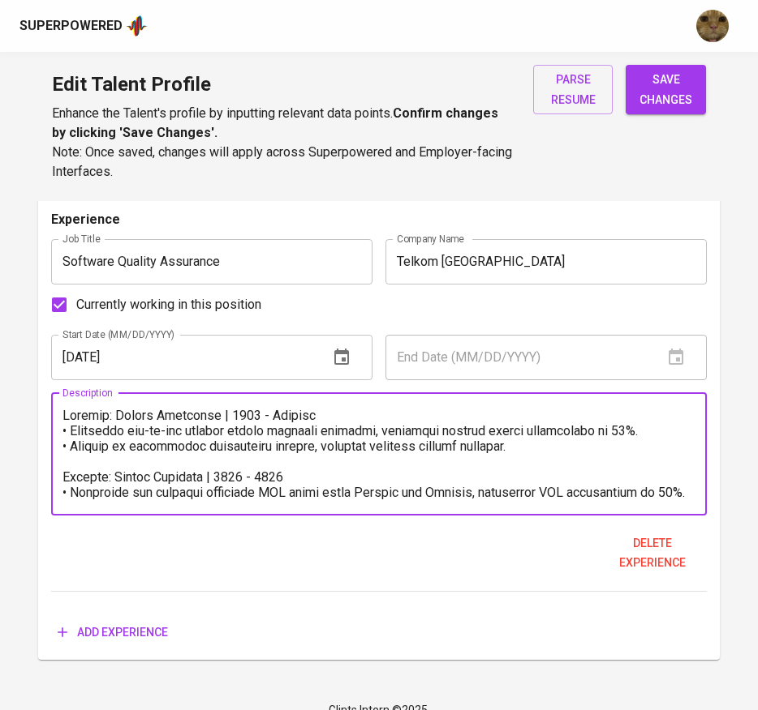
type textarea "Project: Telkom Indonesia | 2020 - Present • Performed end-to-end testing acros…"
click at [658, 108] on span "save changes" at bounding box center [665, 90] width 54 height 40
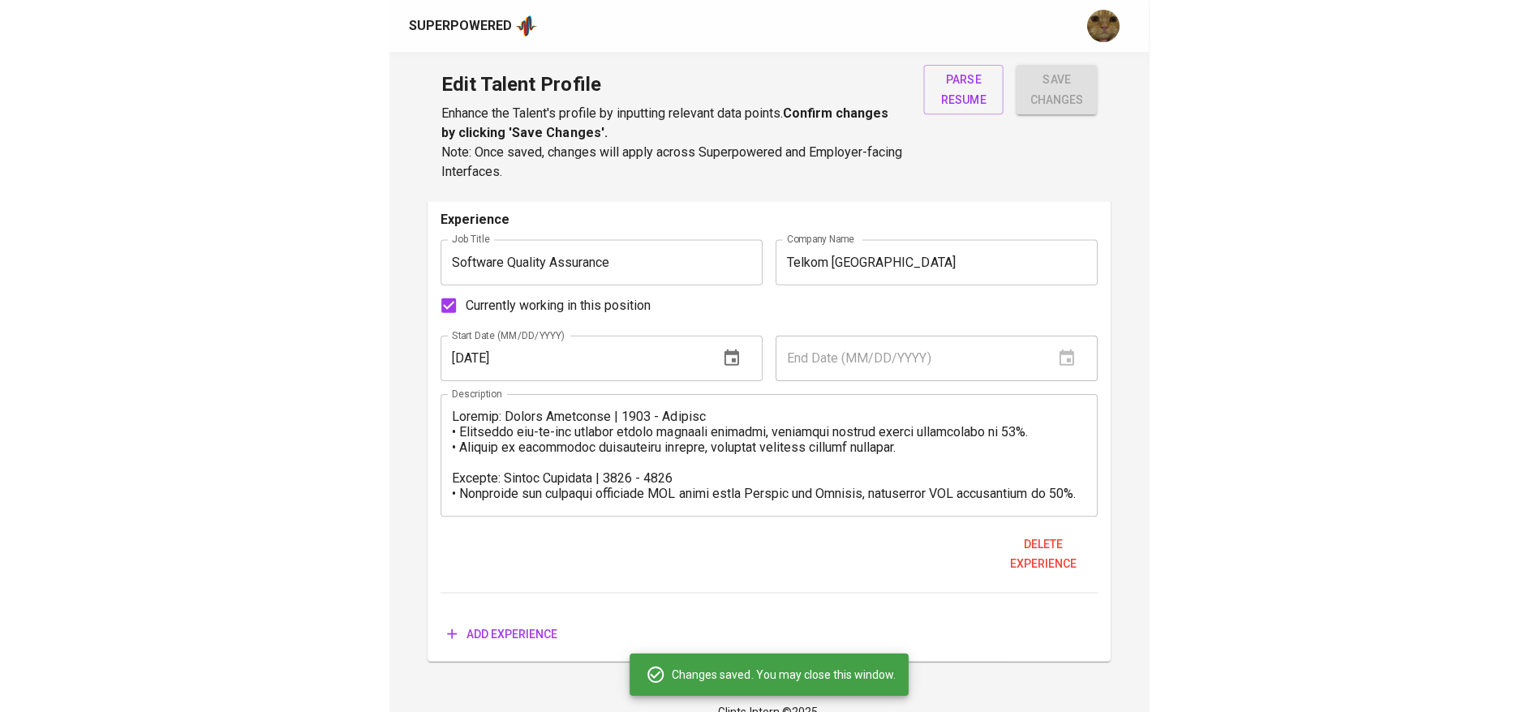
scroll to position [968, 0]
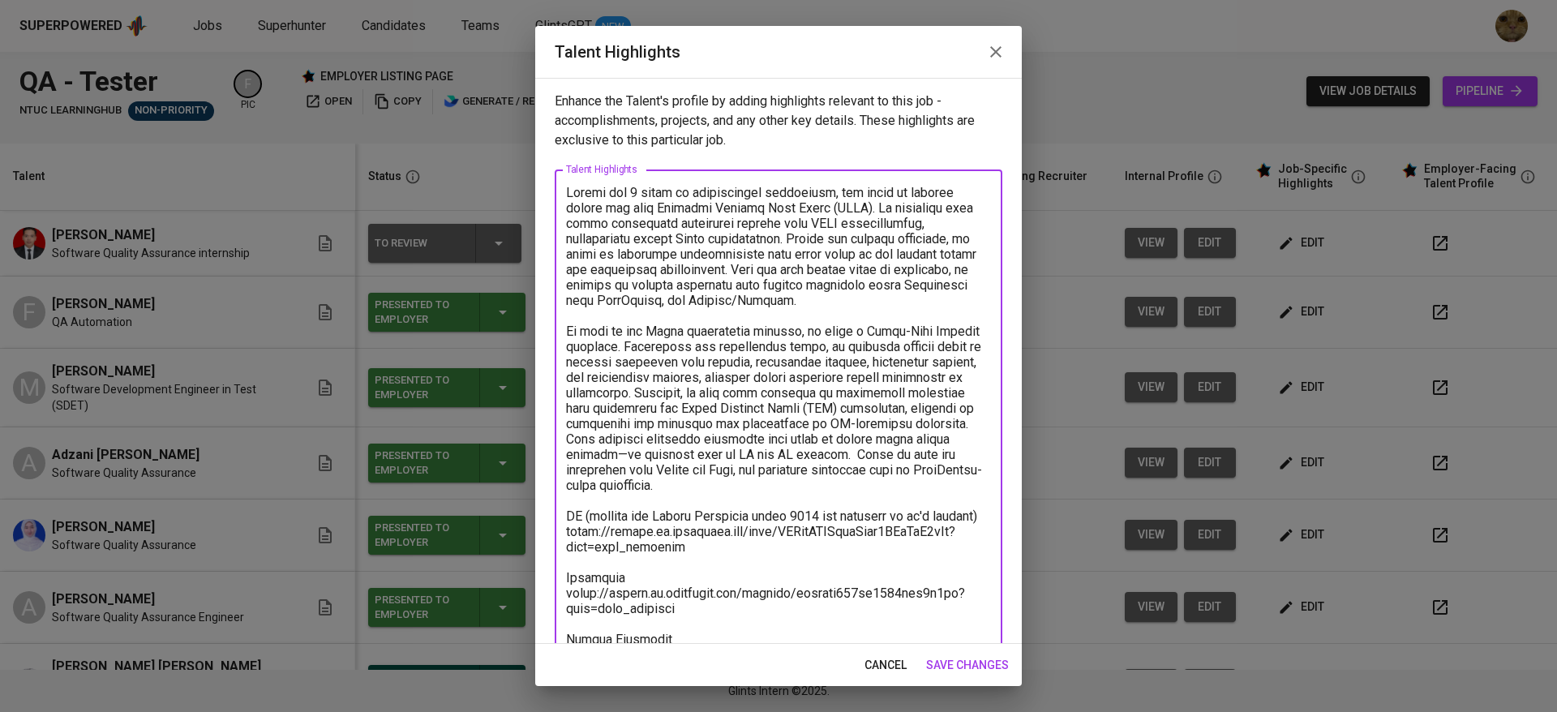
scroll to position [47, 0]
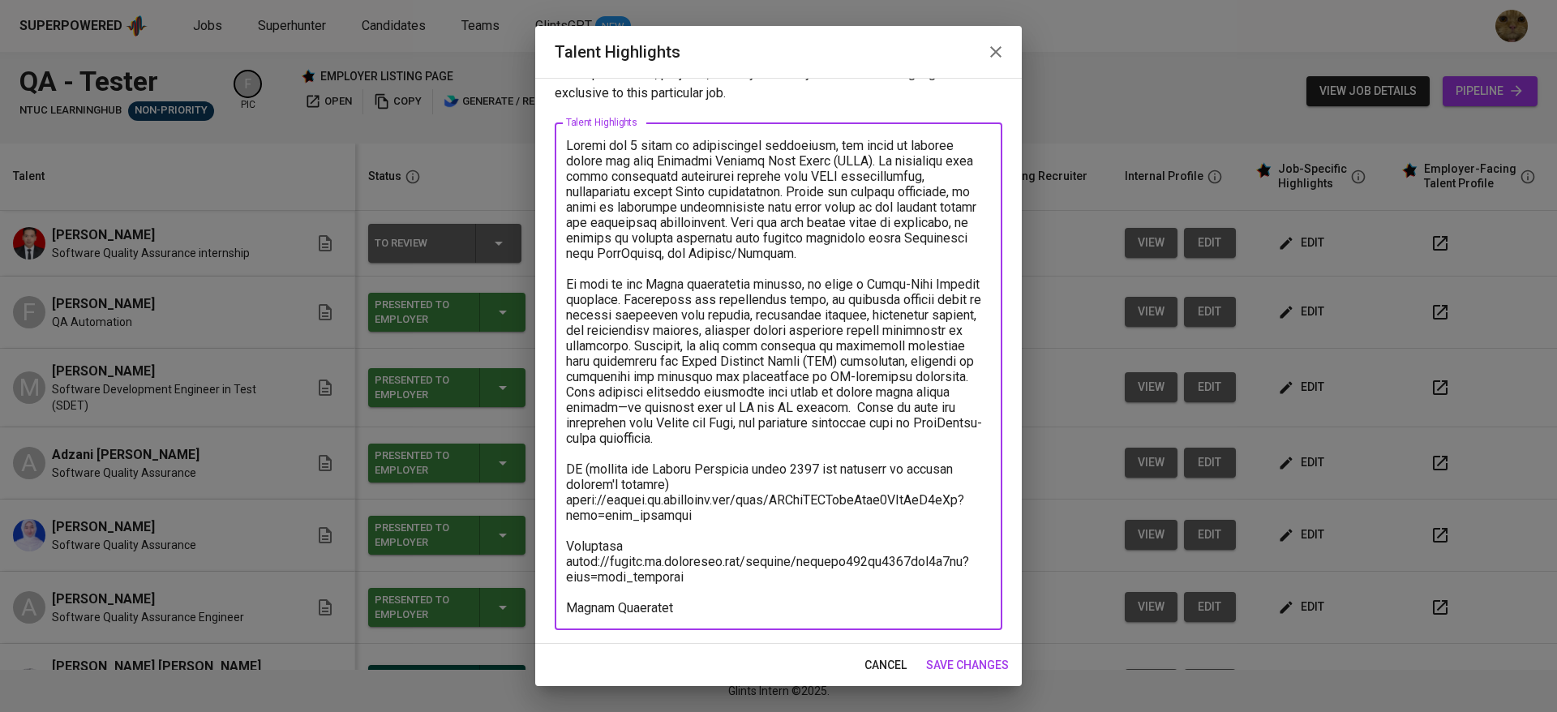
type textarea "[PERSON_NAME] has 5 years of professional experience, his scope of testing cove…"
click at [974, 659] on span "save changes" at bounding box center [967, 665] width 83 height 20
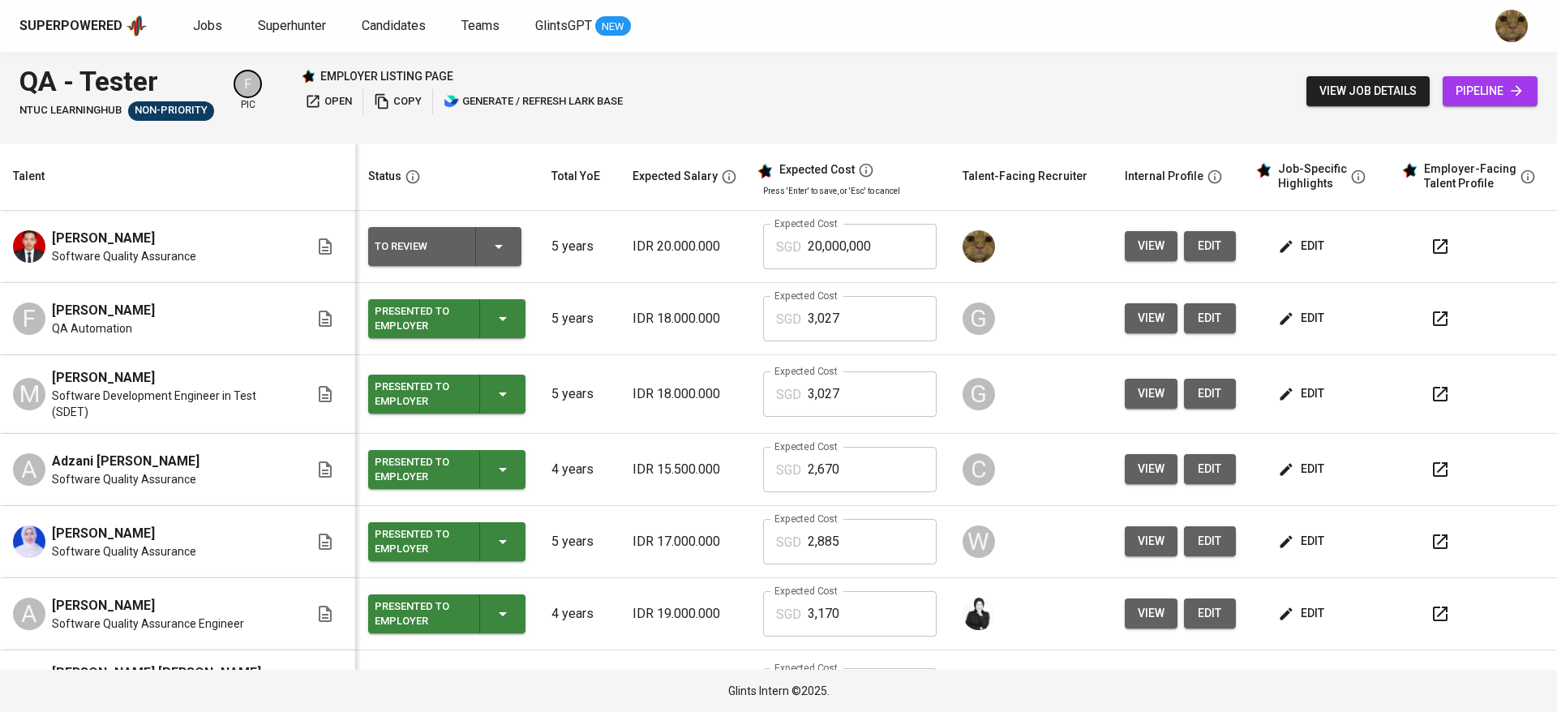
click at [469, 251] on div "To Review" at bounding box center [445, 246] width 140 height 39
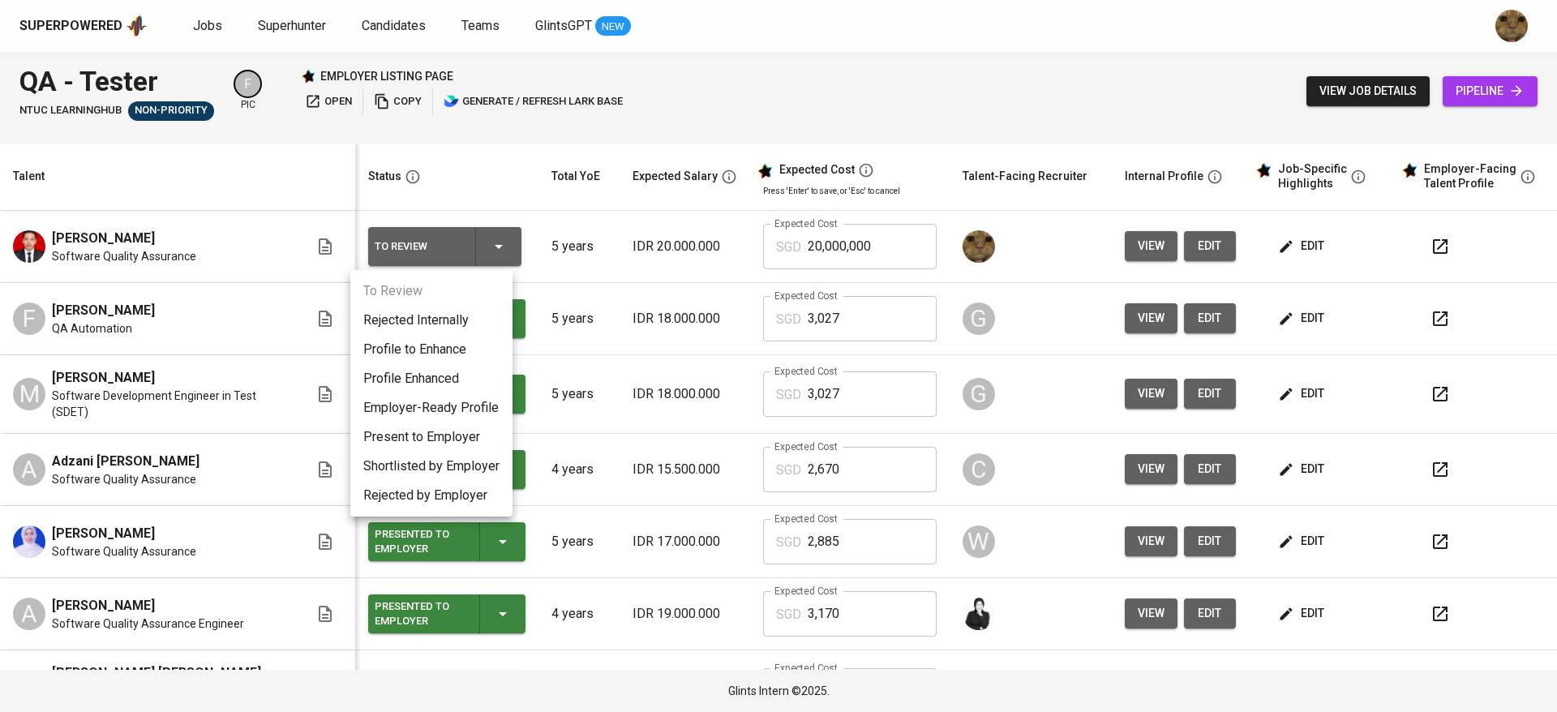
click at [659, 288] on div at bounding box center [778, 356] width 1557 height 712
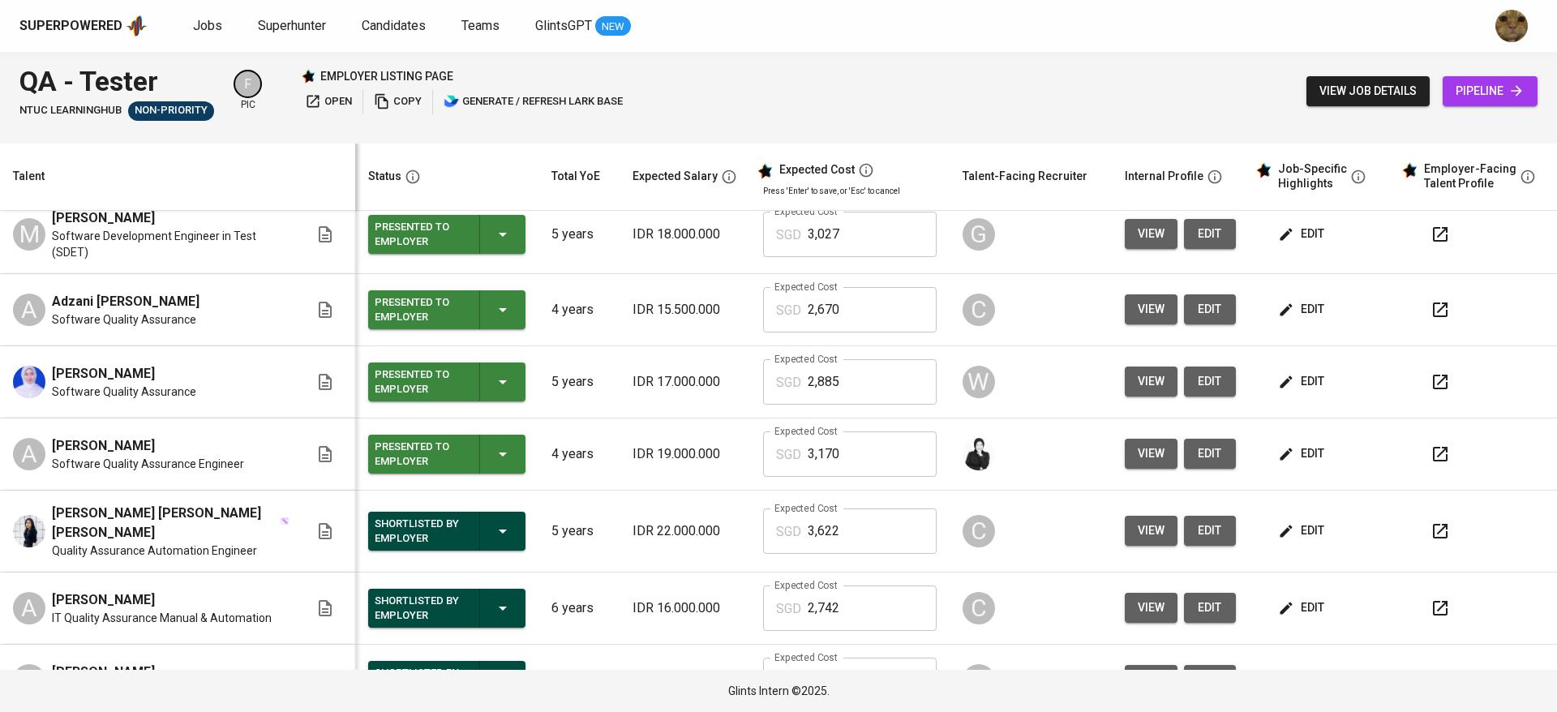
scroll to position [487, 0]
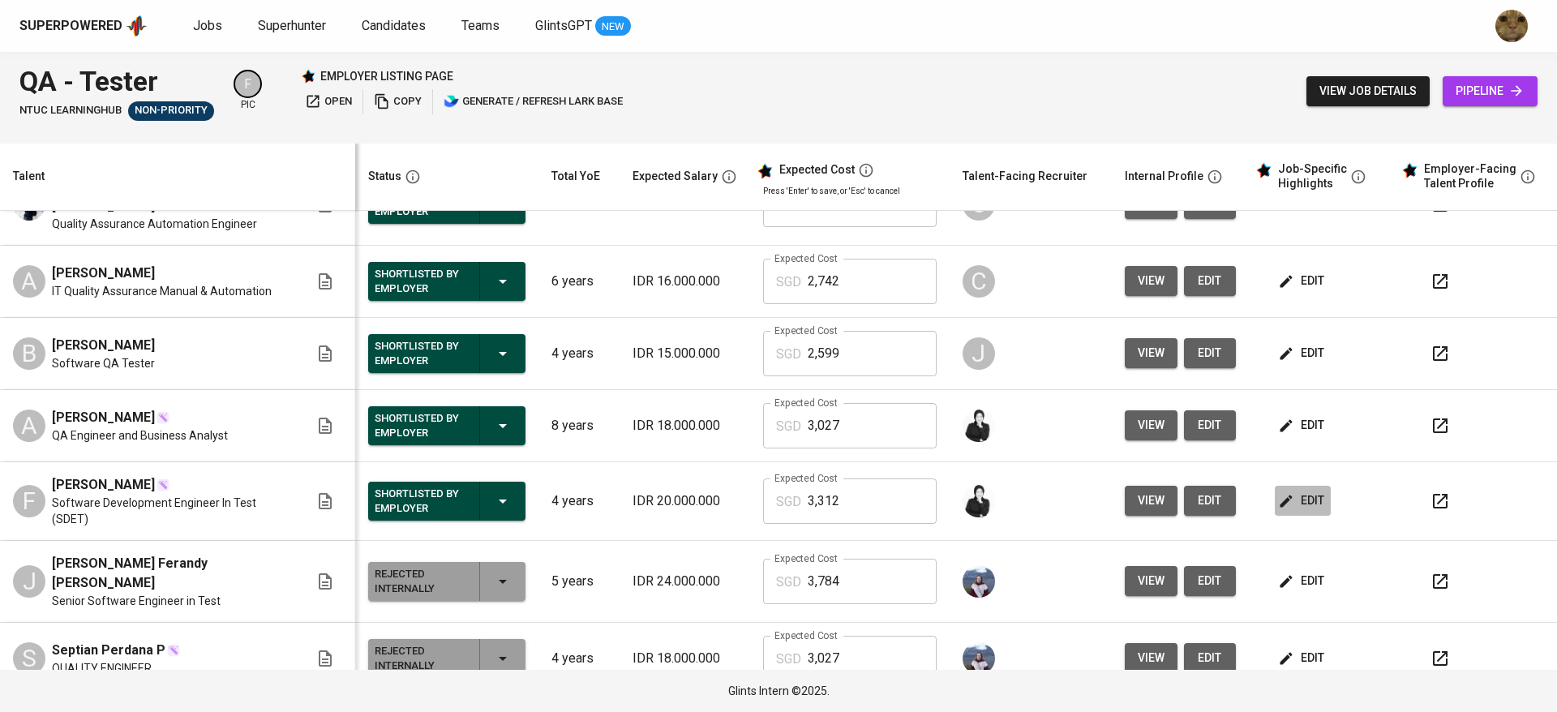
click at [1288, 497] on span "edit" at bounding box center [1302, 501] width 43 height 20
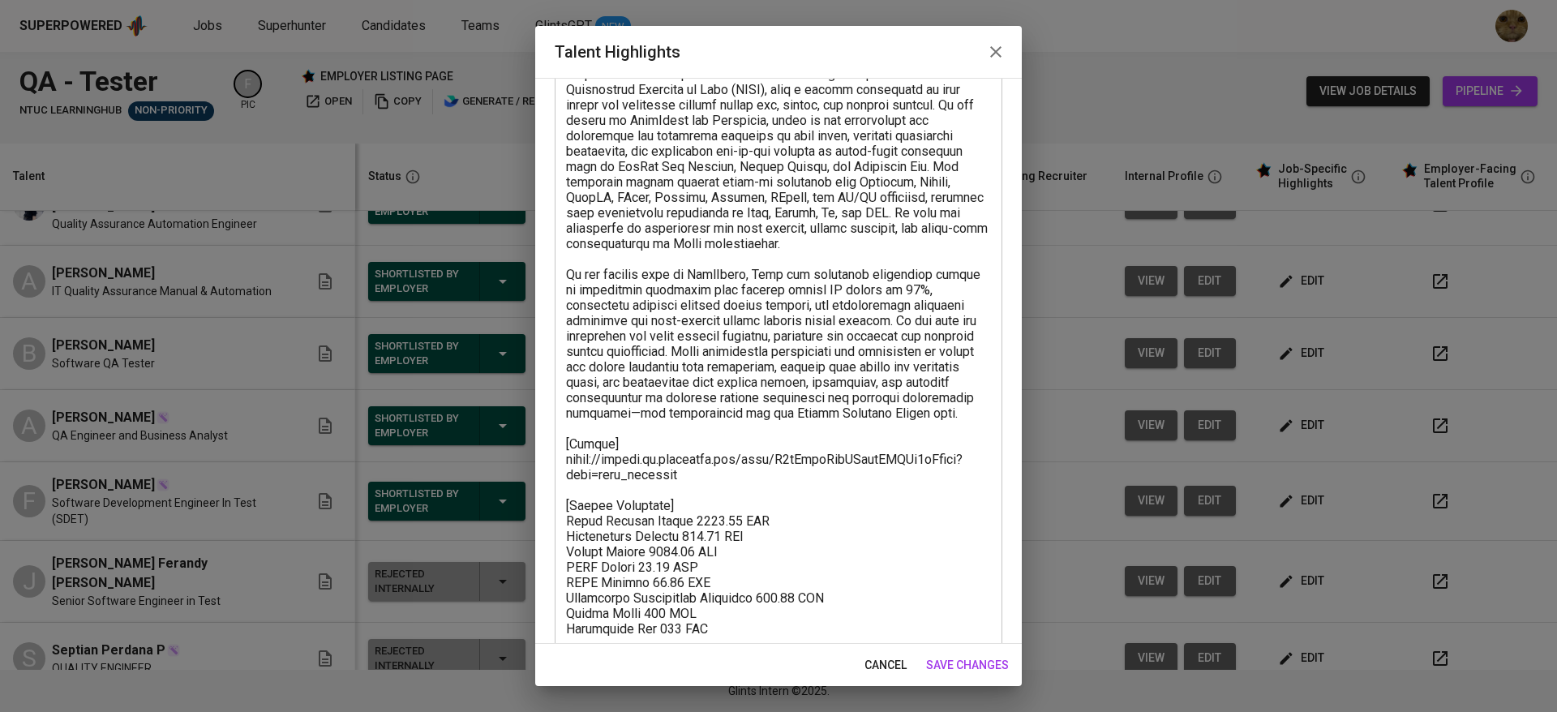
scroll to position [263, 0]
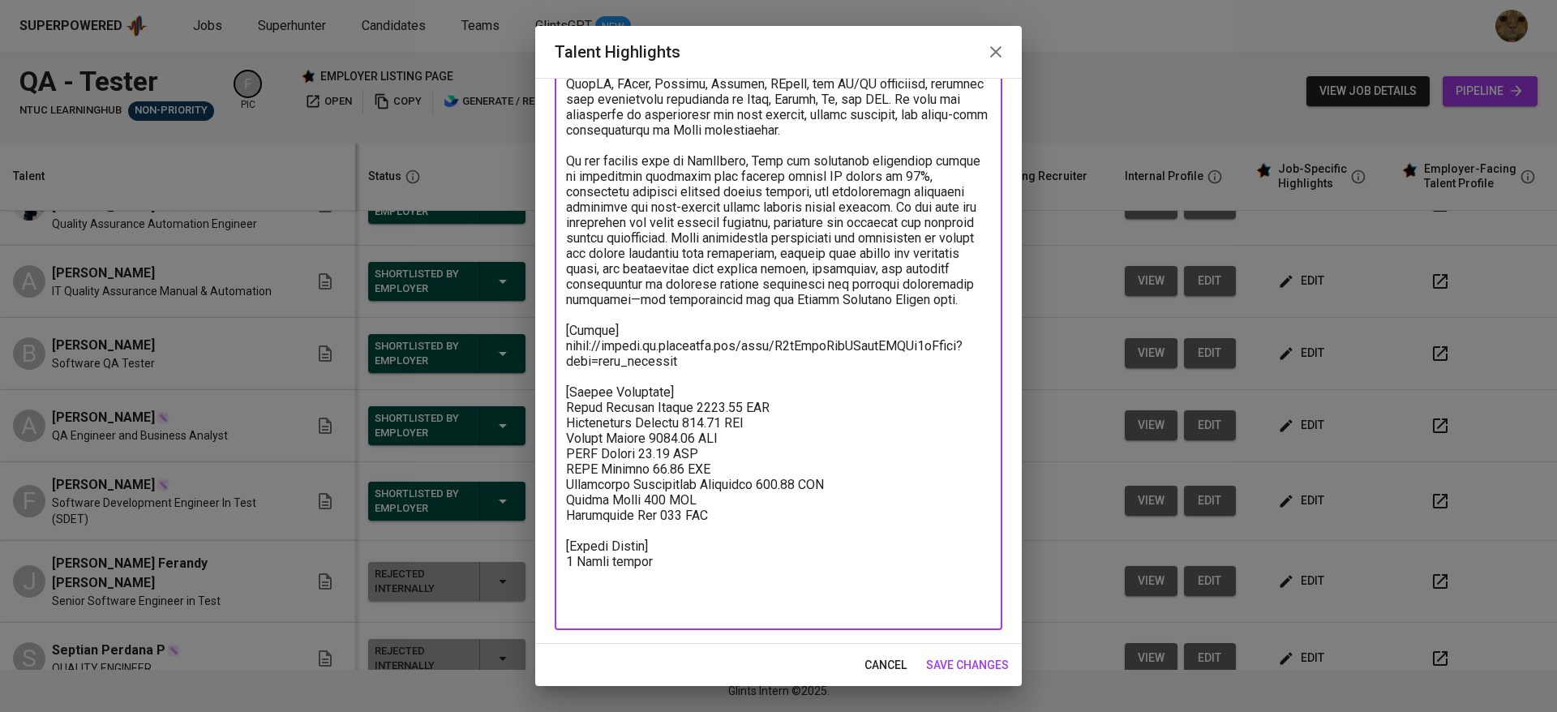
drag, startPoint x: 569, startPoint y: 422, endPoint x: 724, endPoint y: 542, distance: 196.6
click at [724, 542] on textarea at bounding box center [778, 268] width 425 height 693
click at [865, 667] on span "cancel" at bounding box center [886, 665] width 42 height 20
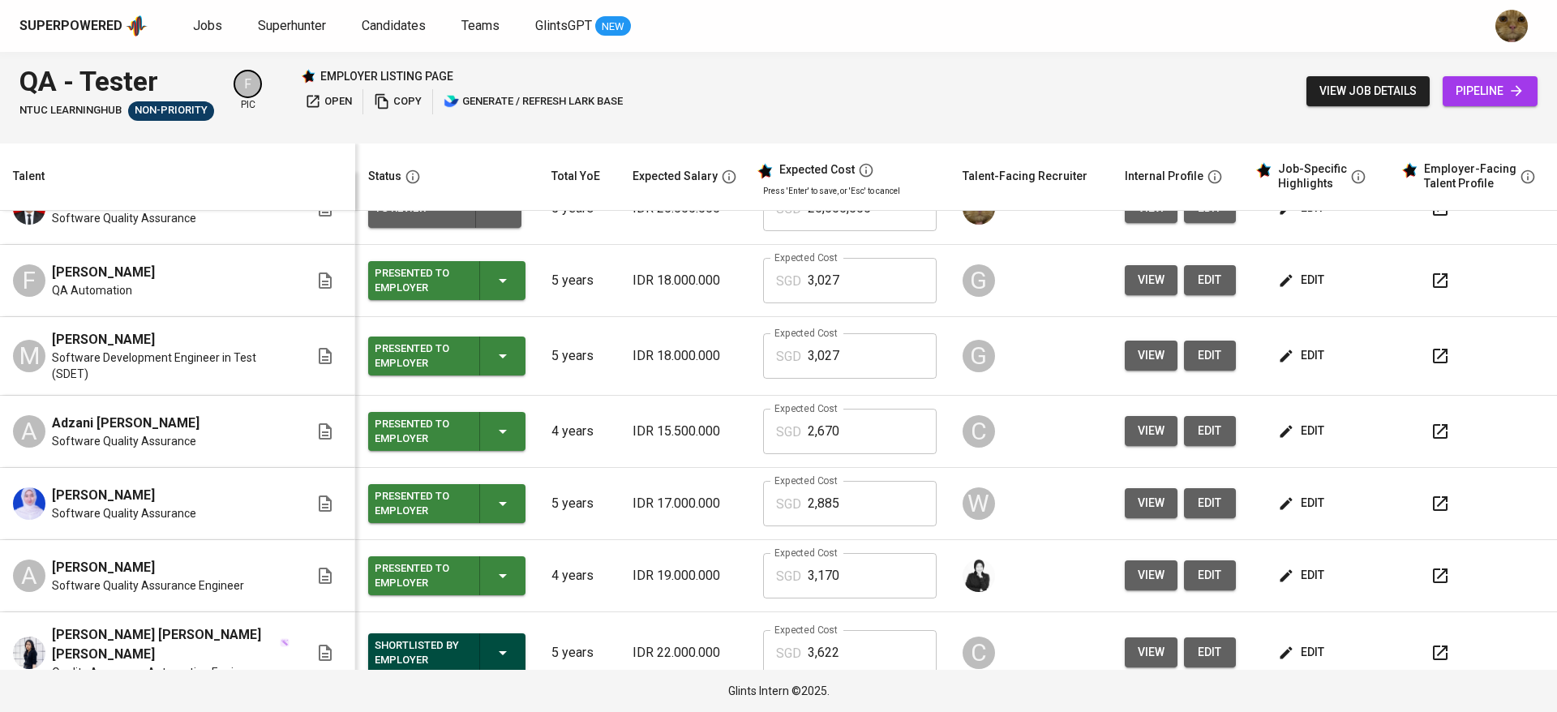
scroll to position [0, 0]
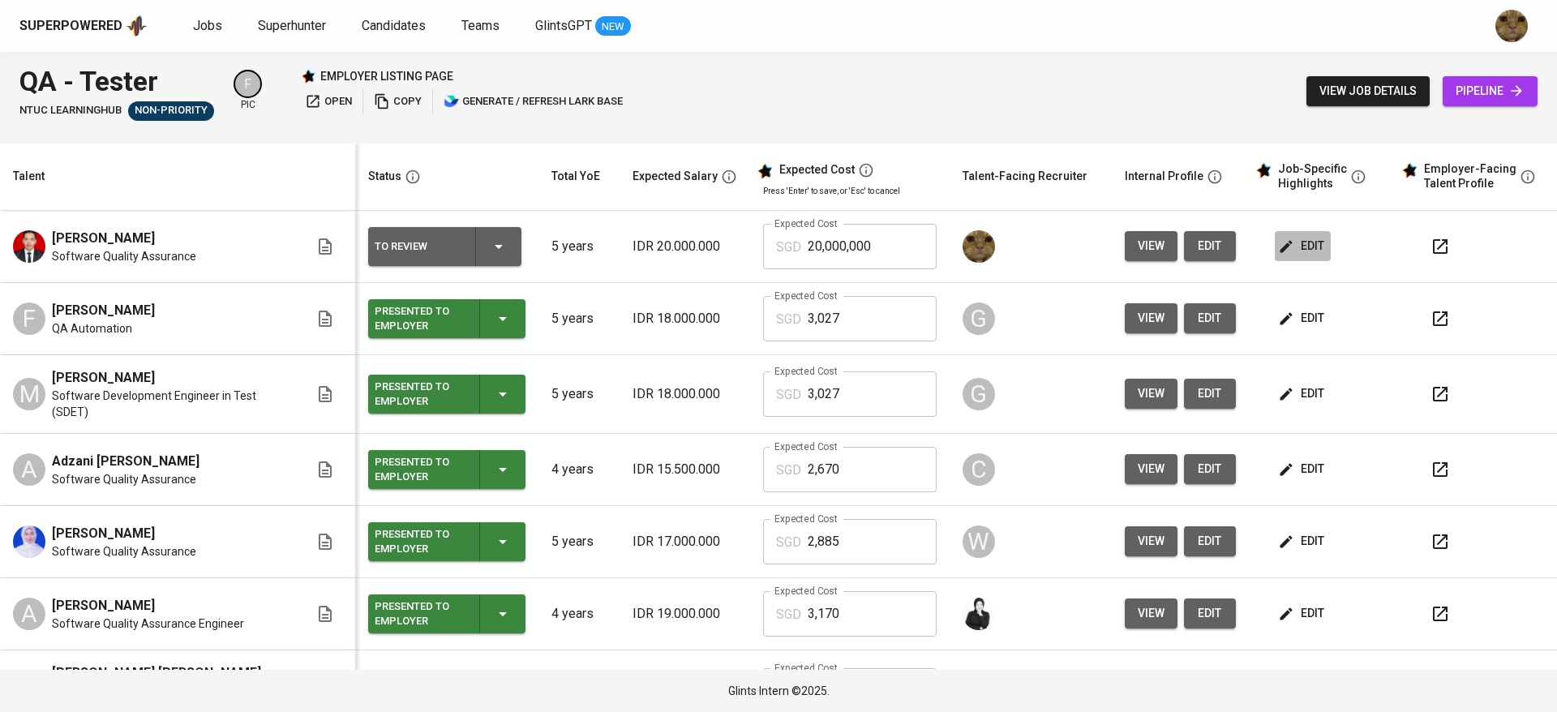
click at [1298, 257] on button "edit" at bounding box center [1303, 246] width 56 height 30
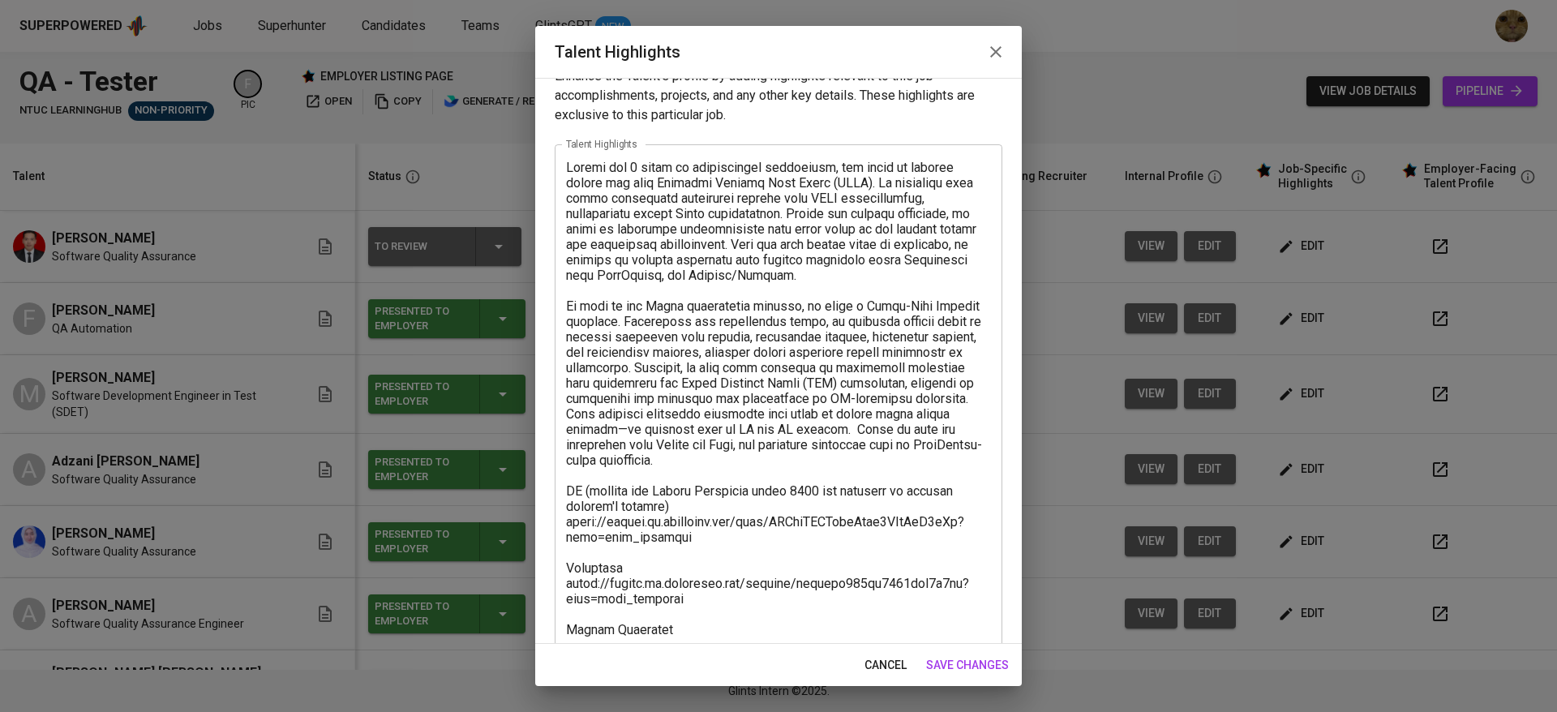
scroll to position [47, 0]
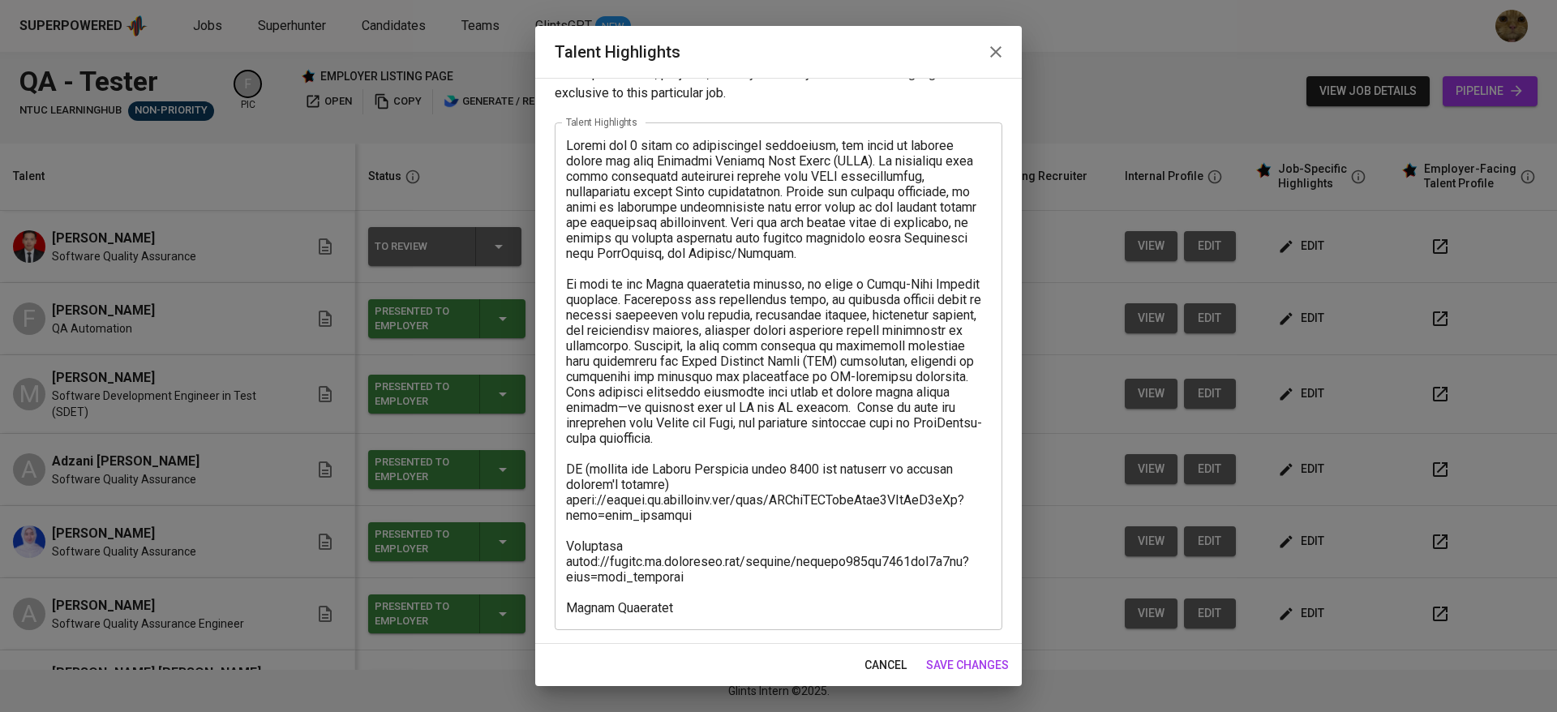
click at [695, 612] on textarea at bounding box center [778, 377] width 425 height 478
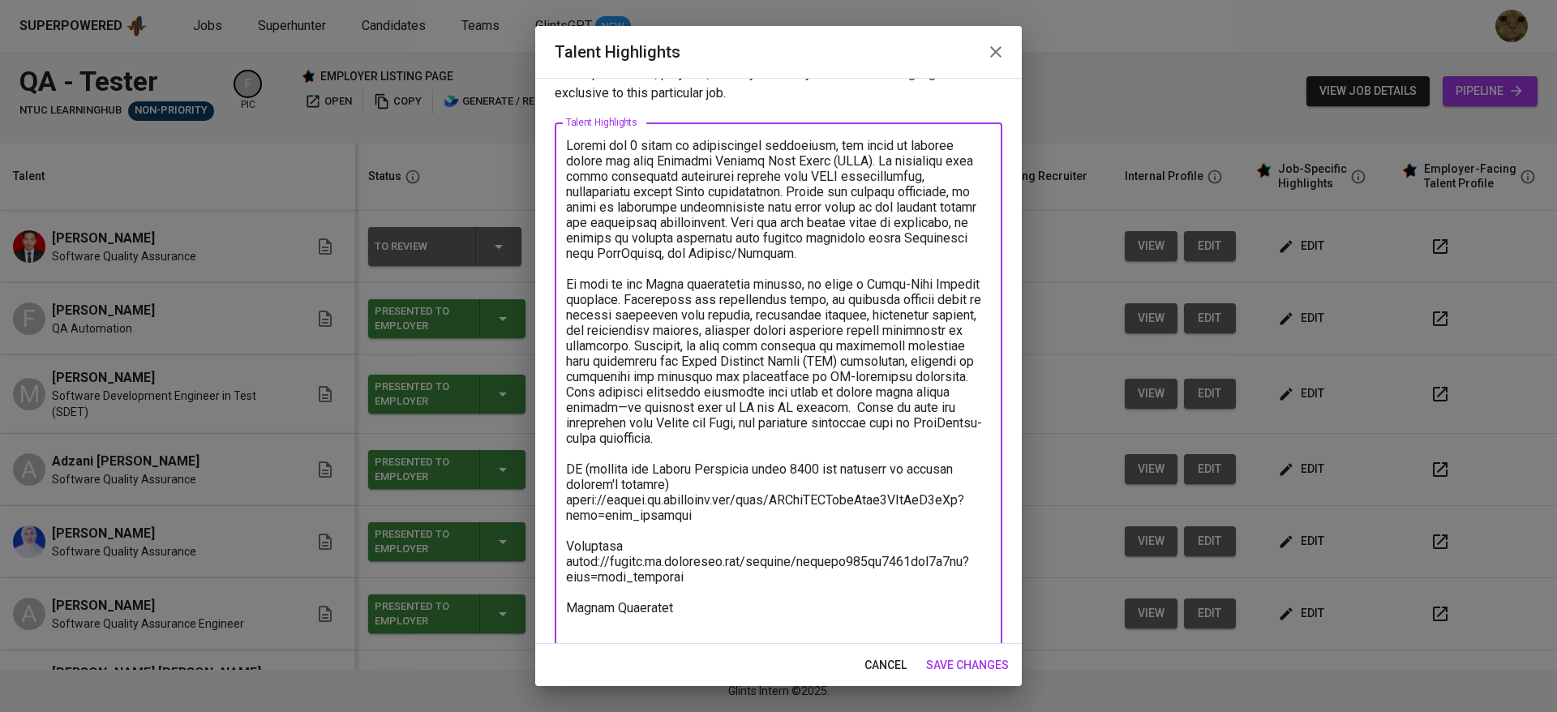
paste textarea "Salary Breakdown] Total Monthly Salary 3312.64 SGD Recruitment Service 376.91 S…"
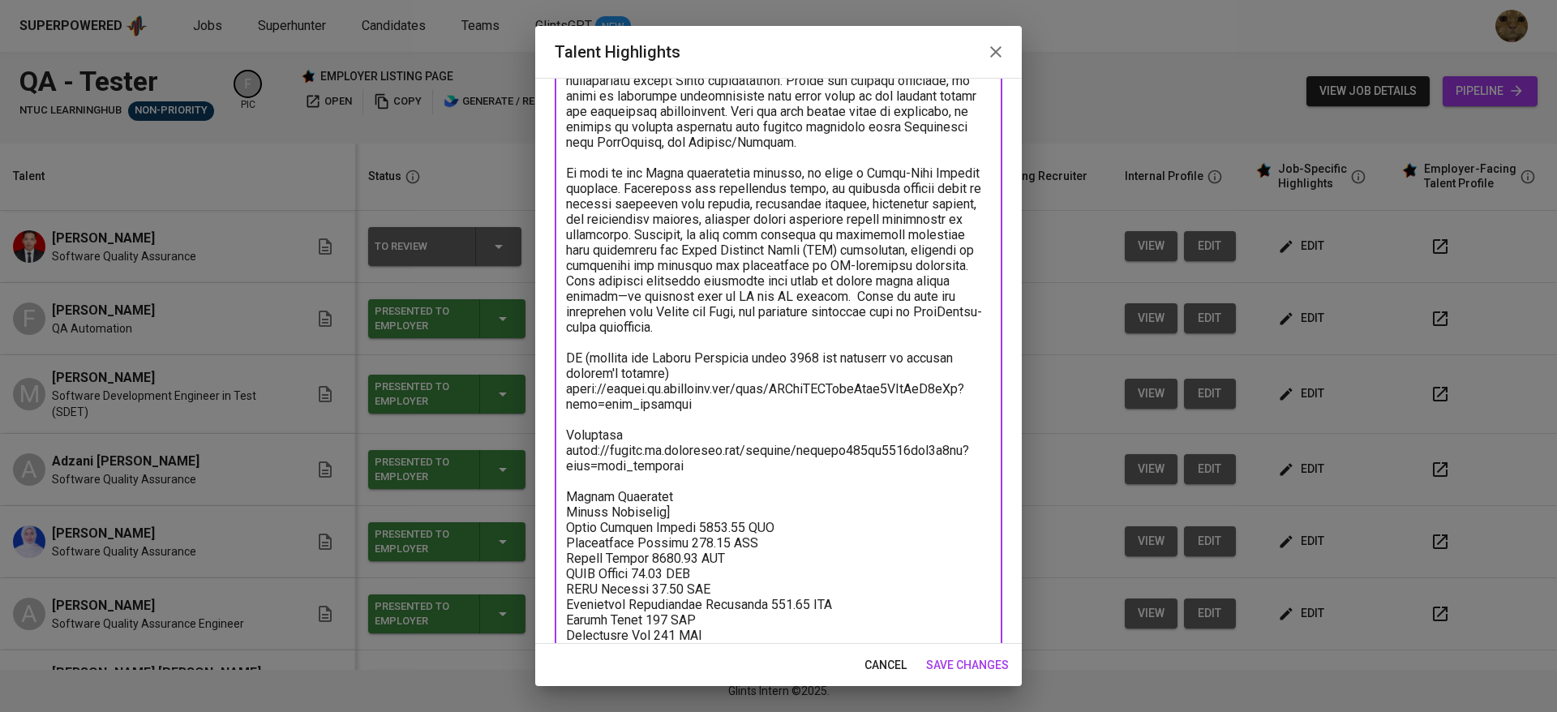
drag, startPoint x: 682, startPoint y: 511, endPoint x: 546, endPoint y: 504, distance: 136.4
click at [546, 504] on div "Enhance the Talent's profile by adding highlights relevant to this job - accomp…" at bounding box center [778, 361] width 487 height 566
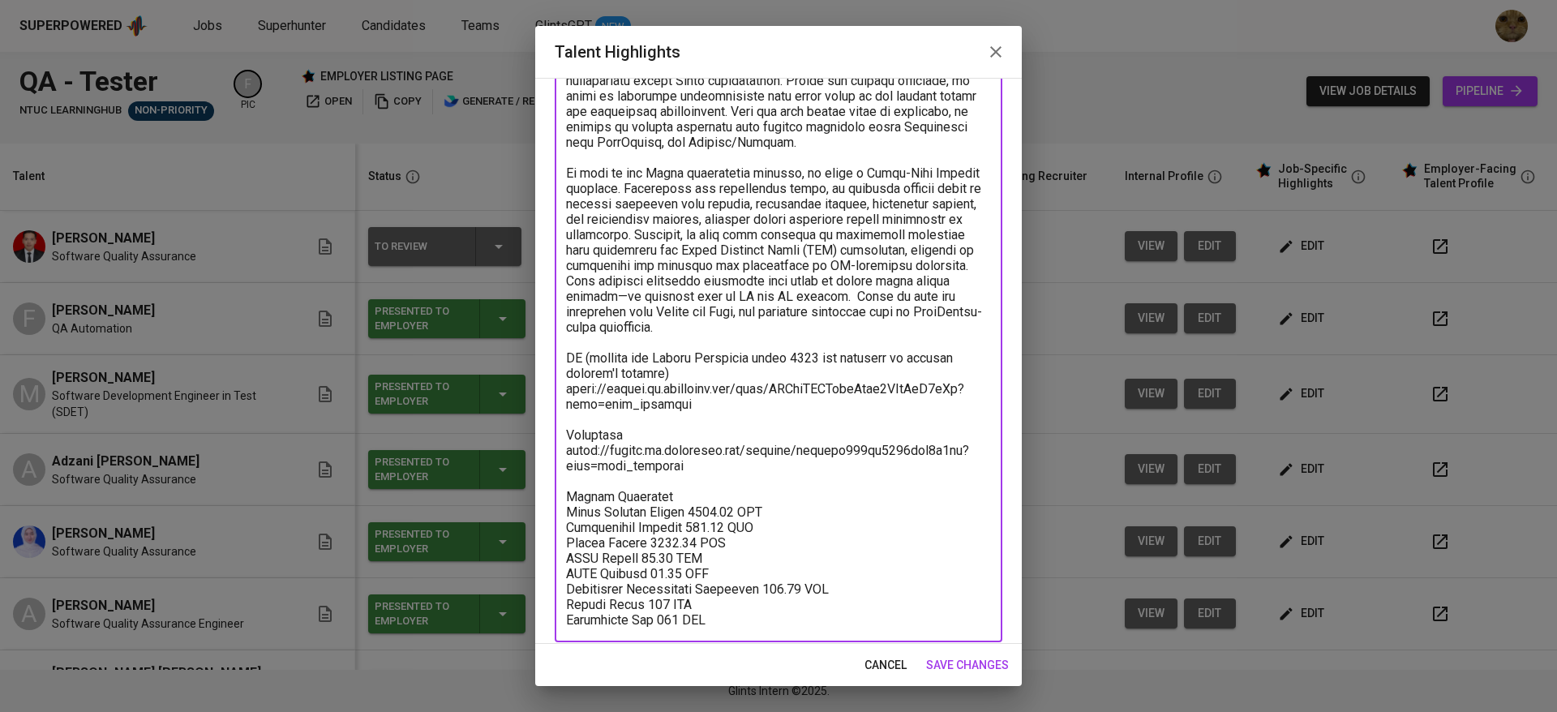
click at [584, 349] on textarea at bounding box center [778, 327] width 425 height 601
click at [582, 354] on textarea at bounding box center [778, 327] width 425 height 601
drag, startPoint x: 734, startPoint y: 513, endPoint x: 678, endPoint y: 510, distance: 56.0
click at [678, 510] on textarea at bounding box center [778, 327] width 425 height 601
type textarea "Fauzan has 5 years of professional experience, his scope of testing covers the …"
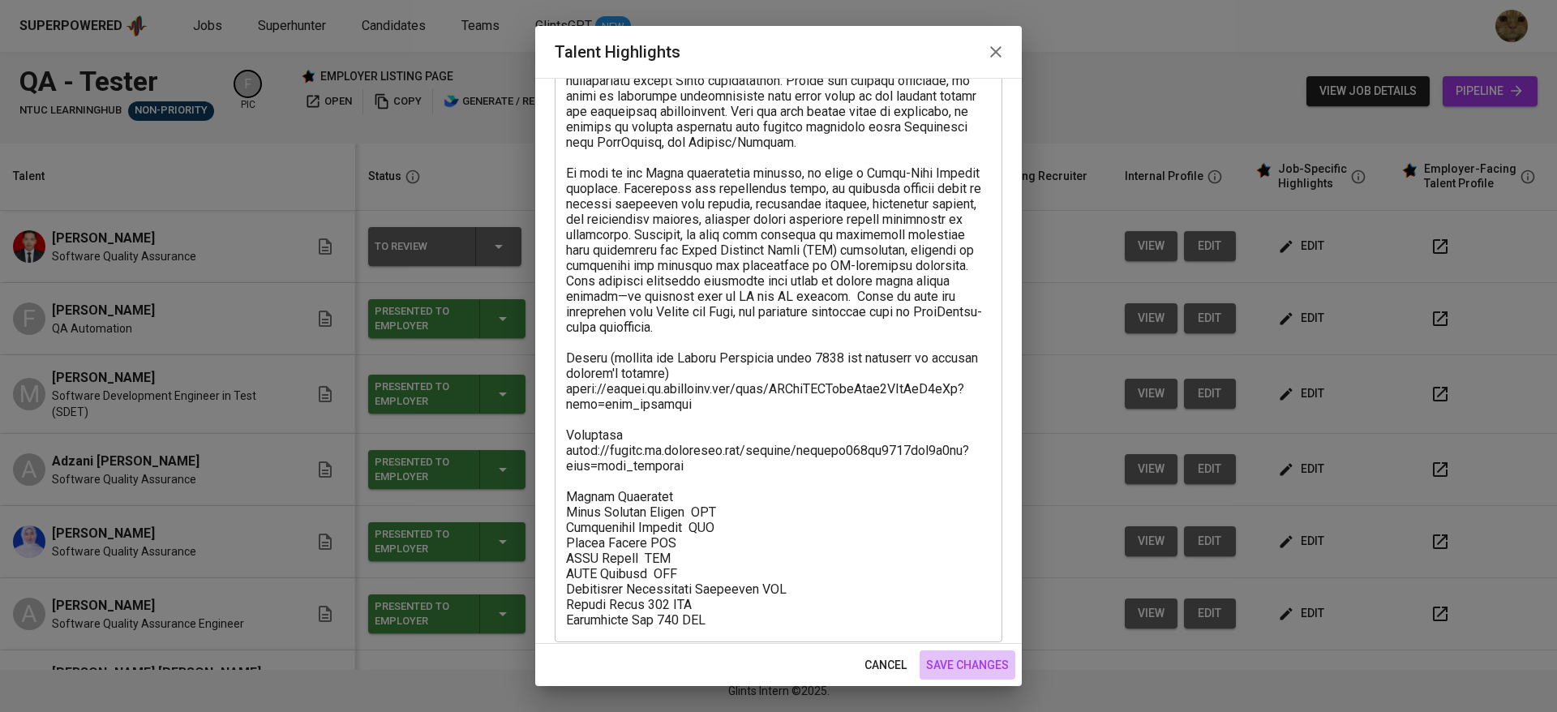
click at [961, 664] on span "save changes" at bounding box center [967, 665] width 83 height 20
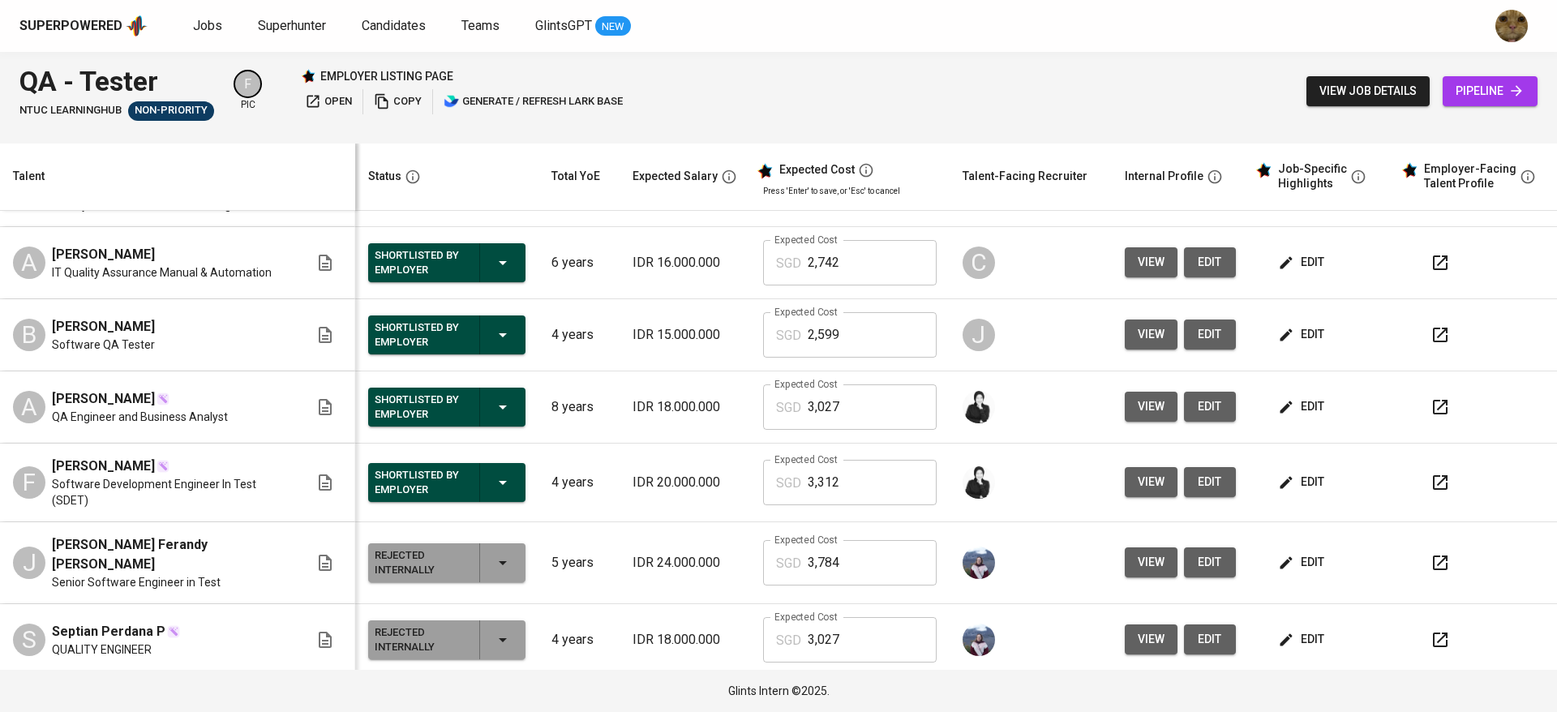
scroll to position [557, 0]
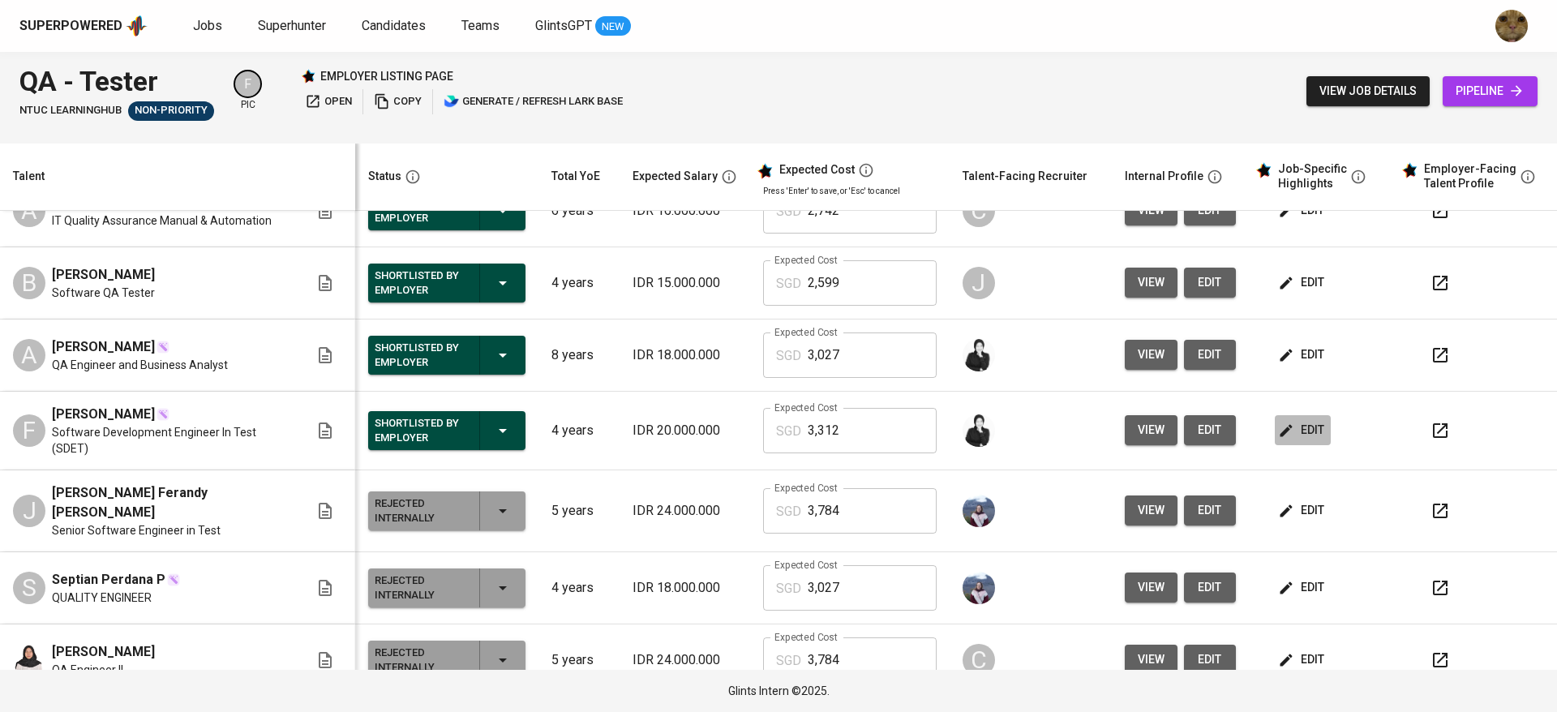
click at [1296, 415] on button "edit" at bounding box center [1303, 430] width 56 height 30
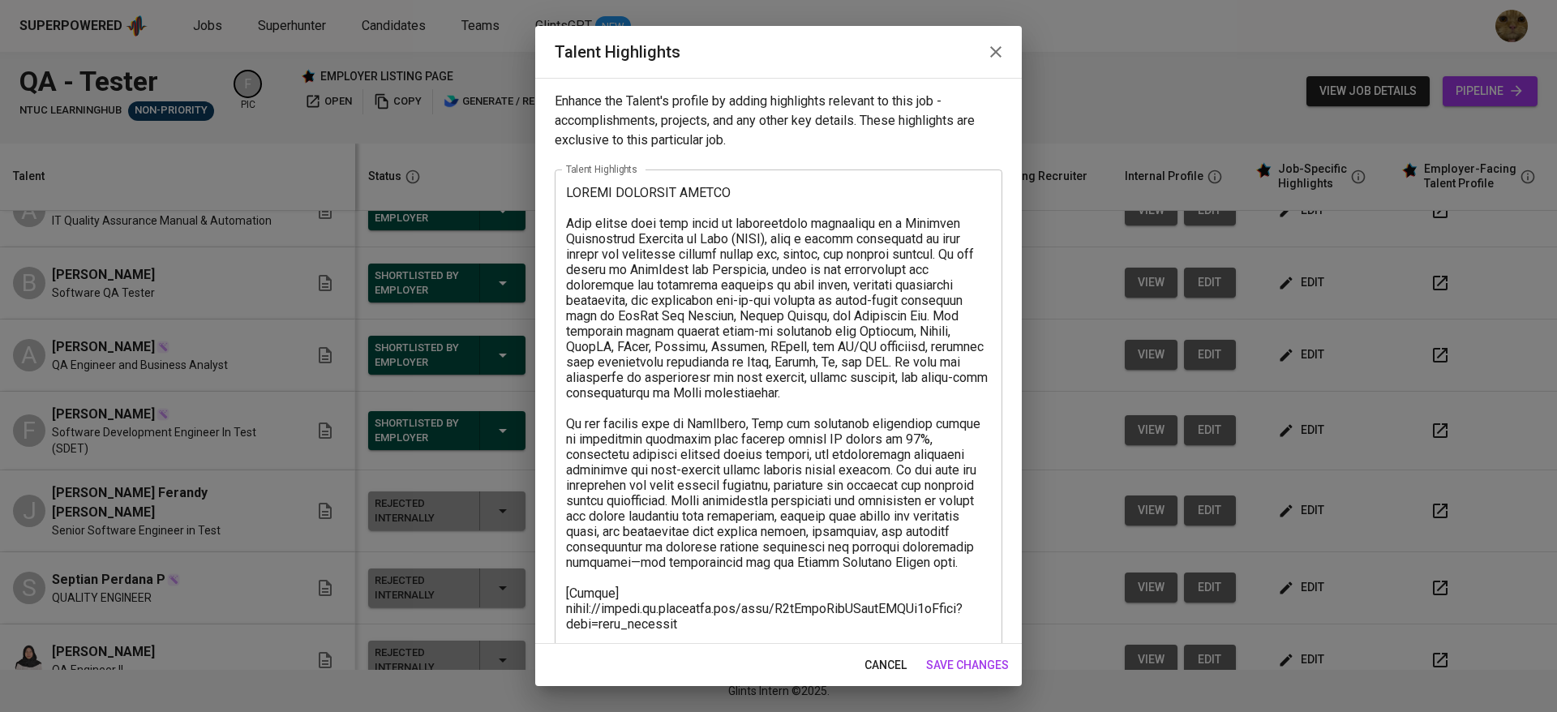
scroll to position [263, 0]
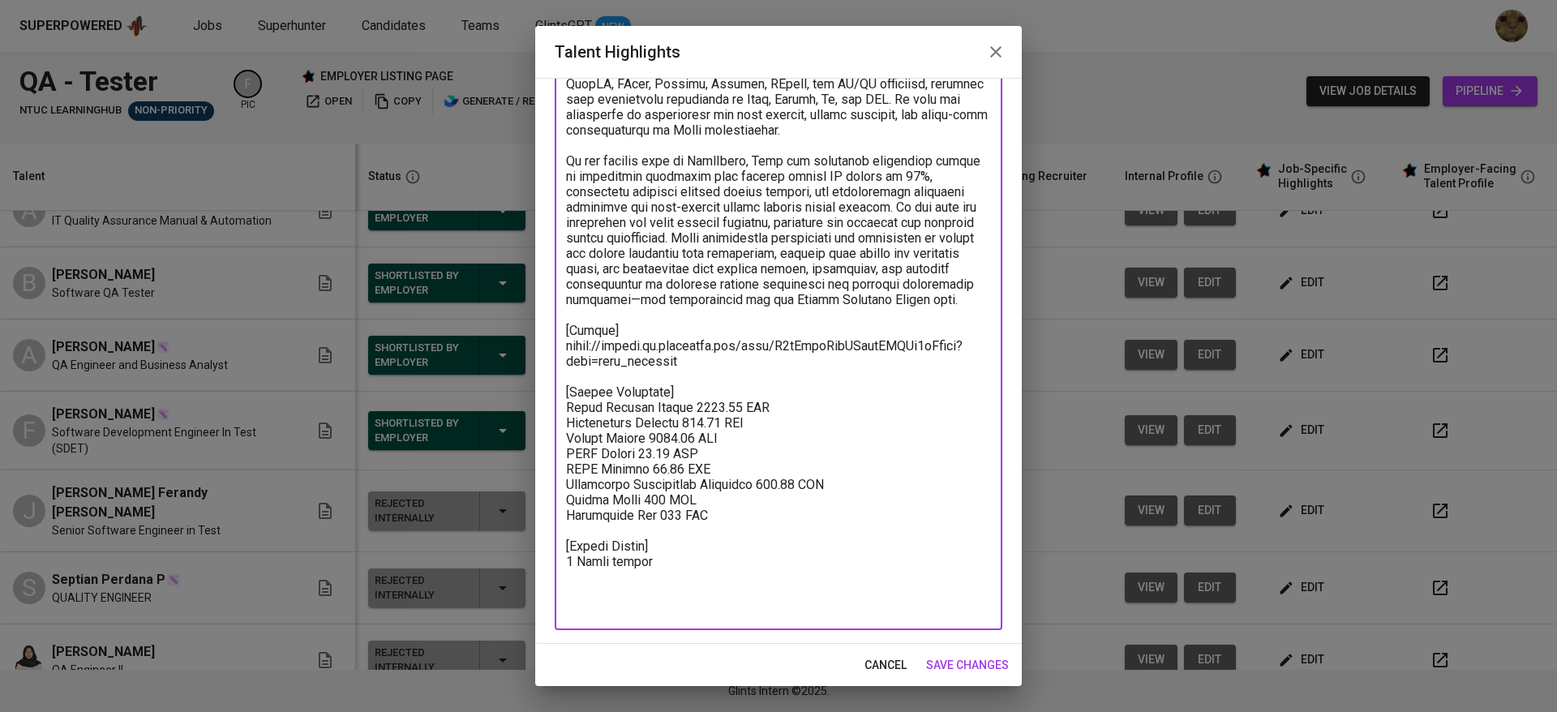
drag, startPoint x: 734, startPoint y: 550, endPoint x: 560, endPoint y: 439, distance: 206.8
click at [560, 439] on div "x Talent Highlights" at bounding box center [779, 268] width 448 height 723
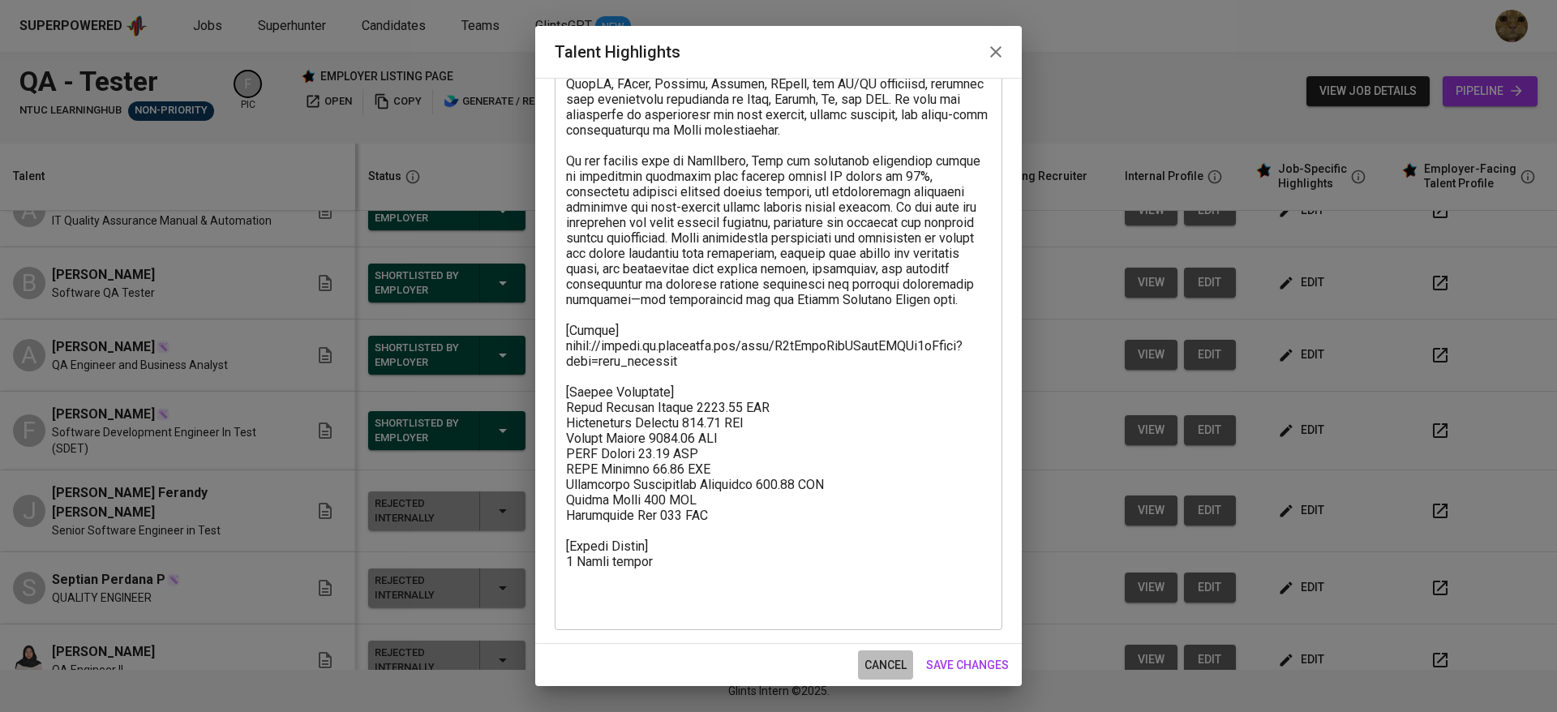
click at [901, 654] on button "cancel" at bounding box center [885, 665] width 55 height 30
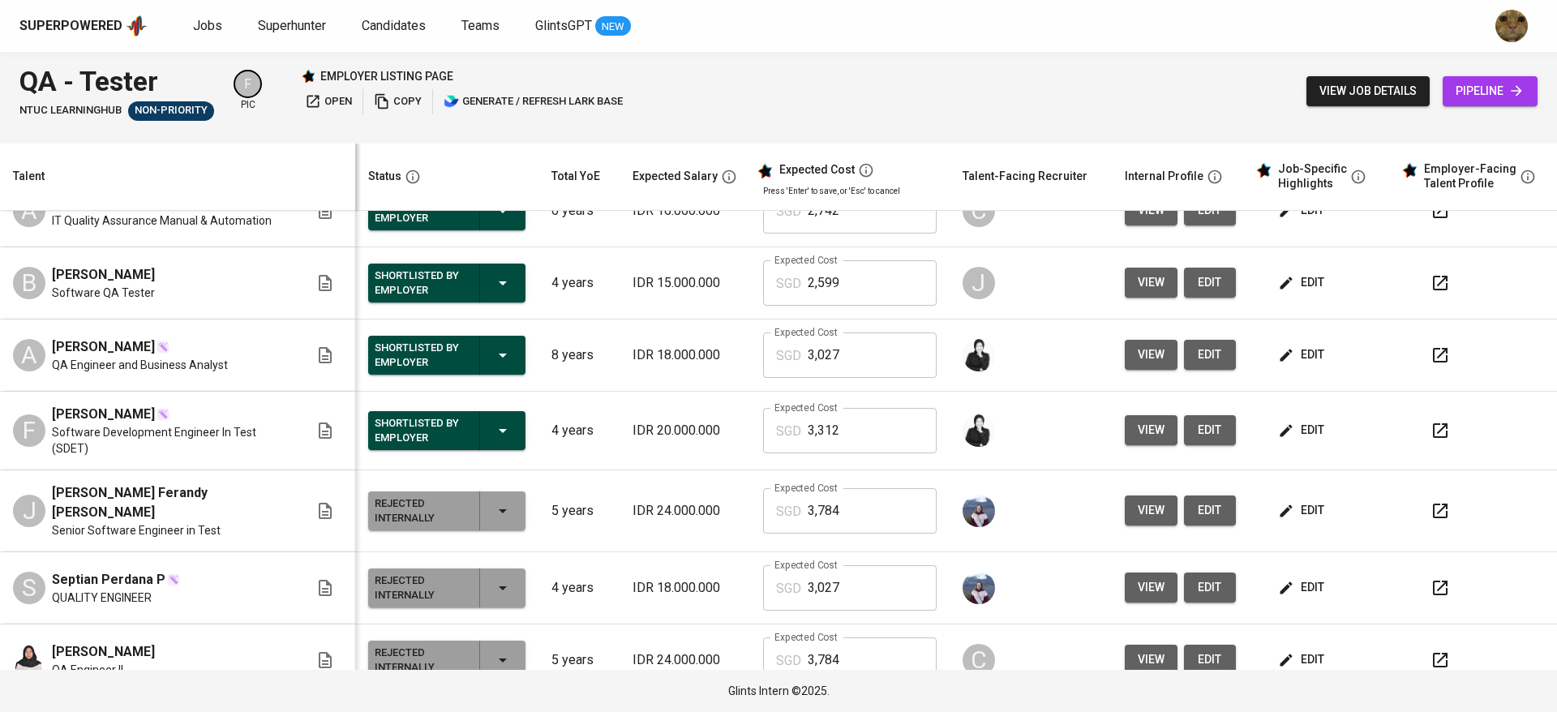
scroll to position [0, 0]
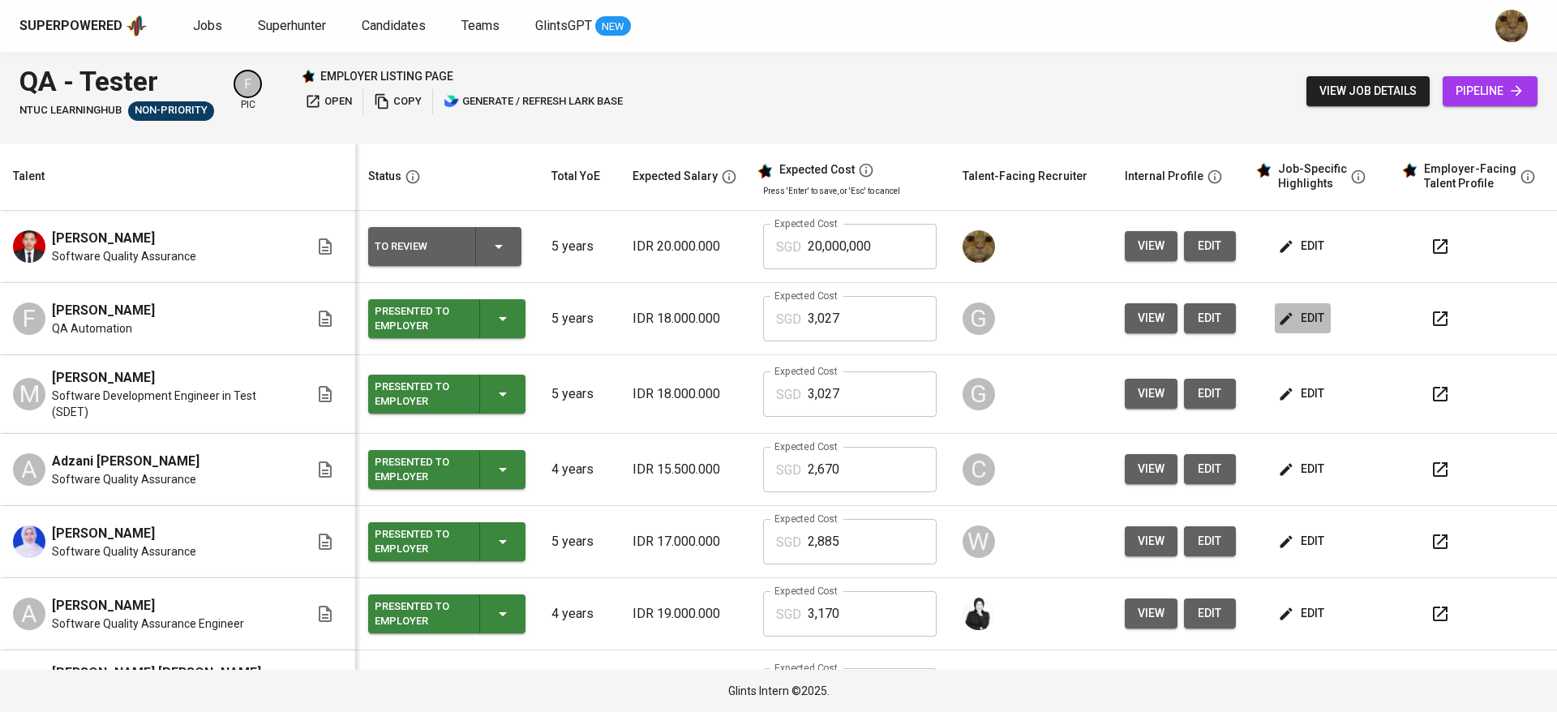
click at [1283, 316] on span "edit" at bounding box center [1302, 318] width 43 height 20
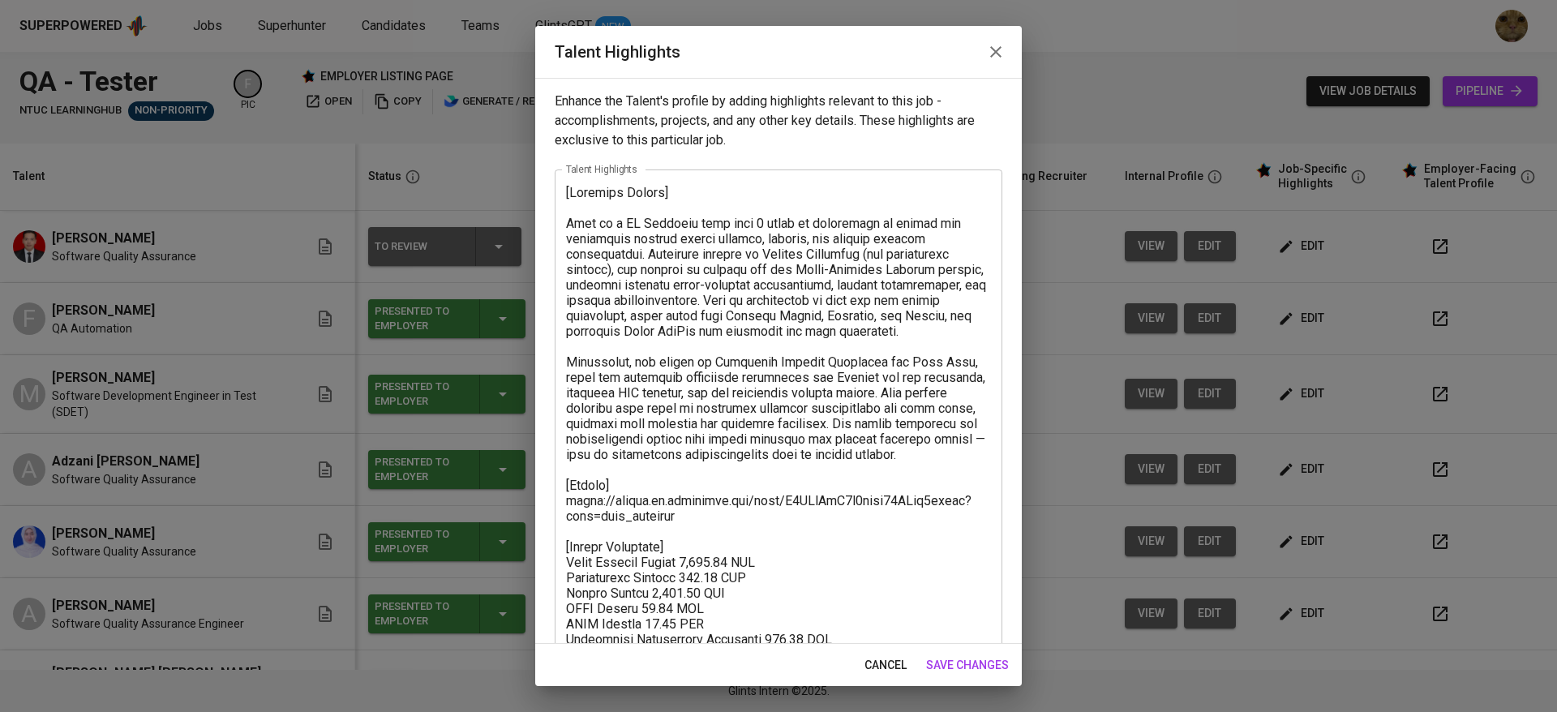
scroll to position [140, 0]
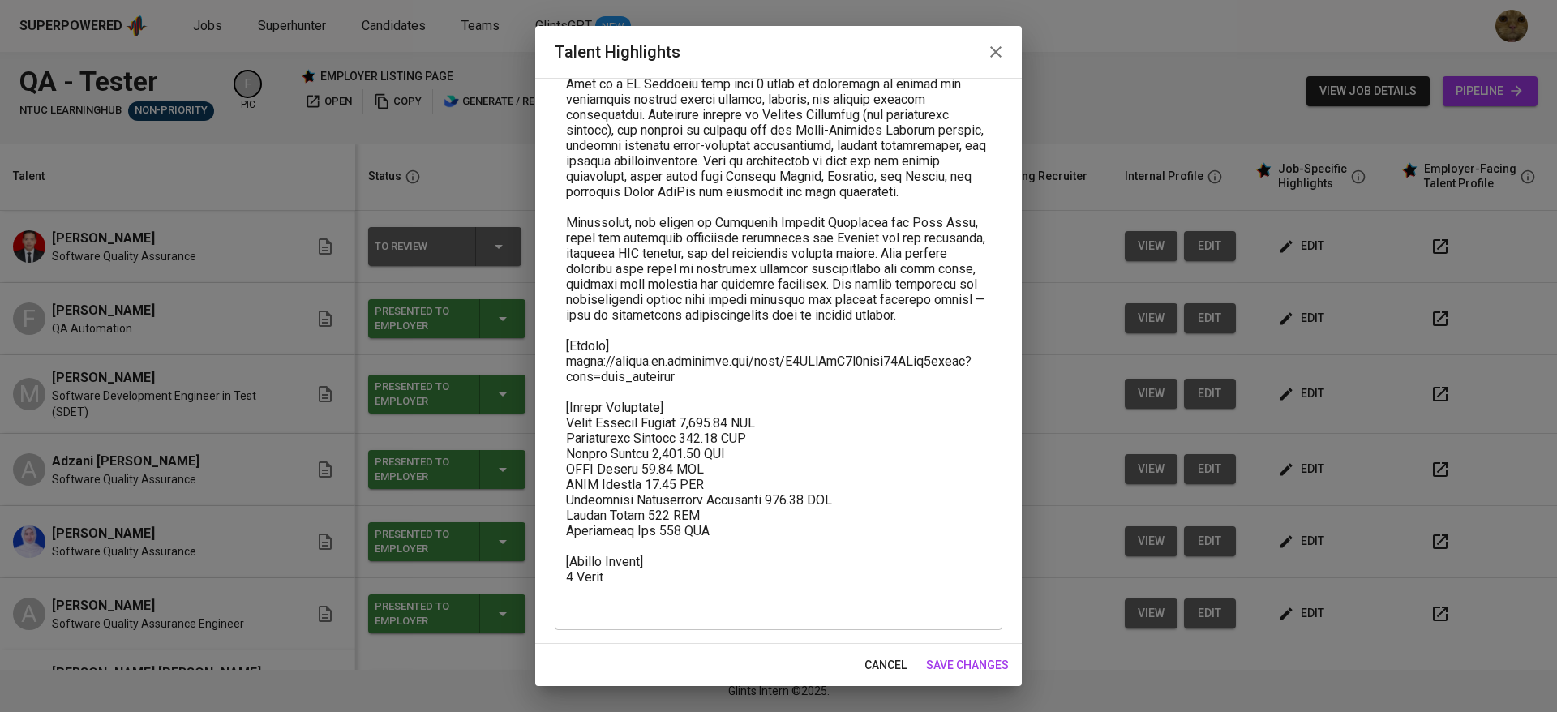
click at [865, 666] on span "cancel" at bounding box center [886, 665] width 42 height 20
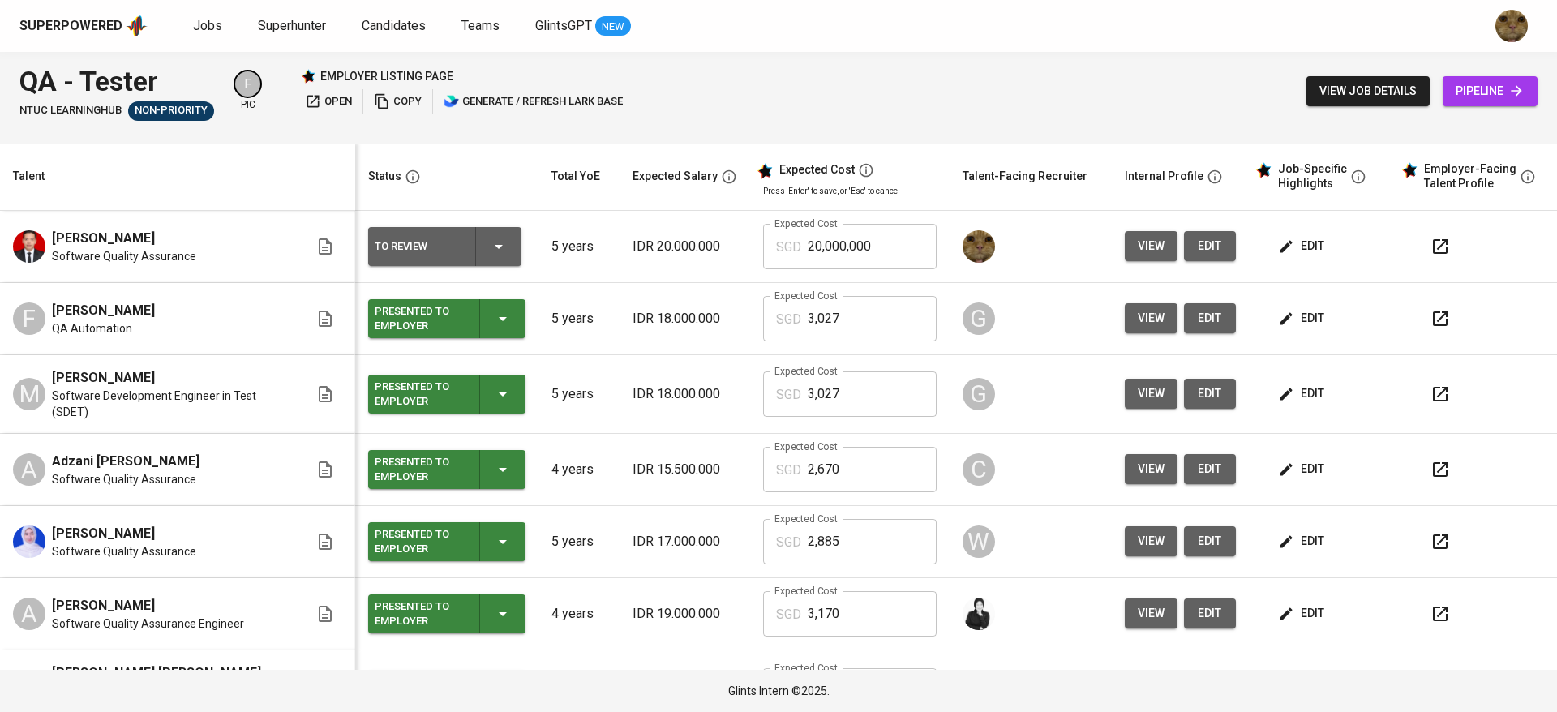
click at [1298, 239] on span "edit" at bounding box center [1302, 246] width 43 height 20
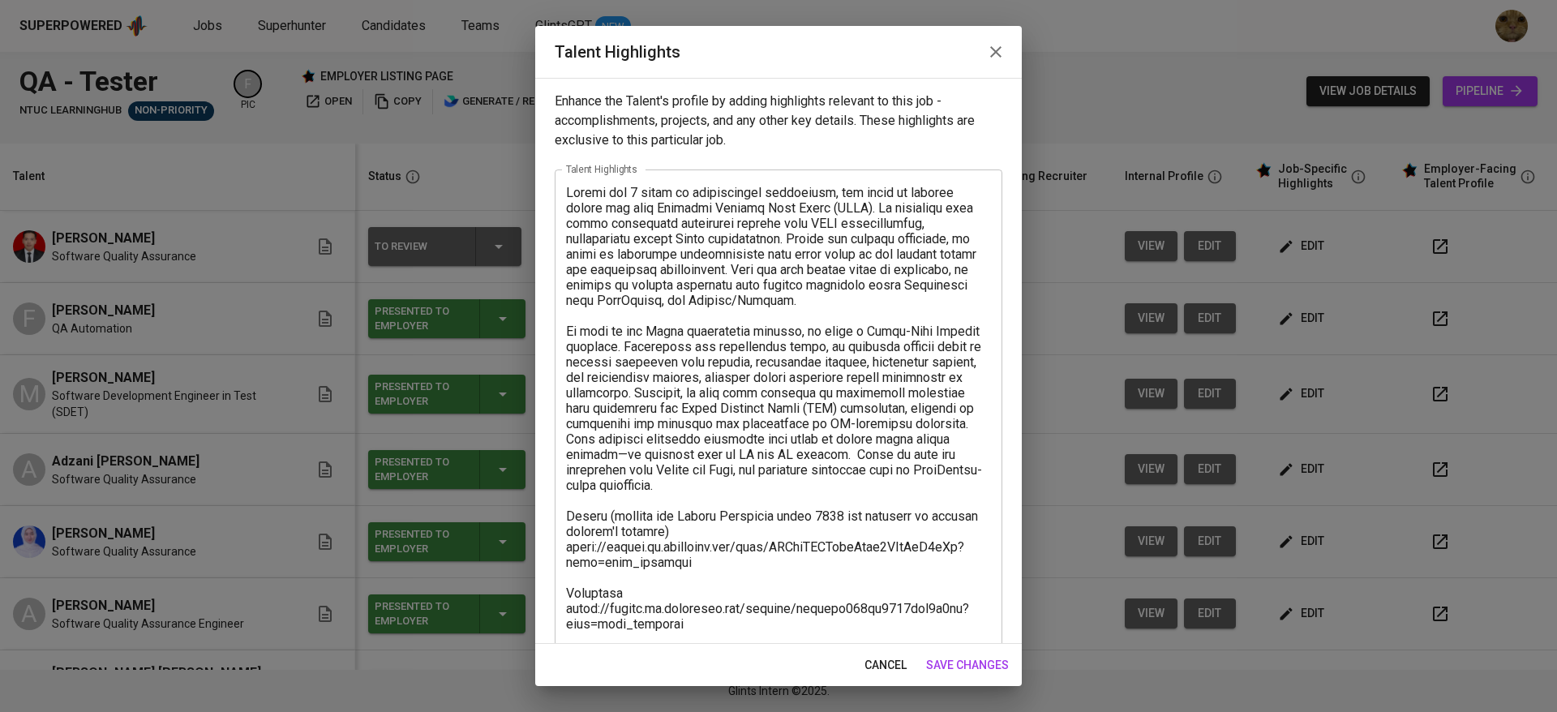
scroll to position [170, 0]
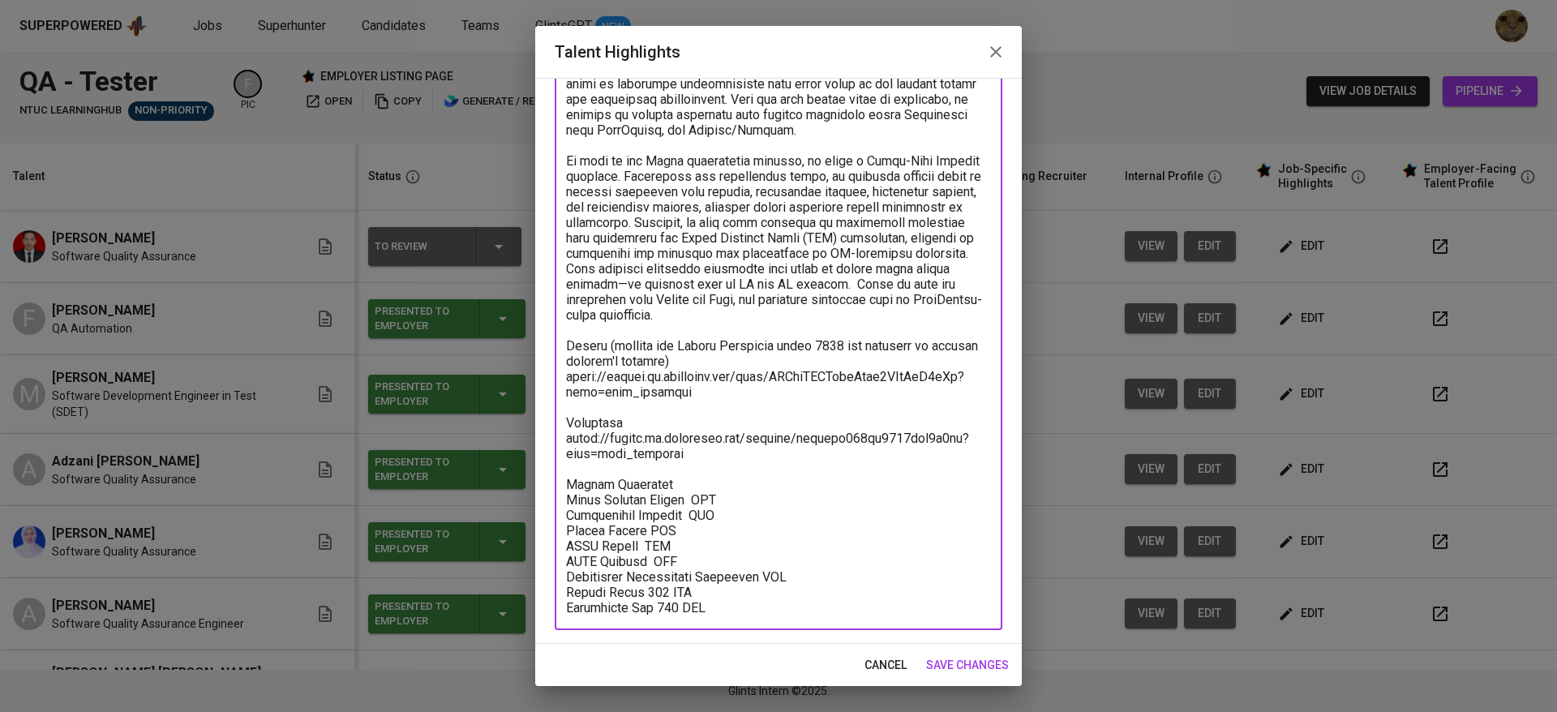
drag, startPoint x: 732, startPoint y: 613, endPoint x: 560, endPoint y: 501, distance: 205.8
click at [560, 501] on div "x Talent Highlights" at bounding box center [779, 314] width 448 height 631
paste textarea "3312.64 SGD Recruitment Service 376.91 SGD Talent Salary 1932.90 SGD BPJS Healt…"
type textarea "Fauzan has 5 years of professional experience, his scope of testing covers the …"
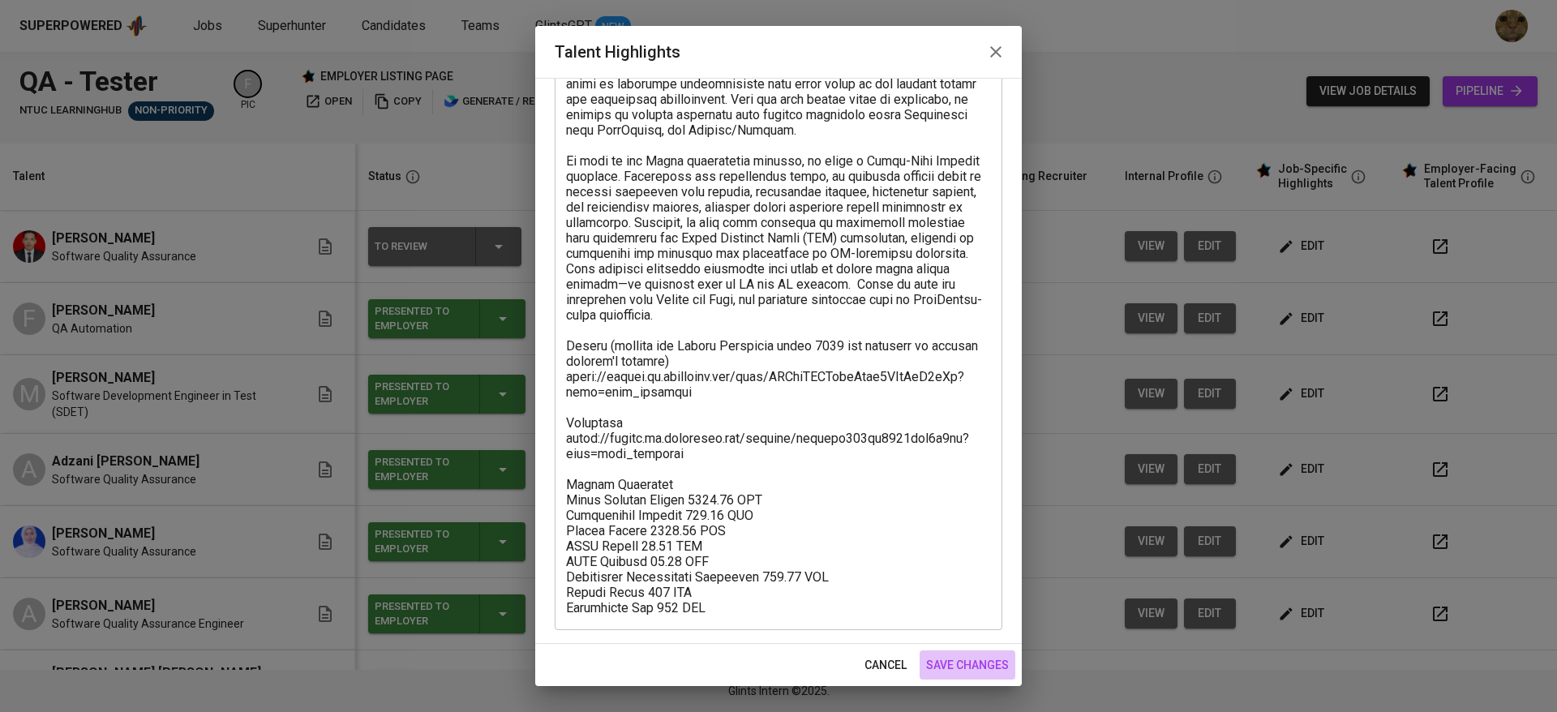
click at [977, 655] on span "save changes" at bounding box center [967, 665] width 83 height 20
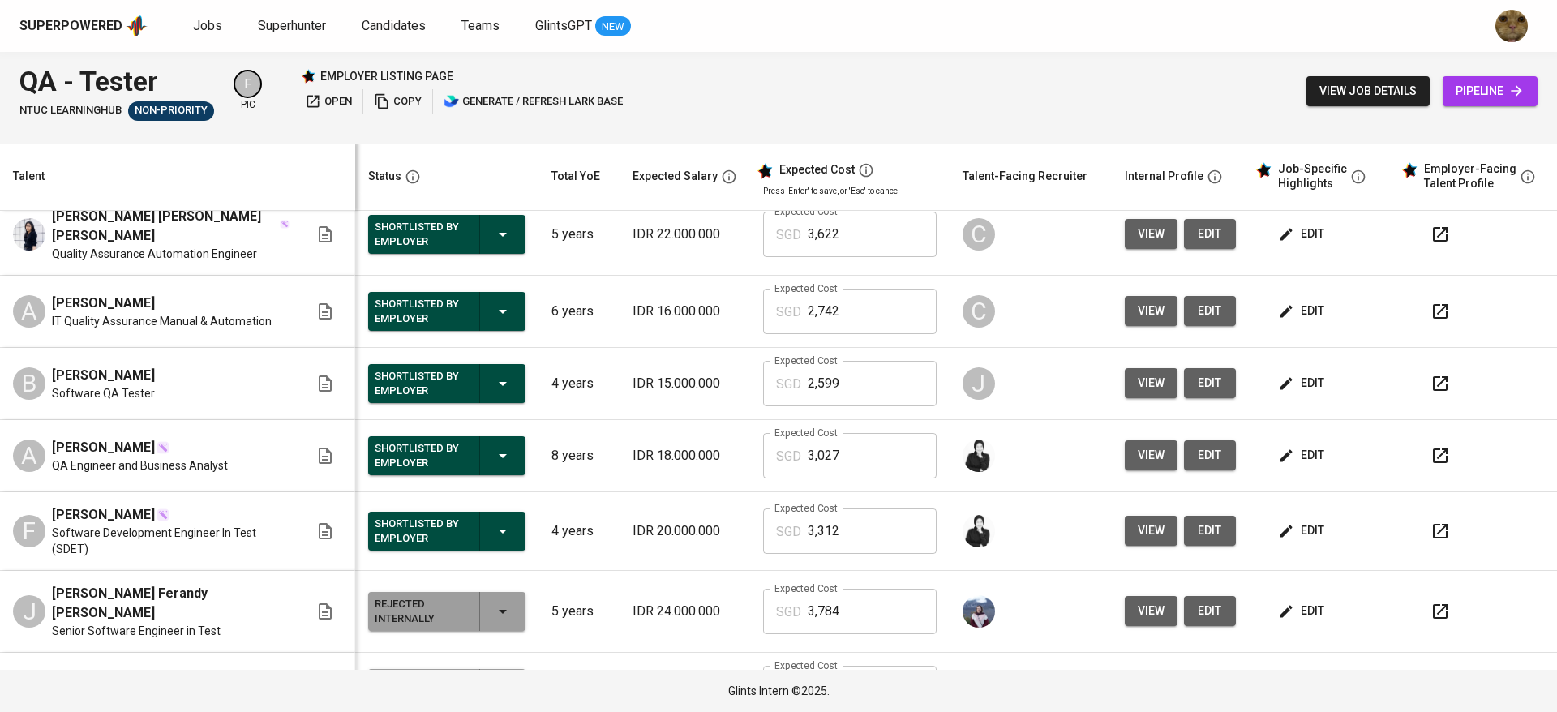
scroll to position [474, 0]
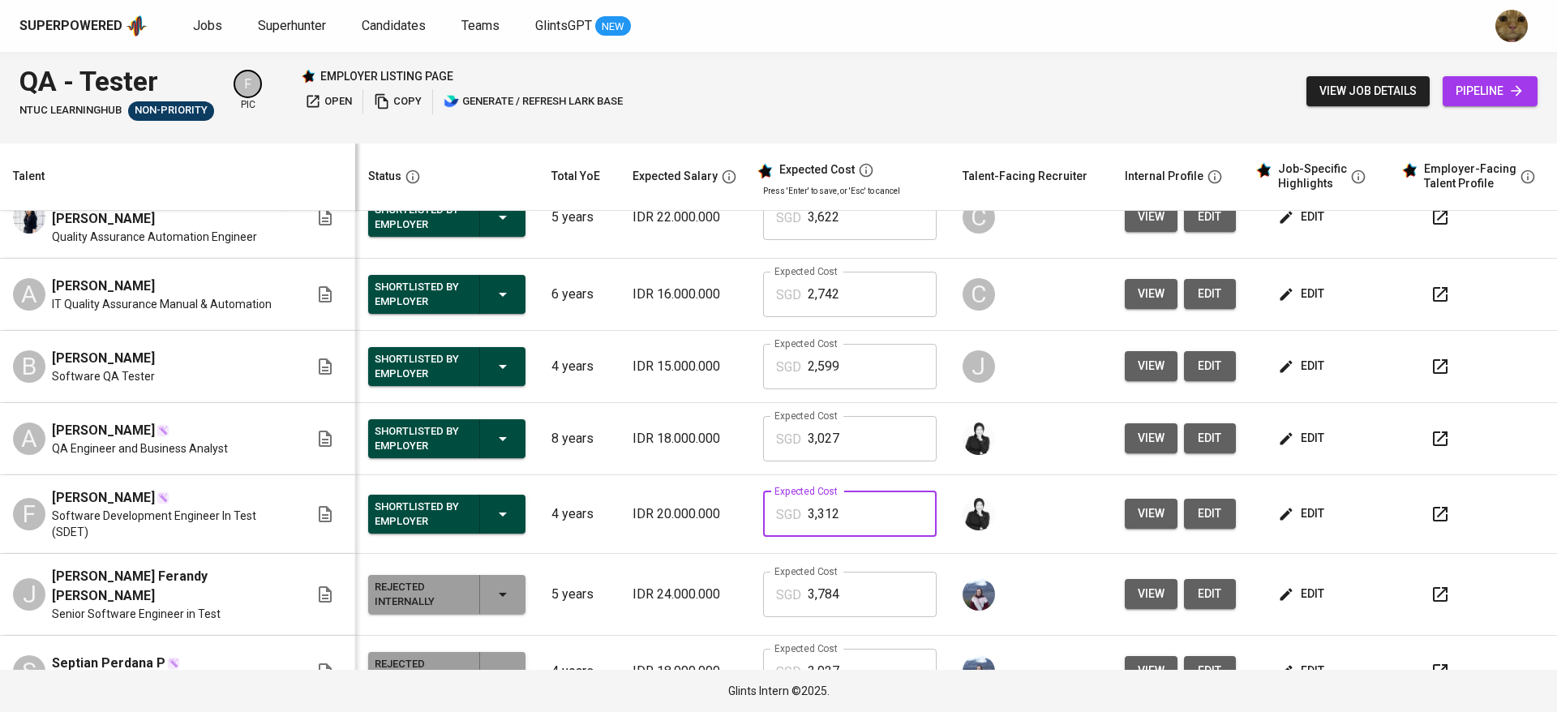
drag, startPoint x: 849, startPoint y: 513, endPoint x: 762, endPoint y: 493, distance: 89.9
click at [763, 493] on div "SGD 3,312 Expected Cost" at bounding box center [850, 514] width 174 height 45
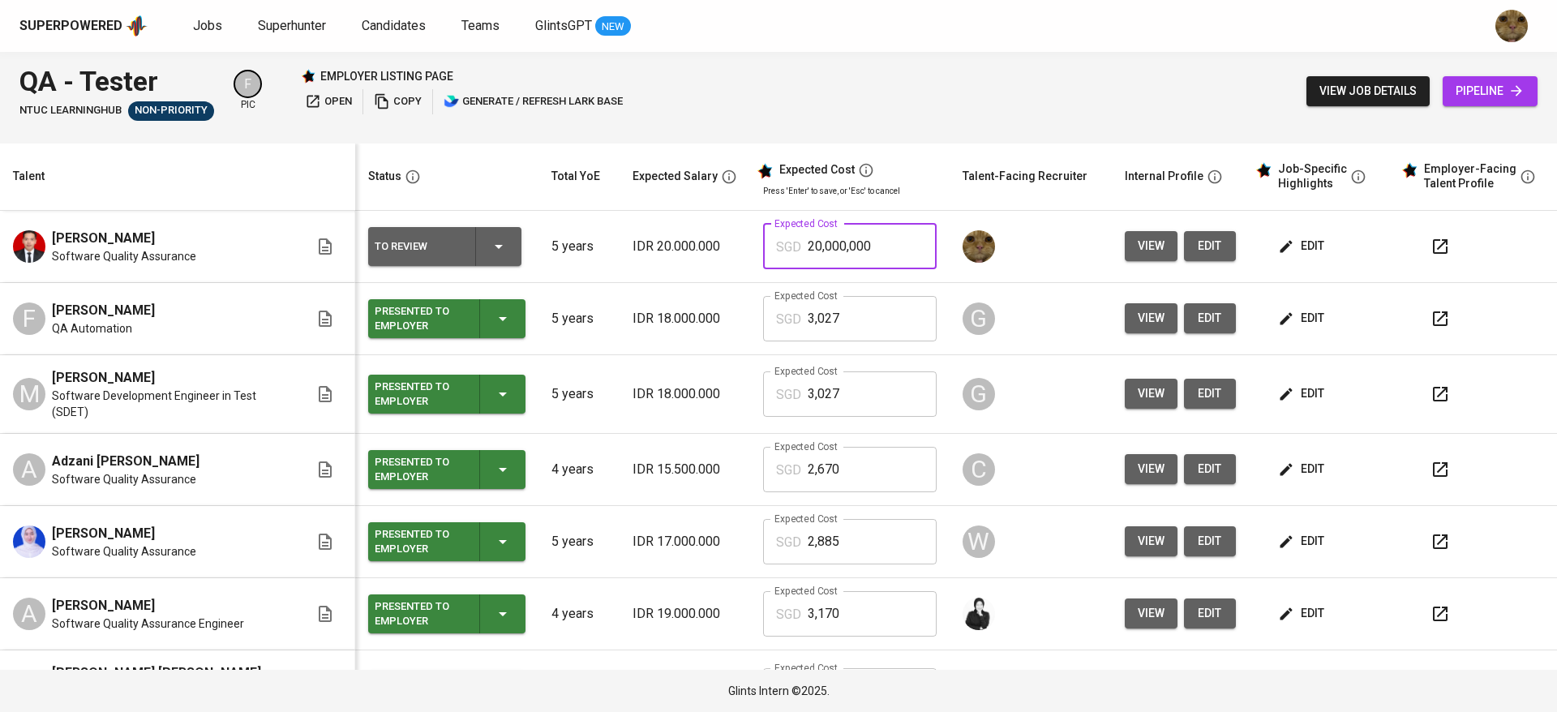
drag, startPoint x: 883, startPoint y: 248, endPoint x: 781, endPoint y: 234, distance: 103.2
click at [781, 234] on div "SGD 20,000,000 Expected Cost" at bounding box center [850, 246] width 174 height 45
paste input "3,312"
type input "3,312"
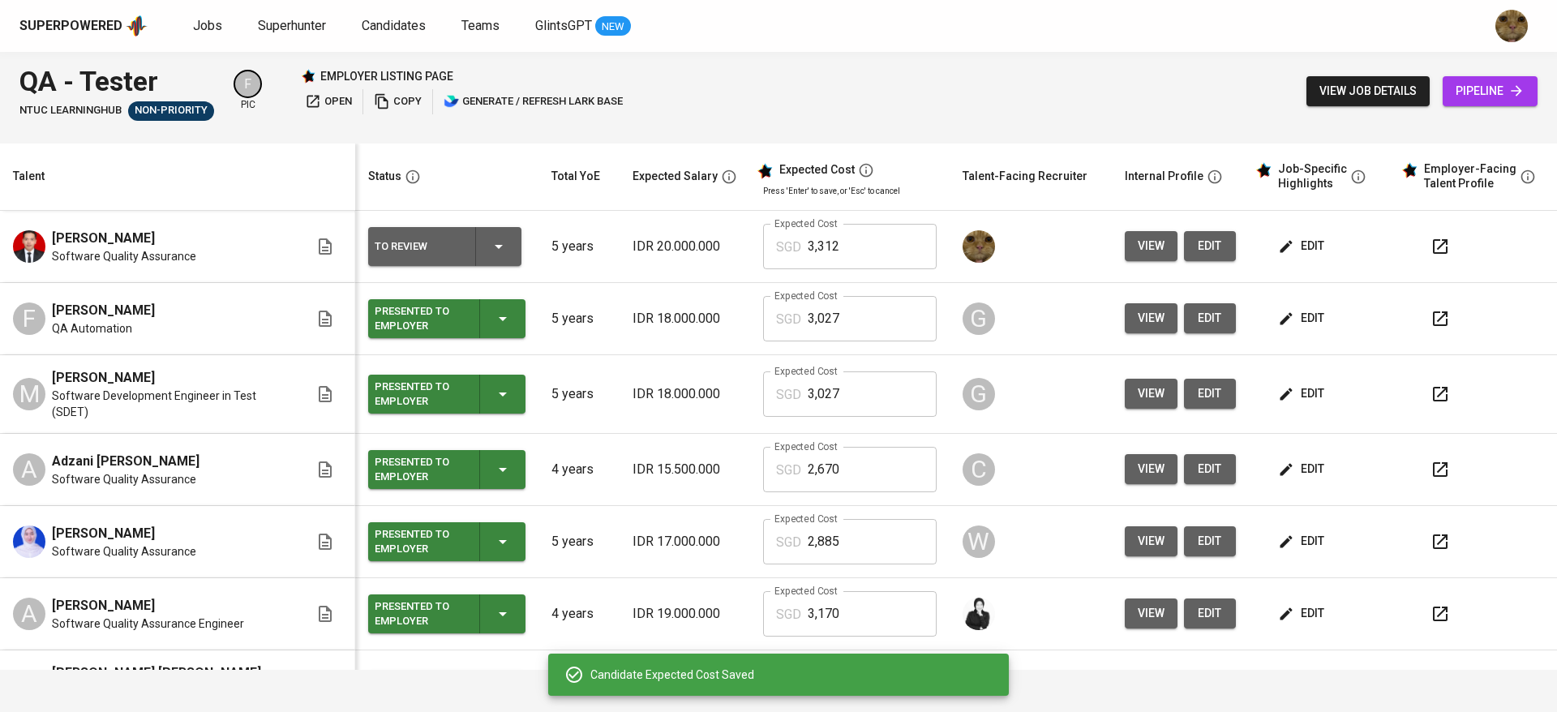
click at [489, 247] on icon "button" at bounding box center [498, 246] width 19 height 19
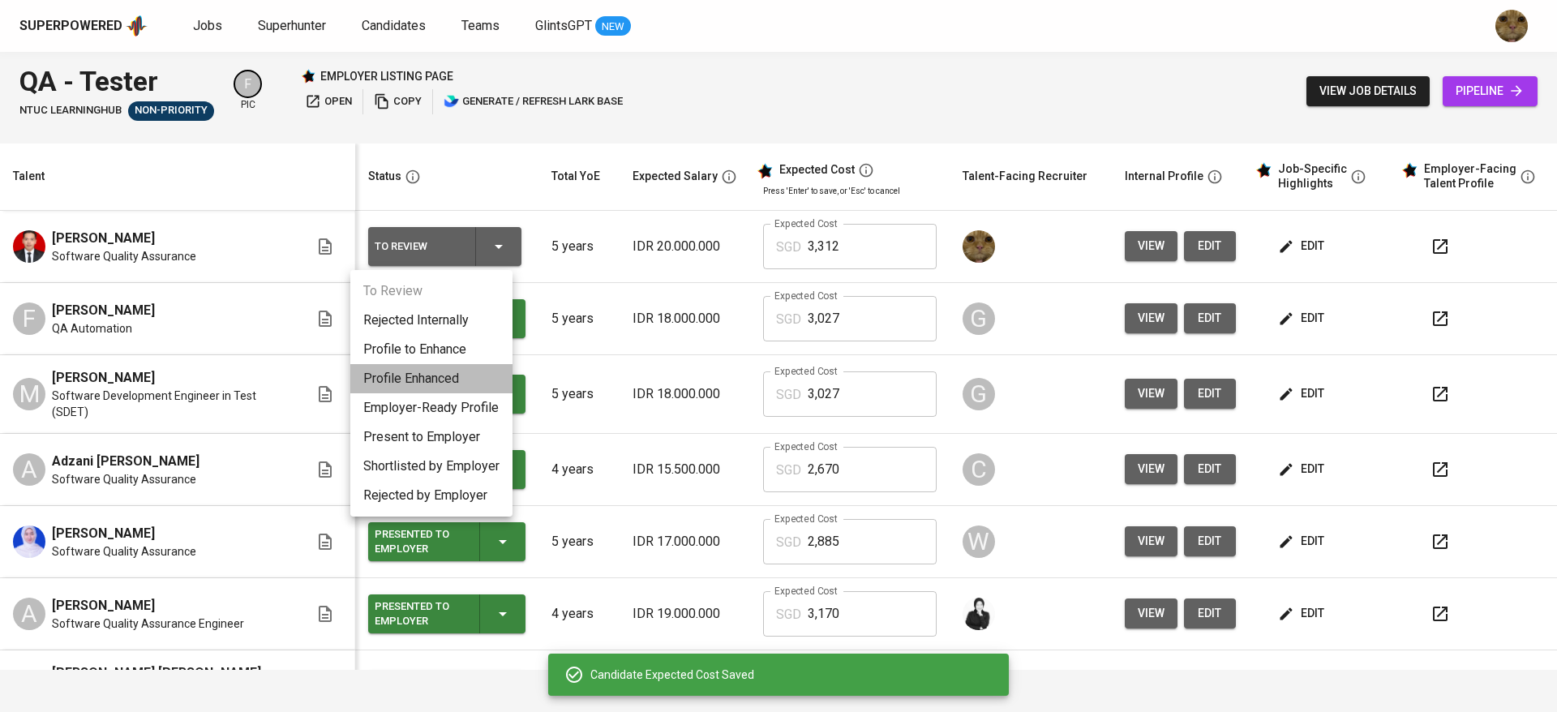
click at [401, 364] on li "Profile Enhanced" at bounding box center [431, 378] width 162 height 29
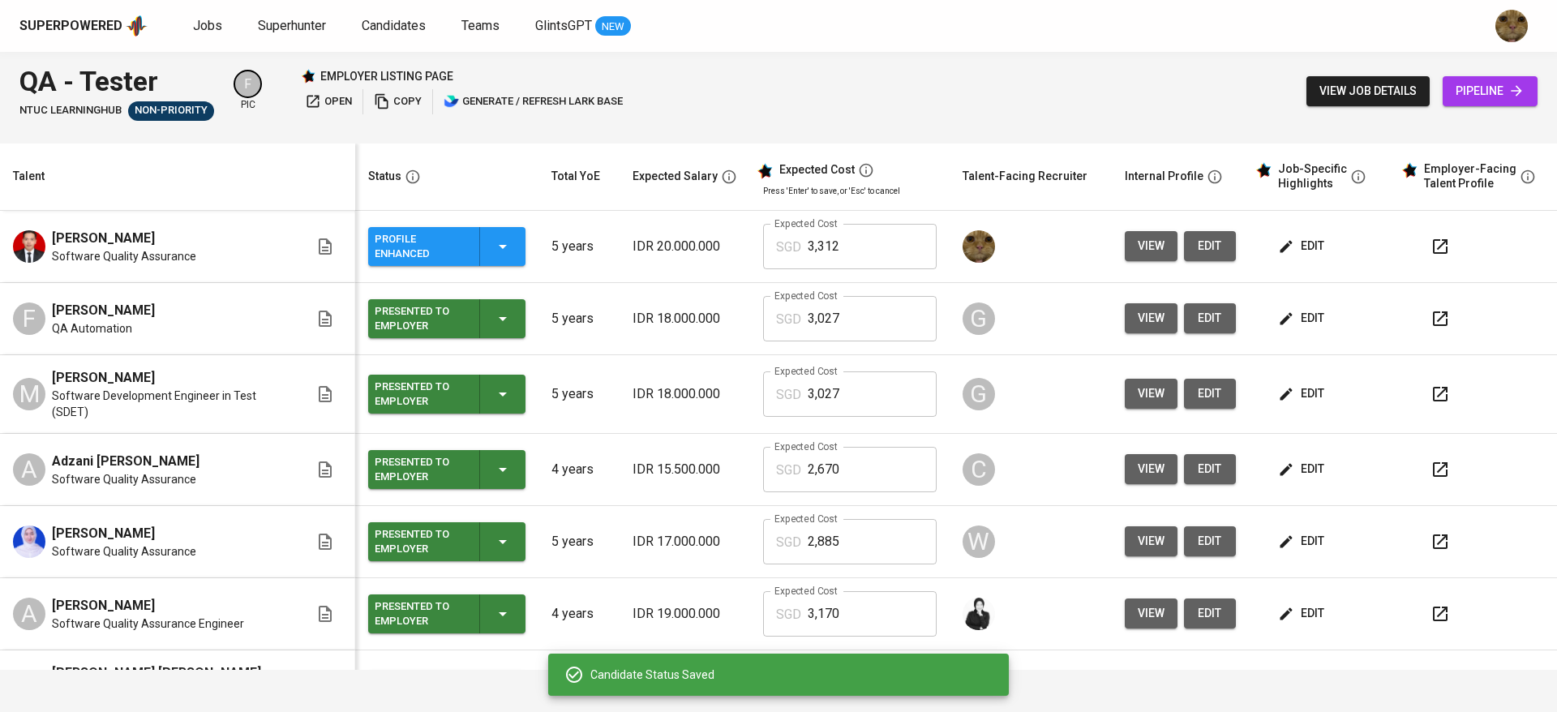
click at [1431, 243] on icon "button" at bounding box center [1440, 246] width 19 height 19
click at [1431, 239] on icon "button" at bounding box center [1440, 246] width 19 height 19
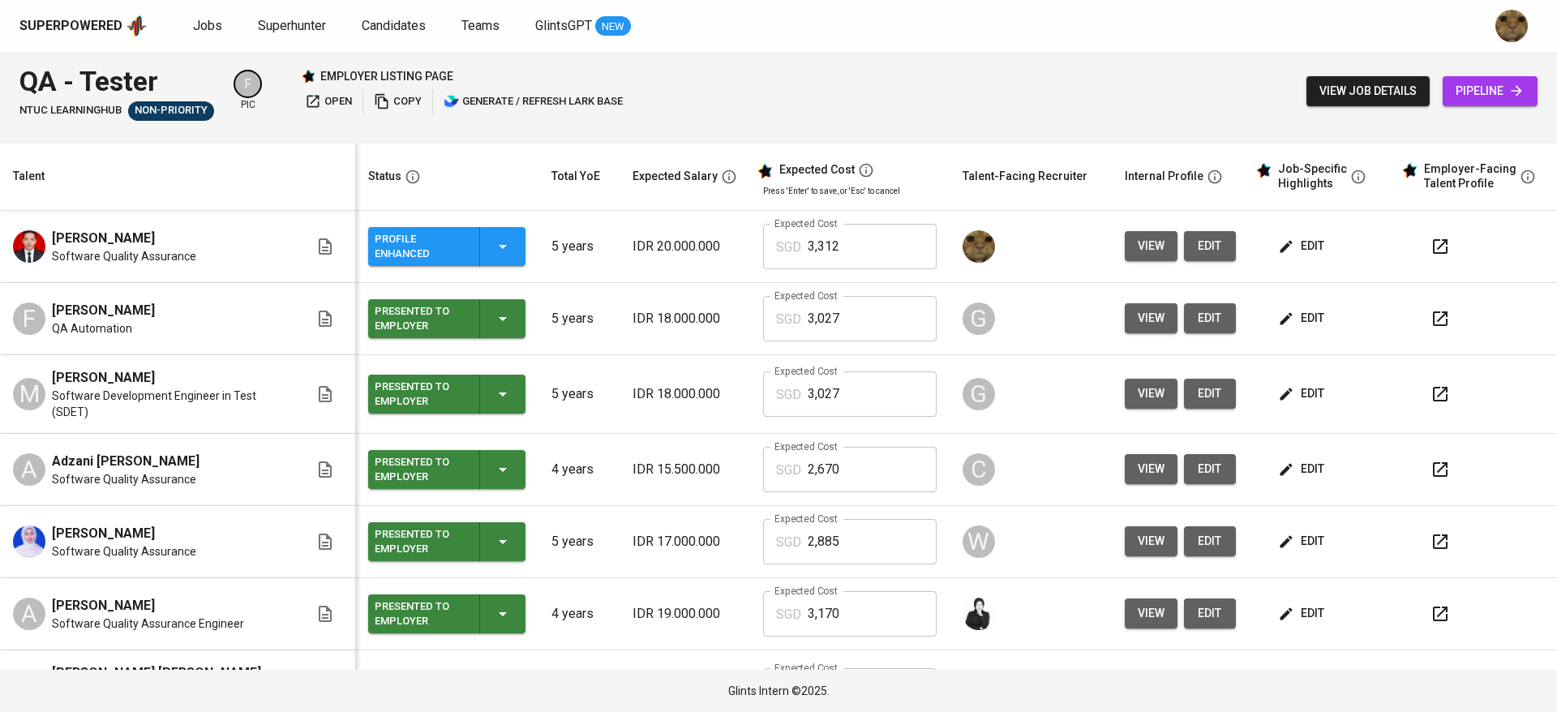
click at [1191, 263] on td "view edit" at bounding box center [1180, 247] width 137 height 72
click at [1197, 255] on span "edit" at bounding box center [1210, 246] width 26 height 20
click at [1431, 251] on icon "button" at bounding box center [1440, 246] width 19 height 19
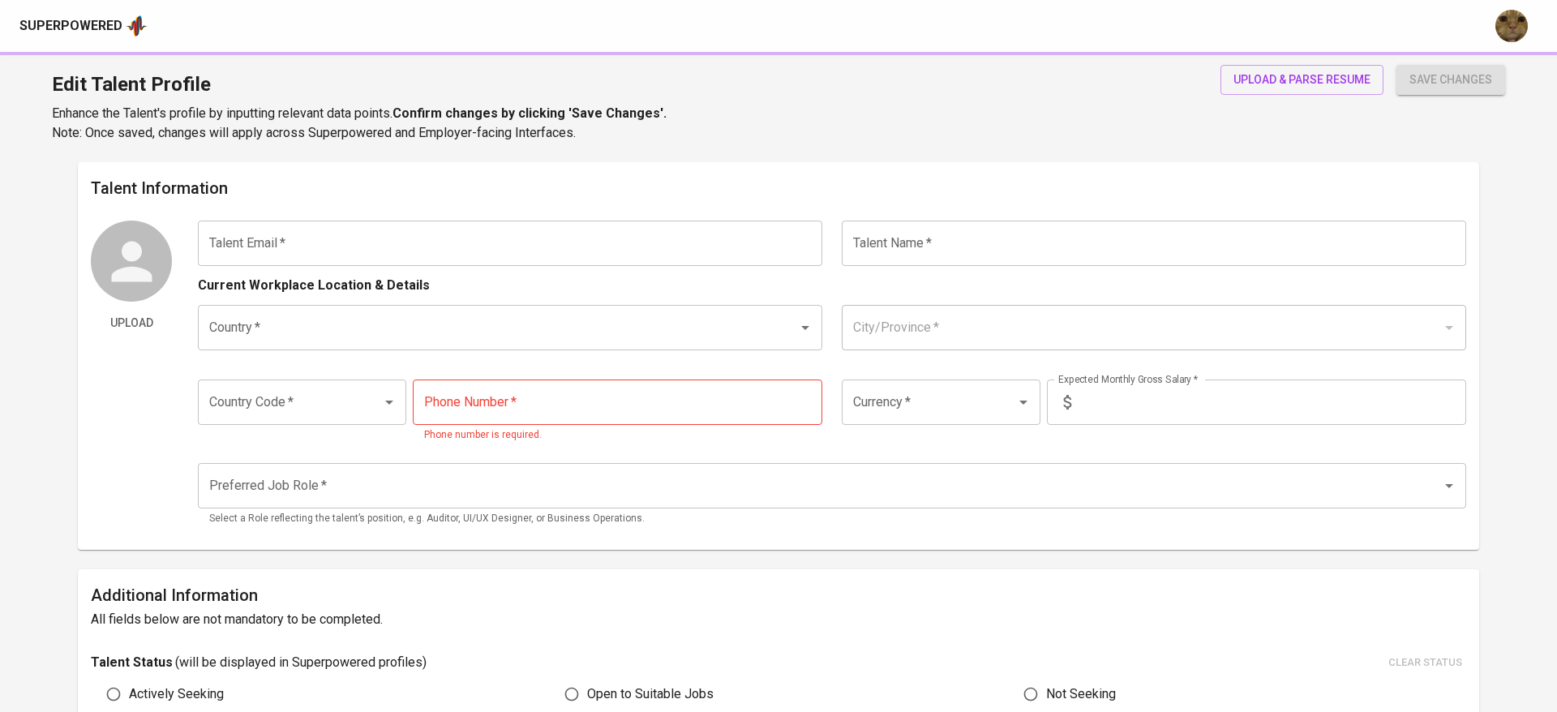
type input "[EMAIL_ADDRESS][DOMAIN_NAME]"
type input "[PERSON_NAME]"
type input "[GEOGRAPHIC_DATA]"
type input "[GEOGRAPHIC_DATA], [GEOGRAPHIC_DATA]"
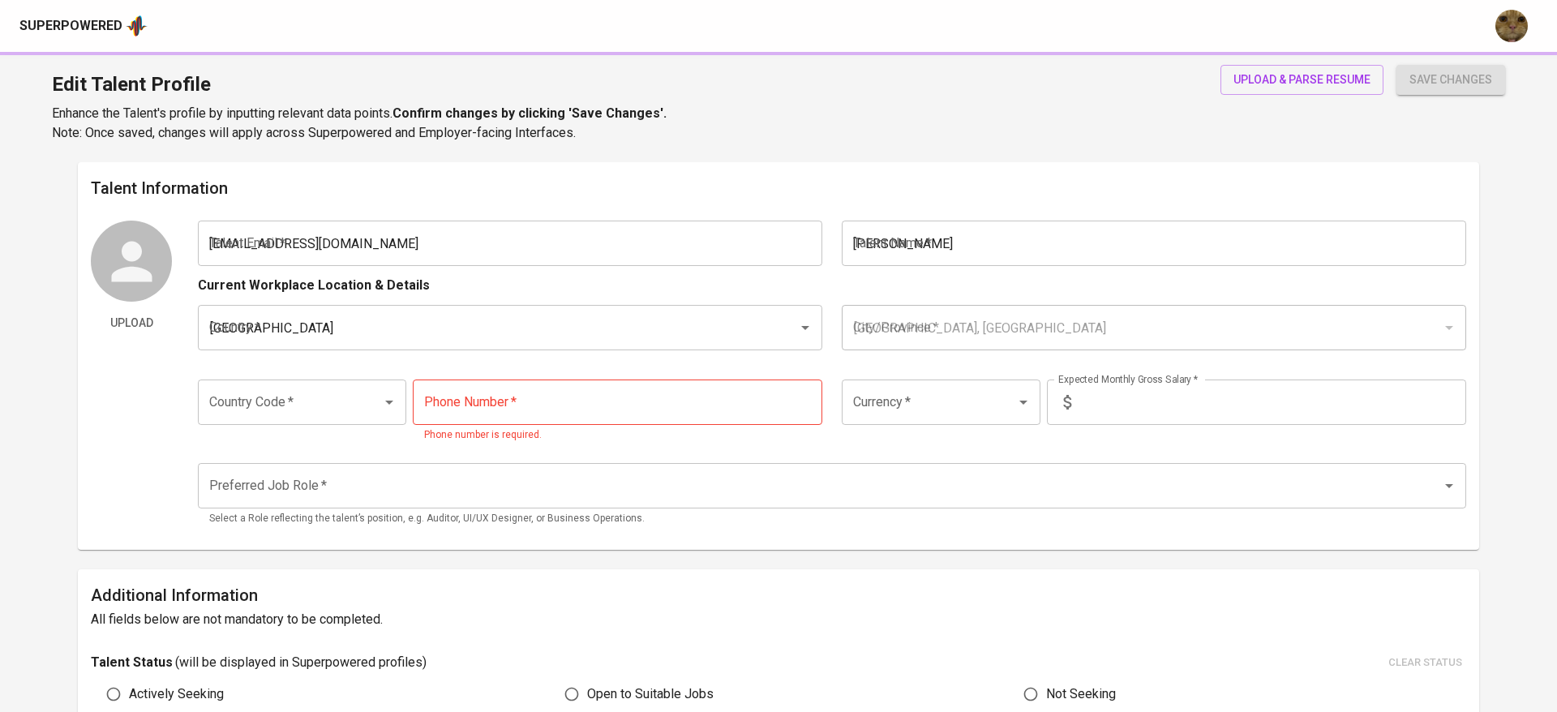
type input "+62"
type input "[PHONE_NUMBER]"
type input "IDR"
type input "QA Engineer"
radio input "true"
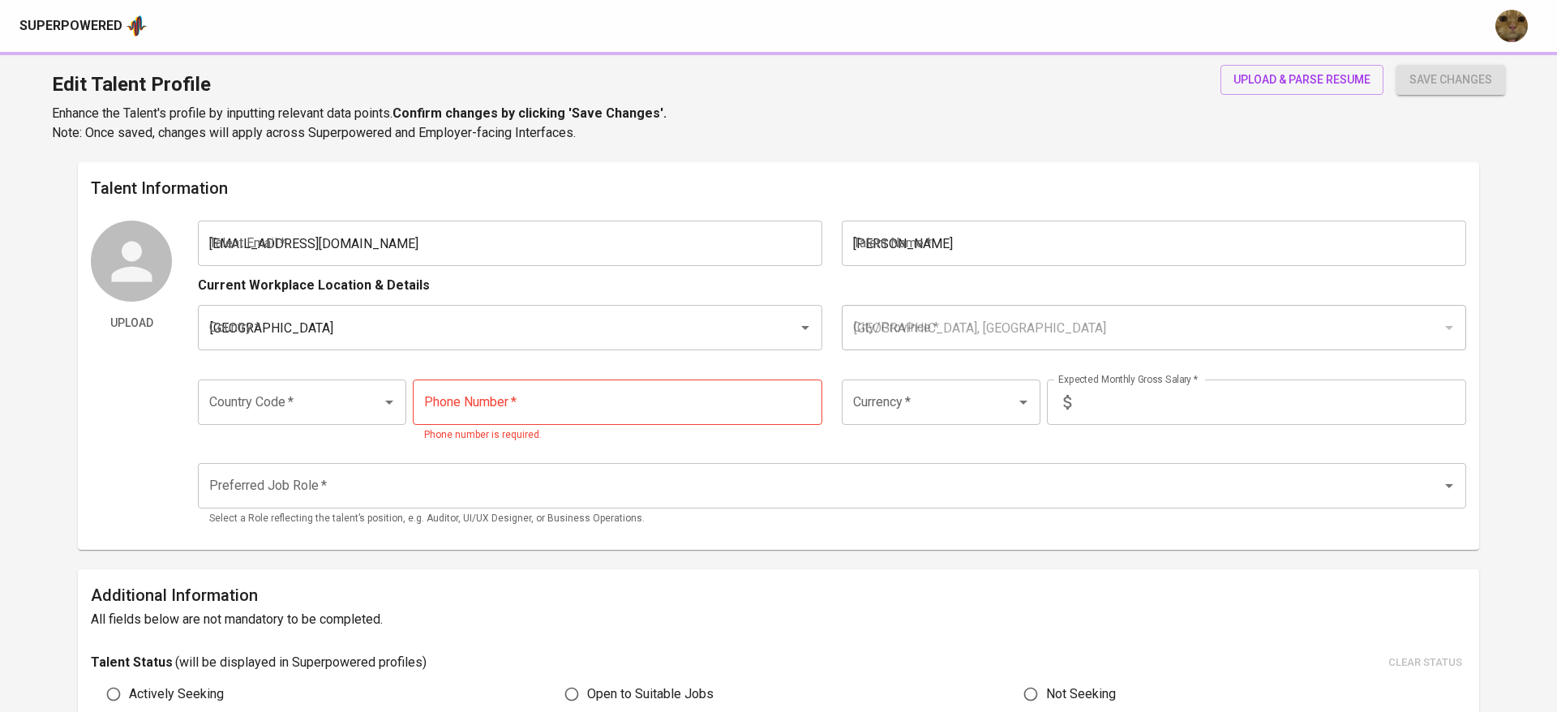
type input "5"
type input "1 Month"
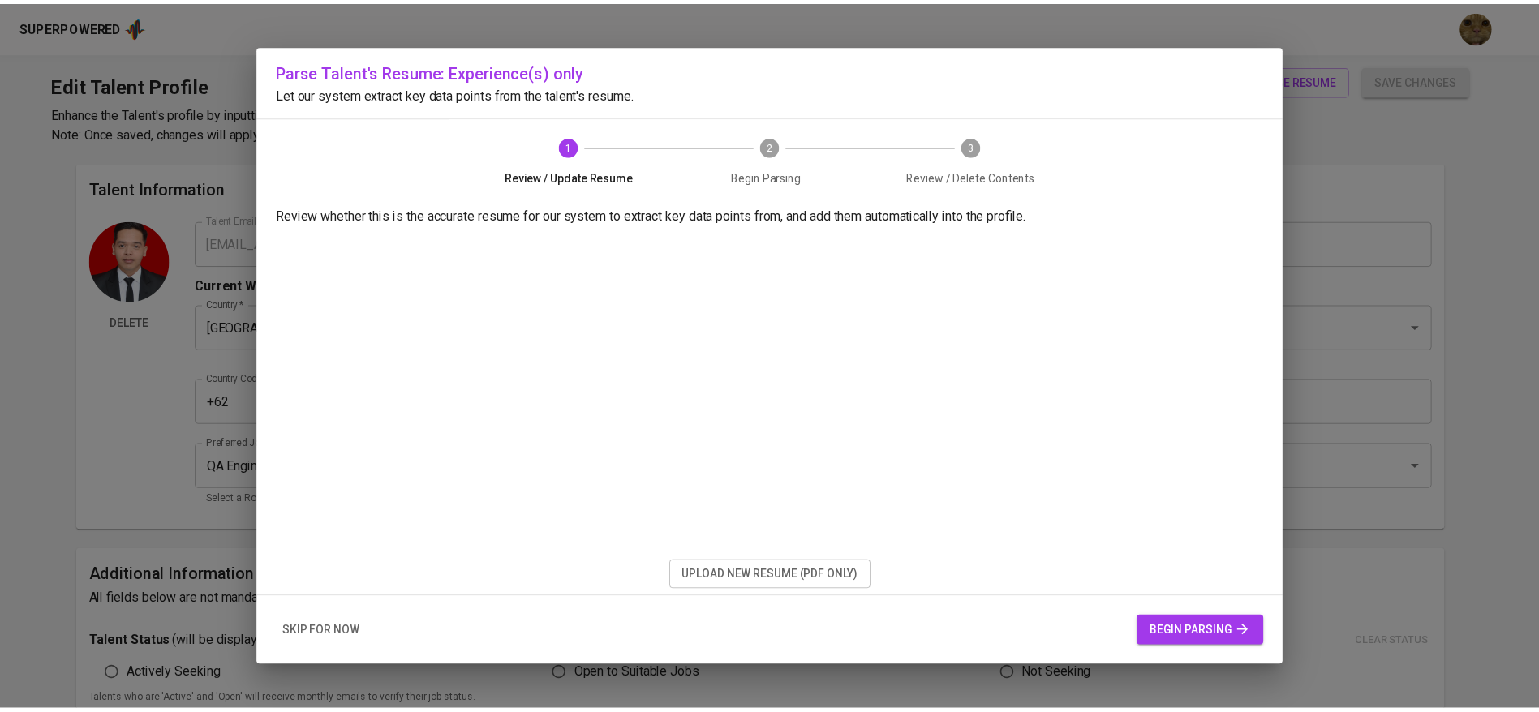
scroll to position [595, 0]
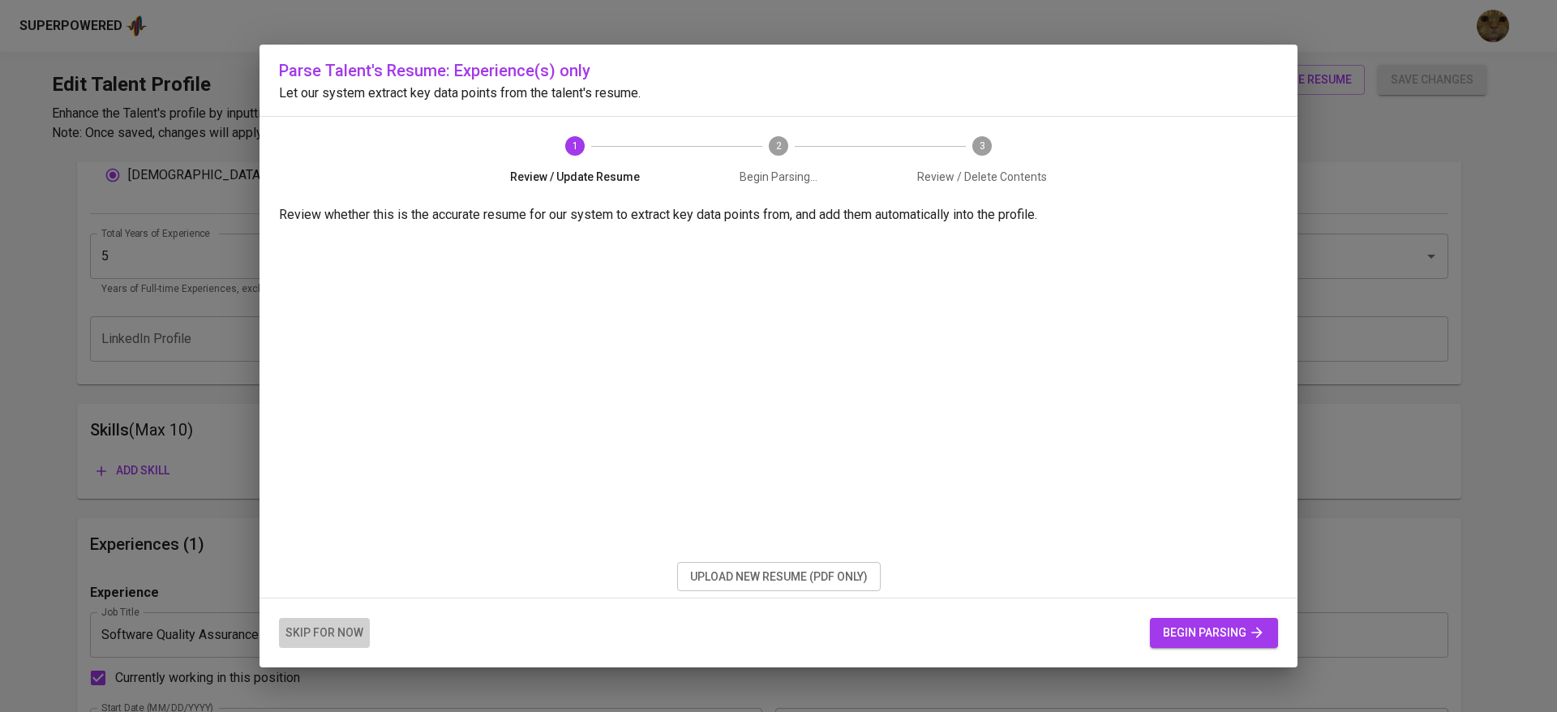
click at [300, 635] on span "skip for now" at bounding box center [324, 633] width 78 height 20
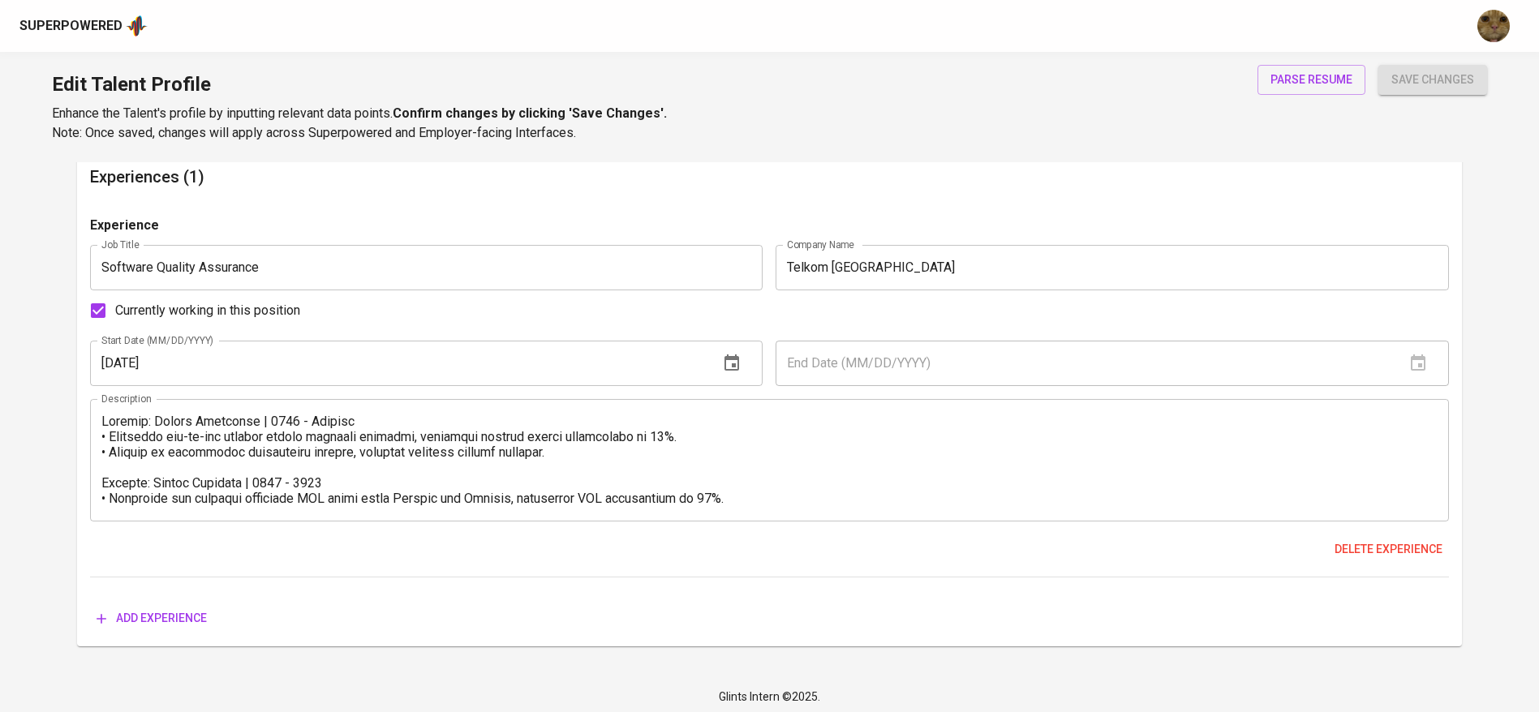
scroll to position [961, 0]
click at [363, 416] on textarea at bounding box center [769, 461] width 1336 height 92
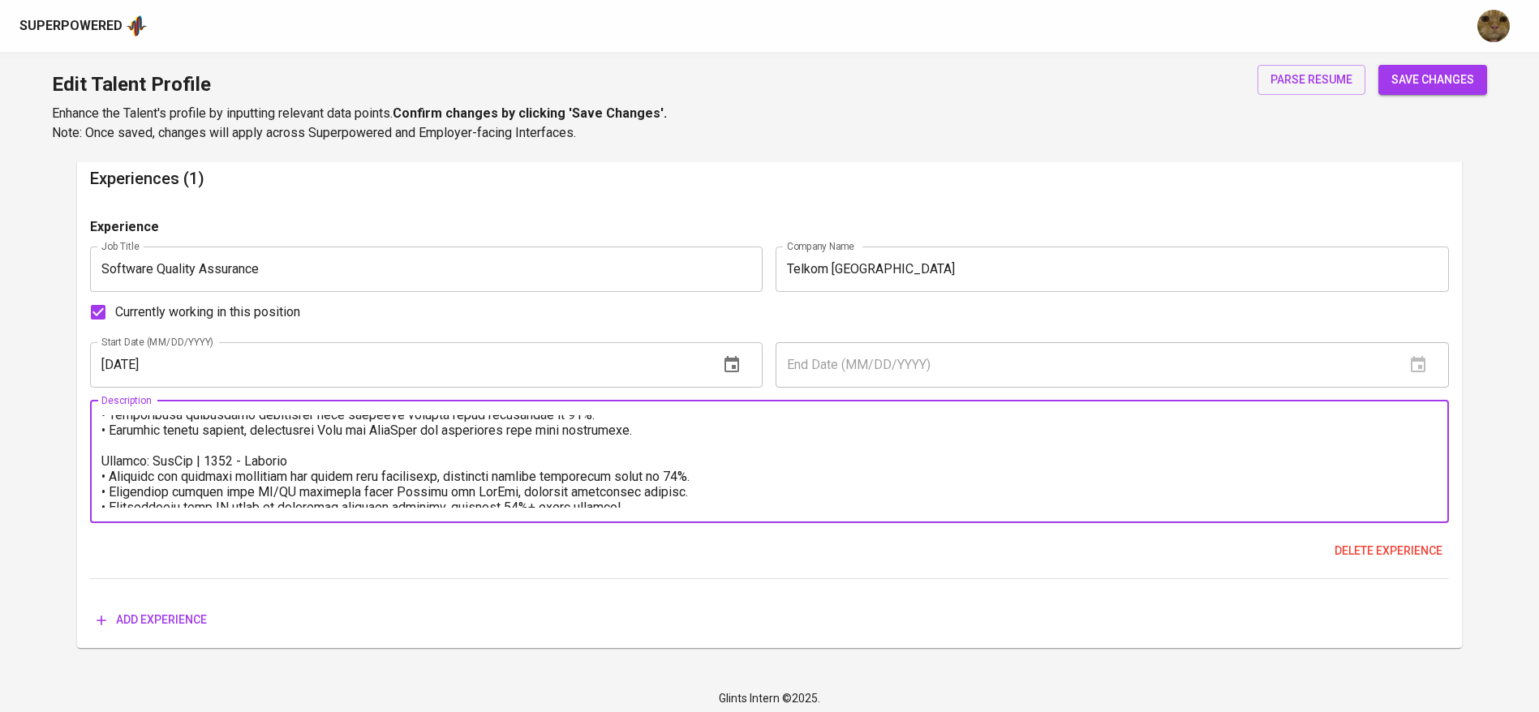
scroll to position [185, 0]
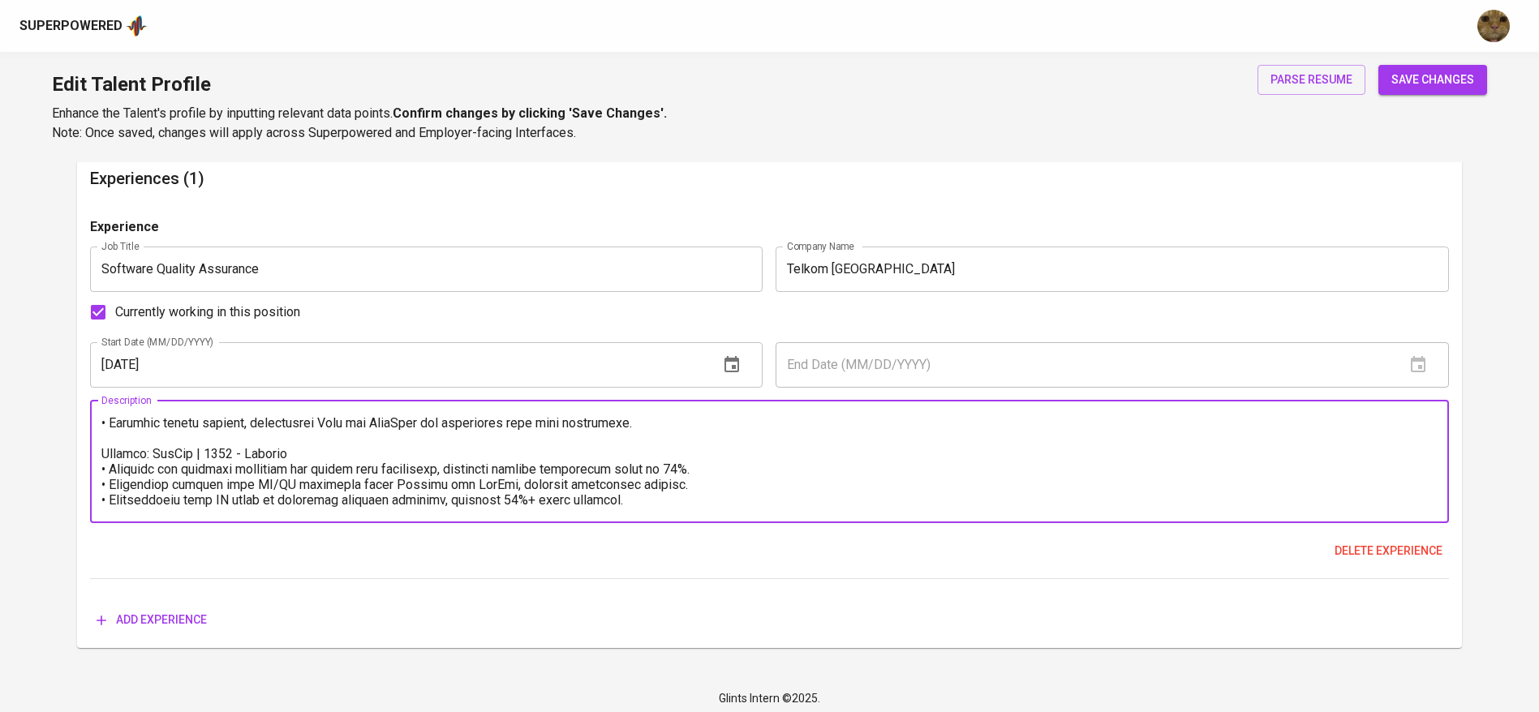
type textarea "Loremip: Dolors Ametconse | 6320 - 0421 • Adipiscin eli-se-doe tempori utlabo e…"
click at [1486, 76] on button "save changes" at bounding box center [1432, 80] width 109 height 30
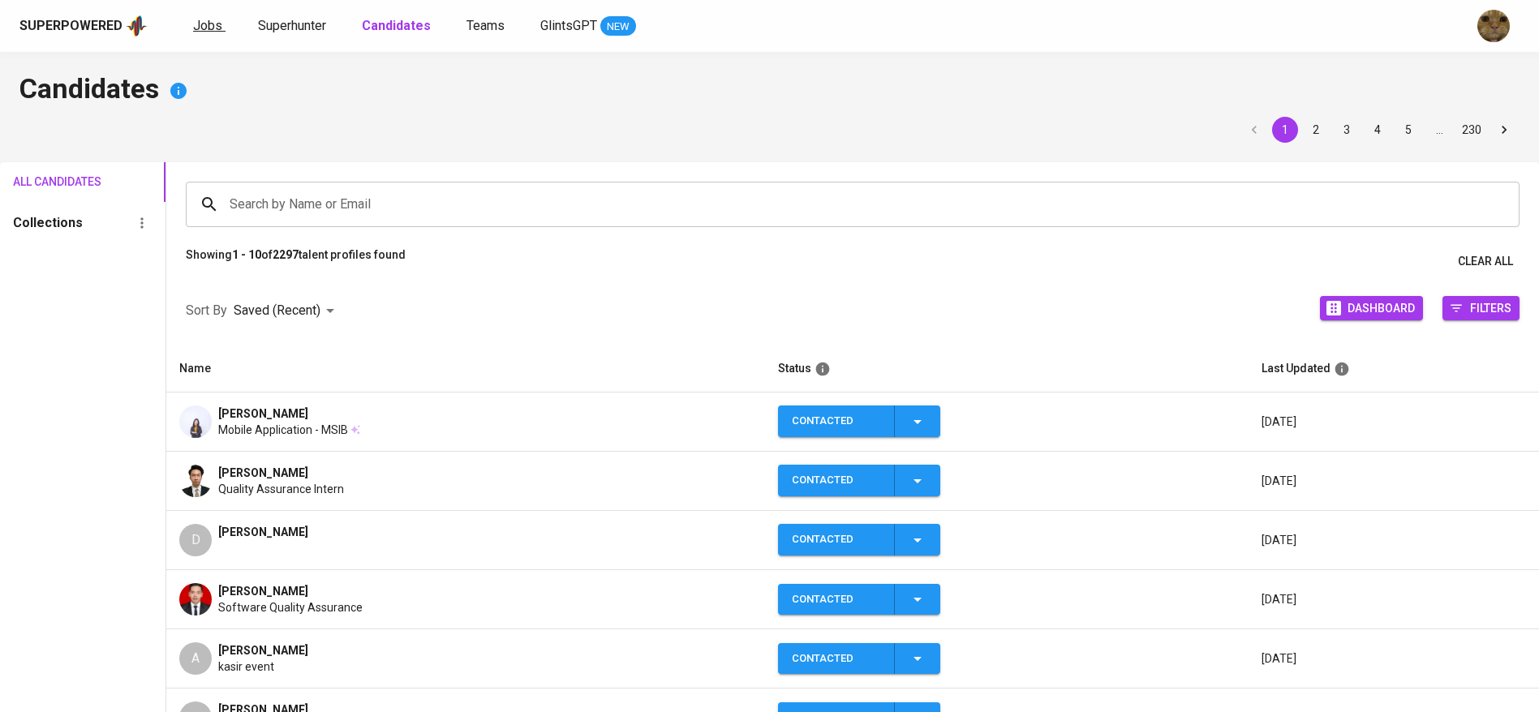
click at [207, 26] on span "Jobs" at bounding box center [207, 25] width 29 height 15
